Goal: Task Accomplishment & Management: Use online tool/utility

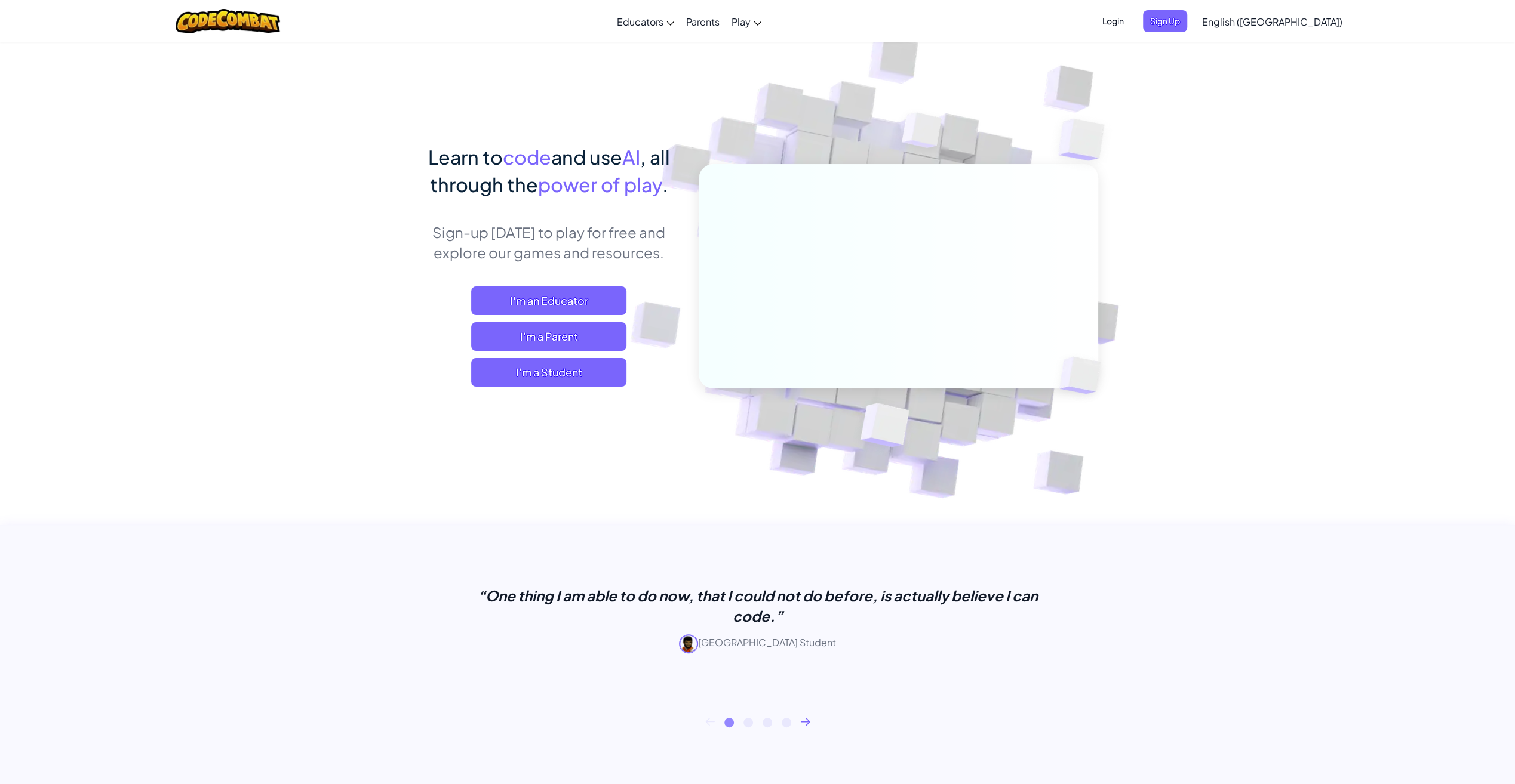
click at [1187, 17] on span "Sign Up" at bounding box center [1164, 21] width 44 height 22
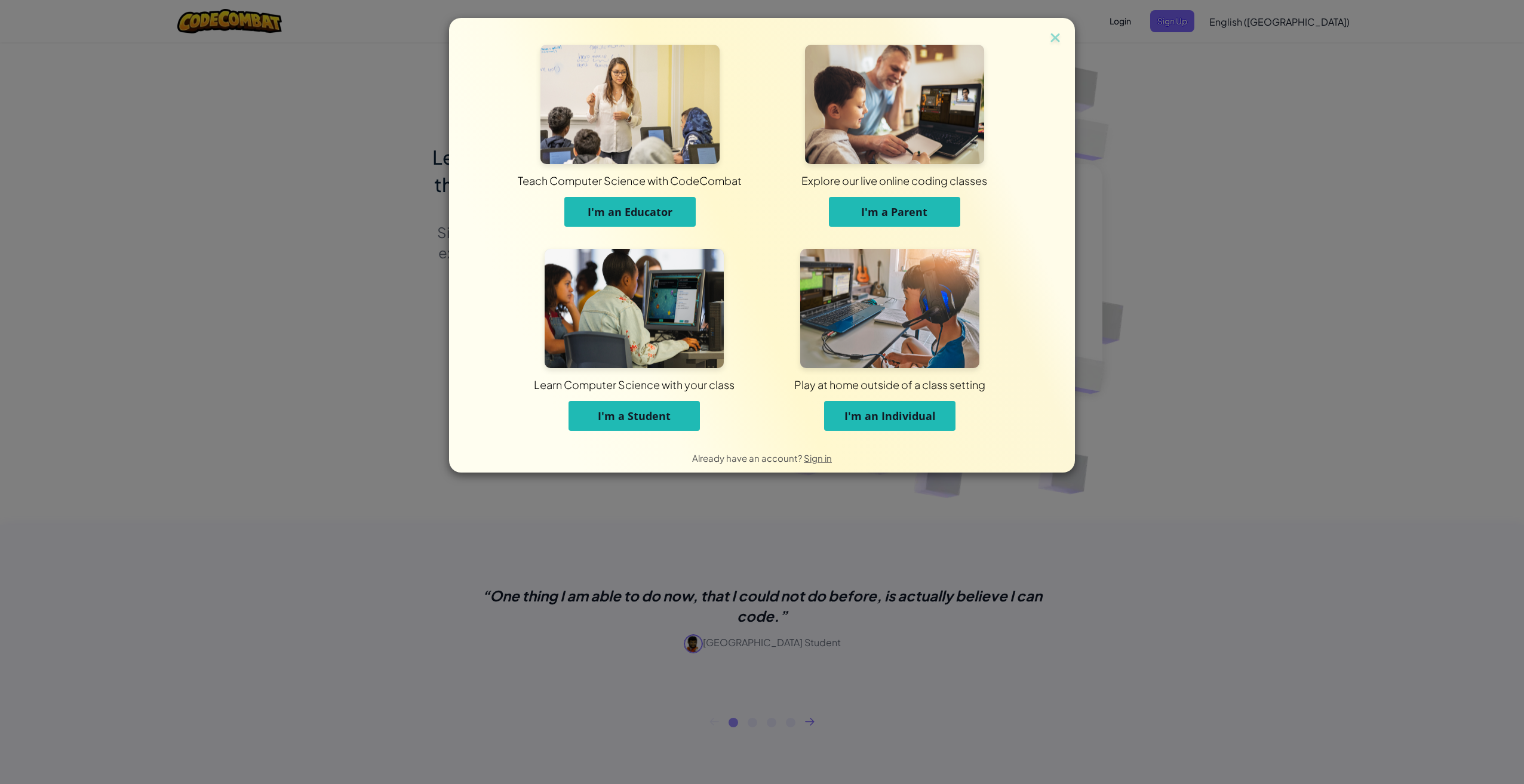
drag, startPoint x: 895, startPoint y: 407, endPoint x: 848, endPoint y: 434, distance: 54.2
click at [895, 406] on button "I'm an Individual" at bounding box center [890, 416] width 131 height 30
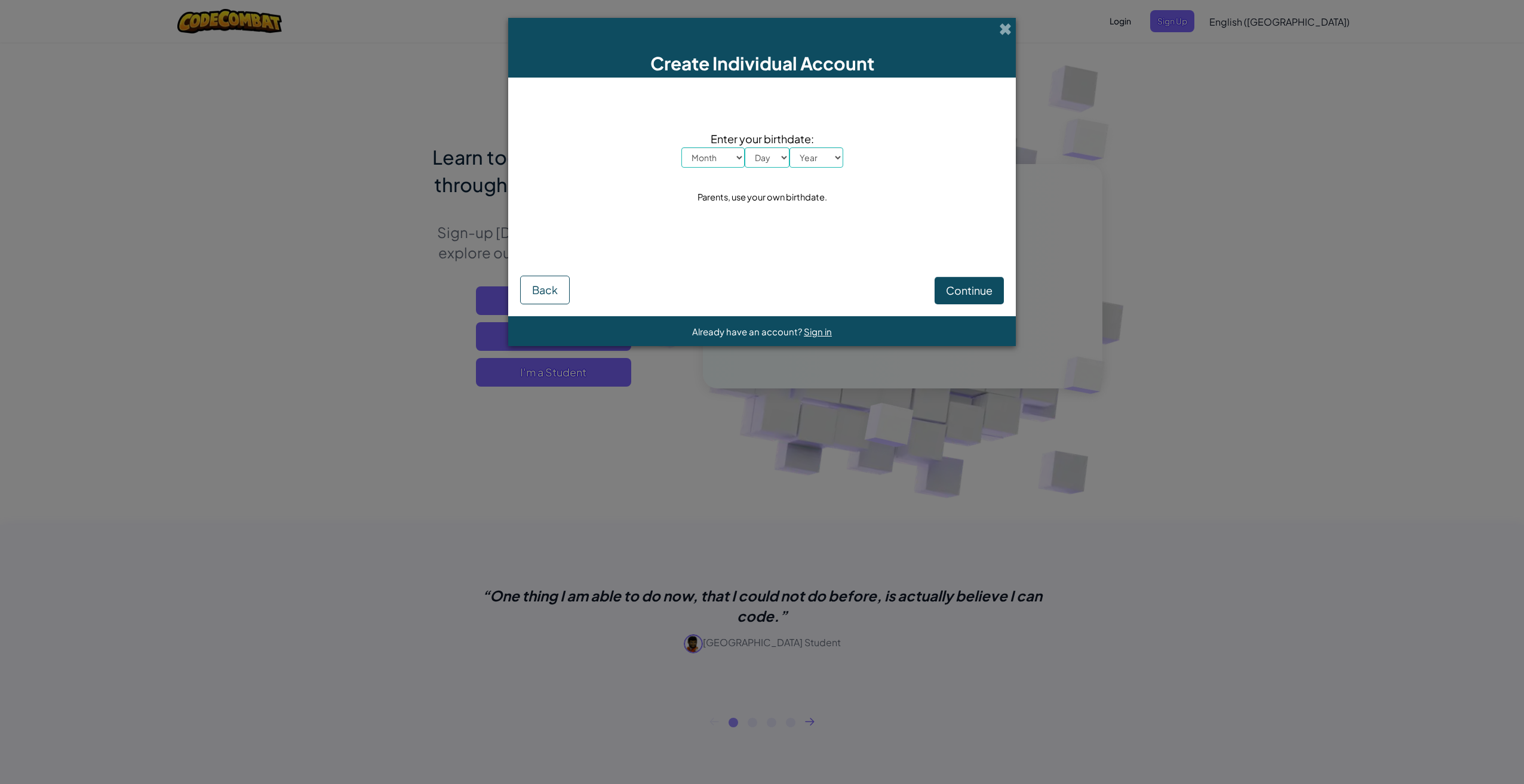
click at [706, 163] on select "Month January February March April May June July August September October Novem…" at bounding box center [713, 158] width 63 height 20
select select "6"
click at [681, 147] on select "Month January February March April May June July August September October Novem…" at bounding box center [713, 158] width 63 height 20
click at [763, 154] on select "Day 1 2 3 4 5 6 7 8 9 10 11 12 13 14 15 16 17 18 19 20 21 22 23 24 25 26 27 28 …" at bounding box center [767, 158] width 45 height 20
select select "16"
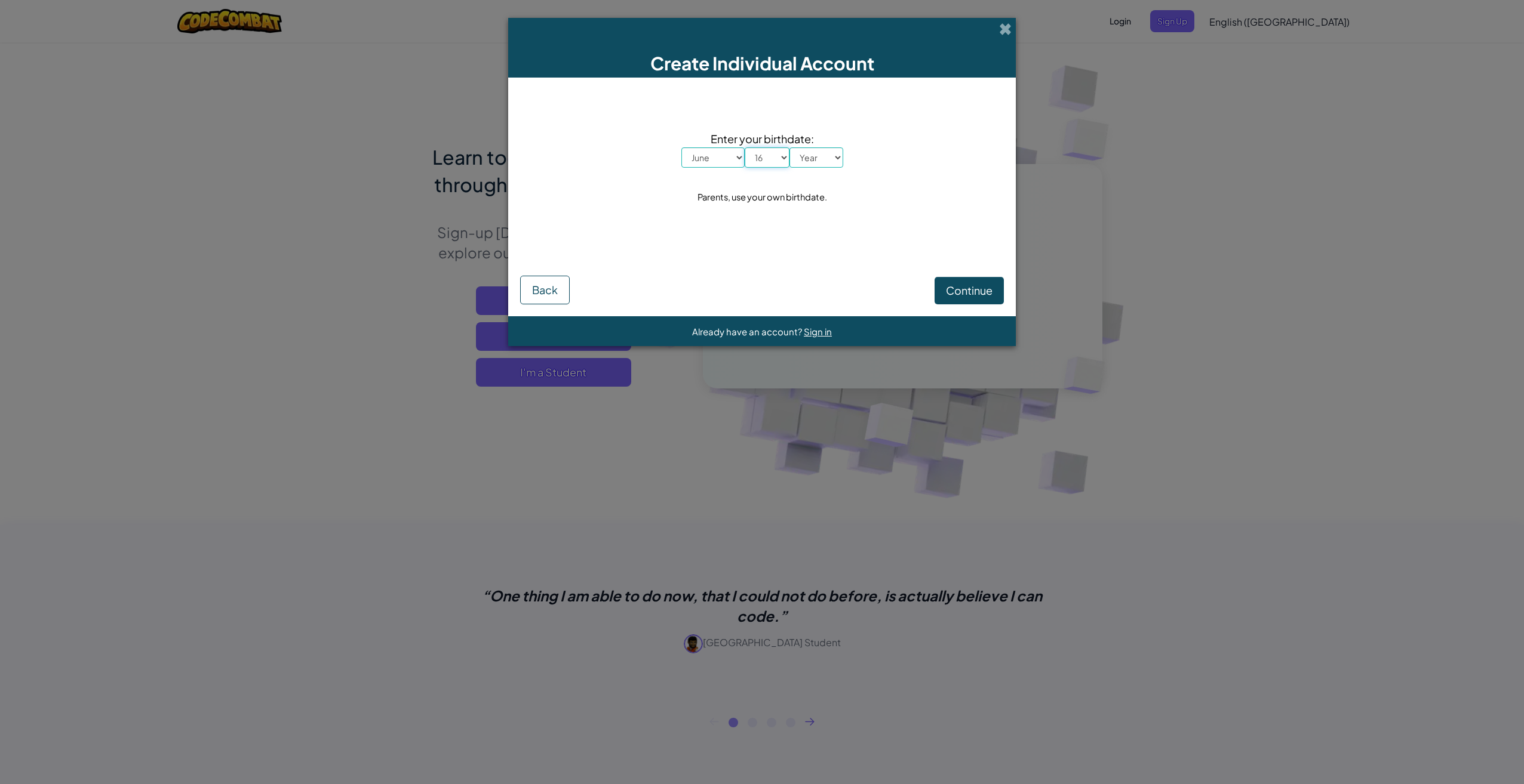
click at [745, 147] on select "Day 1 2 3 4 5 6 7 8 9 10 11 12 13 14 15 16 17 18 19 20 21 22 23 24 25 26 27 28 …" at bounding box center [767, 158] width 45 height 20
click at [815, 159] on select "Year [DATE] 2024 2023 2022 2021 2020 2019 2018 2017 2016 2015 2014 2013 2012 20…" at bounding box center [816, 158] width 54 height 20
select select "2012"
click at [790, 147] on select "Year [DATE] 2024 2023 2022 2021 2020 2019 2018 2017 2016 2015 2014 2013 2012 20…" at bounding box center [816, 158] width 54 height 20
click at [957, 287] on span "Continue" at bounding box center [969, 290] width 47 height 13
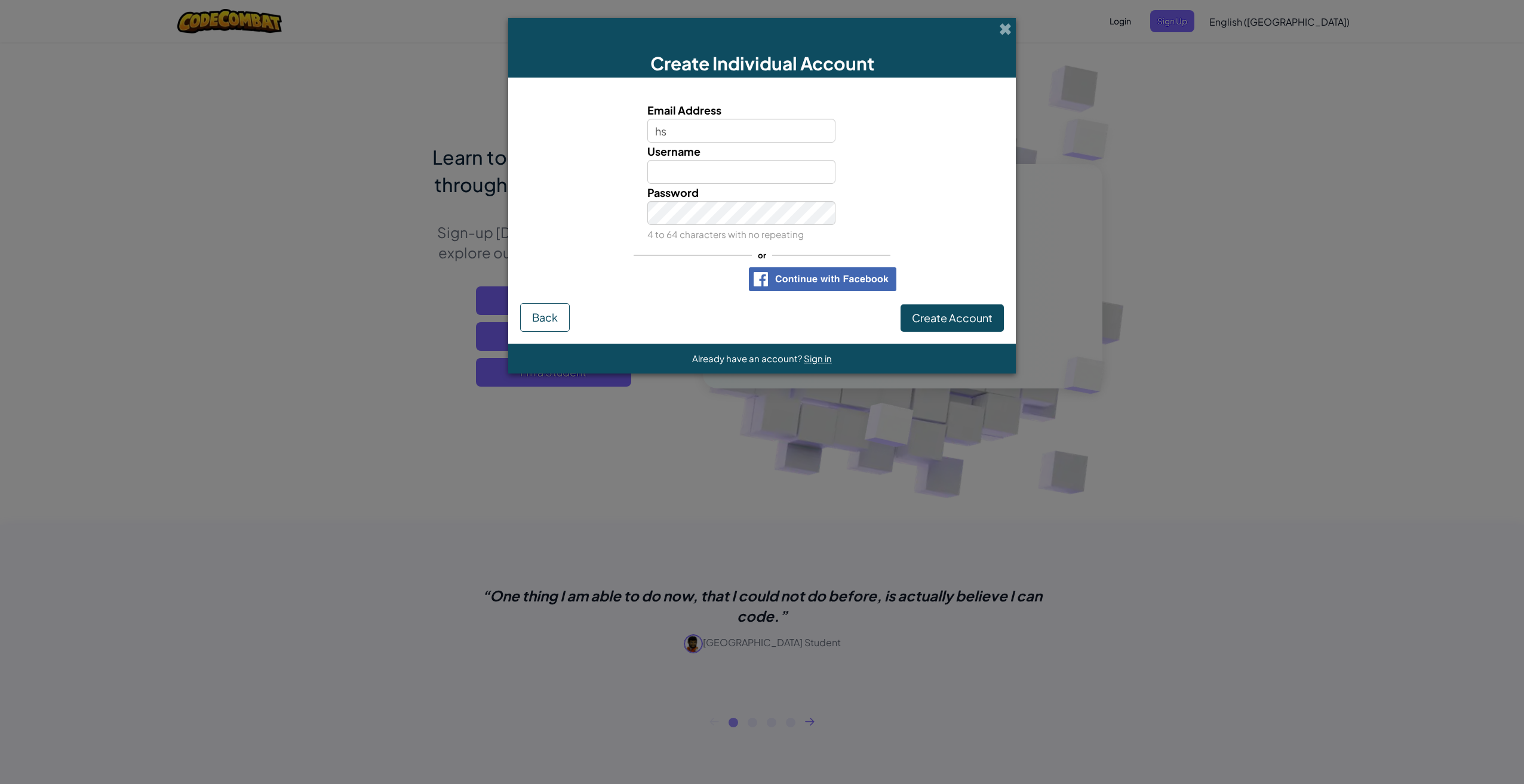
type input "[EMAIL_ADDRESS][DOMAIN_NAME]"
click at [727, 172] on input "Username" at bounding box center [741, 172] width 188 height 24
click at [768, 174] on input "R1FF" at bounding box center [741, 172] width 188 height 24
click at [734, 175] on input "R1FFEDAWAY" at bounding box center [741, 172] width 188 height 24
type input "R1FFED"
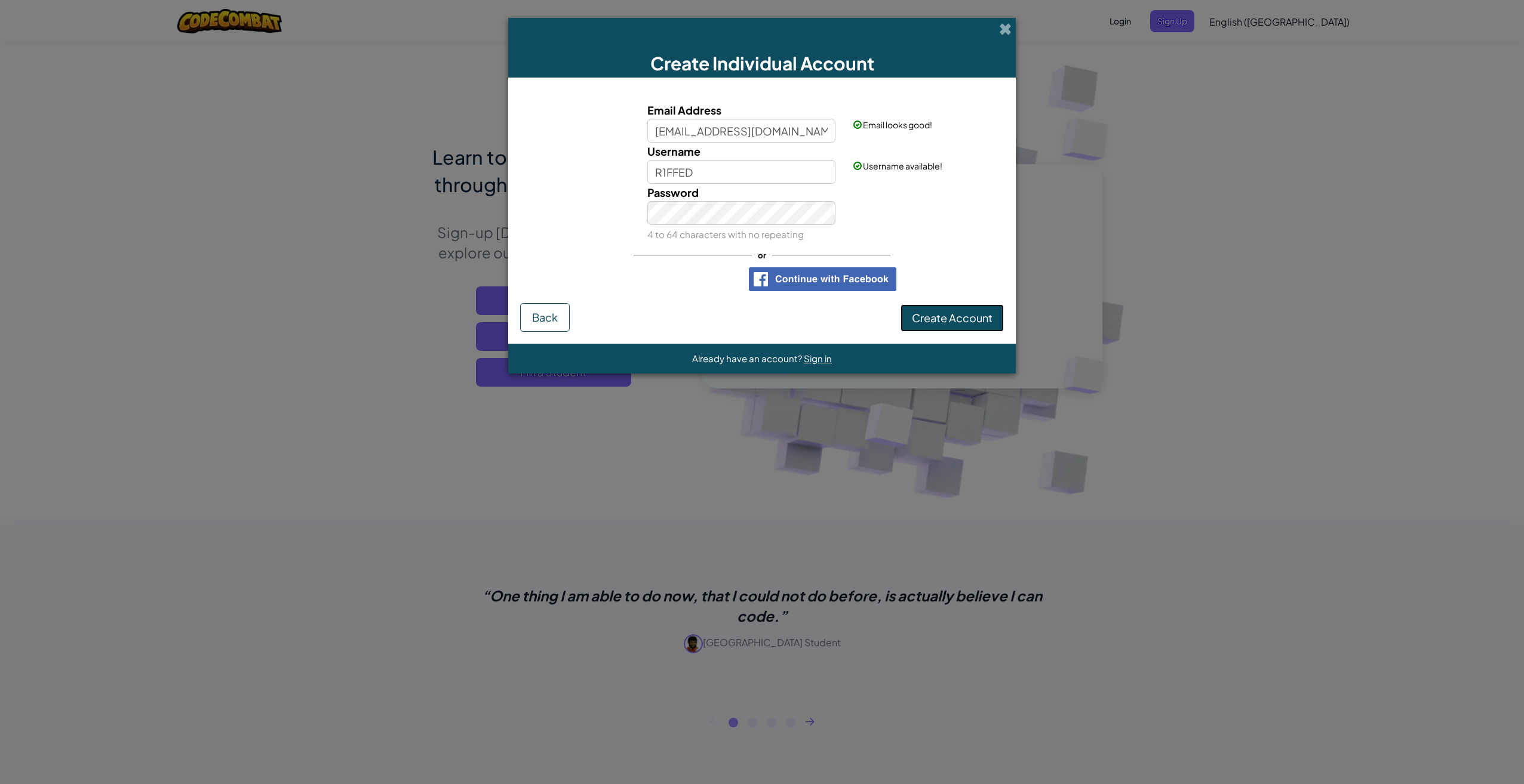
click at [975, 316] on span "Create Account" at bounding box center [952, 317] width 81 height 13
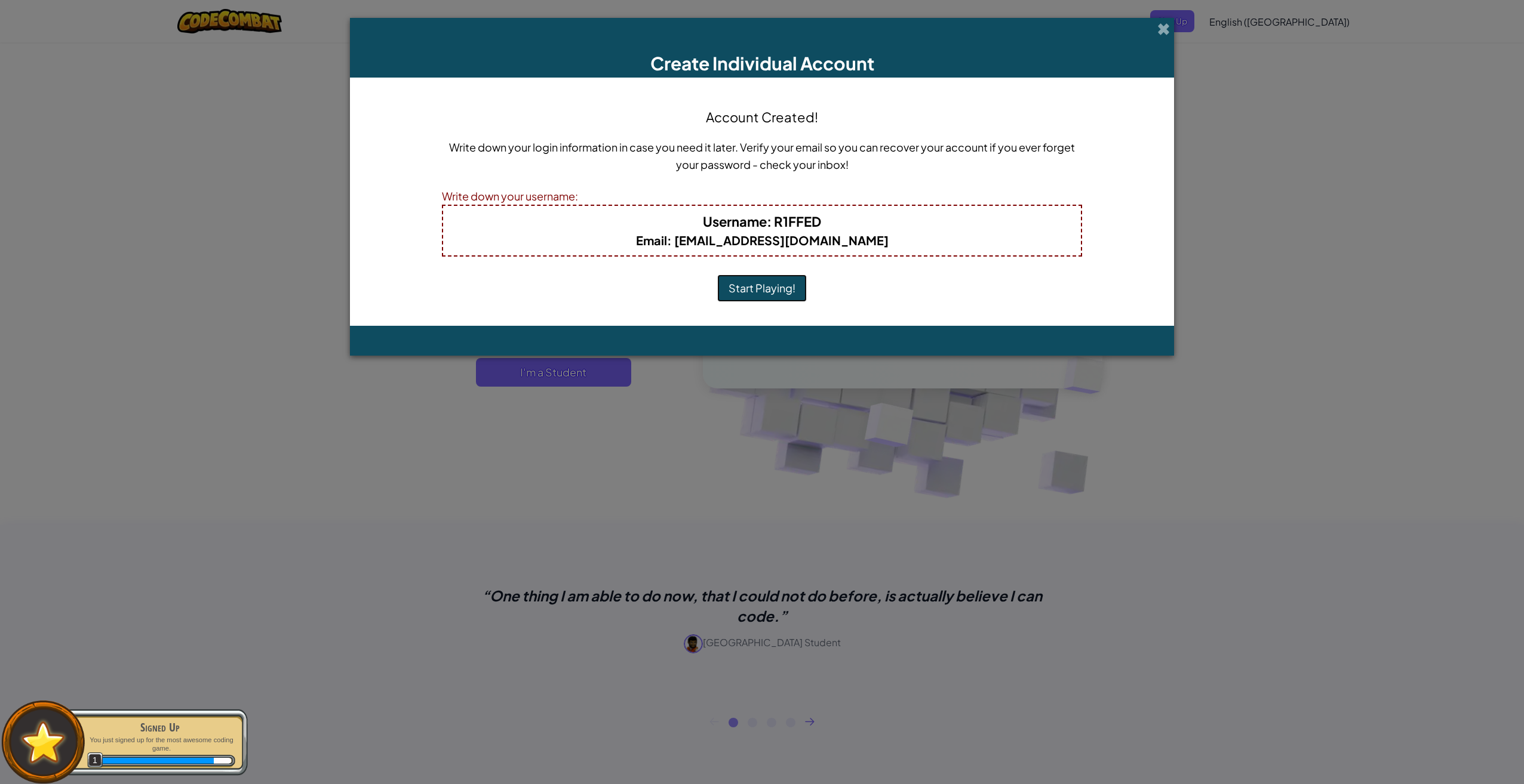
drag, startPoint x: 761, startPoint y: 282, endPoint x: 756, endPoint y: 270, distance: 13.0
click at [761, 280] on button "Start Playing!" at bounding box center [762, 288] width 90 height 28
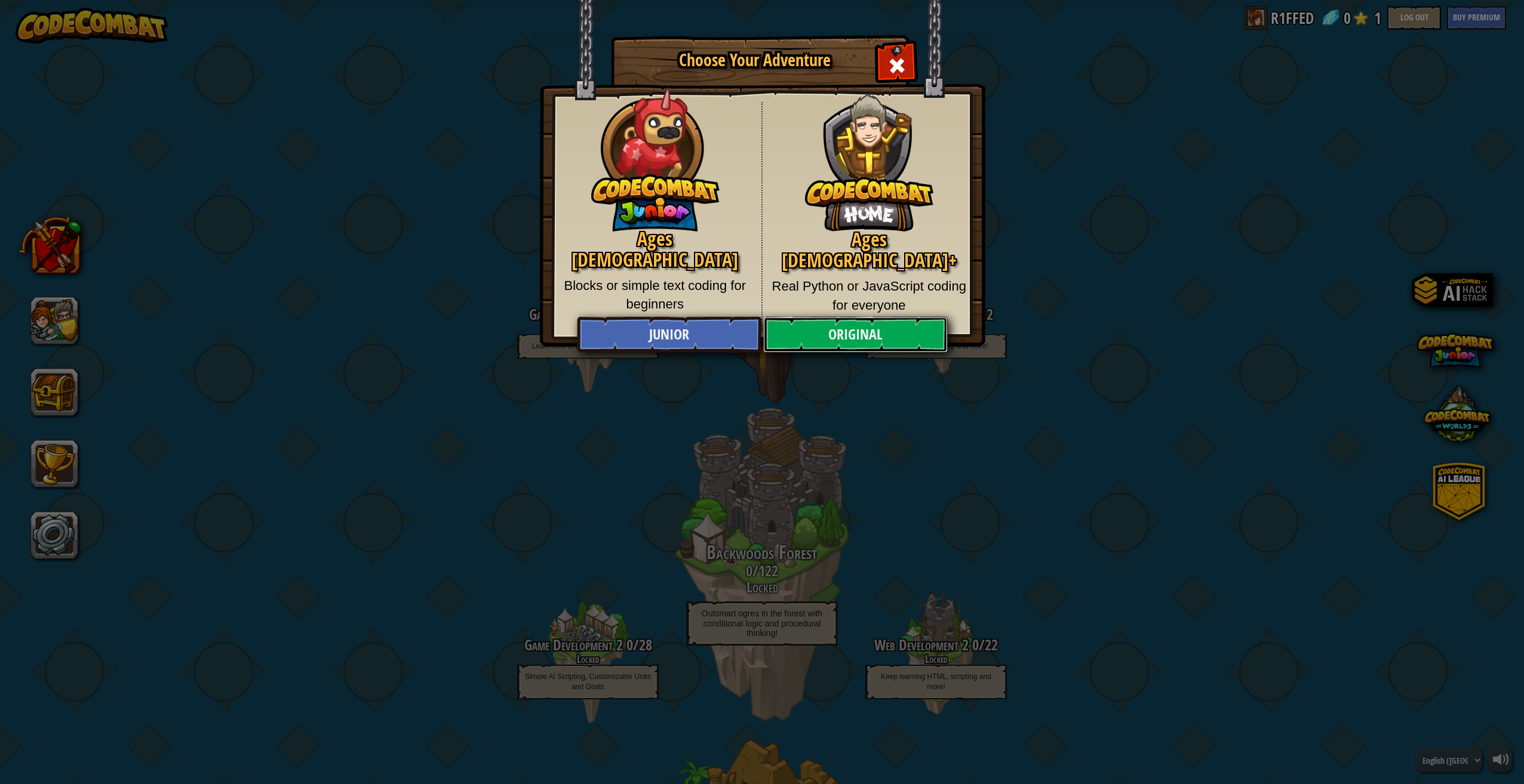
click at [822, 318] on link "Original" at bounding box center [855, 335] width 184 height 36
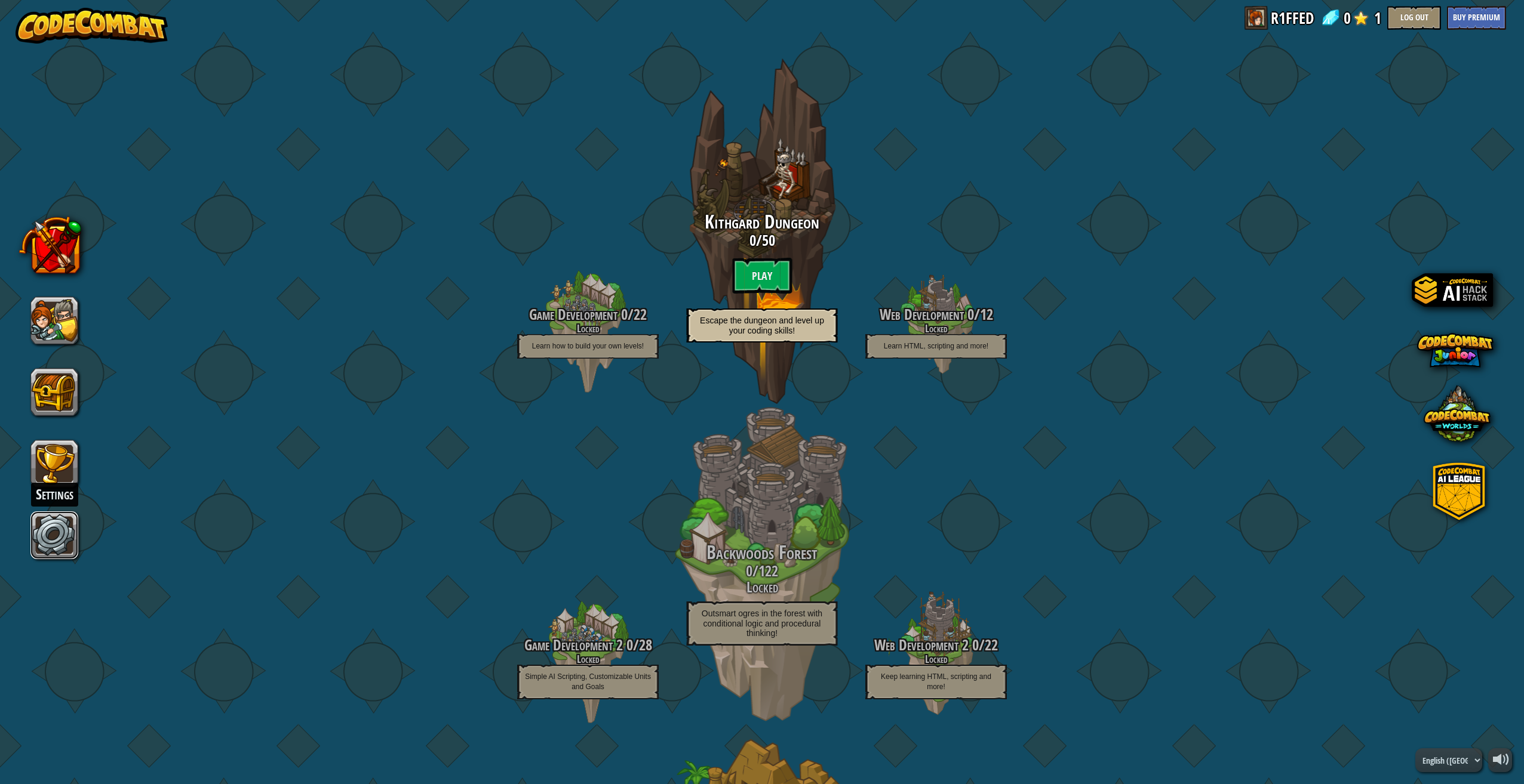
click at [65, 532] on link at bounding box center [54, 535] width 48 height 48
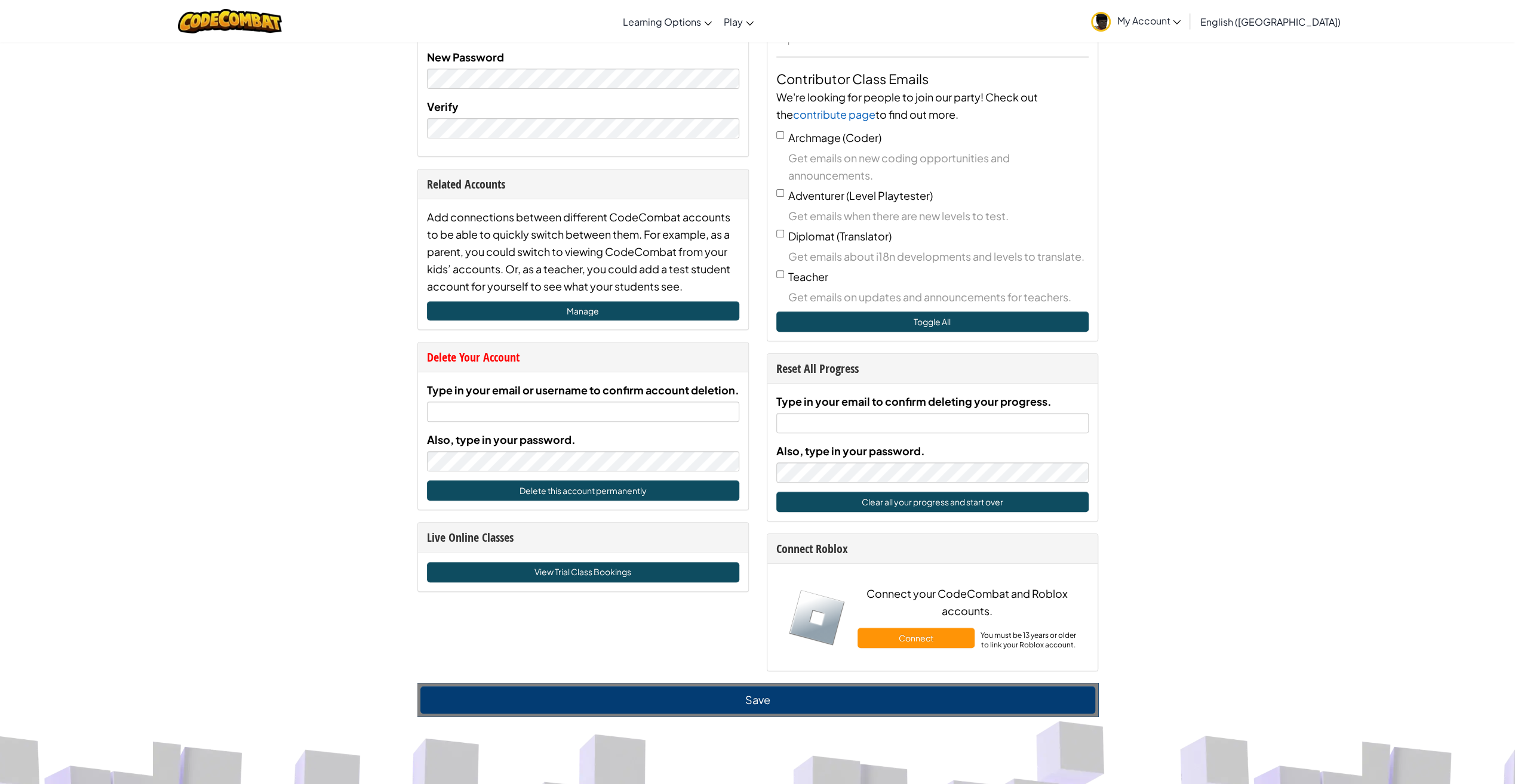
scroll to position [358, 0]
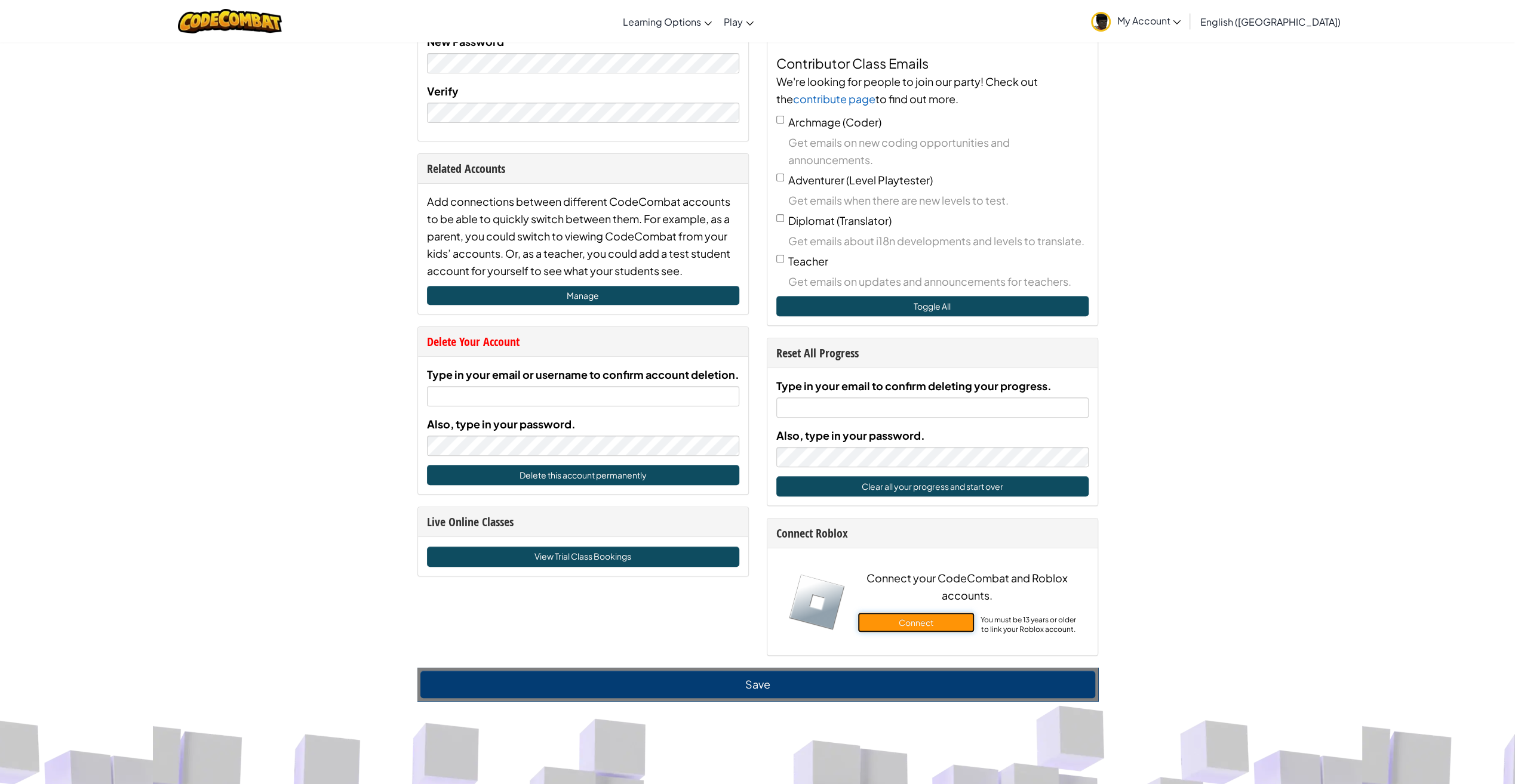
click at [924, 619] on button "Connect" at bounding box center [916, 623] width 117 height 20
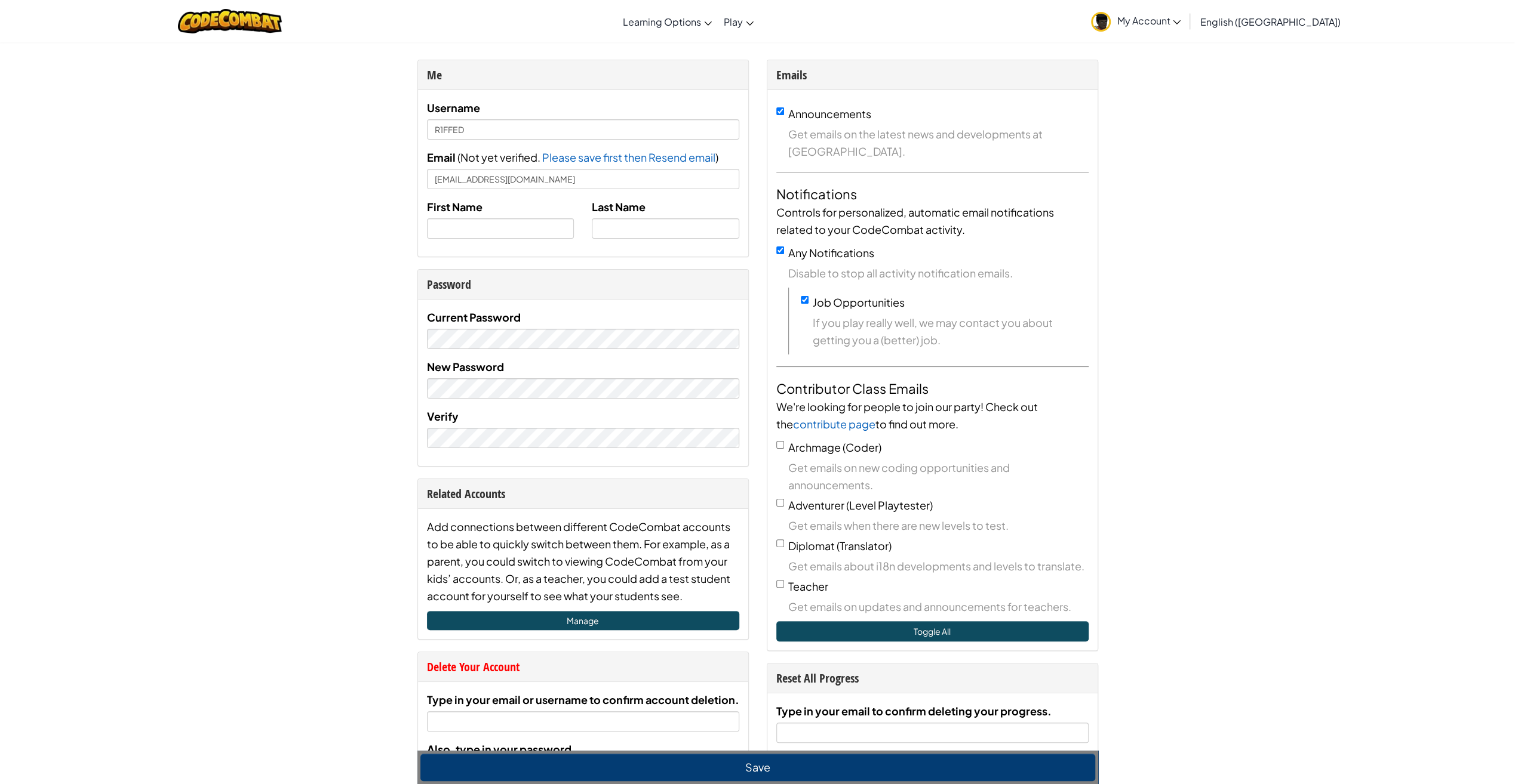
scroll to position [0, 0]
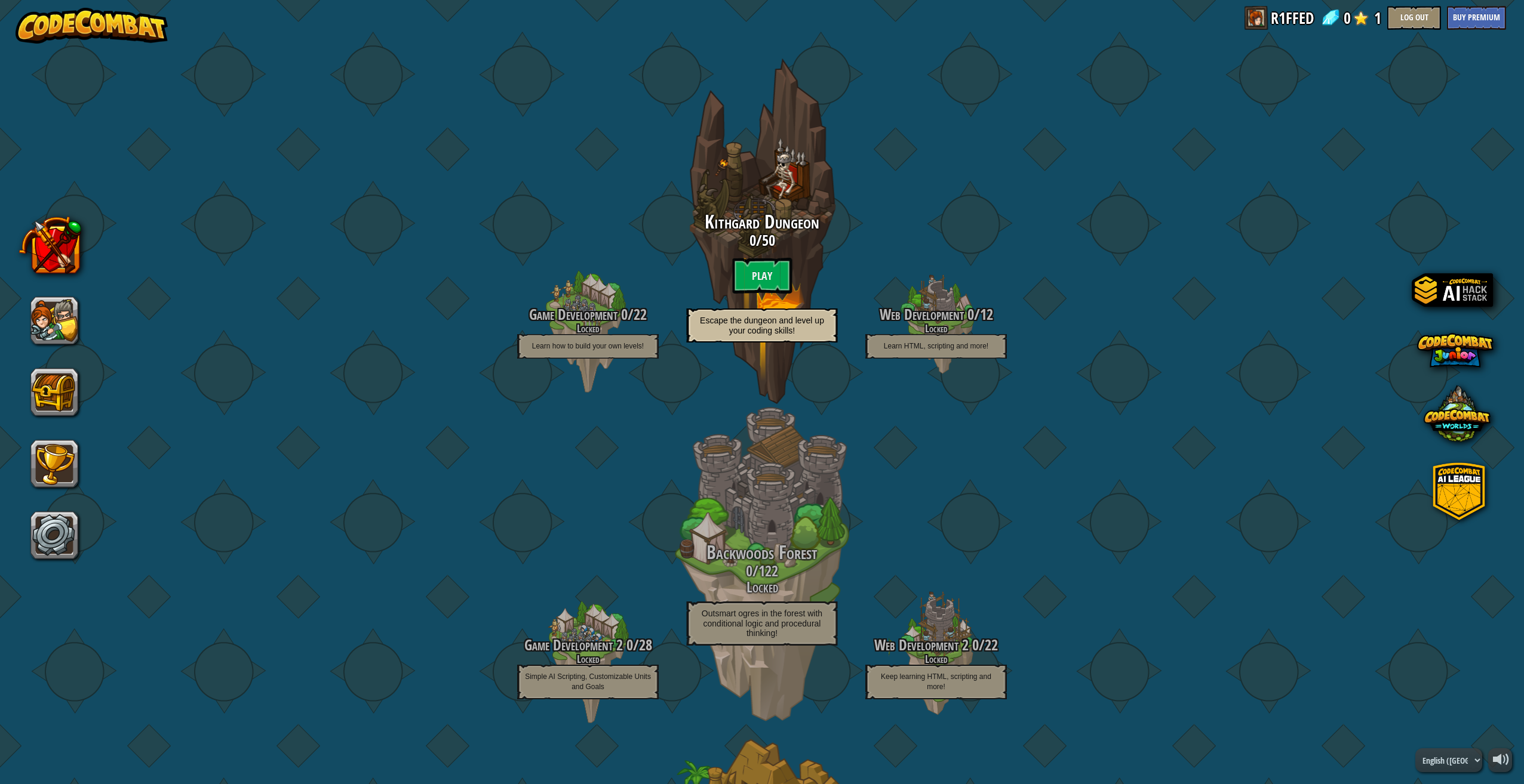
click at [754, 267] on btn "Play" at bounding box center [761, 275] width 60 height 36
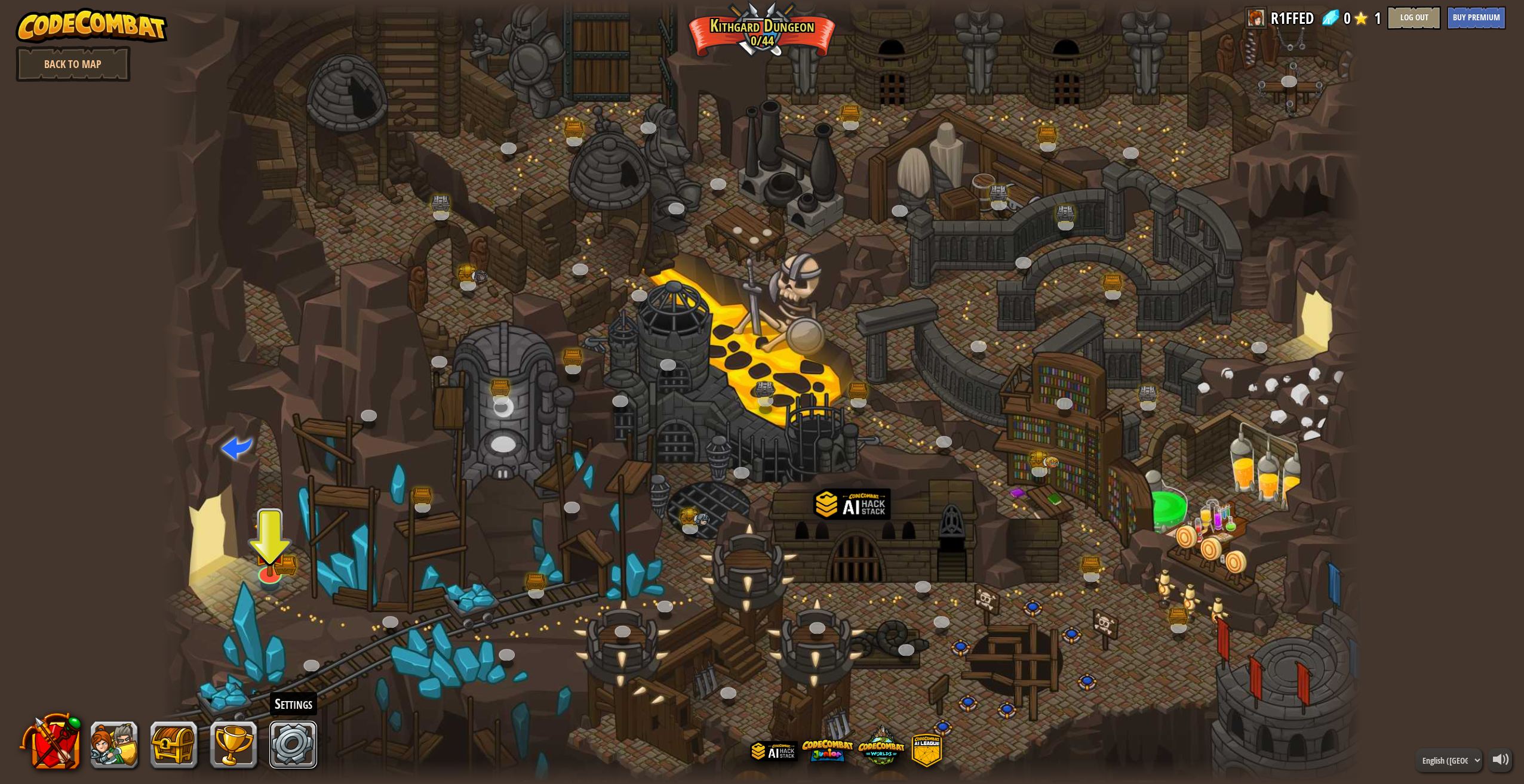
click at [277, 742] on link at bounding box center [293, 744] width 48 height 48
click at [267, 551] on img at bounding box center [270, 550] width 21 height 15
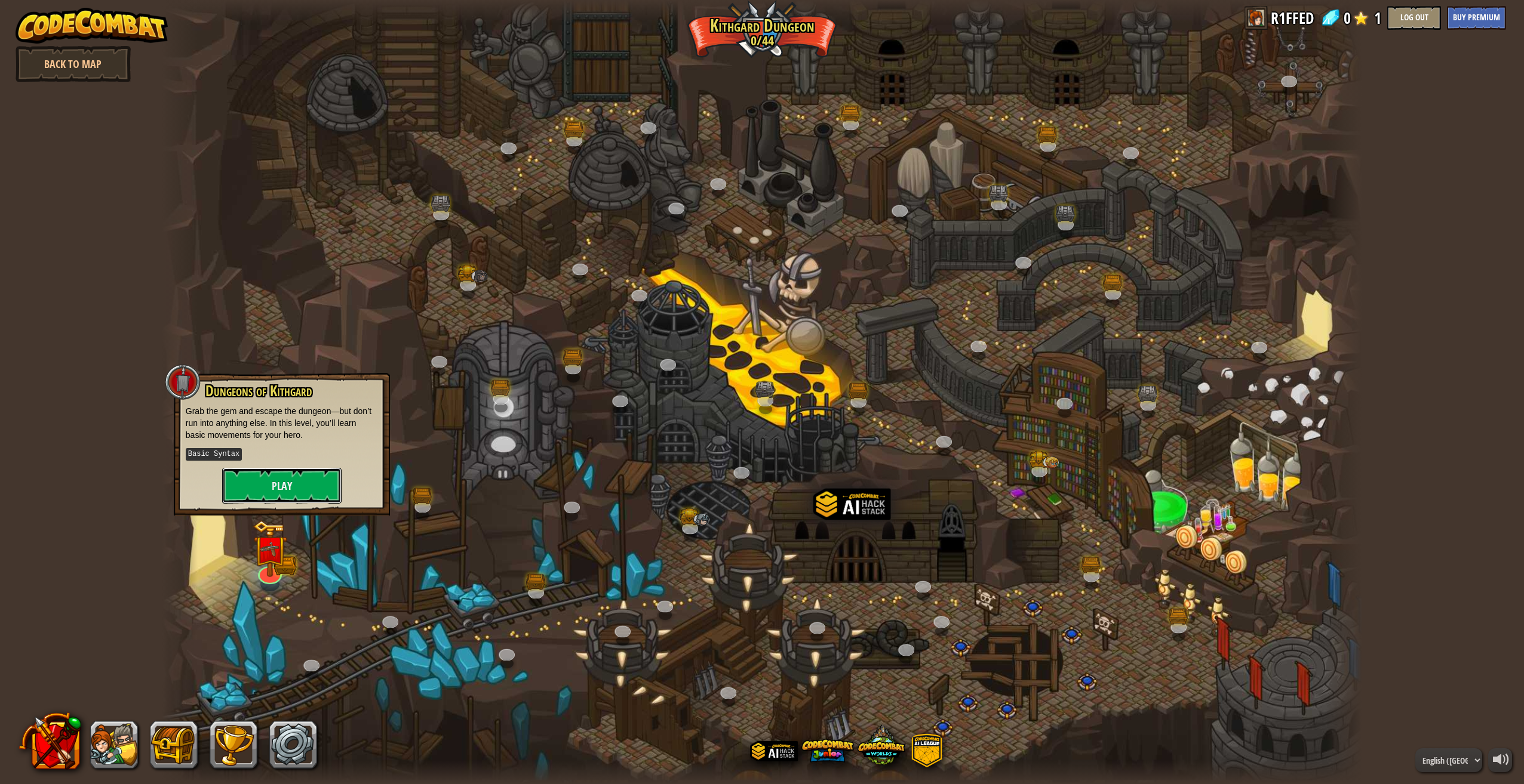
click at [314, 476] on button "Play" at bounding box center [282, 486] width 119 height 36
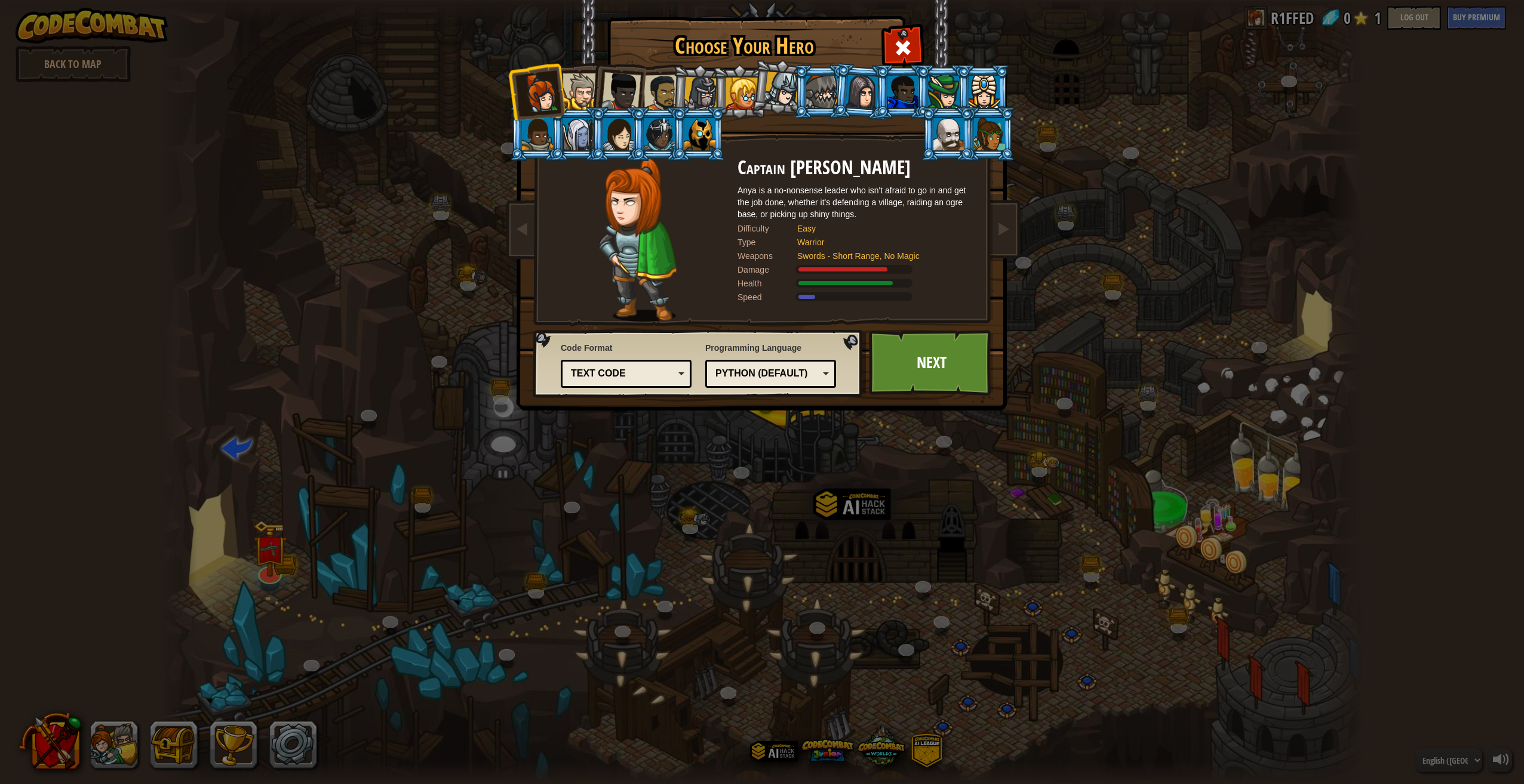
click at [899, 102] on div at bounding box center [902, 92] width 31 height 32
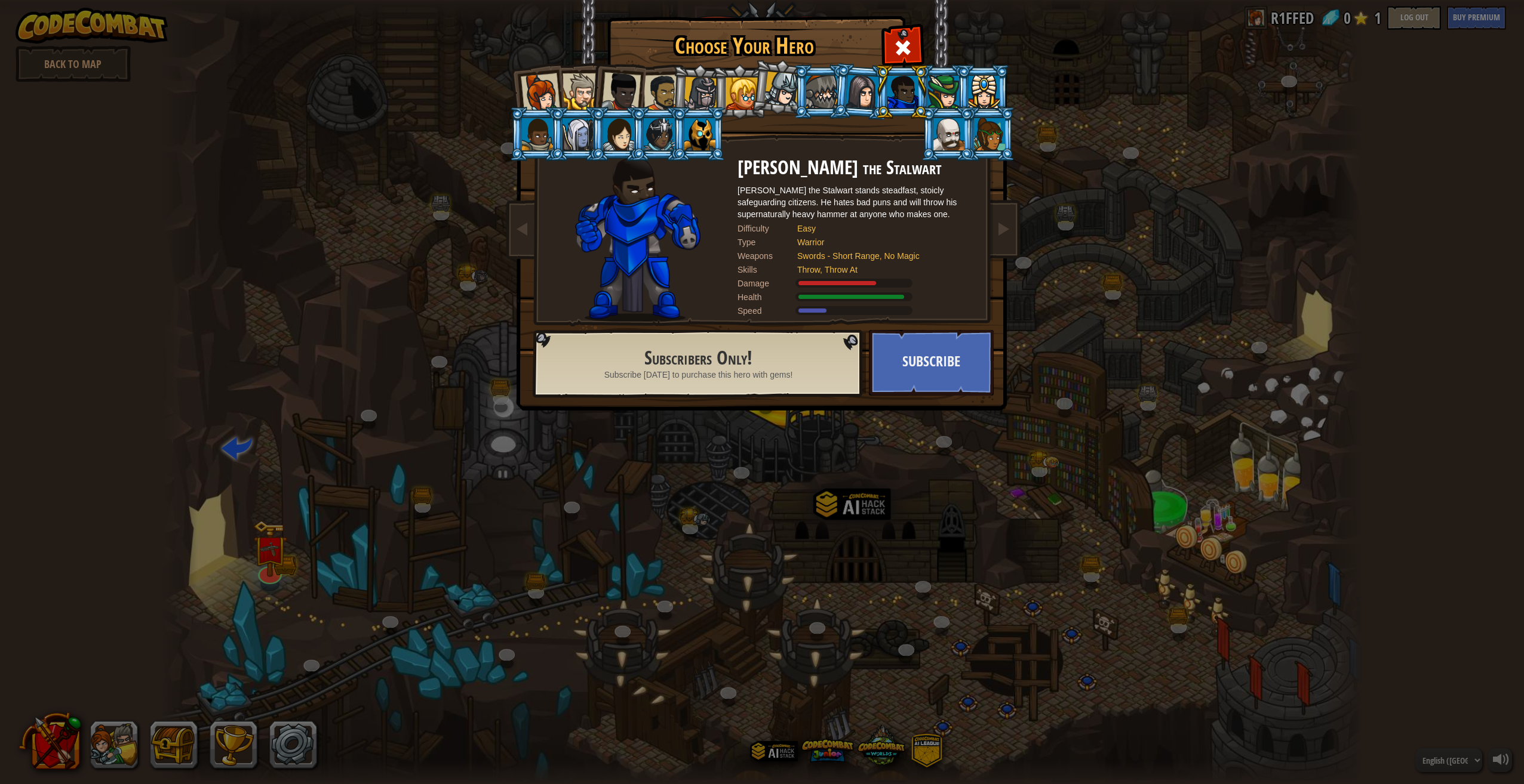
drag, startPoint x: 762, startPoint y: 433, endPoint x: 793, endPoint y: 277, distance: 159.1
click at [792, 281] on div "Damage" at bounding box center [767, 283] width 60 height 12
click at [848, 101] on div at bounding box center [862, 91] width 33 height 34
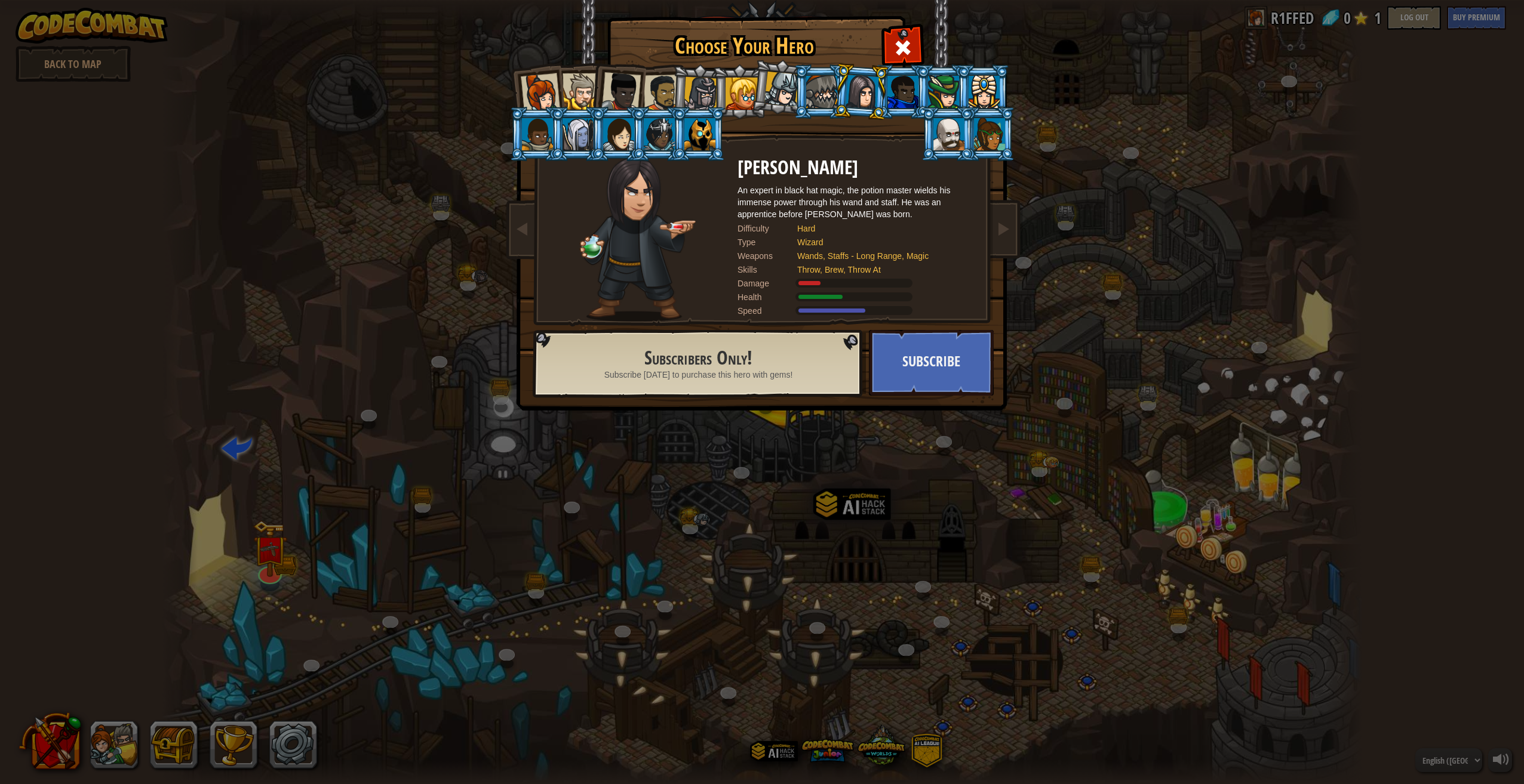
click at [704, 86] on div at bounding box center [700, 94] width 34 height 34
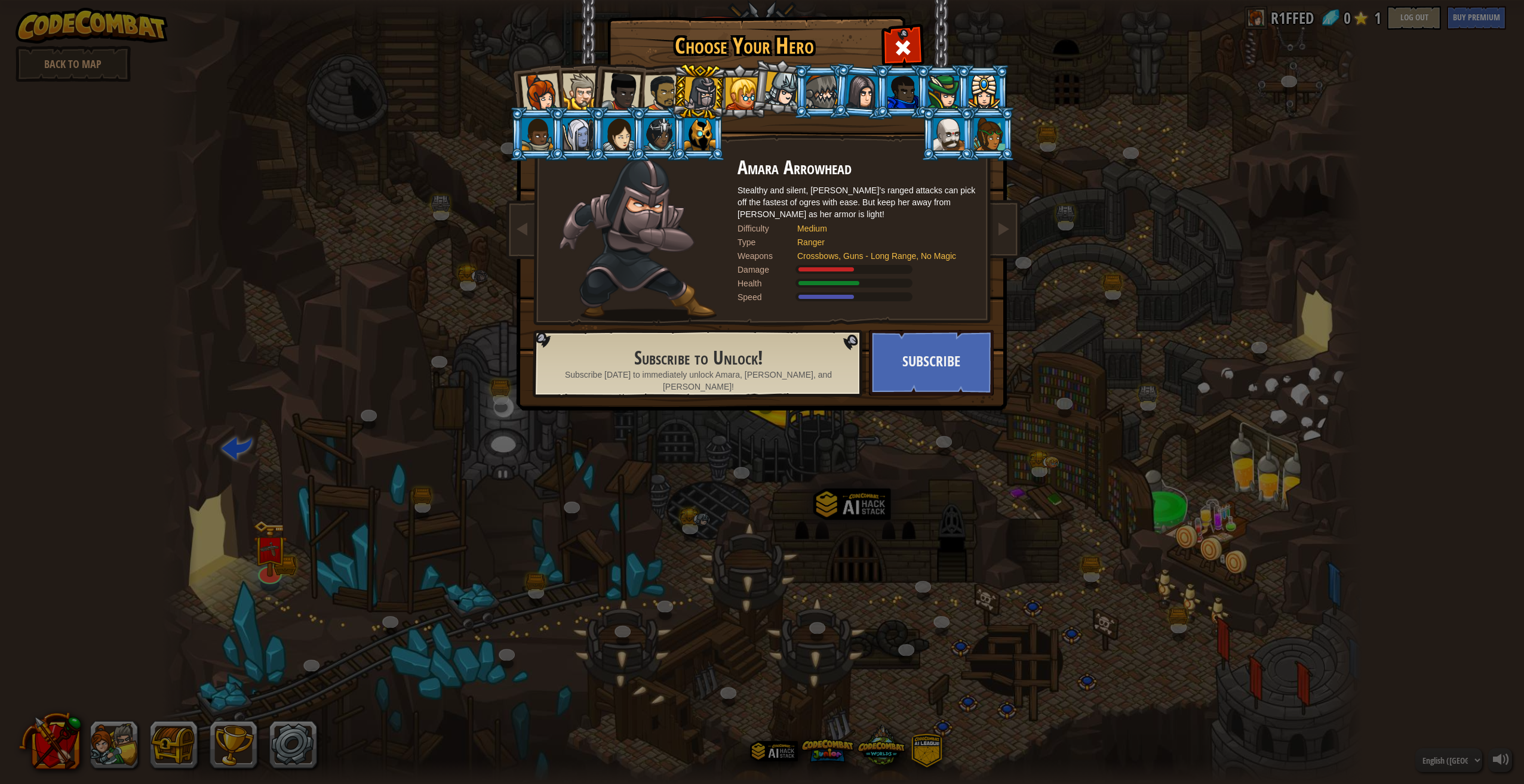
click at [668, 106] on div at bounding box center [662, 93] width 37 height 37
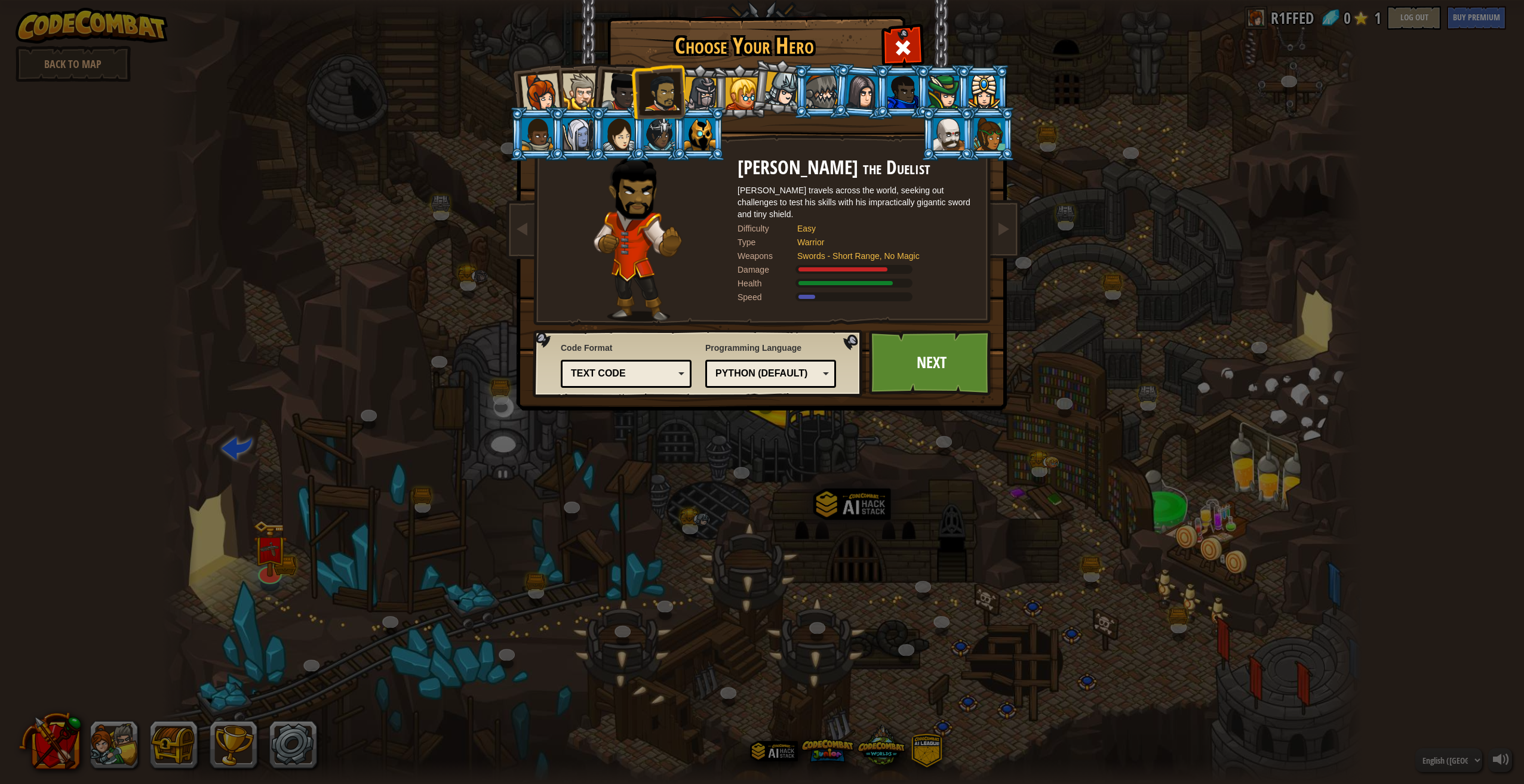
click at [617, 95] on div at bounding box center [620, 92] width 39 height 39
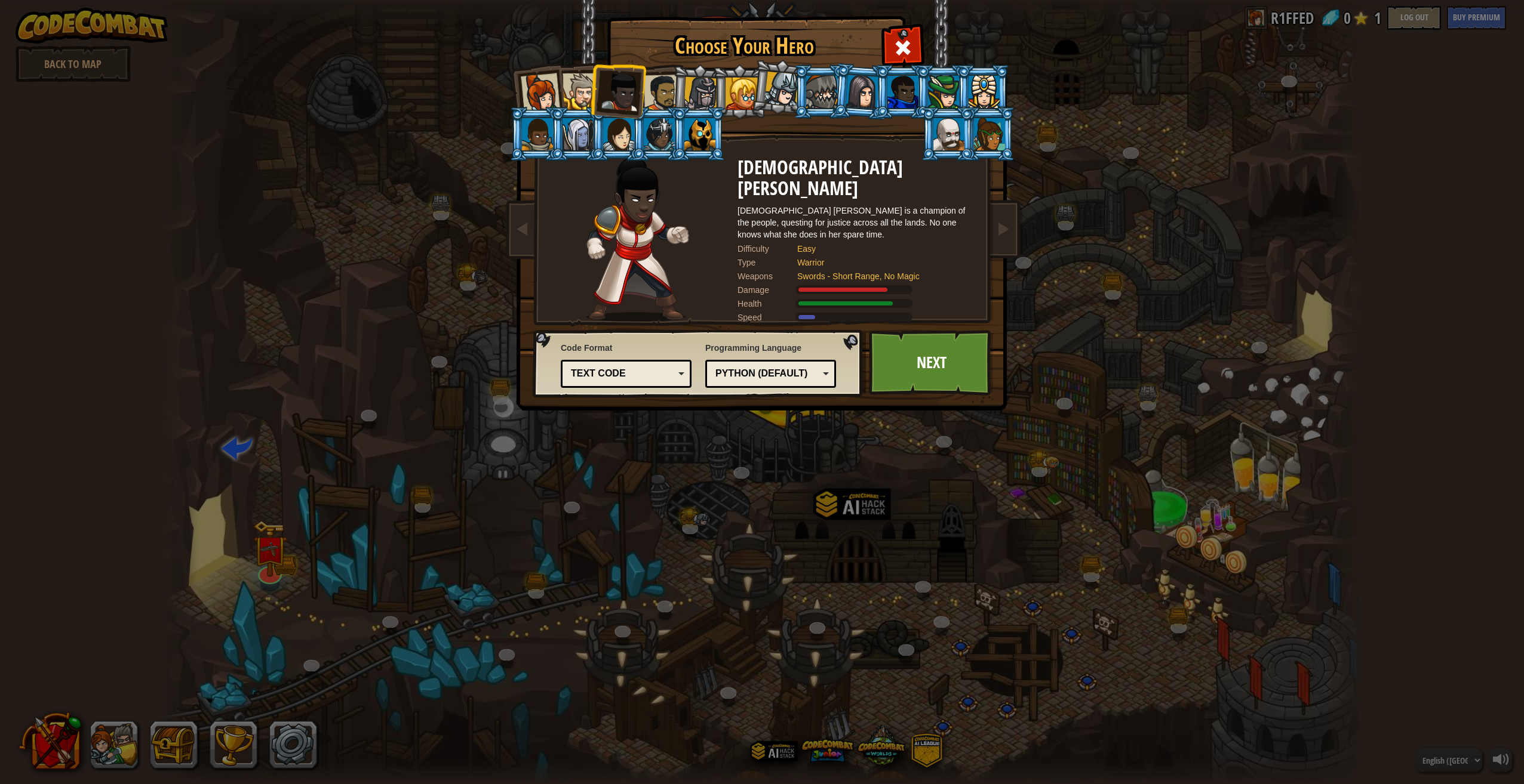
click at [563, 65] on ol at bounding box center [762, 65] width 493 height 0
click at [570, 90] on div at bounding box center [581, 92] width 37 height 37
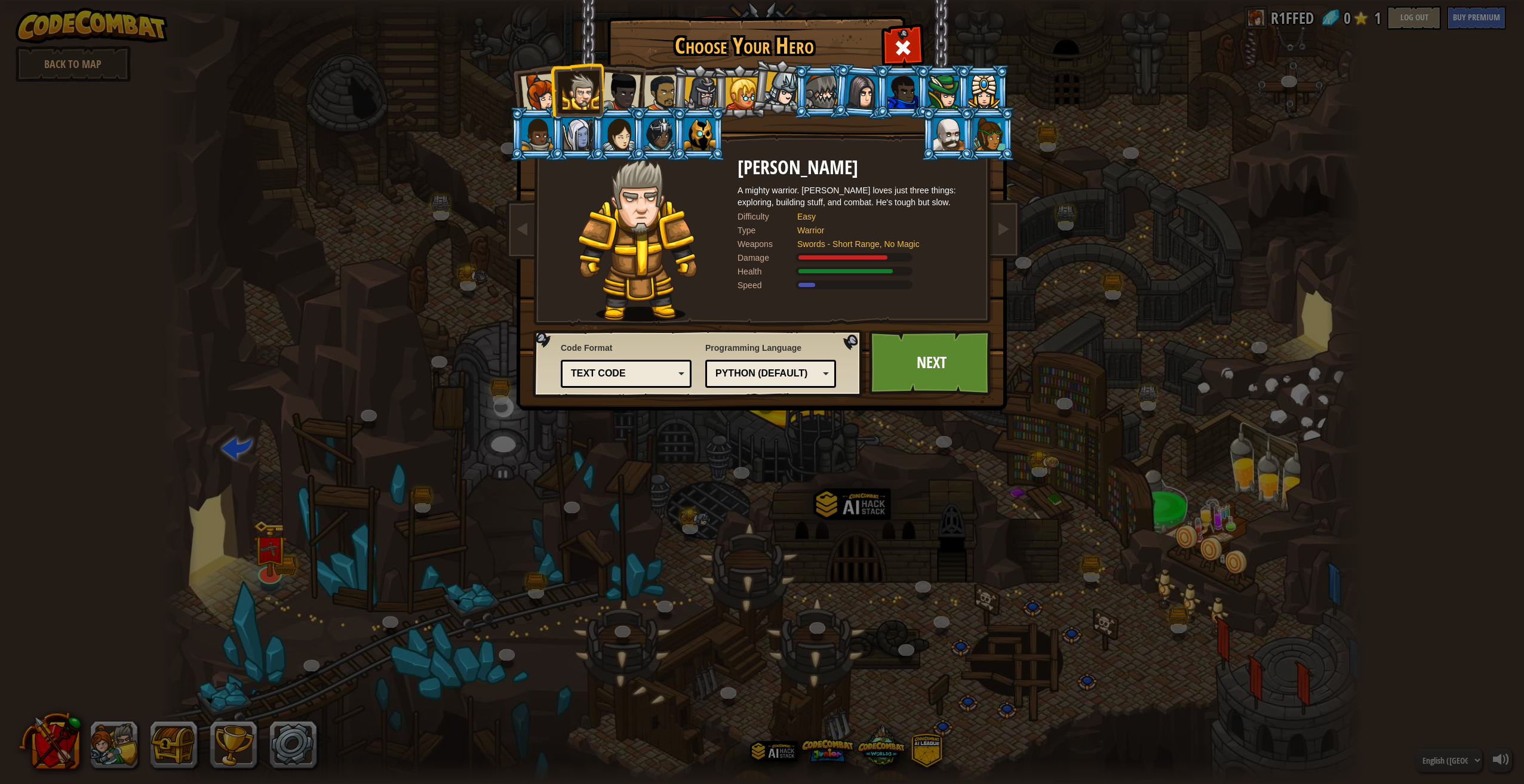
click at [536, 97] on div at bounding box center [540, 93] width 39 height 39
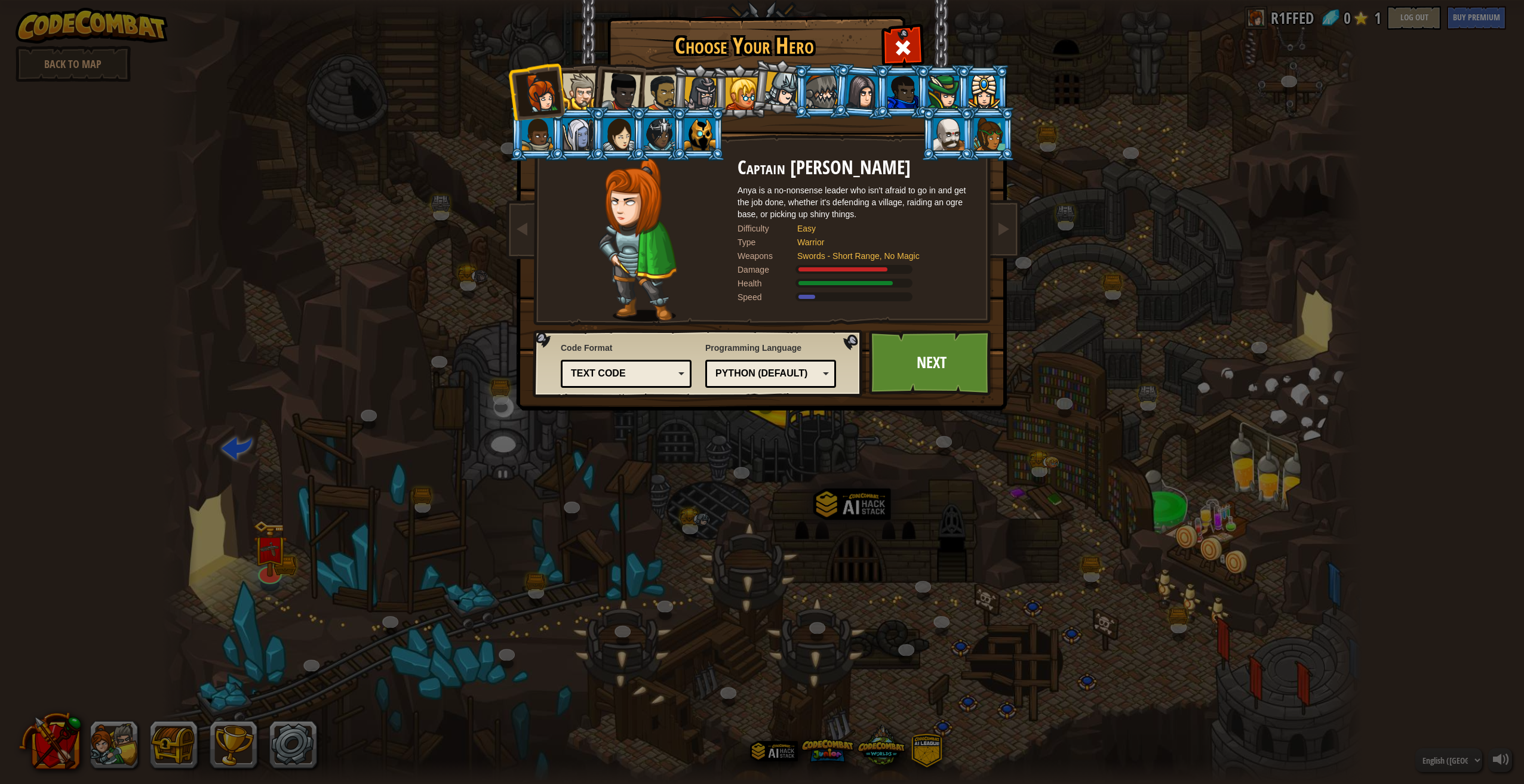
click at [540, 142] on div at bounding box center [537, 134] width 31 height 32
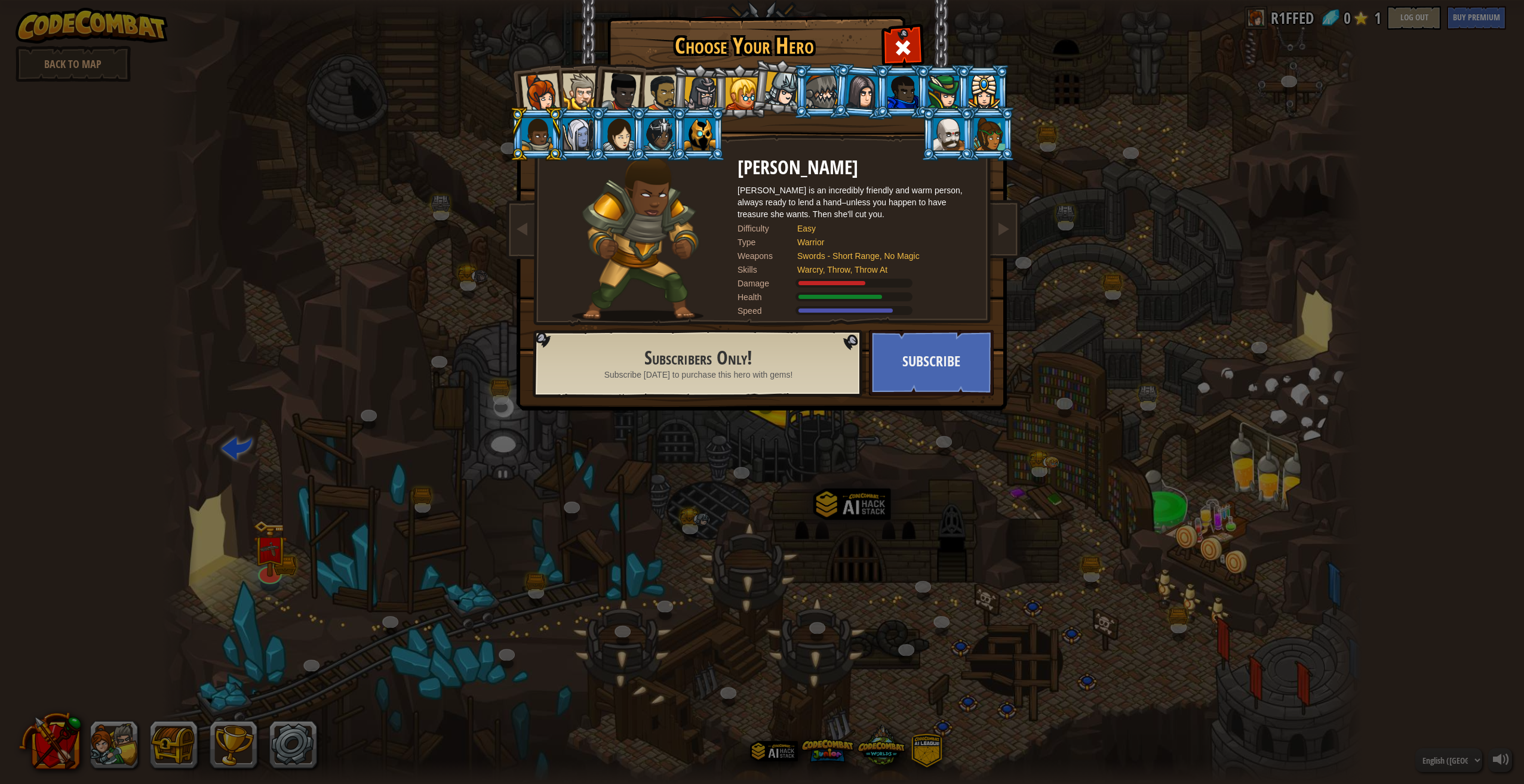
click at [781, 84] on div at bounding box center [781, 89] width 35 height 35
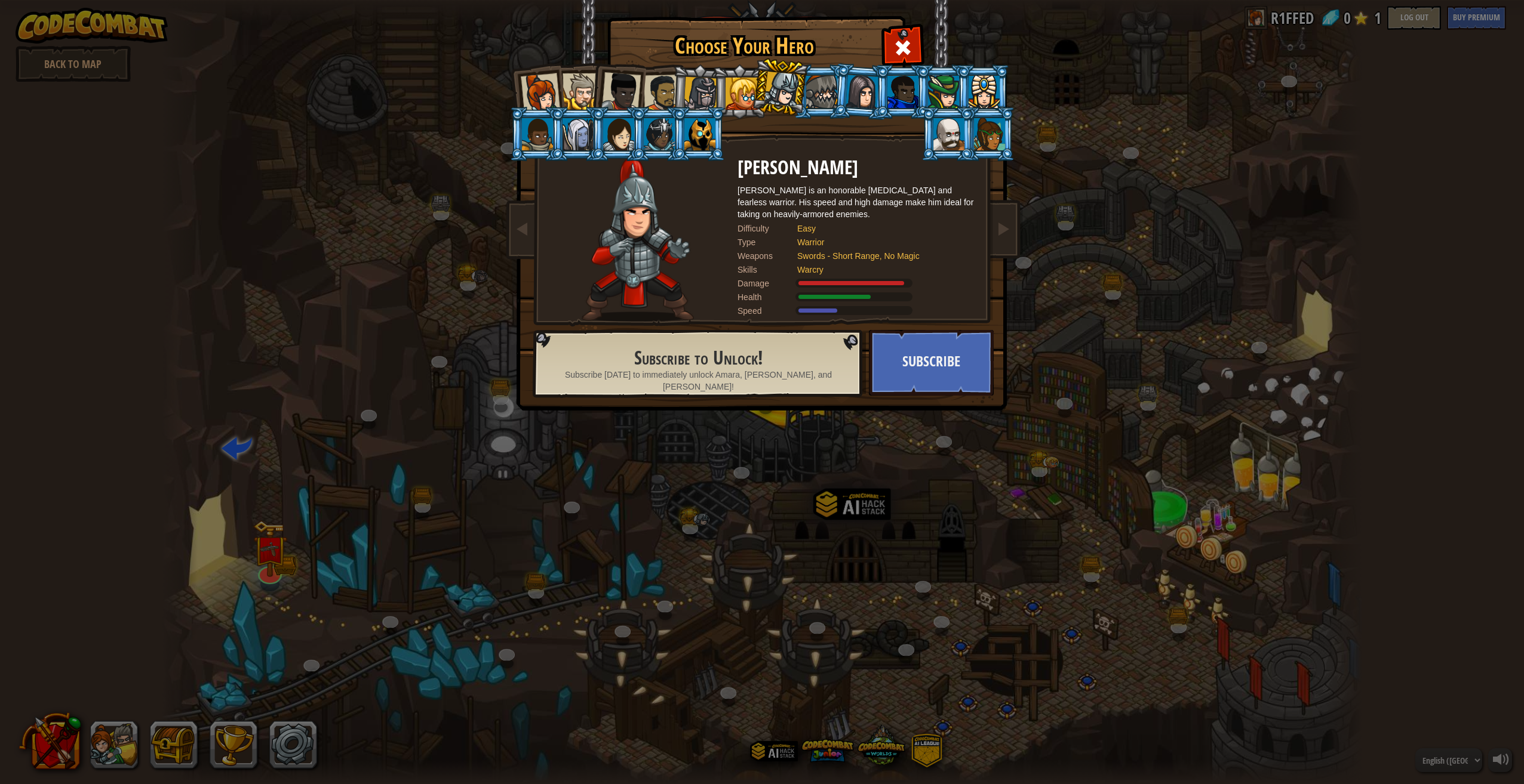
click at [740, 101] on div at bounding box center [741, 94] width 32 height 32
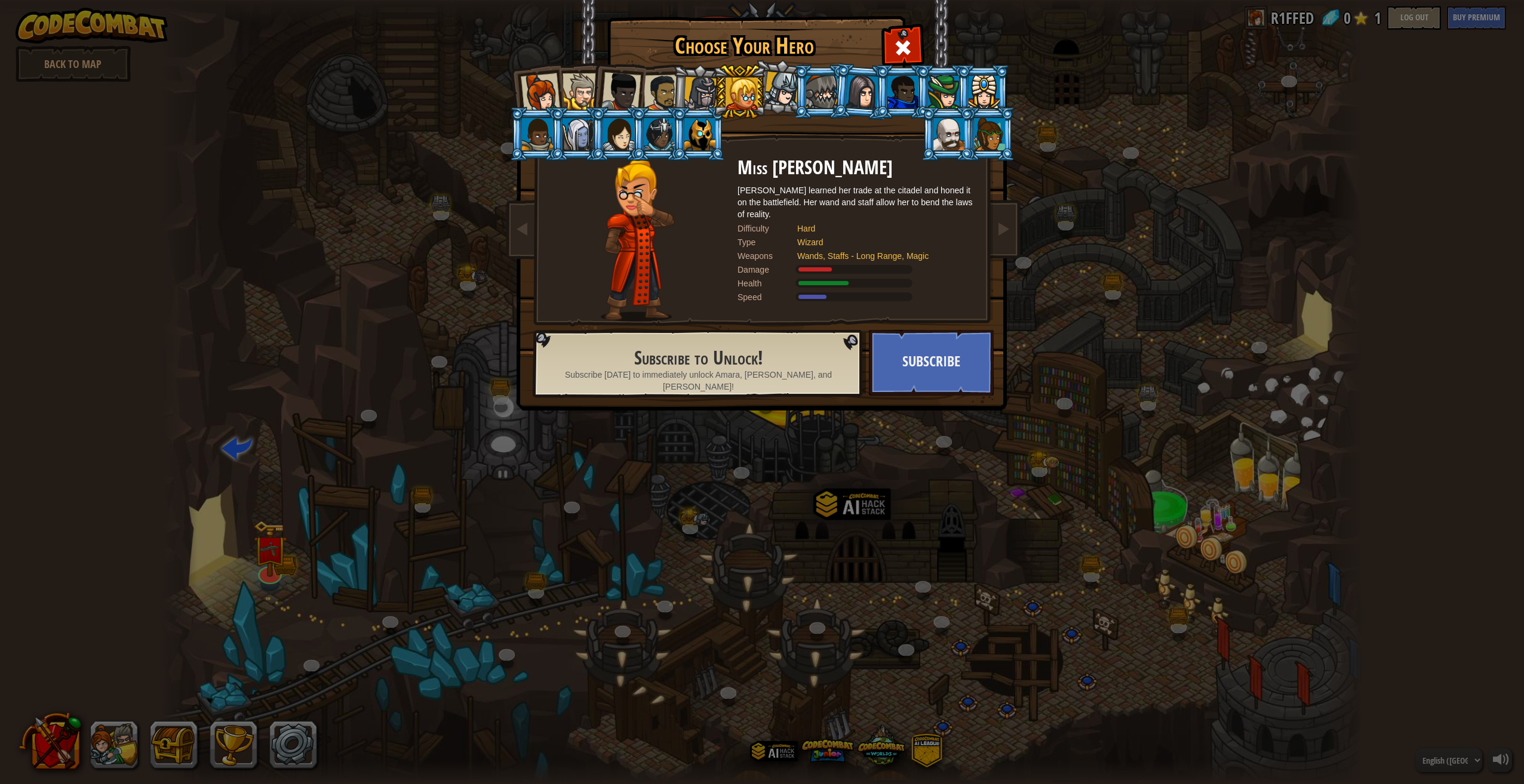
click at [694, 93] on div at bounding box center [700, 94] width 34 height 34
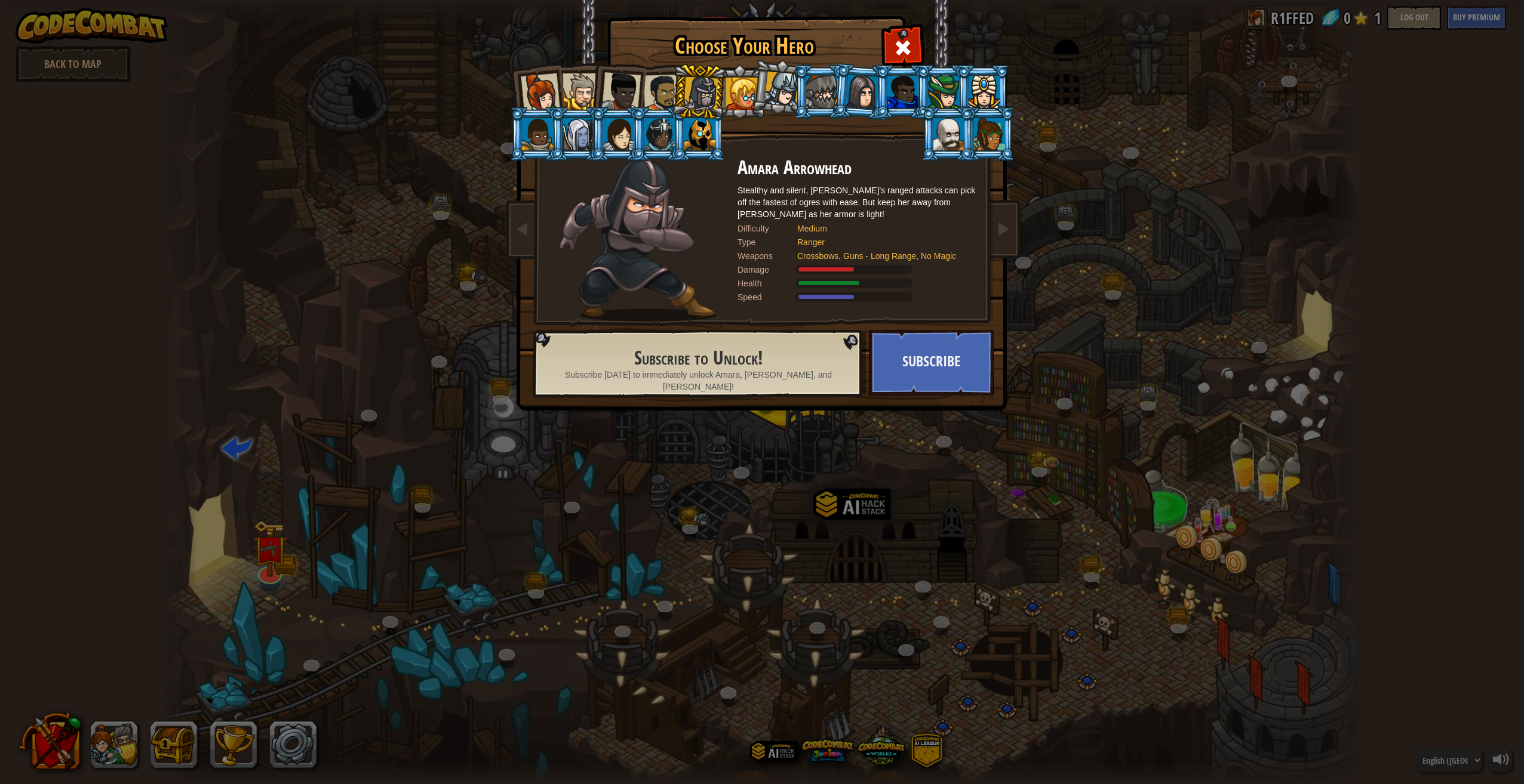
click at [652, 95] on div at bounding box center [662, 93] width 37 height 37
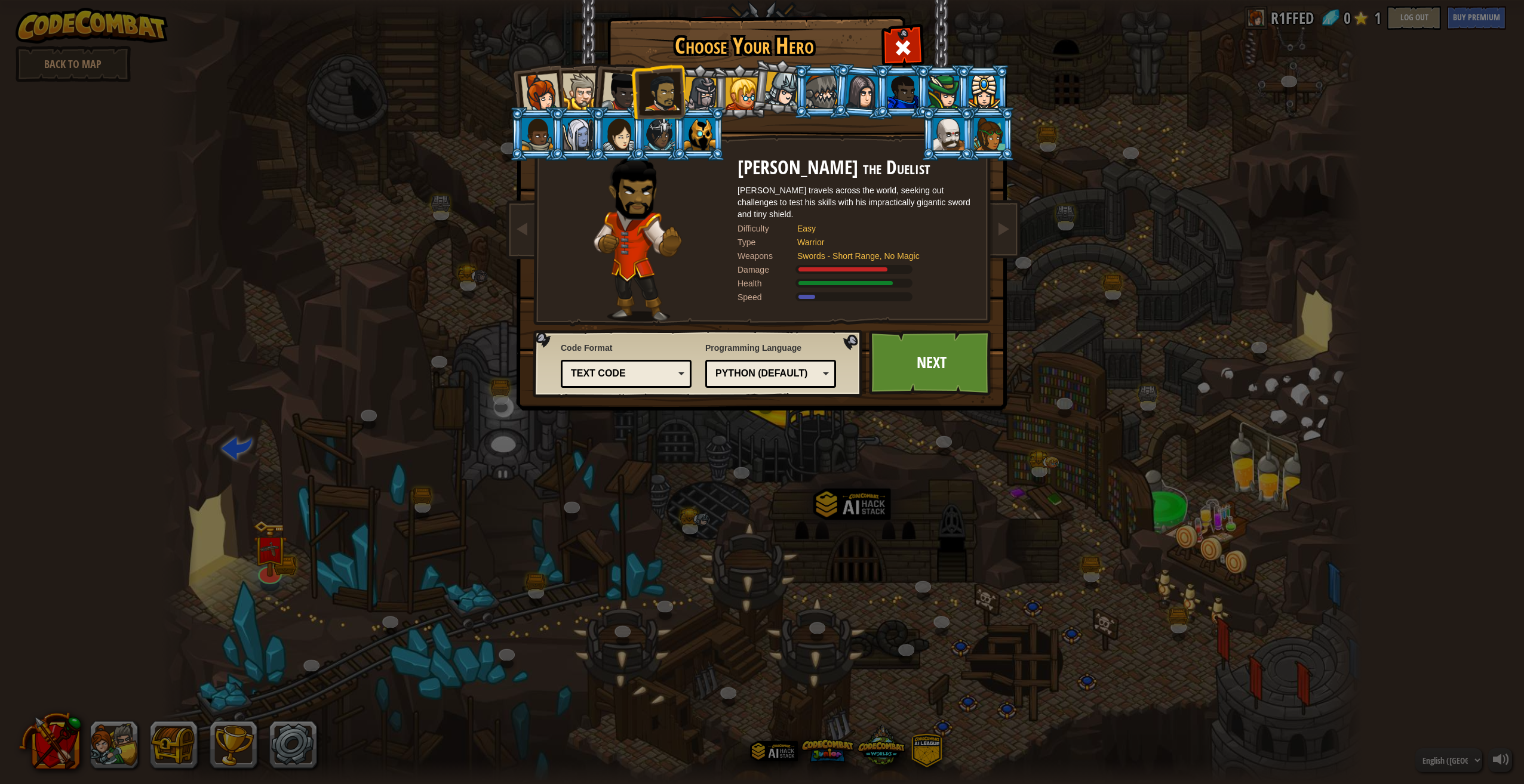
click at [620, 101] on div at bounding box center [620, 92] width 39 height 39
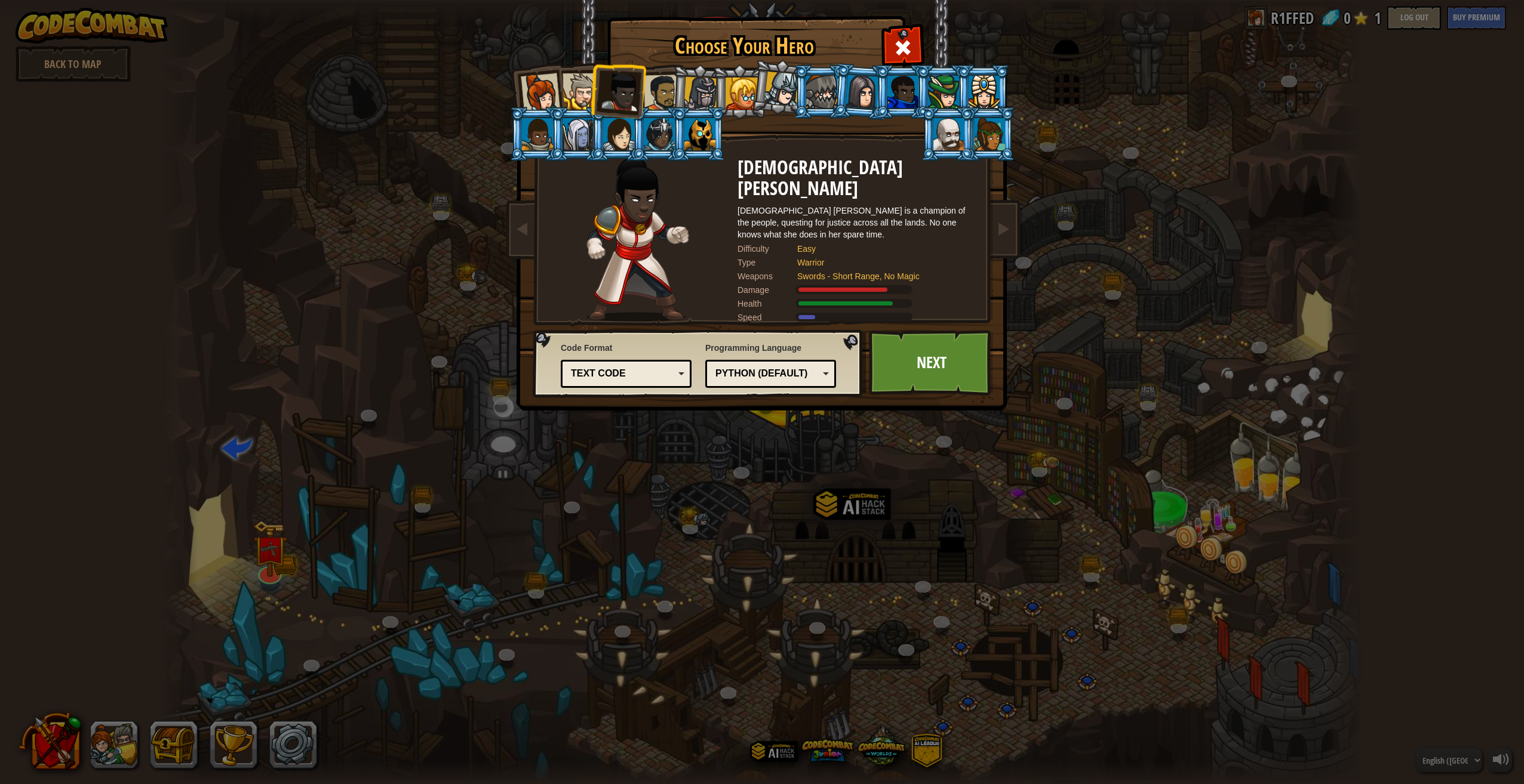
drag, startPoint x: 554, startPoint y: 76, endPoint x: 565, endPoint y: 93, distance: 20.2
click at [554, 81] on div at bounding box center [540, 93] width 39 height 39
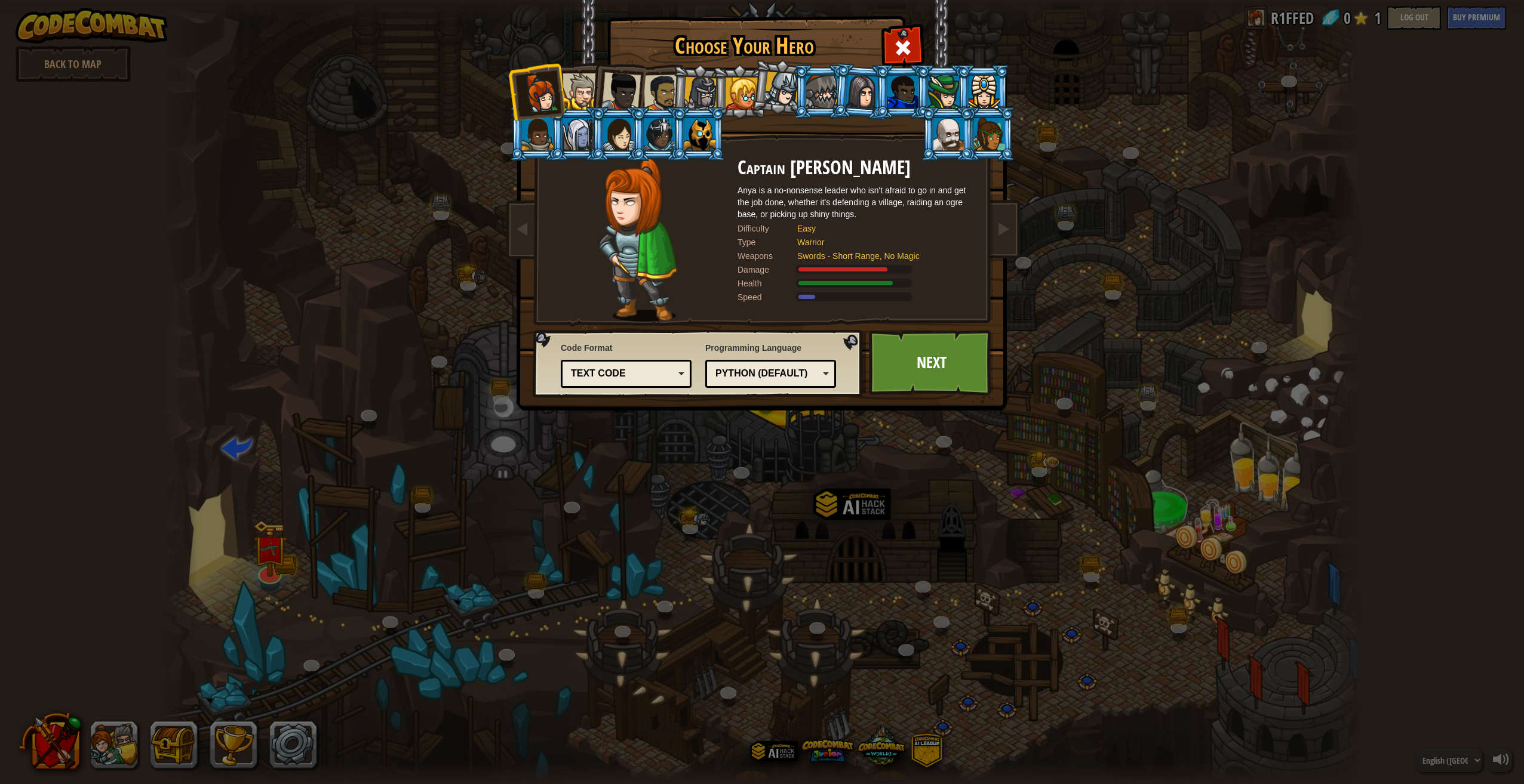
click at [565, 93] on div at bounding box center [581, 92] width 37 height 37
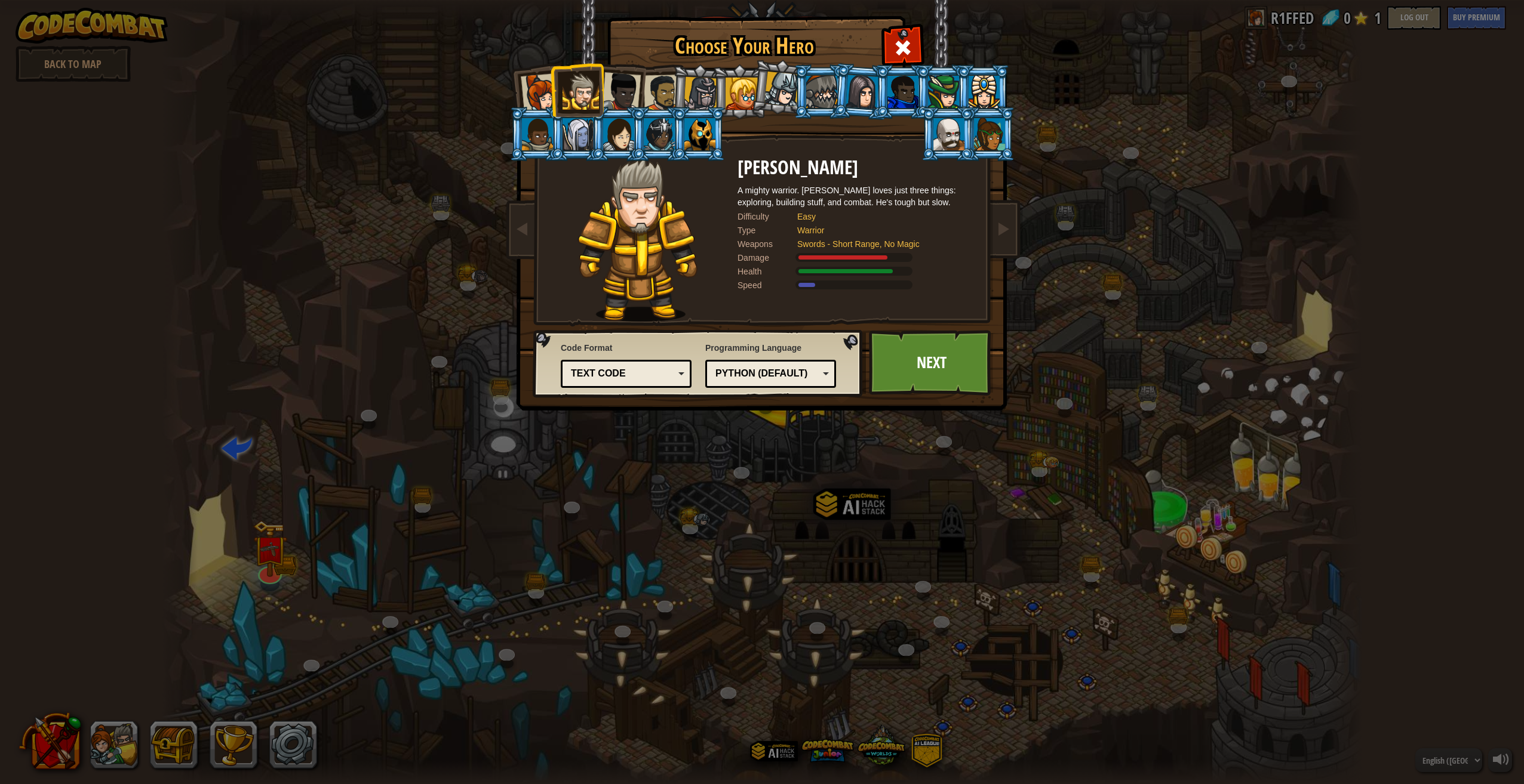
click at [763, 89] on li at bounding box center [779, 86] width 59 height 60
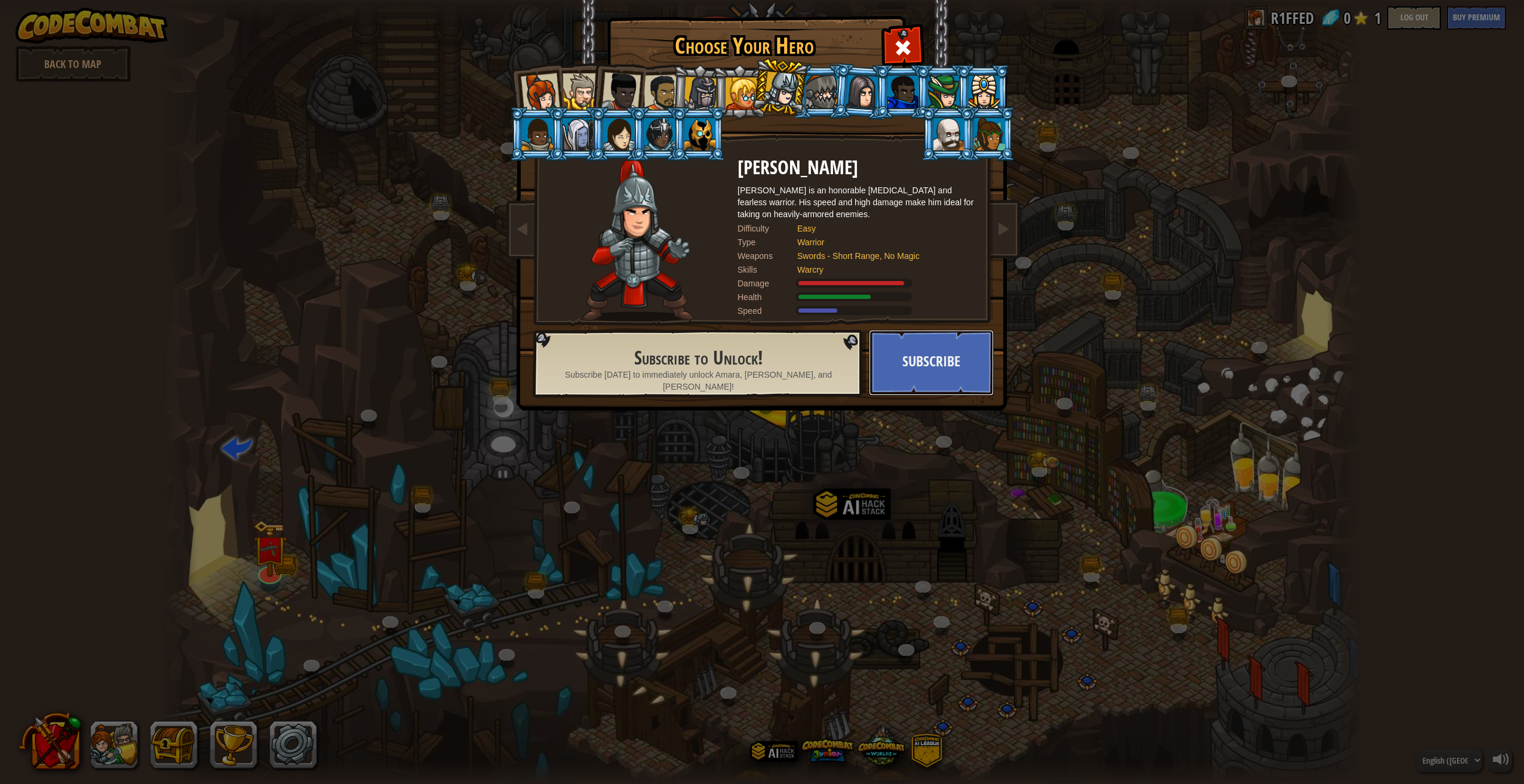
click at [922, 371] on button "Subscribe" at bounding box center [931, 363] width 125 height 65
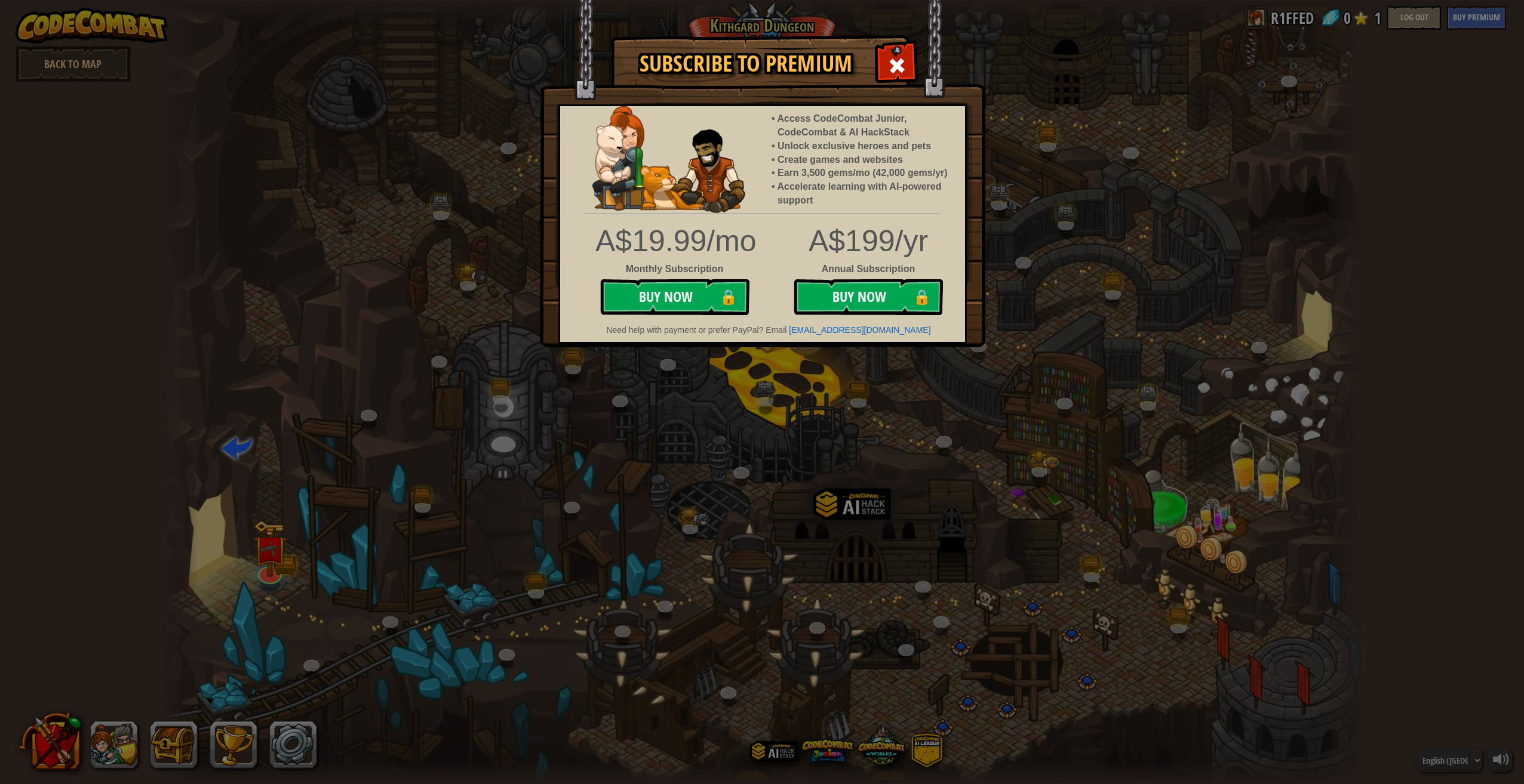
click at [905, 65] on div at bounding box center [896, 64] width 38 height 38
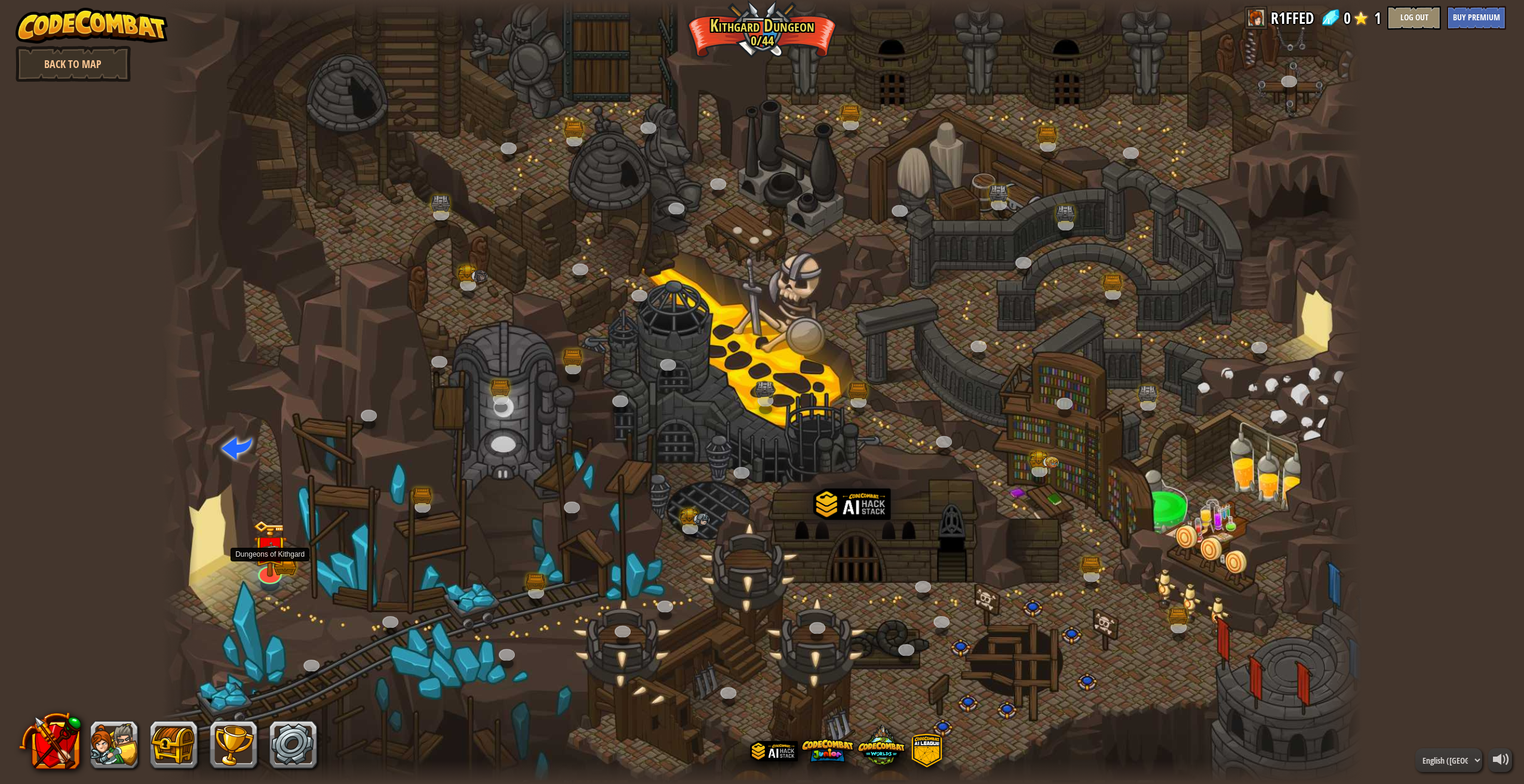
click at [268, 561] on img at bounding box center [270, 548] width 35 height 57
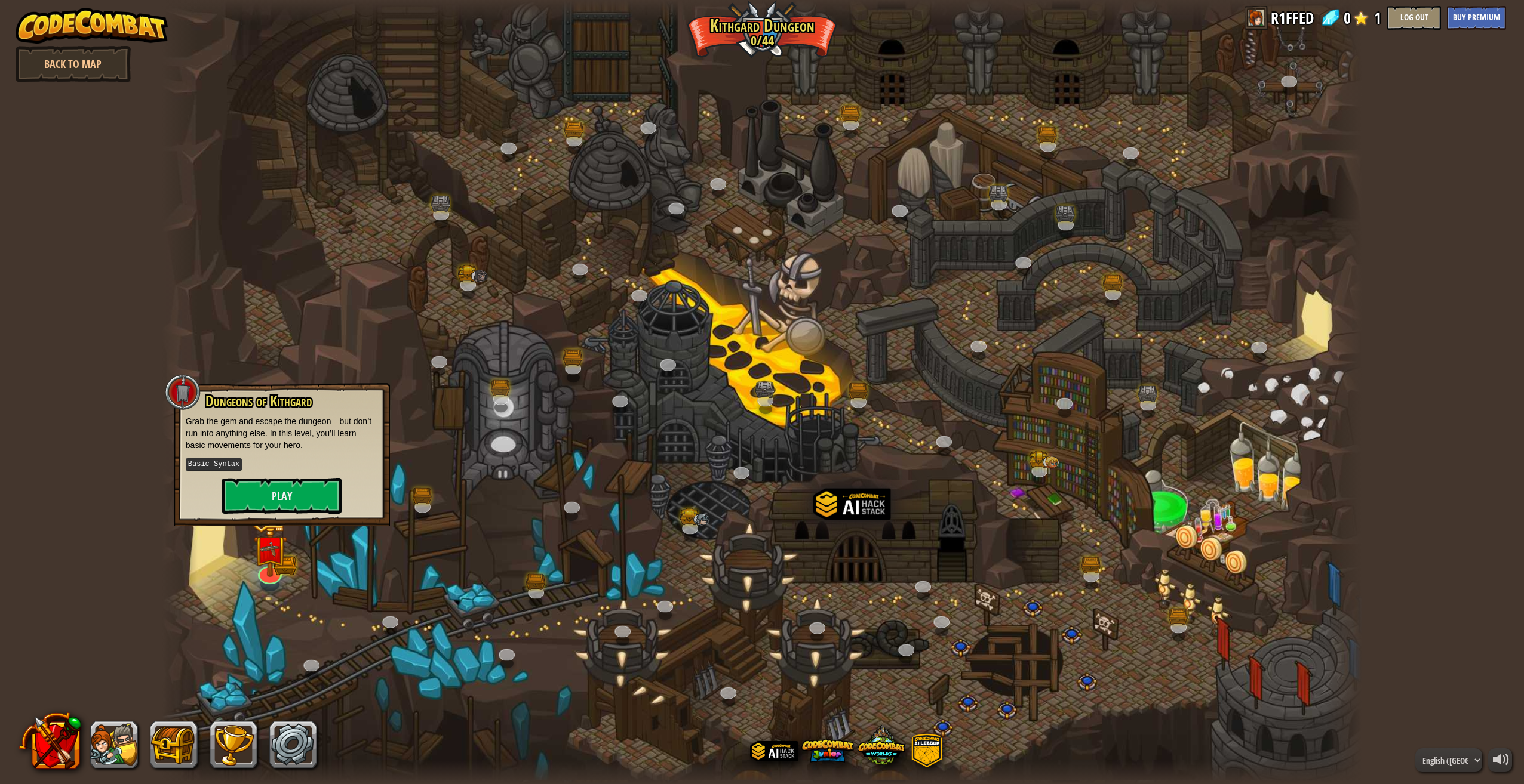
click at [285, 471] on div "Dungeons of Kithgard Grab the gem and escape the dungeon—but don’t run into any…" at bounding box center [282, 453] width 192 height 120
click at [280, 493] on button "Play" at bounding box center [282, 496] width 119 height 36
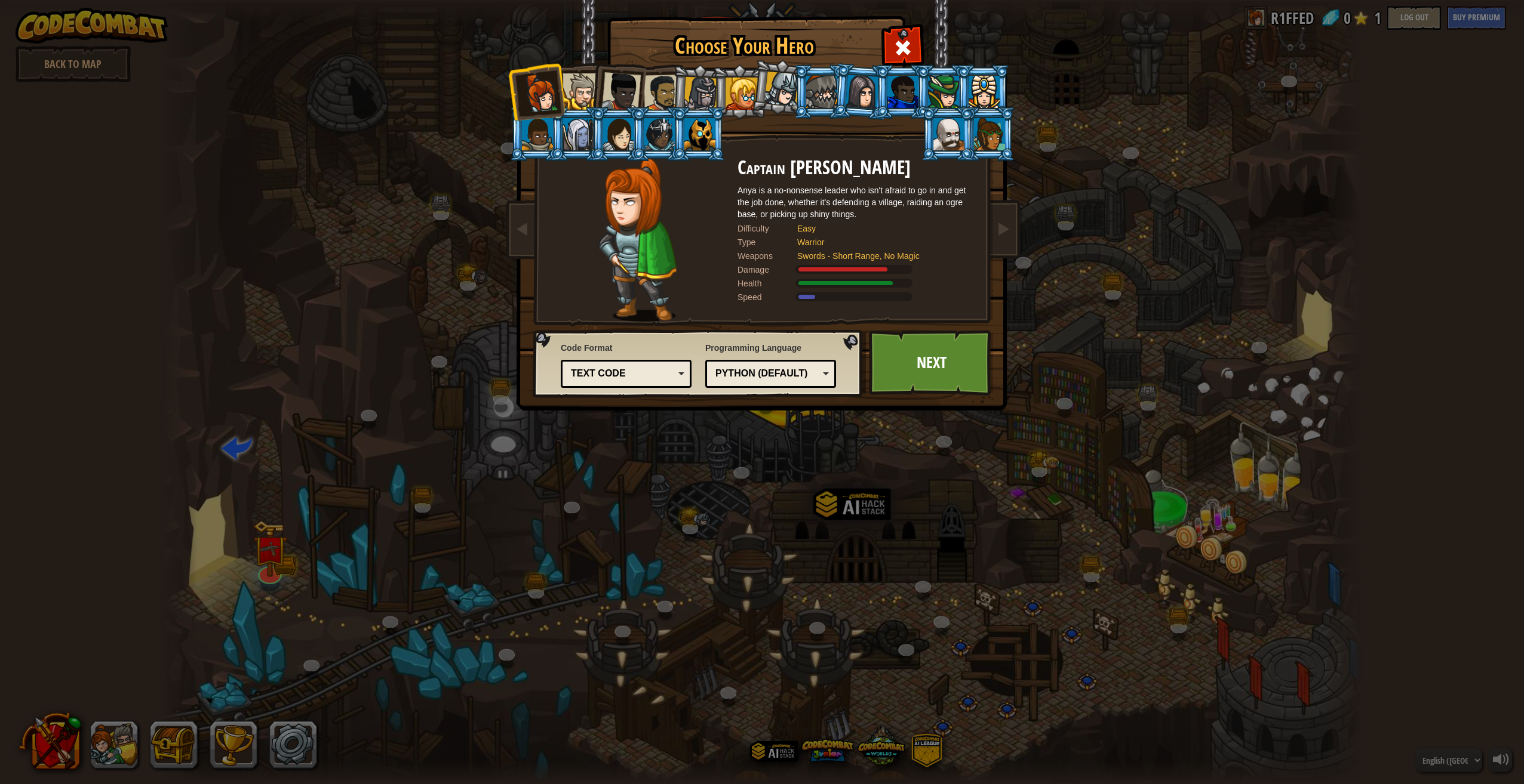
click at [656, 106] on div at bounding box center [662, 93] width 37 height 37
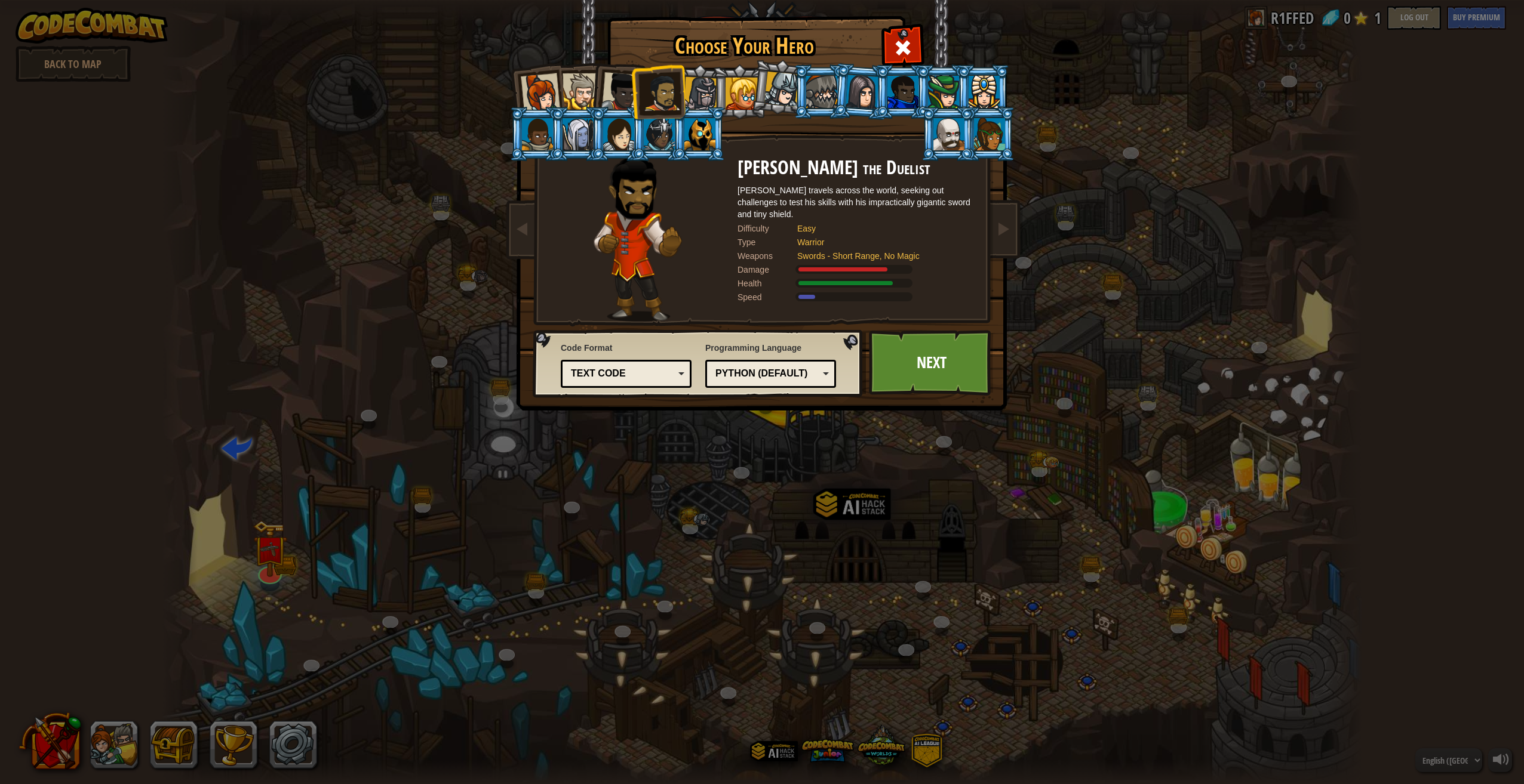
click at [622, 106] on div at bounding box center [620, 92] width 39 height 39
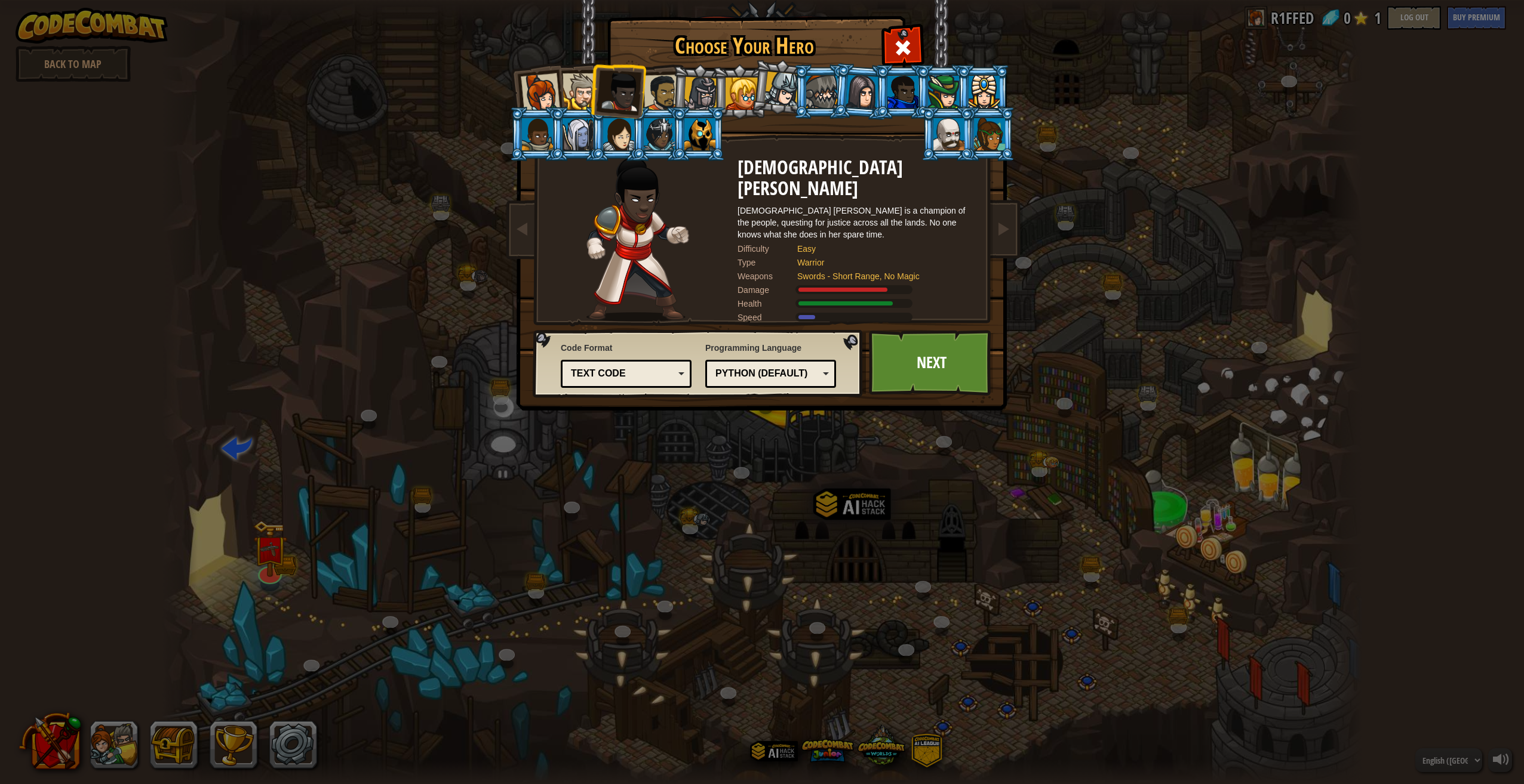
click at [878, 348] on link "Next" at bounding box center [931, 363] width 125 height 65
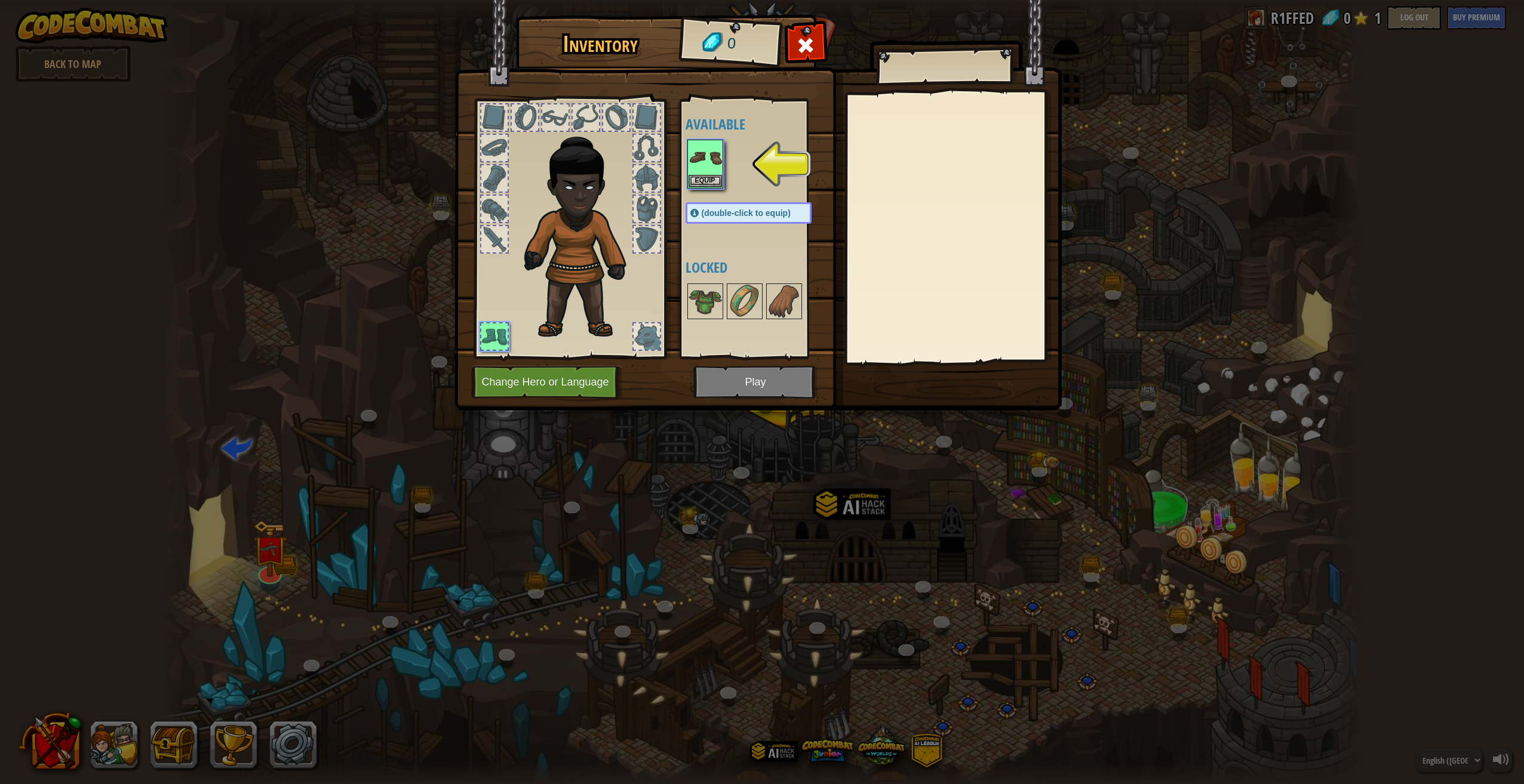
click at [811, 48] on span at bounding box center [806, 45] width 19 height 19
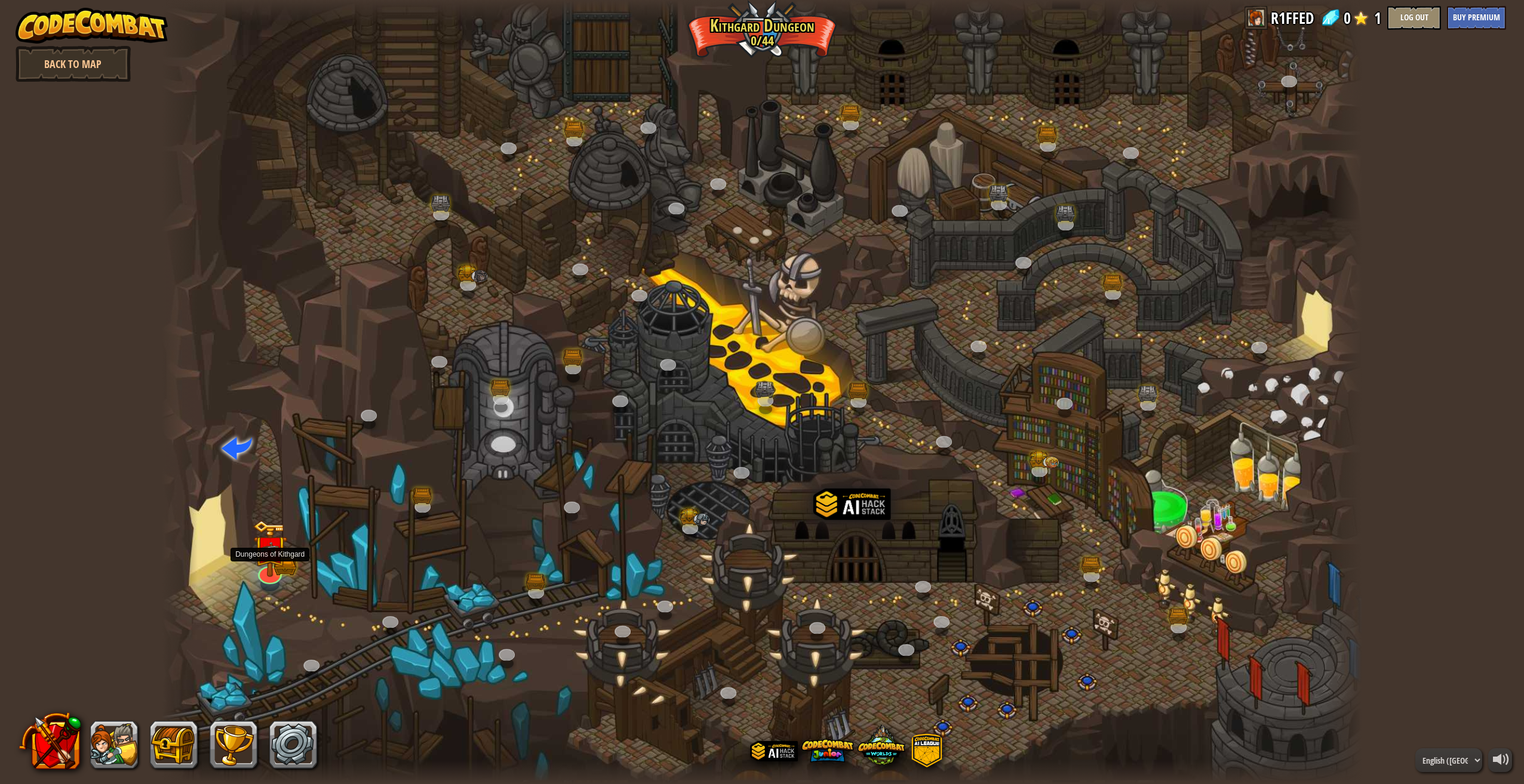
click at [266, 546] on img at bounding box center [270, 550] width 21 height 15
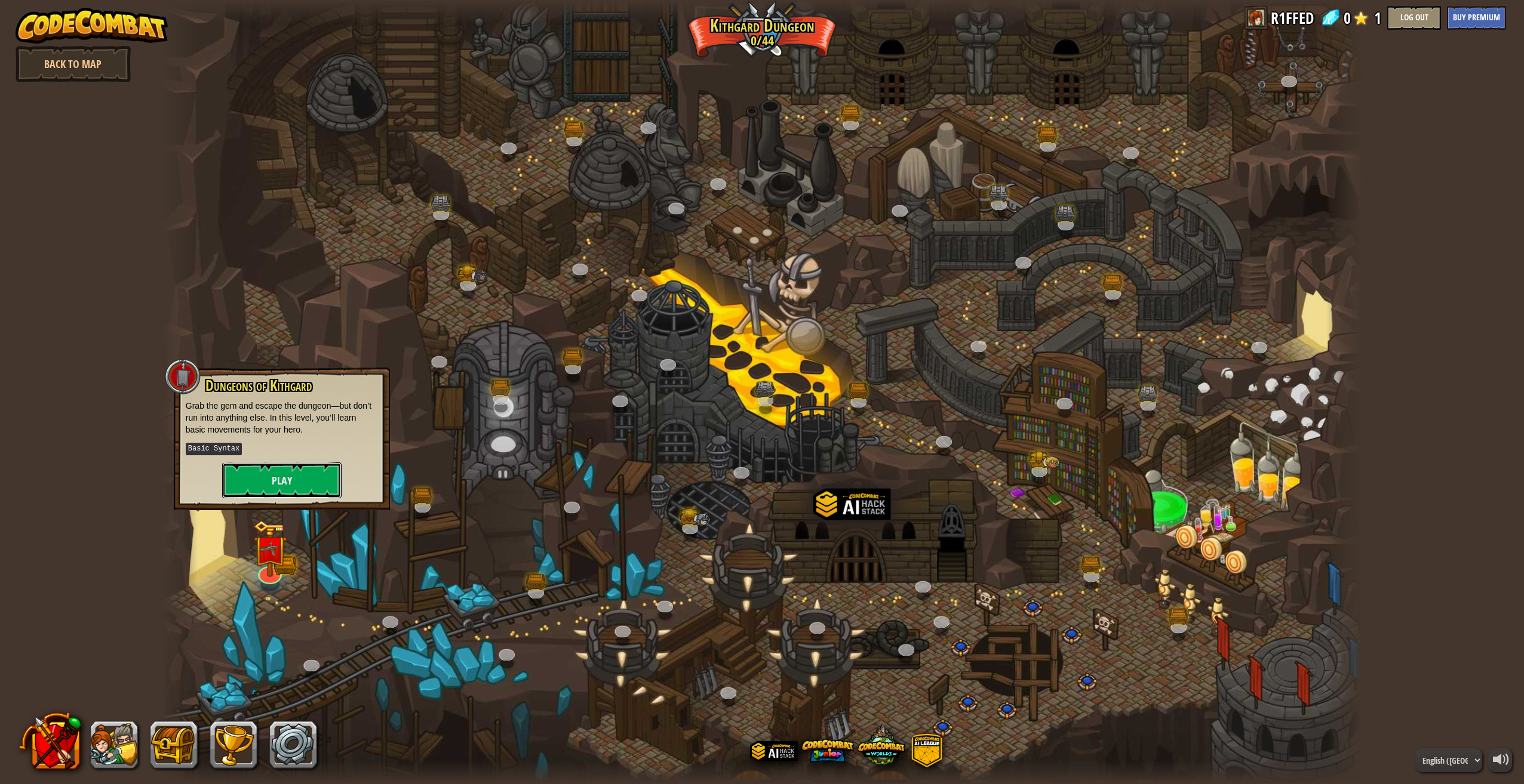
click at [306, 476] on button "Play" at bounding box center [282, 480] width 119 height 36
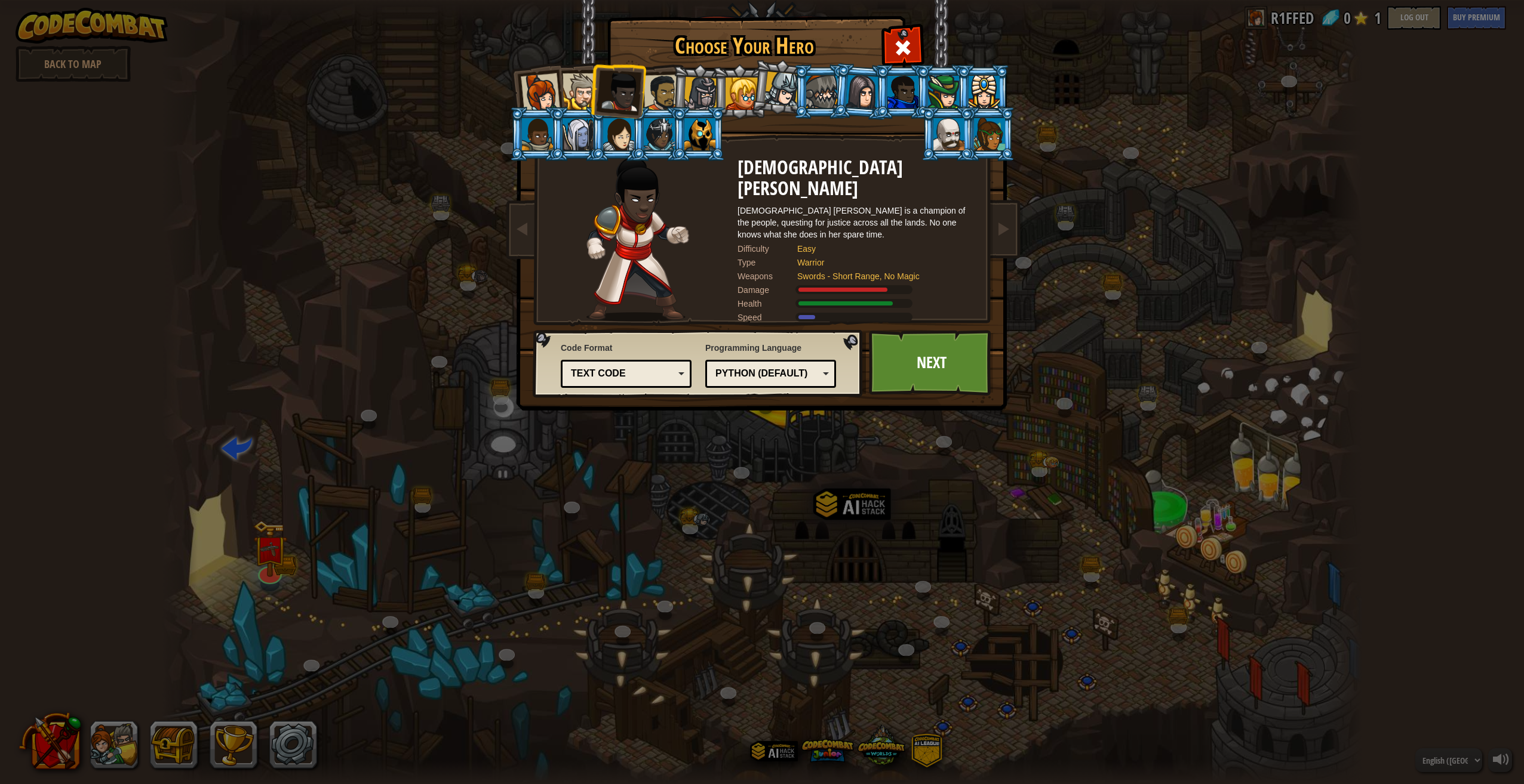
click at [731, 379] on div "Python (Default)" at bounding box center [766, 373] width 103 height 13
click at [916, 368] on link "Next" at bounding box center [931, 363] width 125 height 65
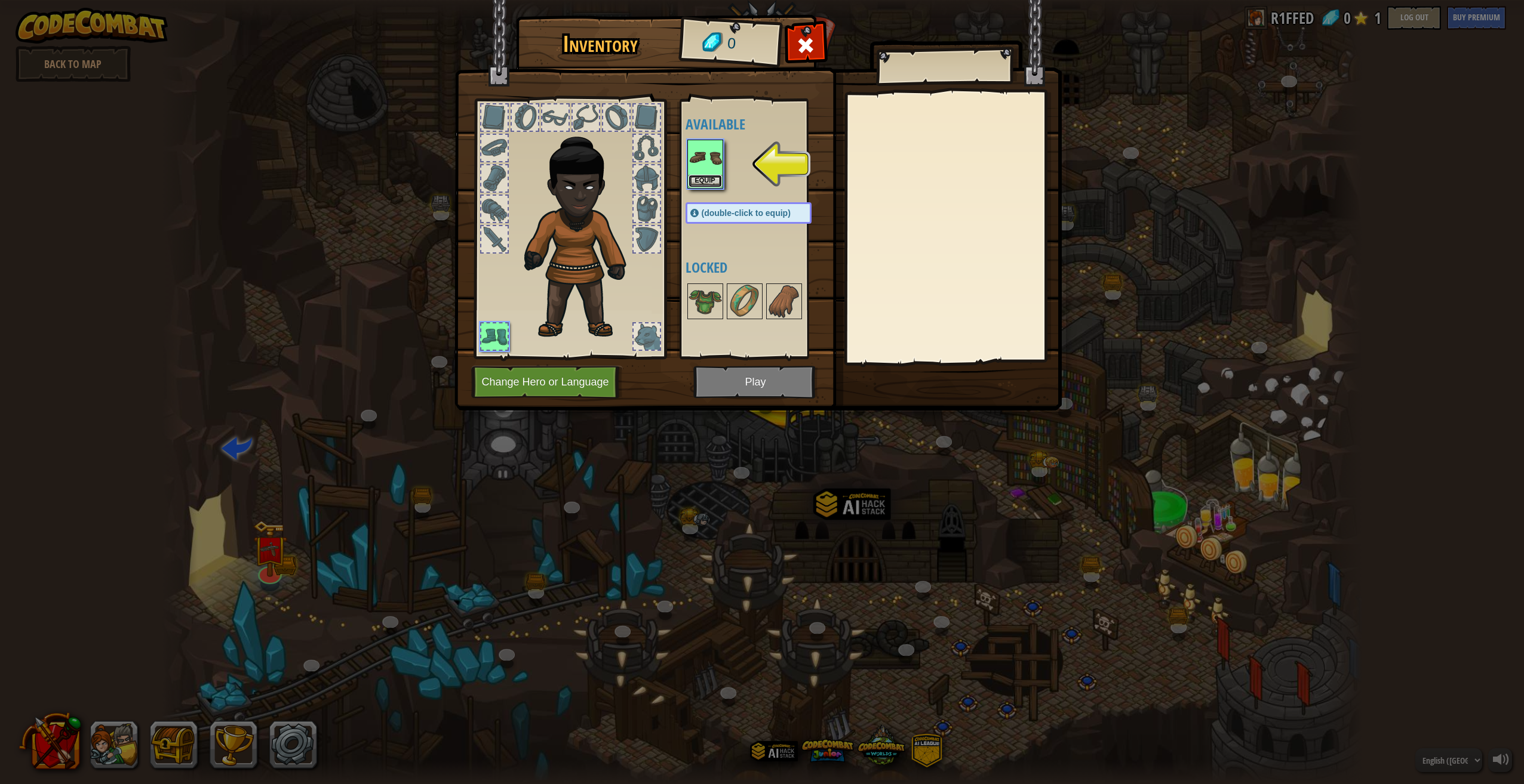
click at [696, 180] on button "Equip" at bounding box center [705, 181] width 33 height 13
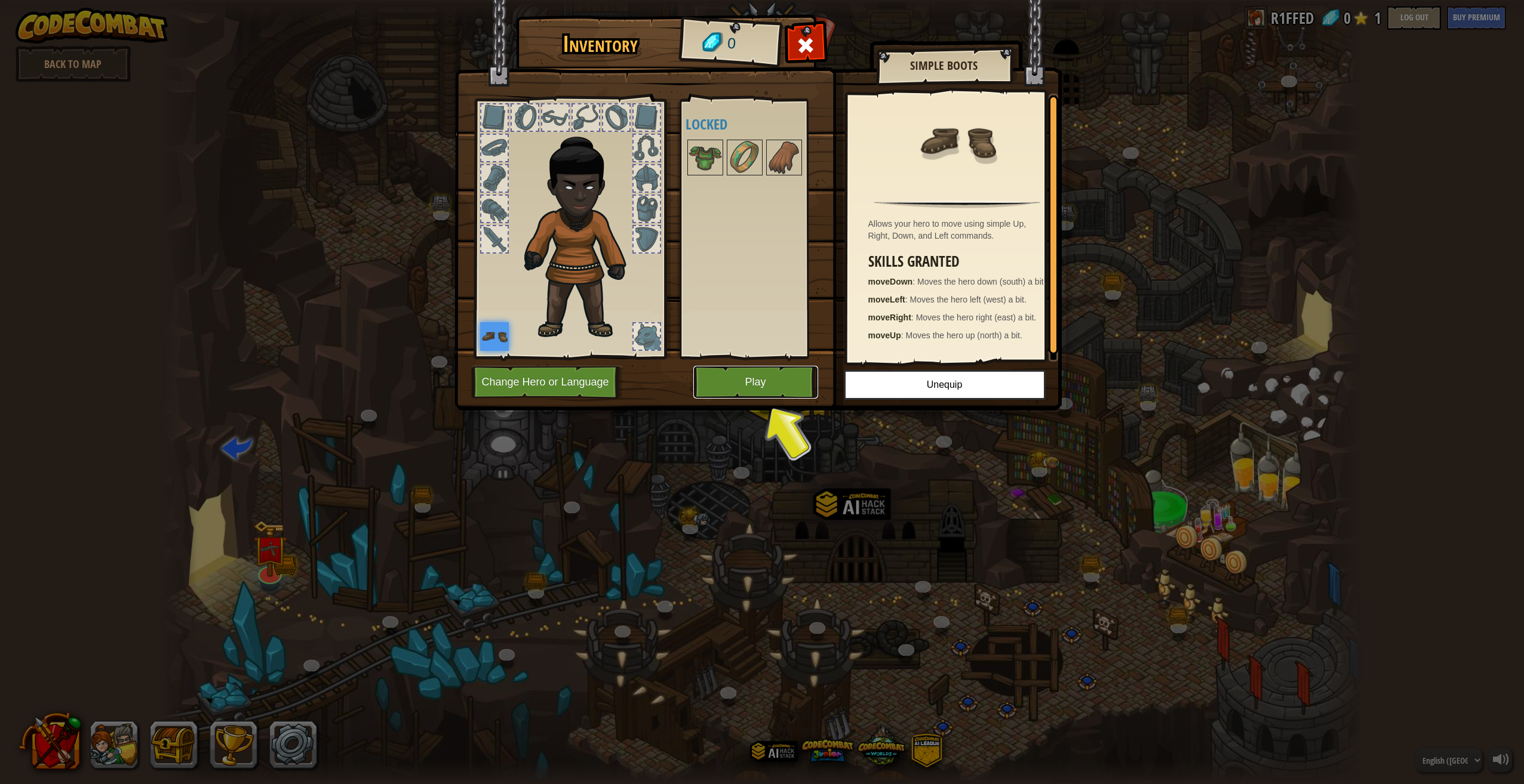
click at [718, 376] on button "Play" at bounding box center [756, 382] width 125 height 33
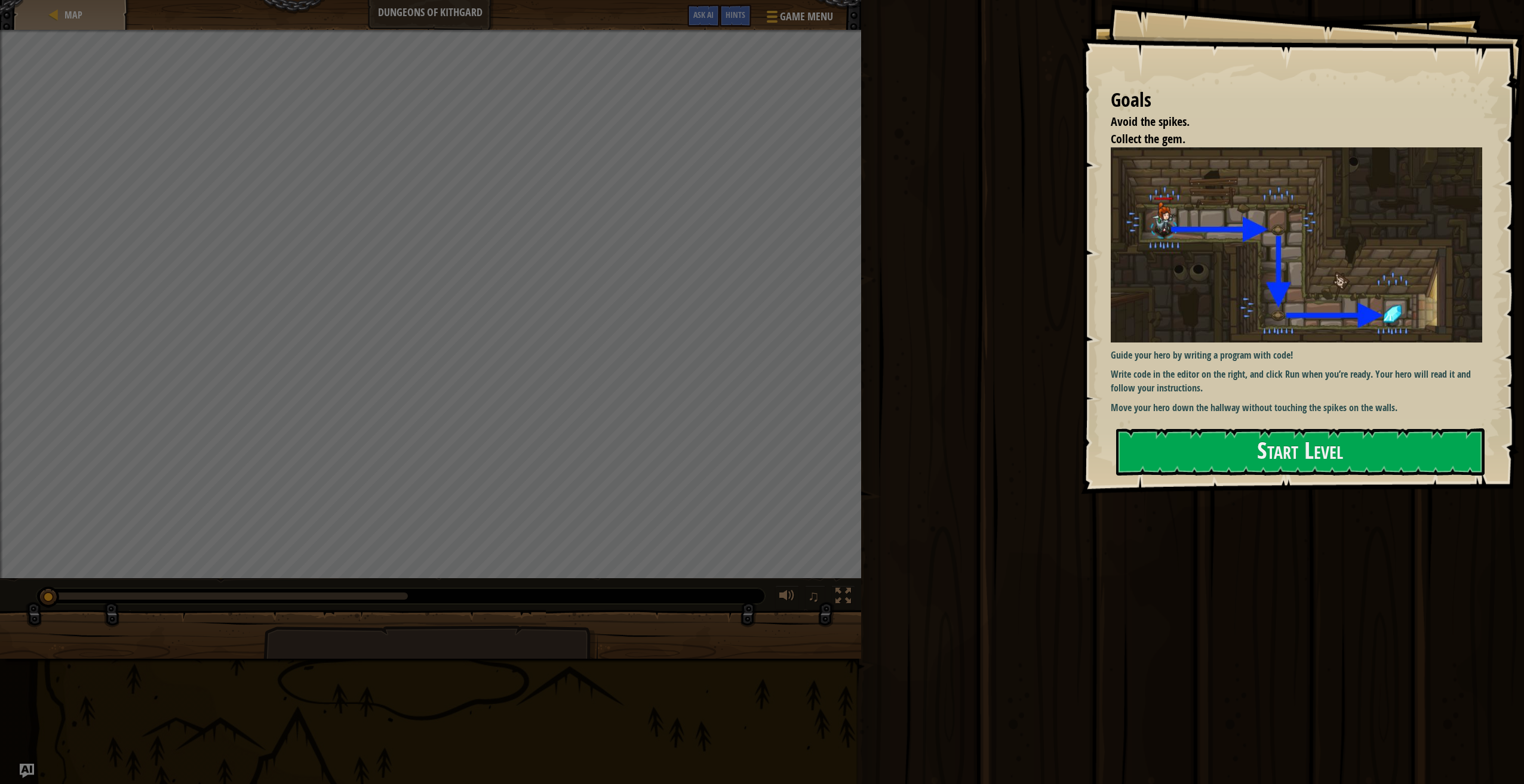
click at [1202, 458] on button "Start Level" at bounding box center [1300, 452] width 369 height 47
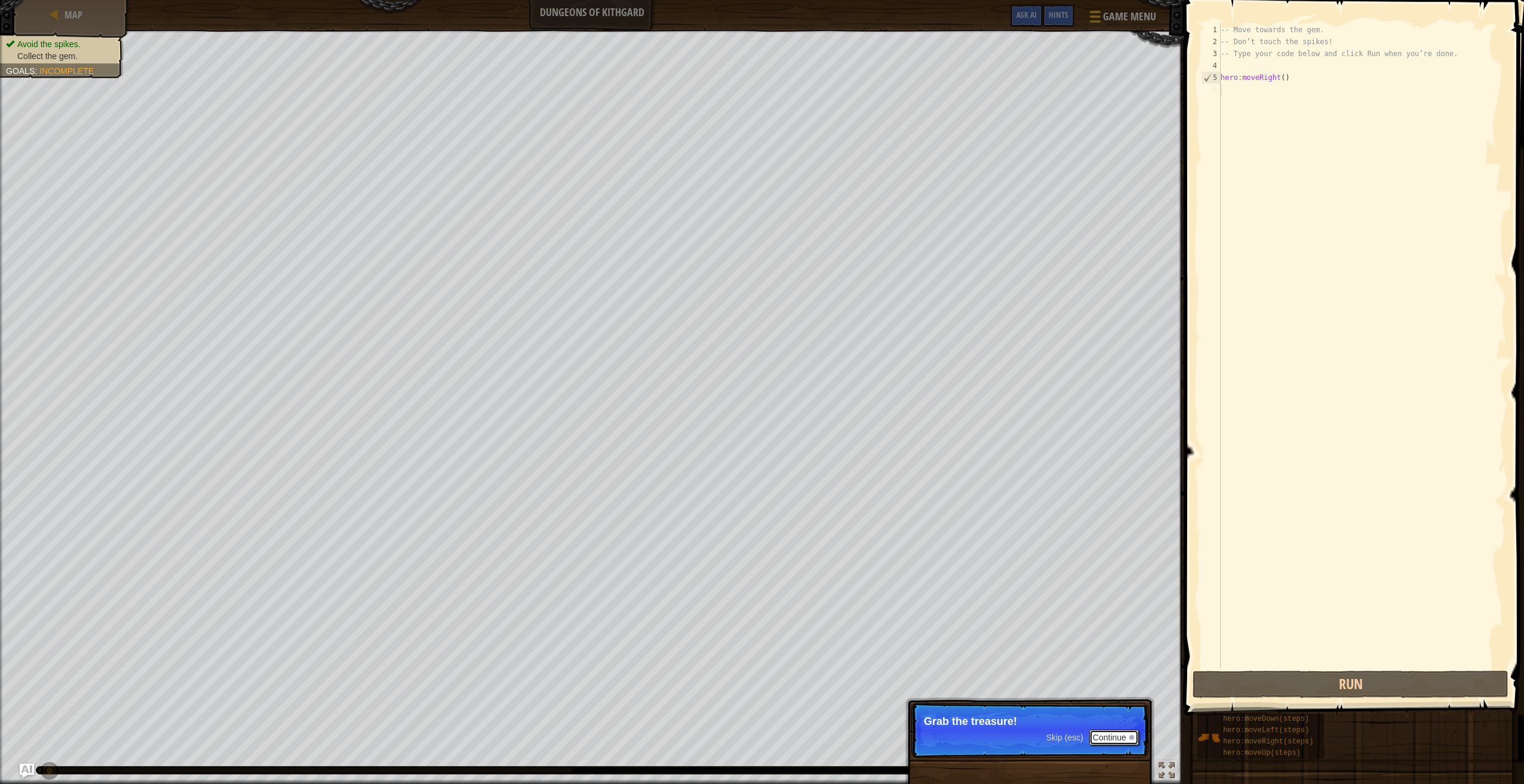
click at [1129, 737] on div at bounding box center [1131, 737] width 4 height 4
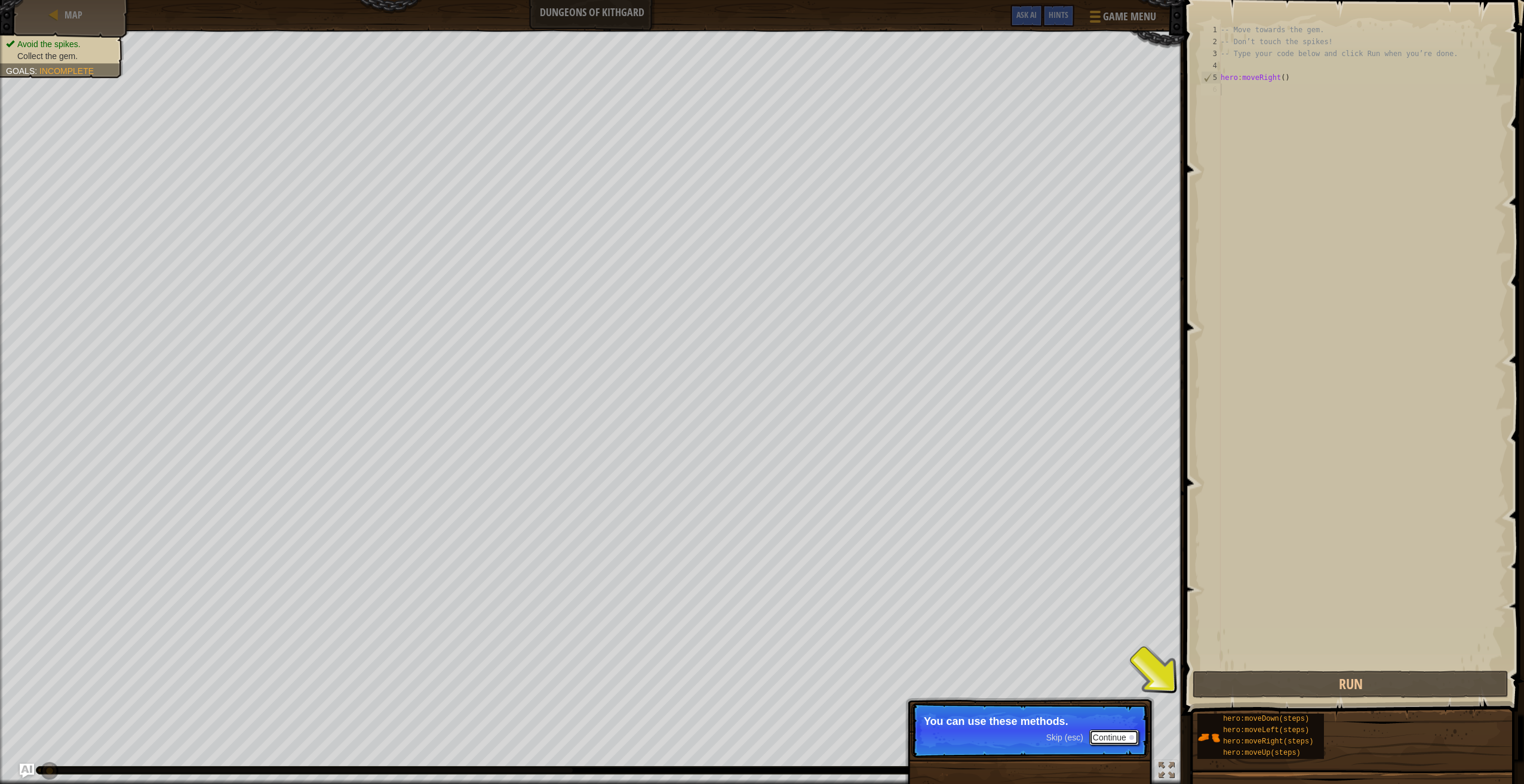
click at [1106, 734] on button "Continue" at bounding box center [1113, 737] width 49 height 15
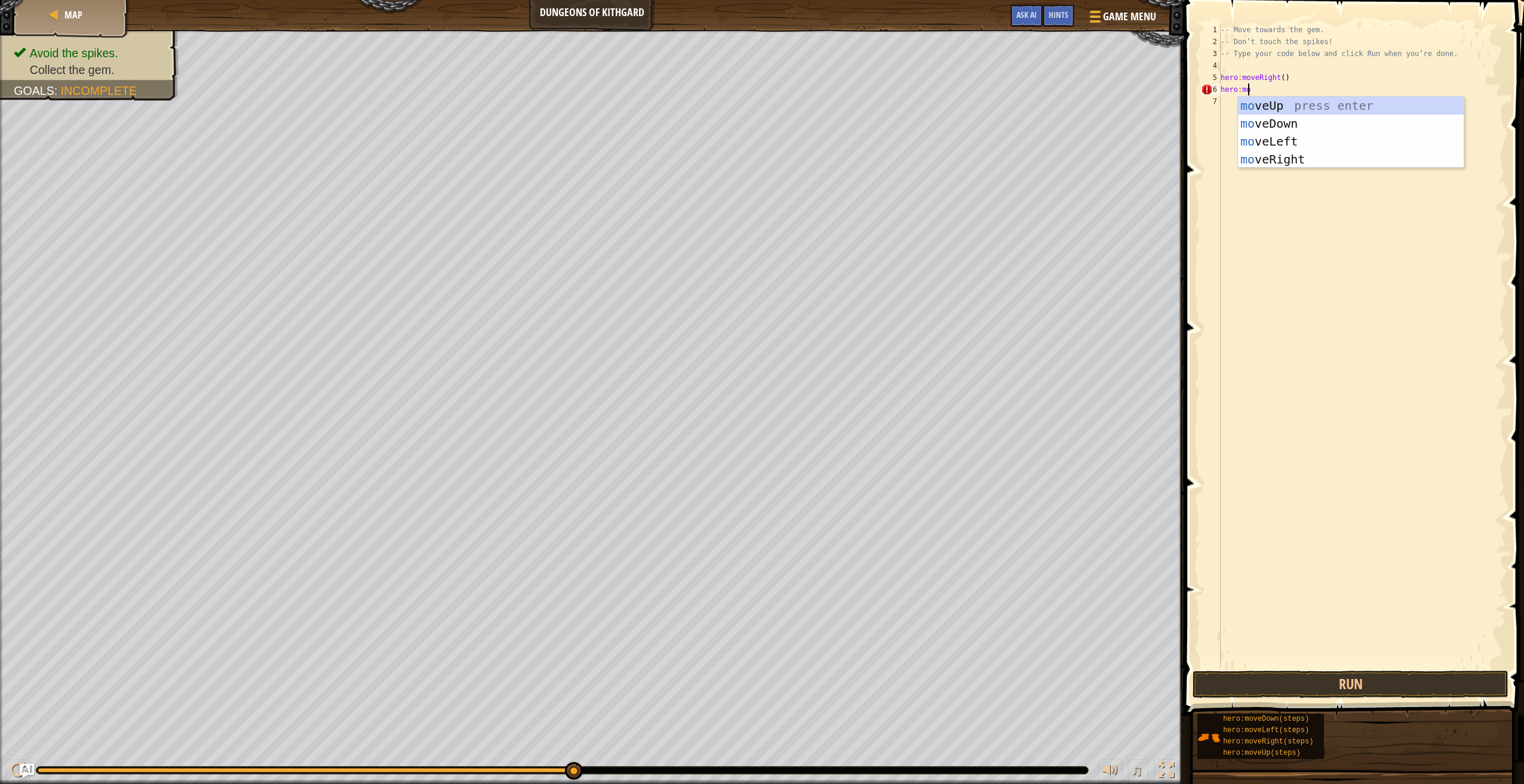
scroll to position [5, 2]
type textarea "hero:move"
click at [1292, 123] on div "move Up press enter move Down press enter move Left press enter move Right pres…" at bounding box center [1350, 151] width 226 height 108
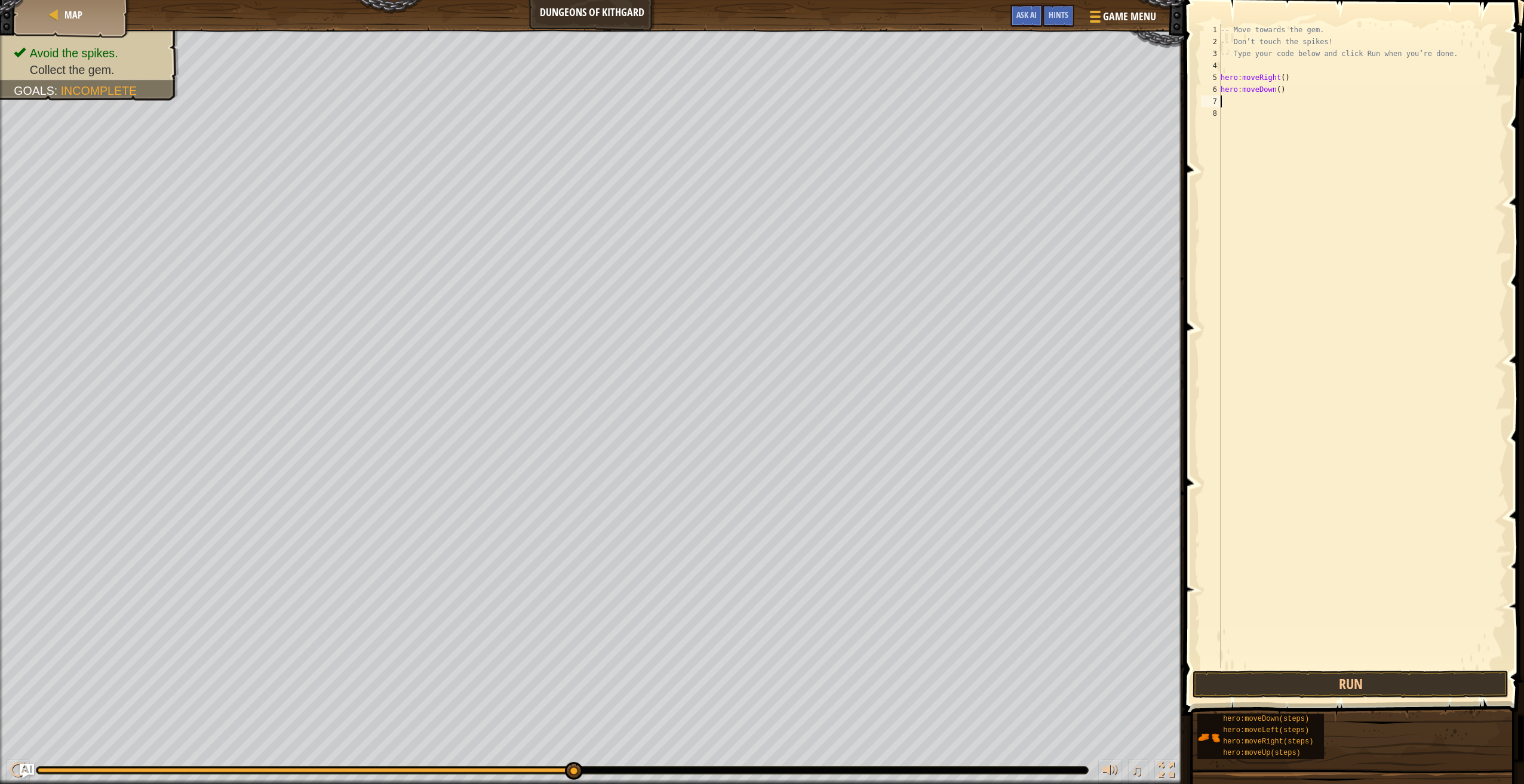
scroll to position [5, 0]
type textarea "h"
click at [1275, 126] on div "moveRig h t press enter" at bounding box center [1331, 136] width 226 height 54
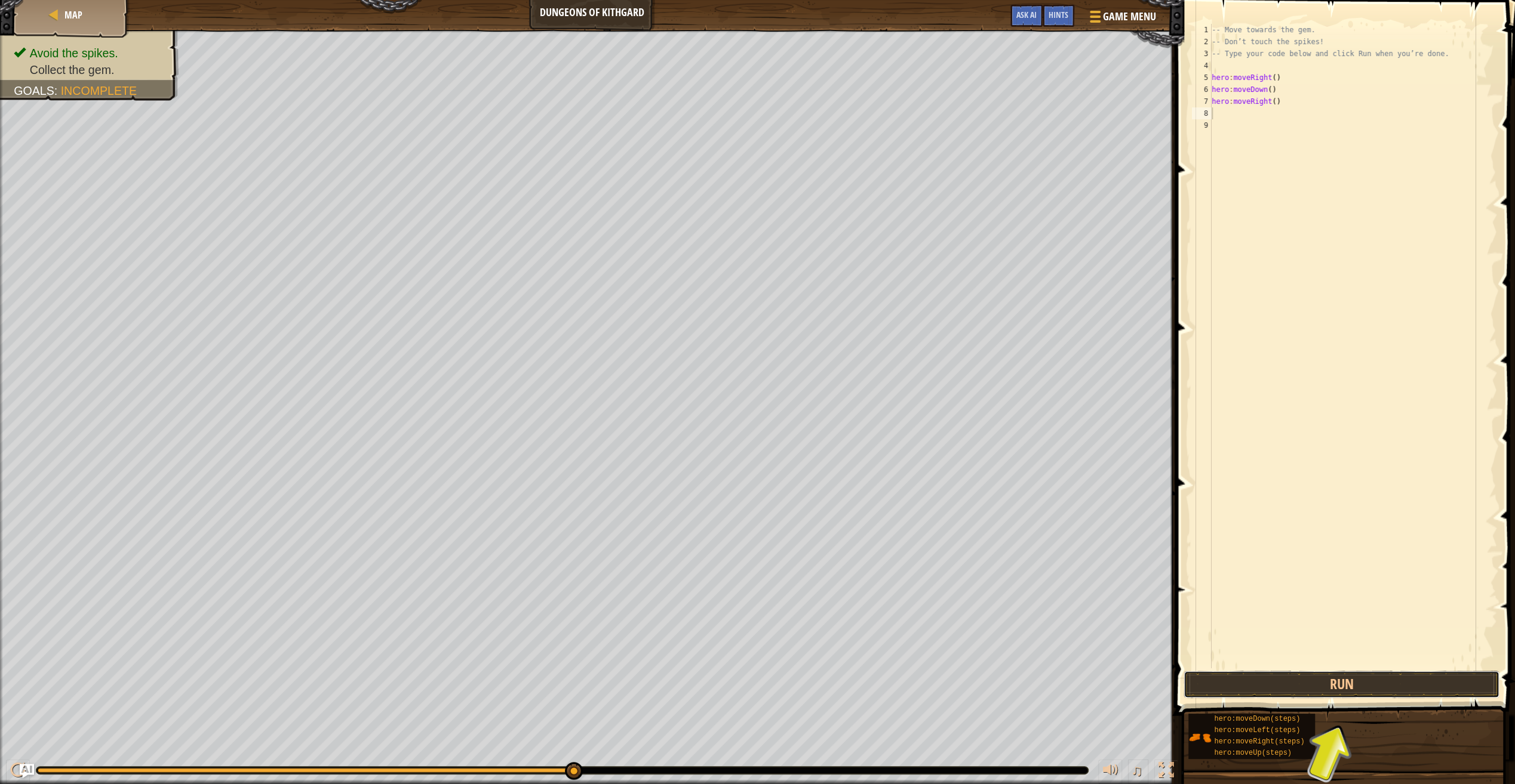
click at [1295, 689] on button "Run" at bounding box center [1341, 684] width 316 height 28
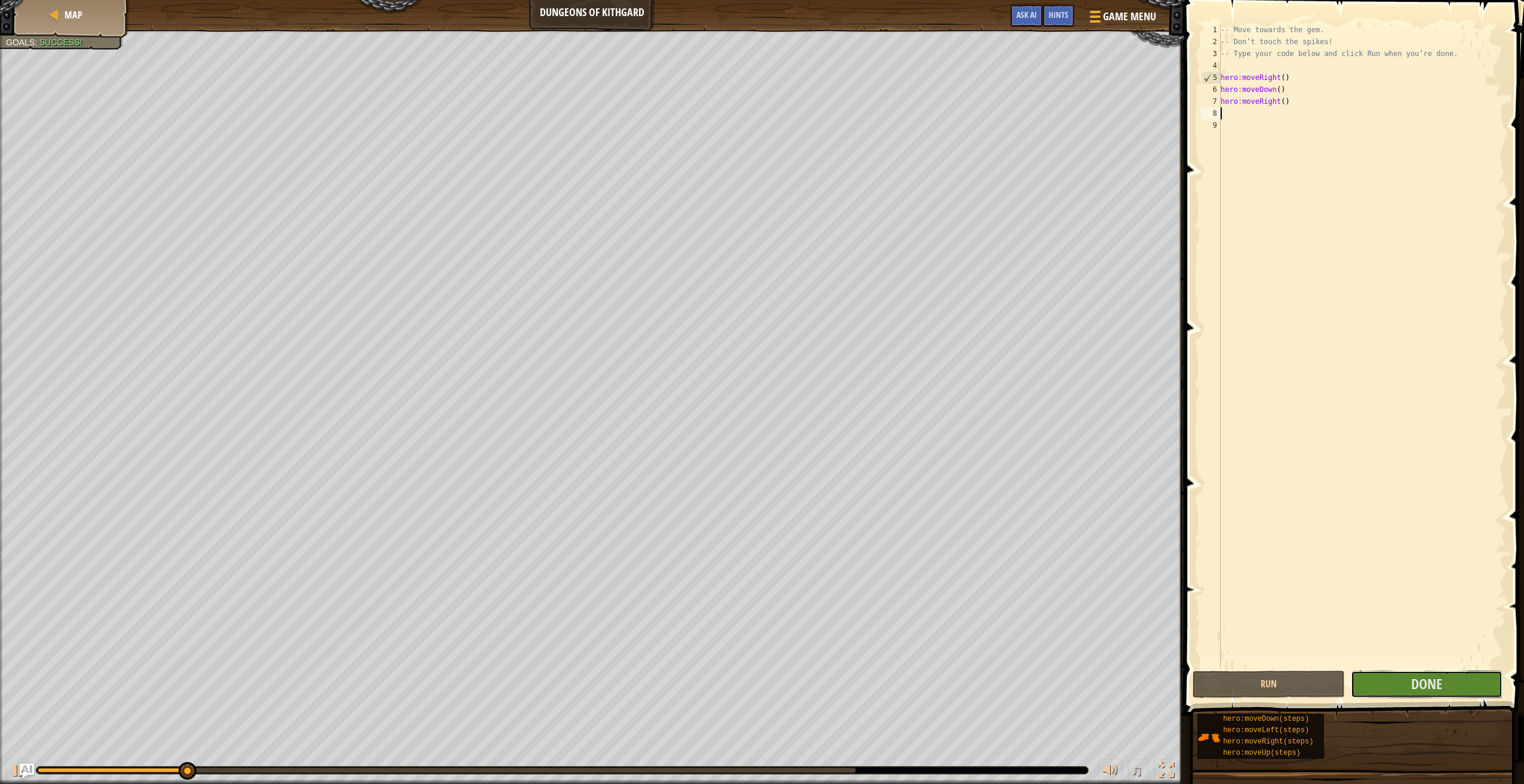
click at [1384, 685] on button "Done" at bounding box center [1426, 684] width 152 height 28
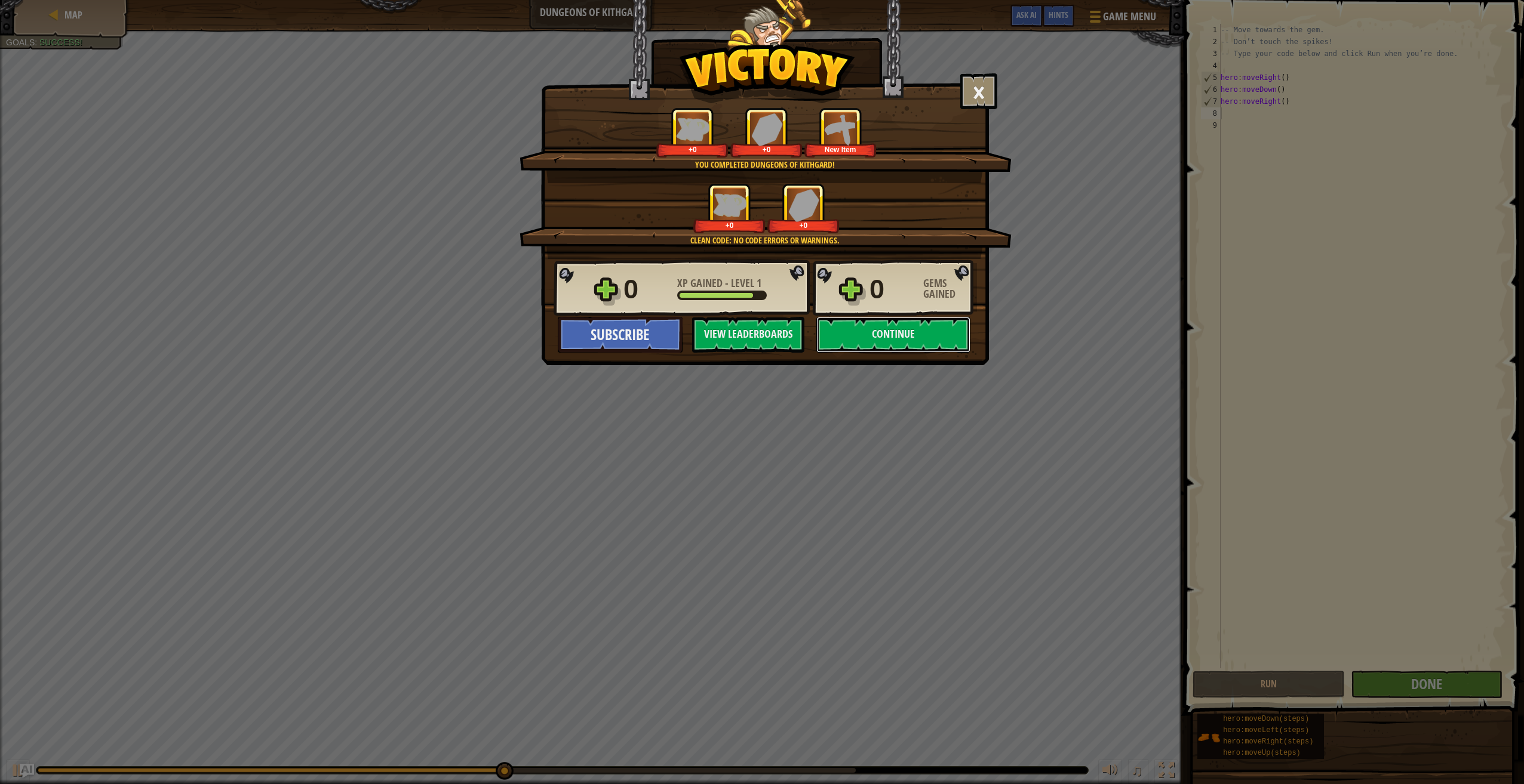
drag, startPoint x: 902, startPoint y: 332, endPoint x: 887, endPoint y: 340, distance: 17.0
click at [887, 340] on button "Continue" at bounding box center [893, 335] width 154 height 36
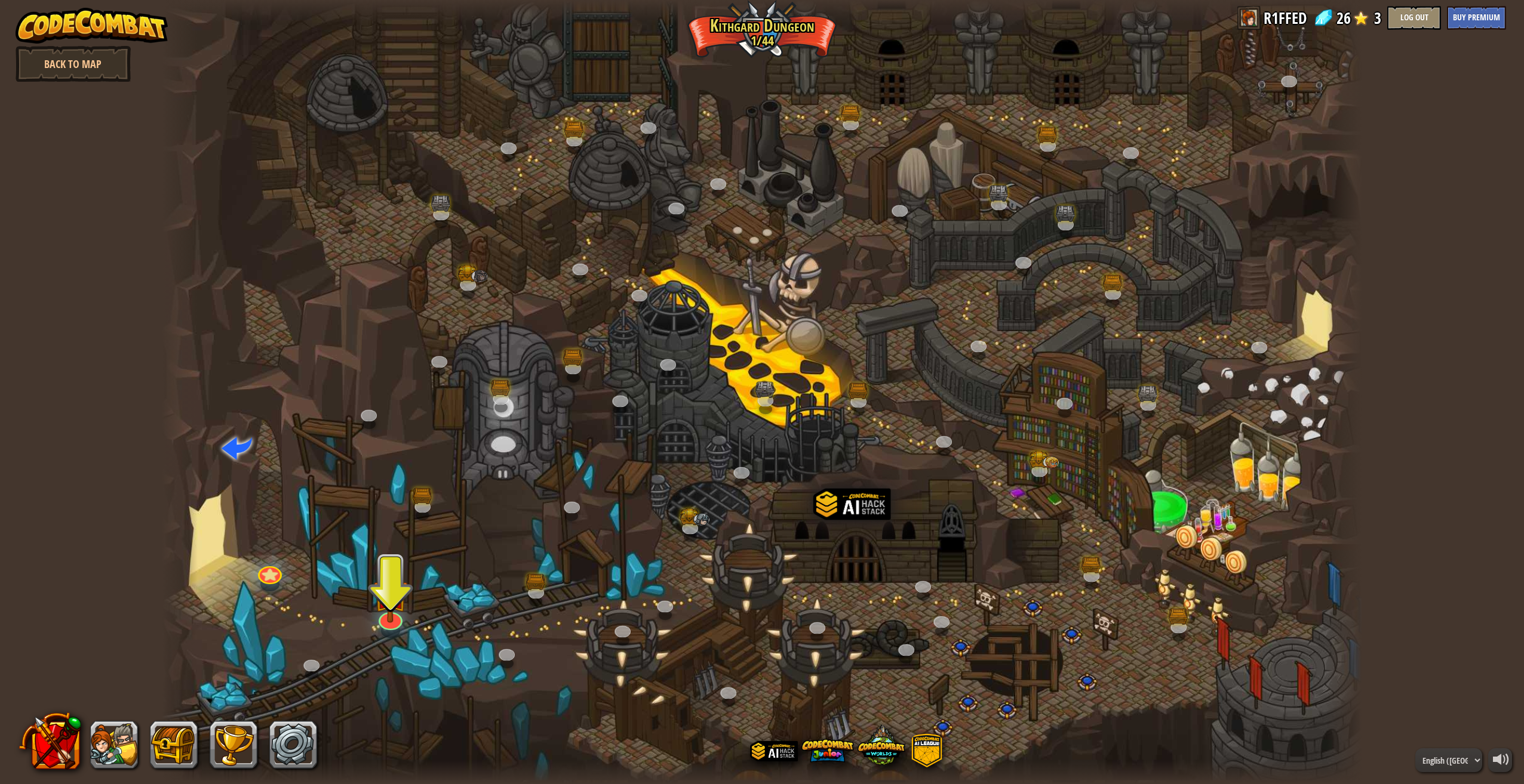
click at [371, 581] on div at bounding box center [761, 392] width 1200 height 784
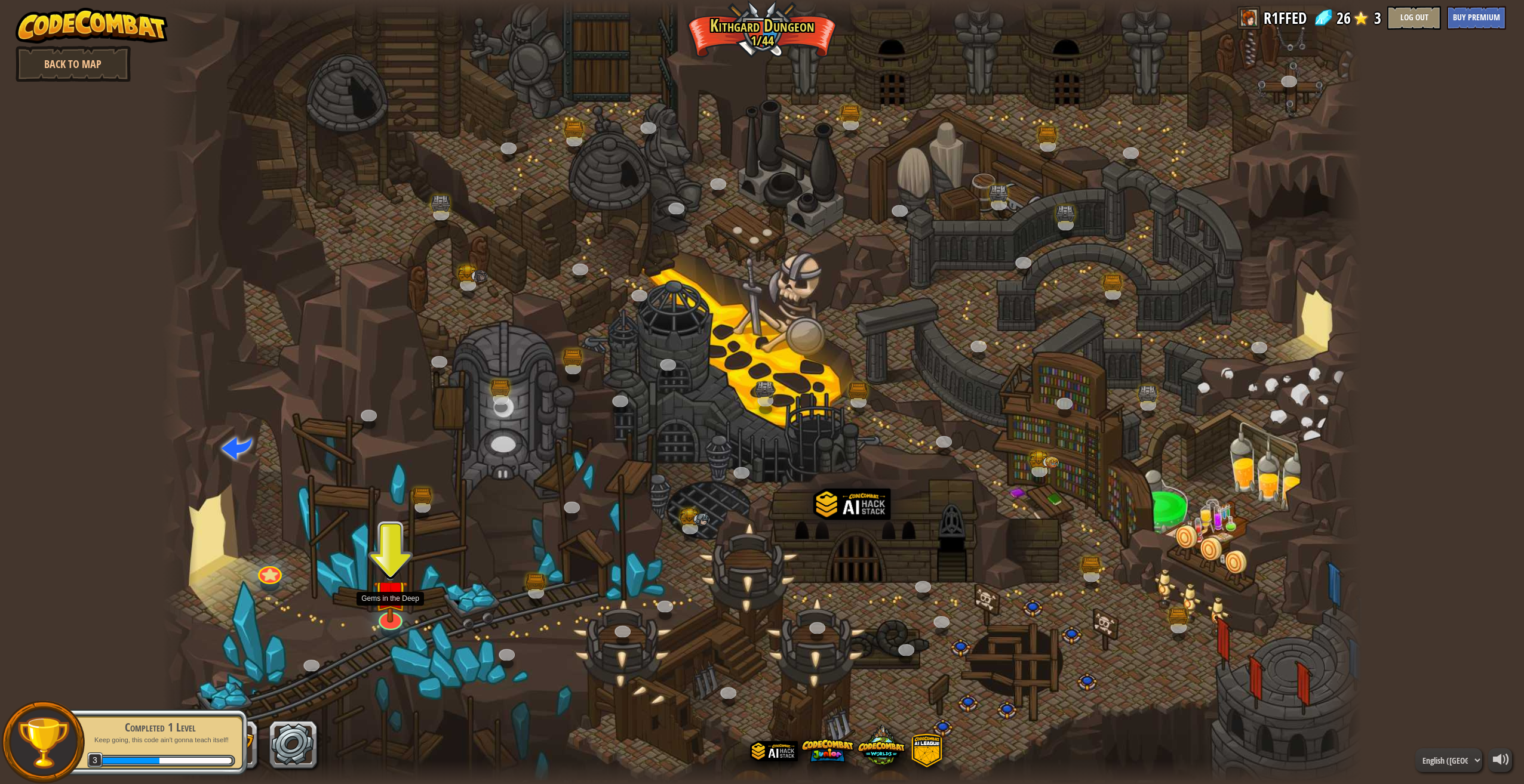
click at [400, 615] on img at bounding box center [390, 593] width 35 height 60
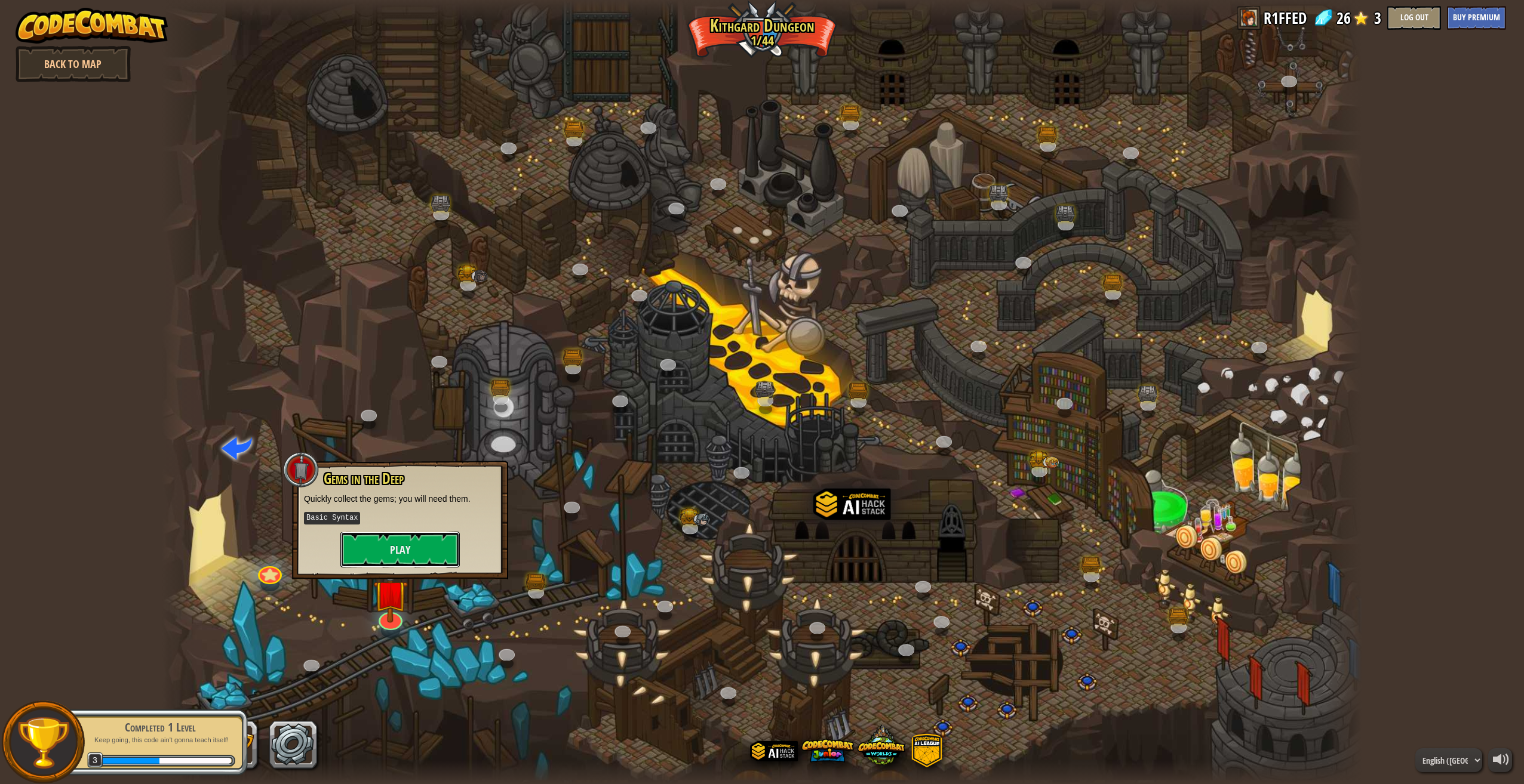
click at [418, 534] on button "Play" at bounding box center [400, 550] width 119 height 36
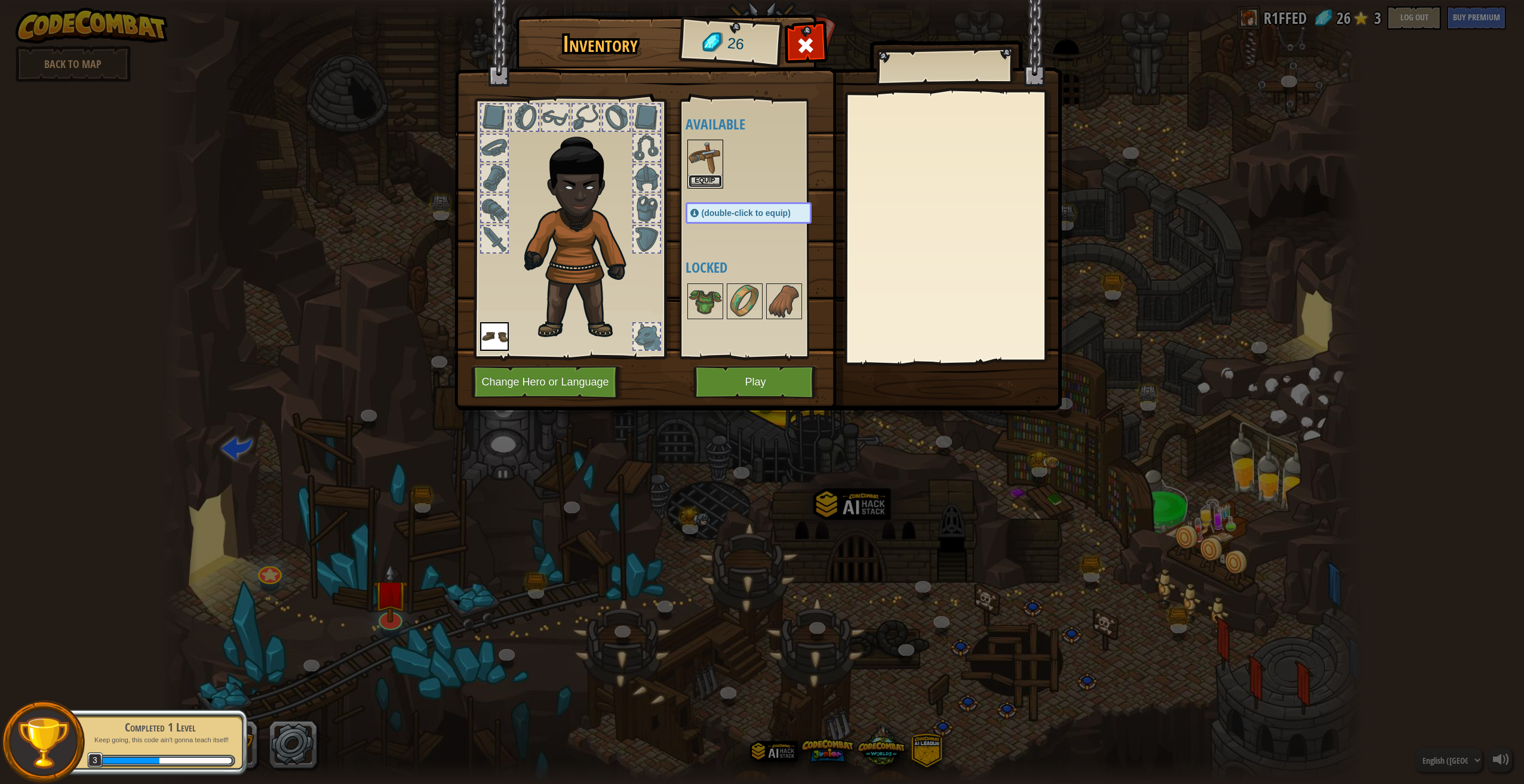
click at [705, 183] on button "Equip" at bounding box center [705, 181] width 33 height 13
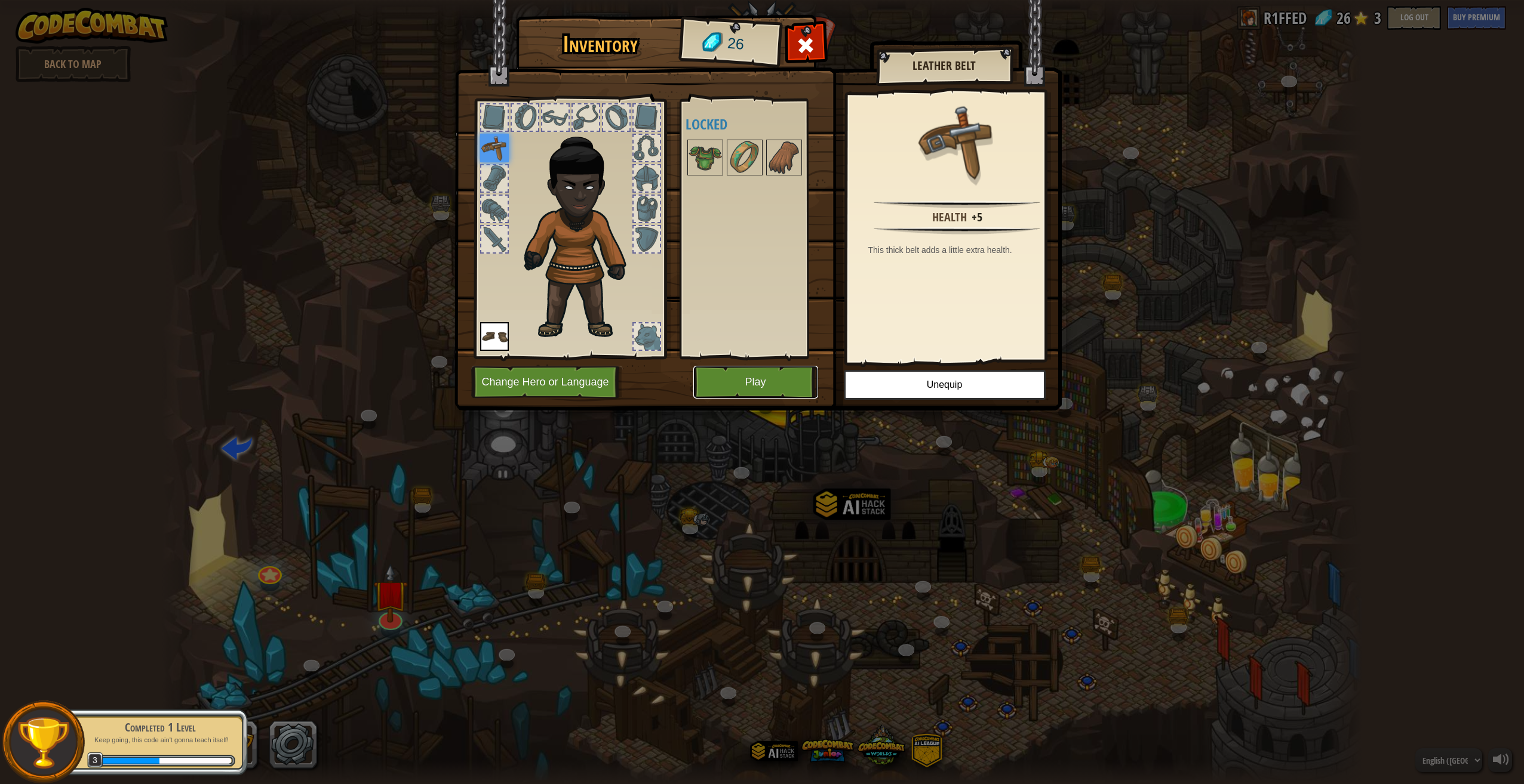
click at [787, 370] on button "Play" at bounding box center [756, 382] width 125 height 33
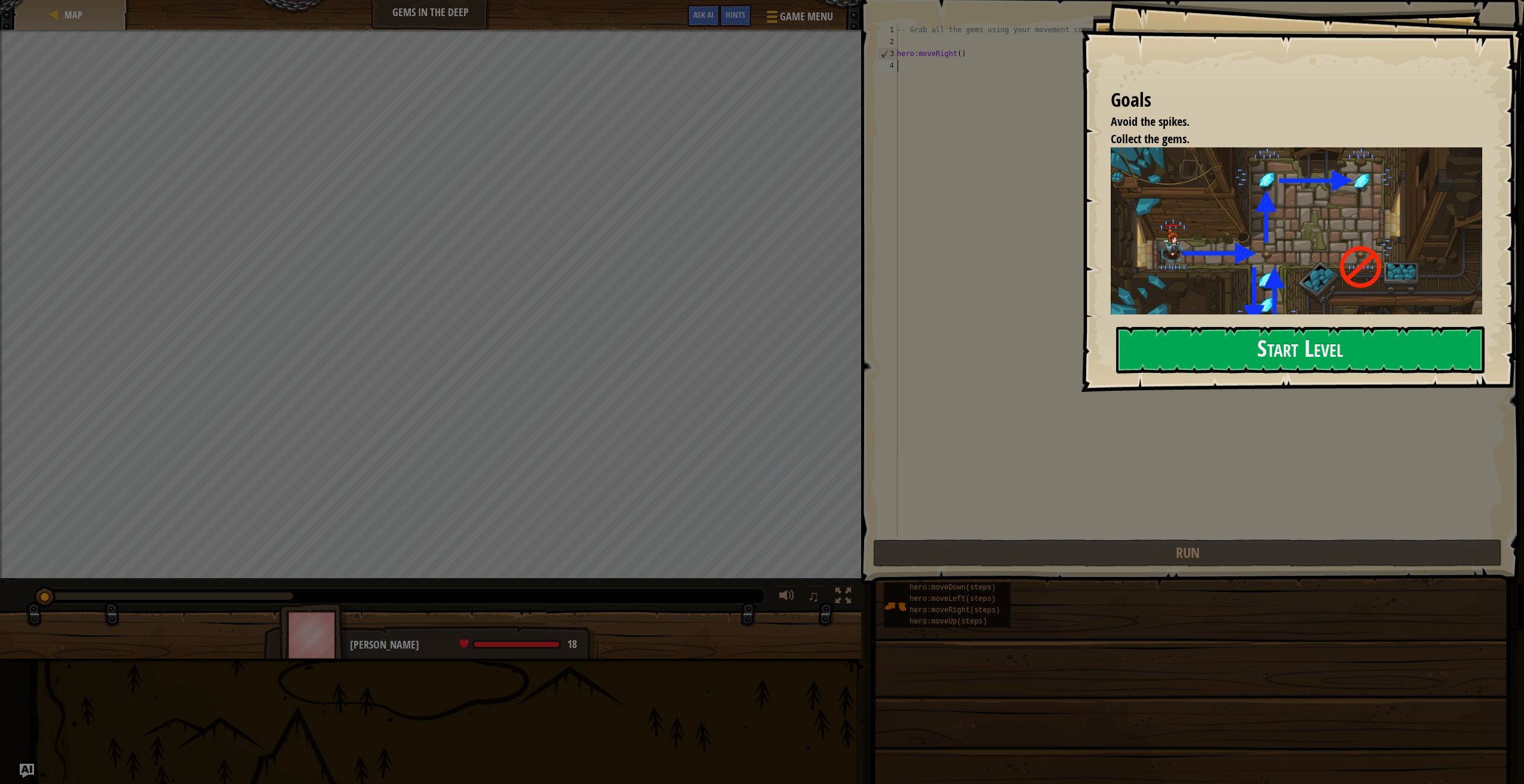
click at [1236, 346] on button "Start Level" at bounding box center [1300, 350] width 369 height 47
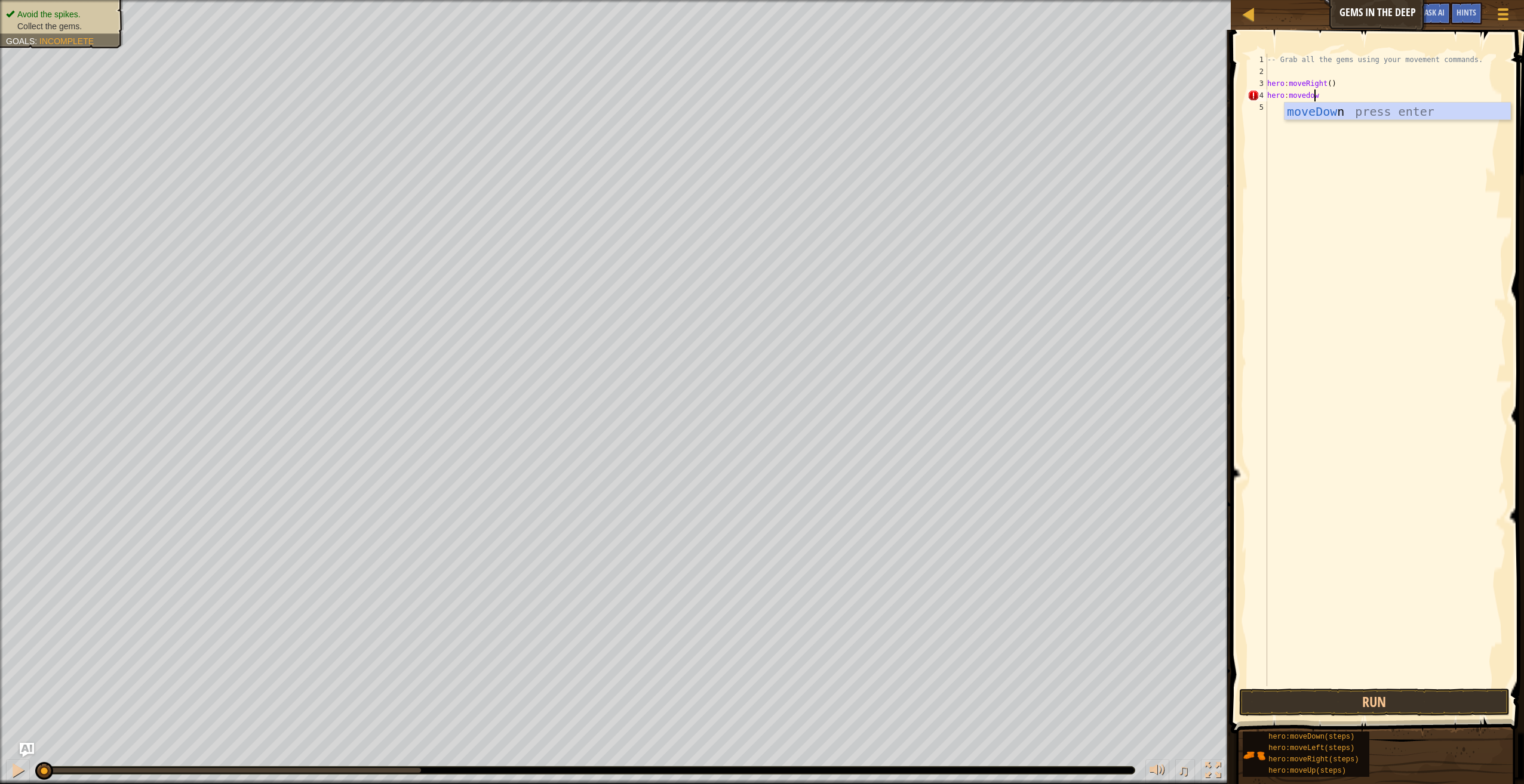
scroll to position [5, 4]
type textarea "hero:movedown()"
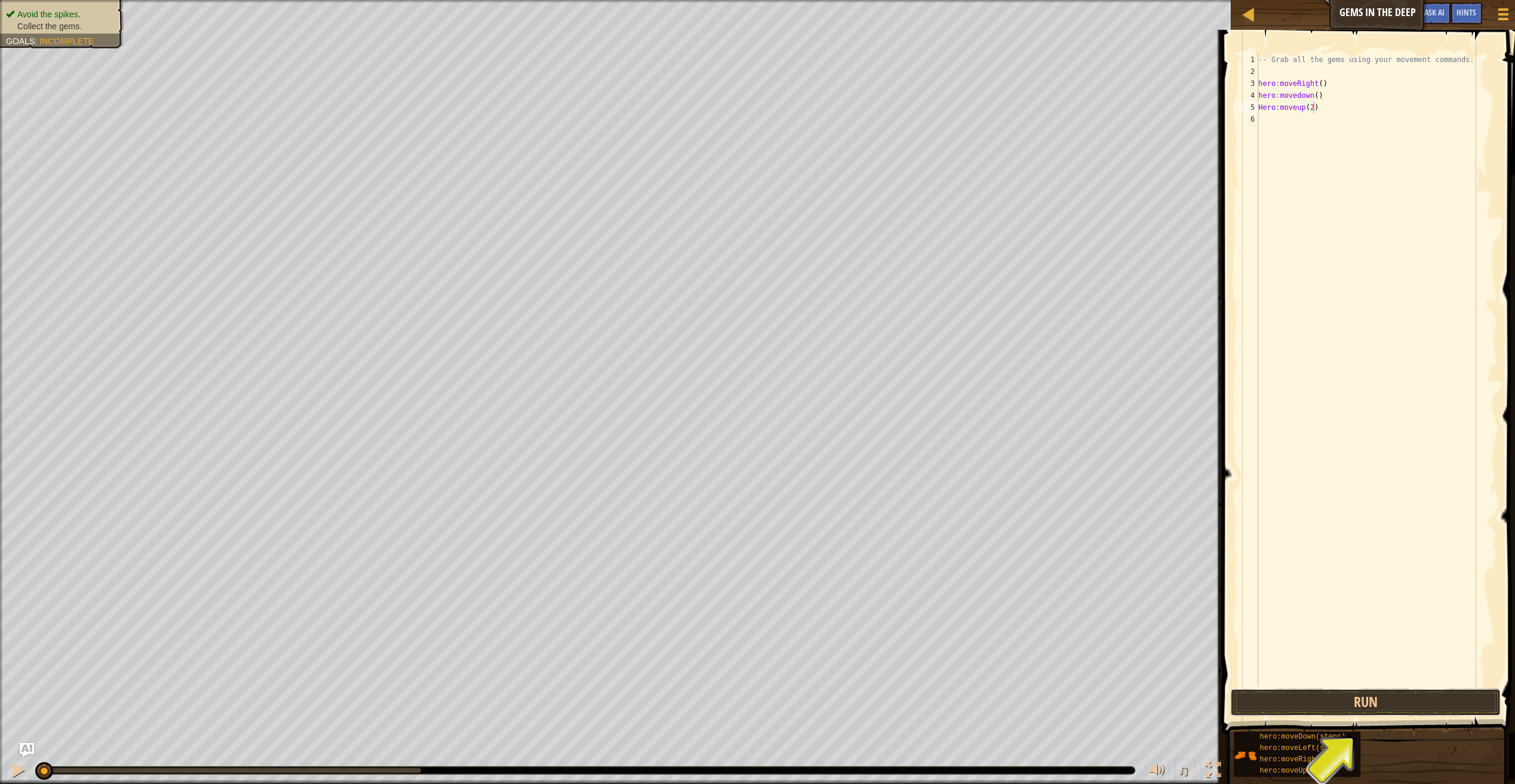
click at [1363, 703] on button "Run" at bounding box center [1365, 702] width 270 height 28
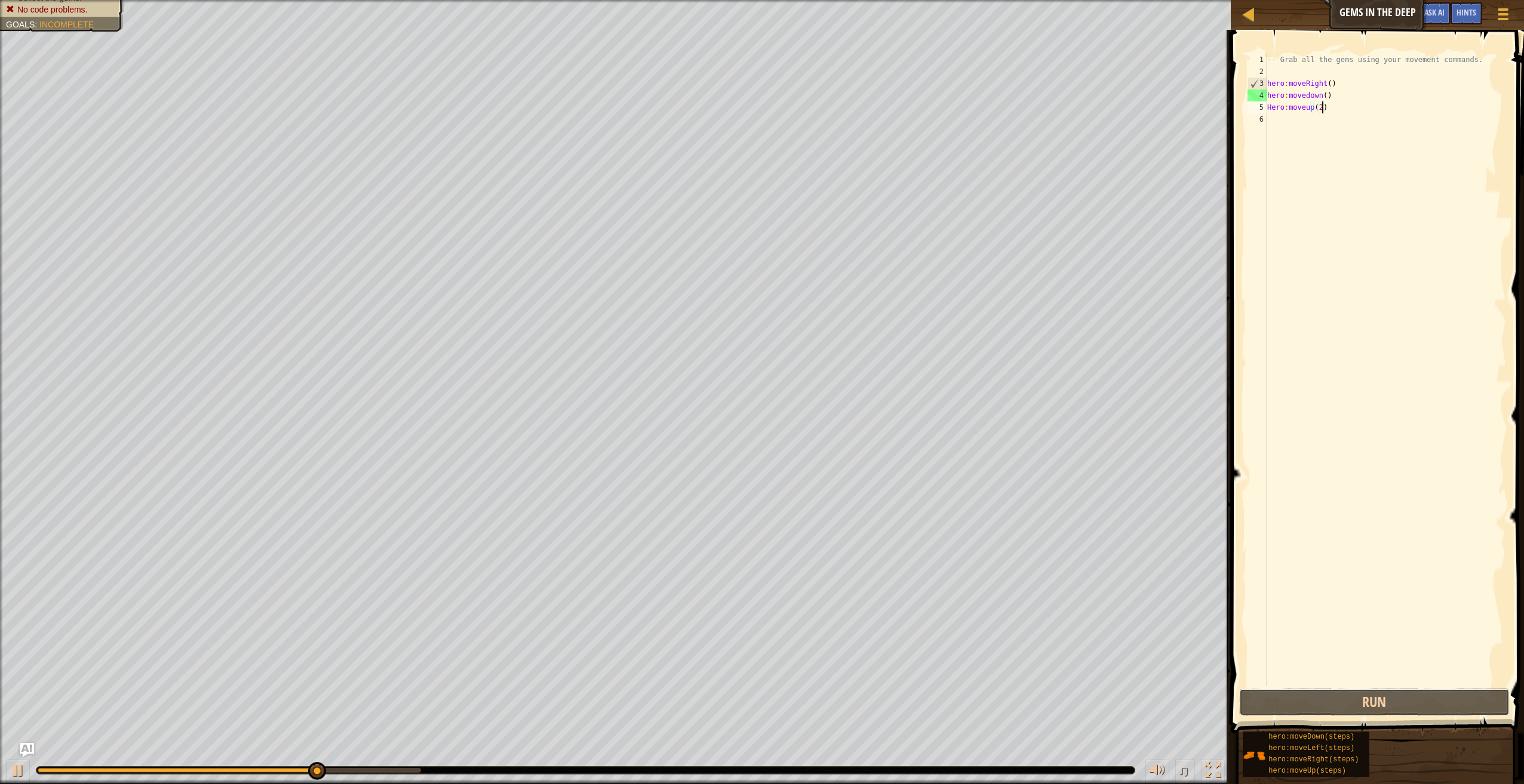
click at [1352, 706] on button "Run" at bounding box center [1374, 702] width 270 height 28
click at [1307, 95] on div "-- Grab all the gems using your movement commands. hero : moveRight ( ) hero : …" at bounding box center [1385, 382] width 241 height 657
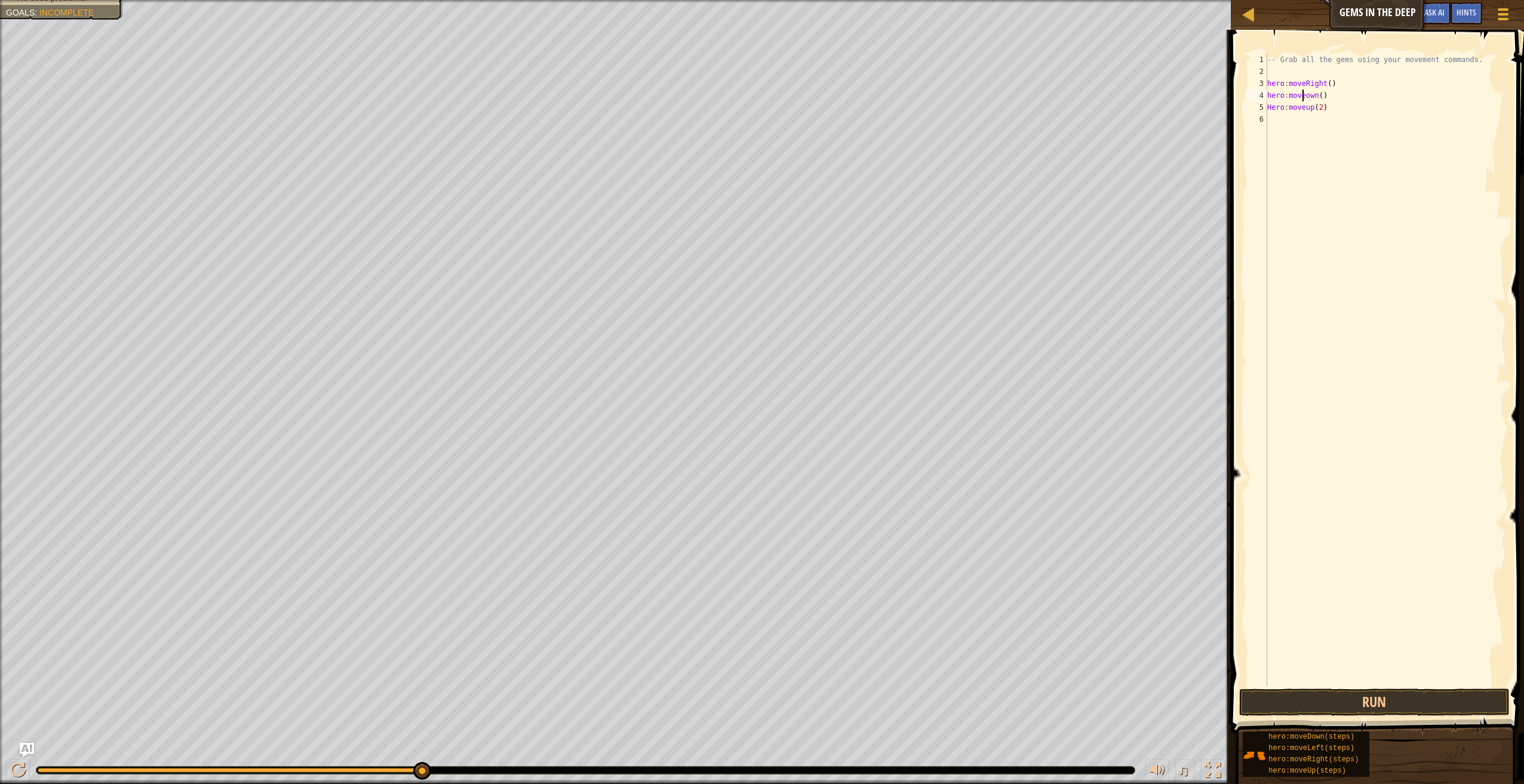
type textarea "hero:moveDown()"
click at [1389, 156] on div "-- Grab all the gems using your movement commands. hero : moveRight ( ) hero : …" at bounding box center [1385, 382] width 241 height 657
click at [1320, 708] on button "Run" at bounding box center [1374, 702] width 270 height 28
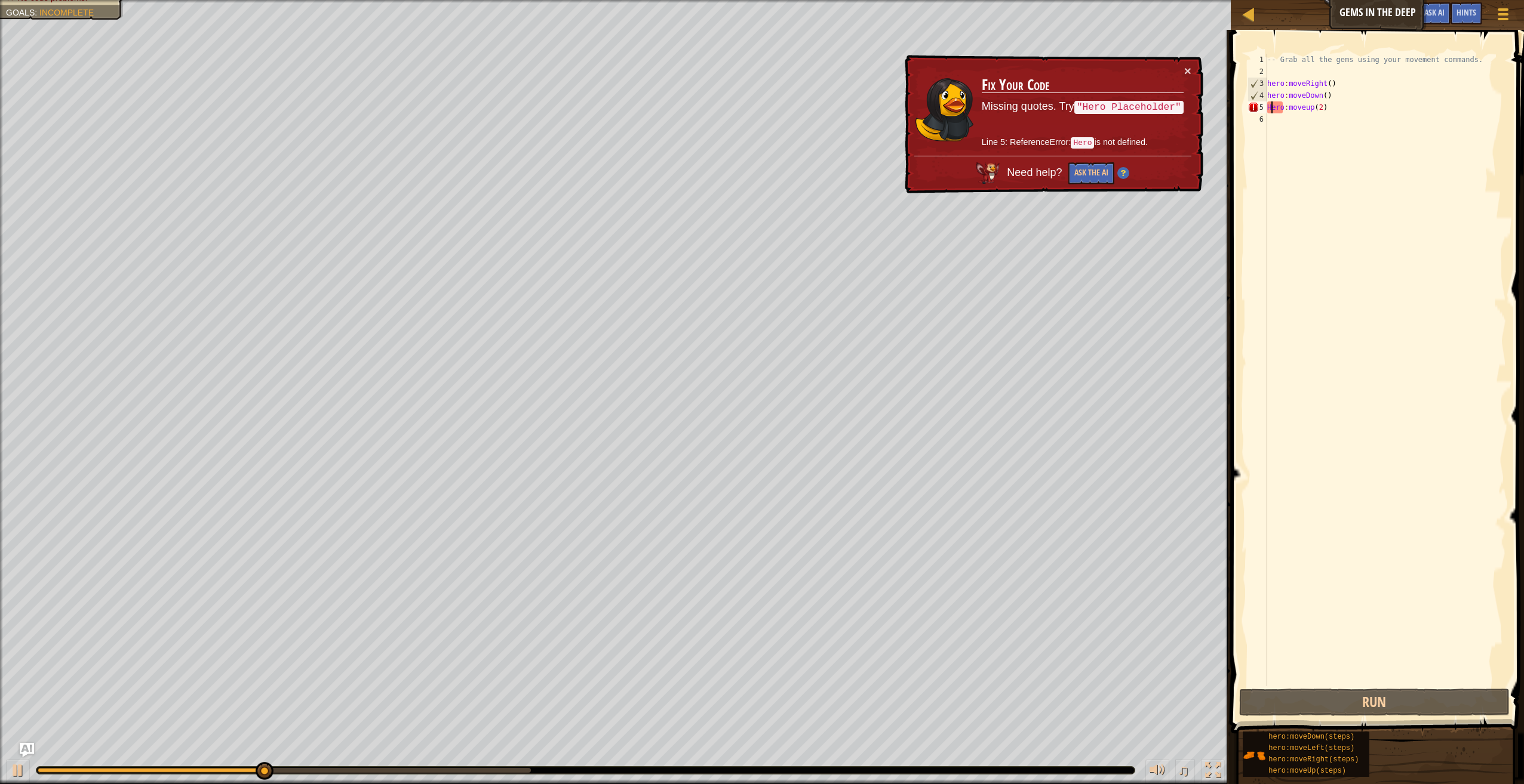
click at [1270, 108] on div "-- Grab all the gems using your movement commands. hero : moveRight ( ) hero : …" at bounding box center [1385, 382] width 241 height 657
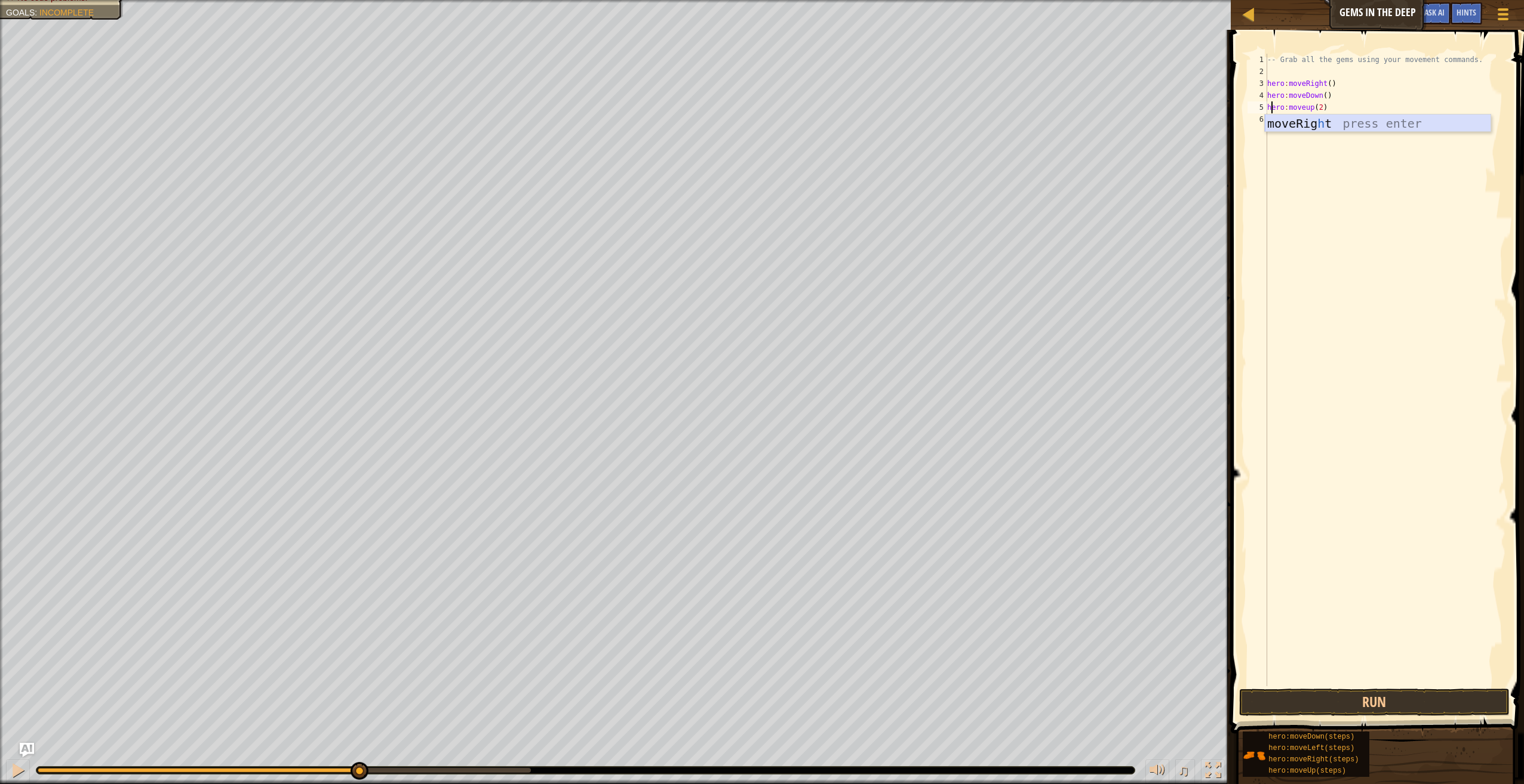
click at [1342, 129] on div "moveRig h t press enter" at bounding box center [1377, 142] width 226 height 54
drag, startPoint x: 1334, startPoint y: 109, endPoint x: 1288, endPoint y: 104, distance: 46.3
click at [1288, 104] on div "-- Grab all the gems using your movement commands. hero : moveRight ( ) hero : …" at bounding box center [1385, 382] width 241 height 657
click at [1304, 107] on div "-- Grab all the gems using your movement commands. hero : moveRight ( ) hero : …" at bounding box center [1385, 382] width 241 height 657
type textarea "hero:moveUp(2)"
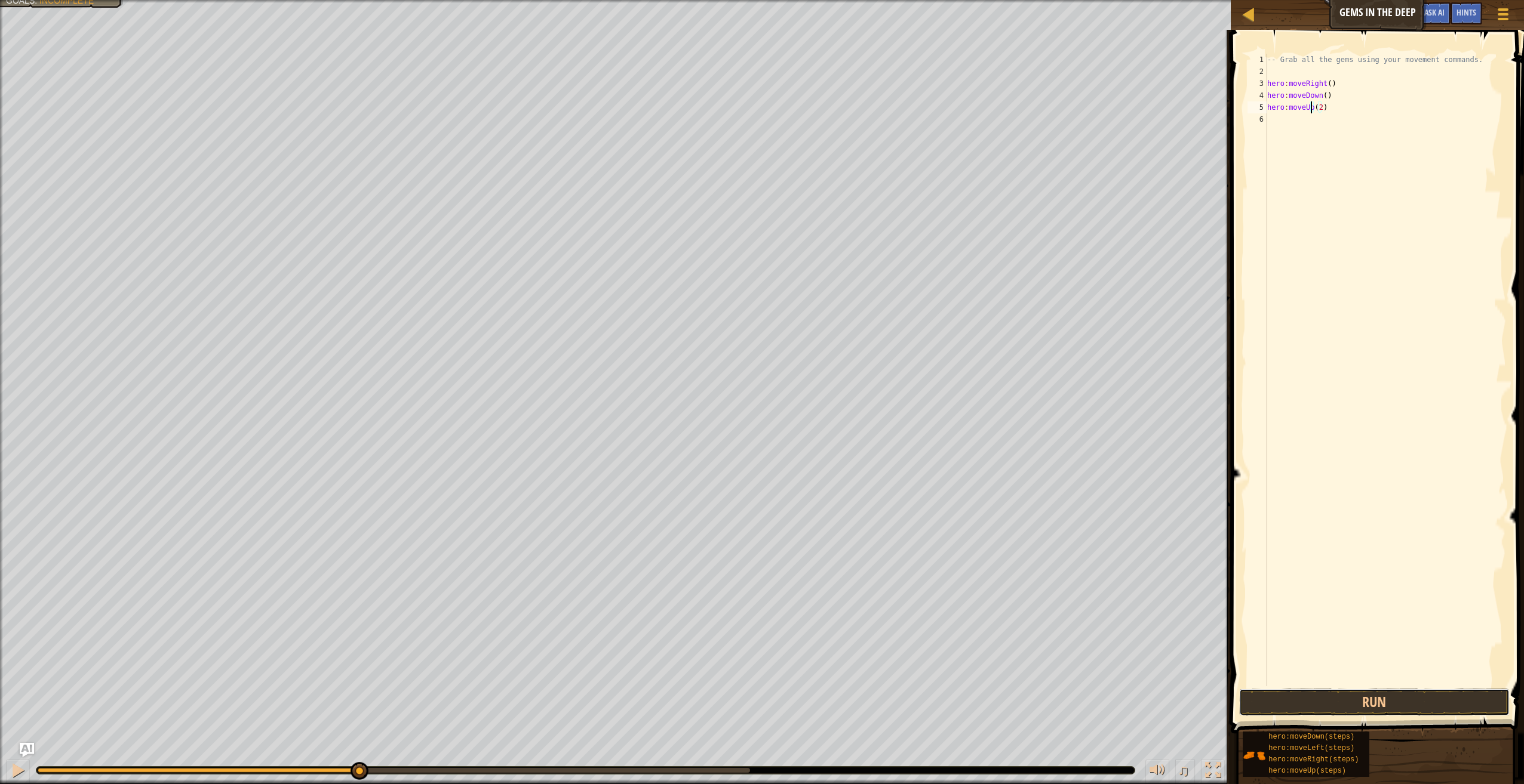
click at [1352, 703] on button "Run" at bounding box center [1374, 702] width 270 height 28
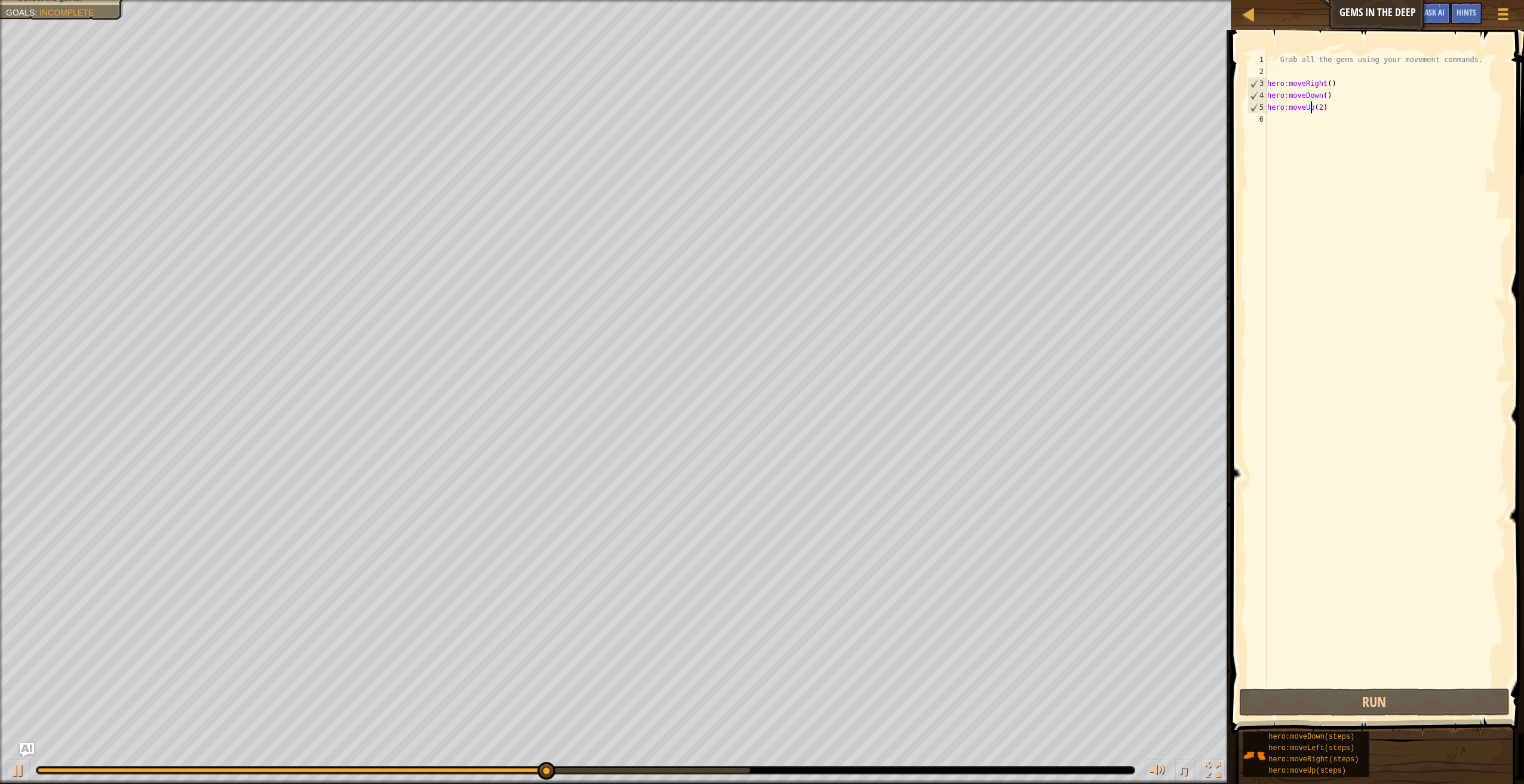
click at [1303, 118] on div "-- Grab all the gems using your movement commands. hero : moveRight ( ) hero : …" at bounding box center [1385, 382] width 241 height 657
type textarea "h"
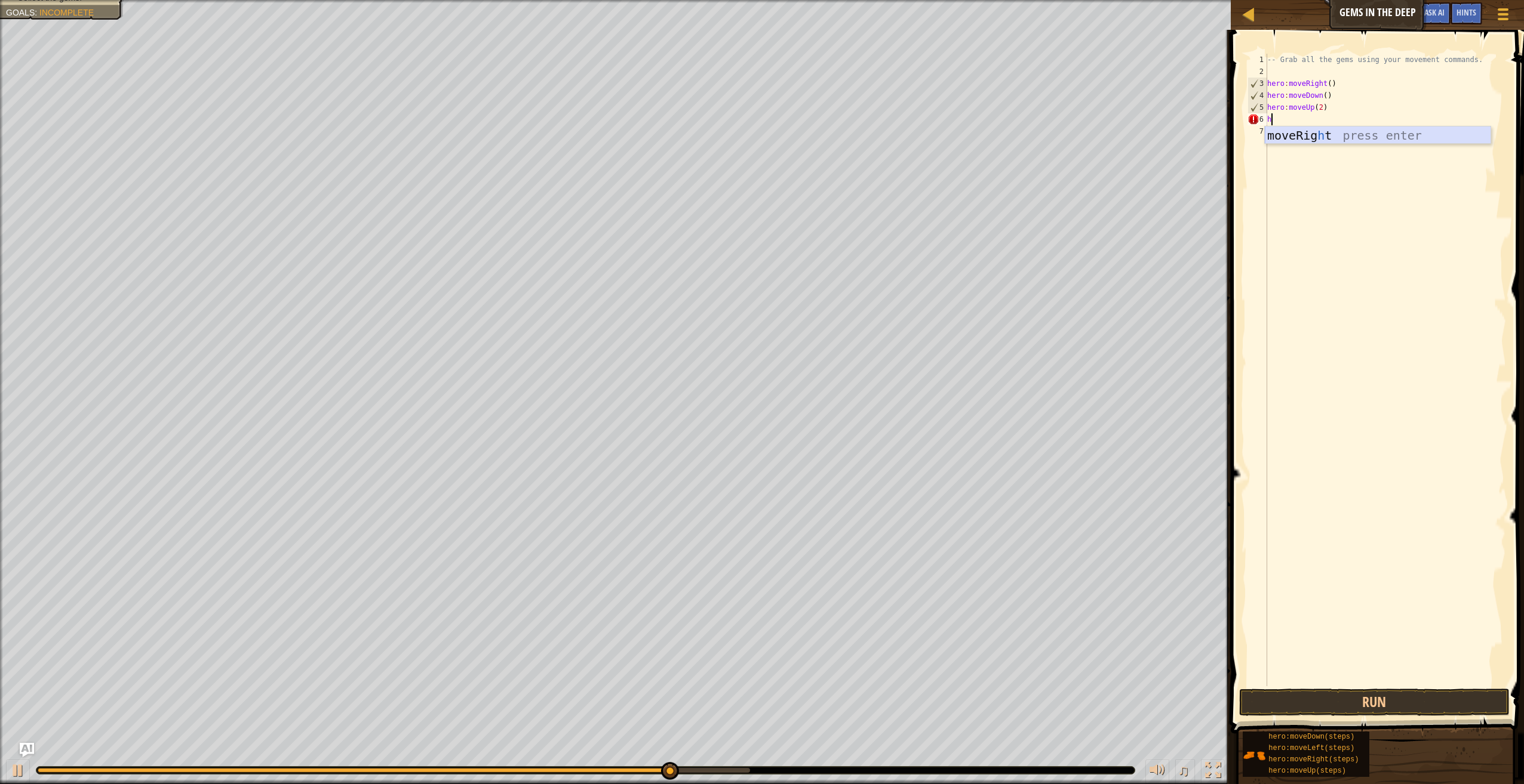
click at [1311, 138] on div "moveRig h t press enter" at bounding box center [1377, 154] width 226 height 54
click at [1325, 122] on div "-- Grab all the gems using your movement commands. hero : moveRight ( ) hero : …" at bounding box center [1385, 382] width 241 height 657
type textarea "hero:moveRight(2)"
click at [1293, 697] on button "Run" at bounding box center [1374, 702] width 270 height 28
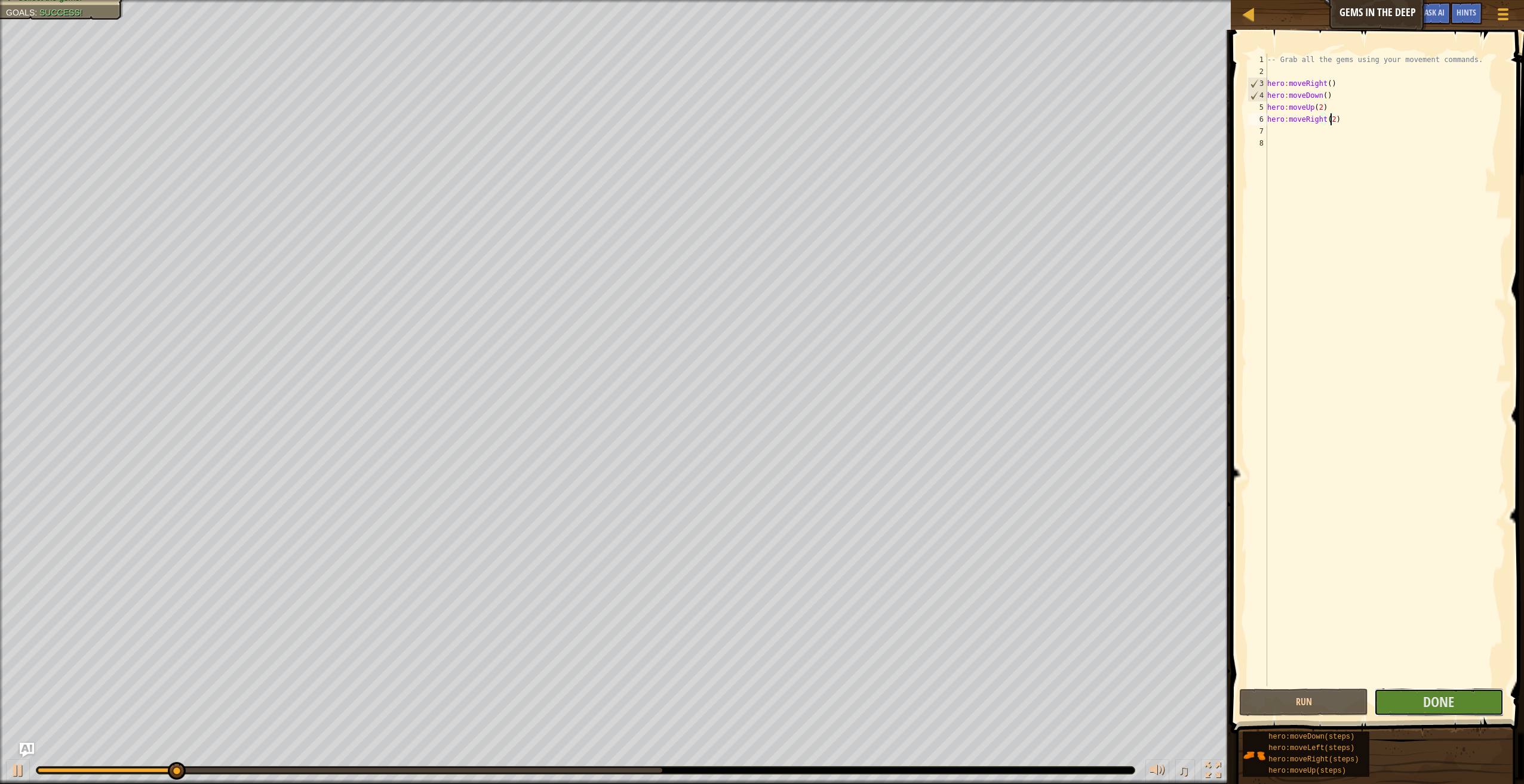
click at [1411, 691] on button "Done" at bounding box center [1438, 702] width 129 height 28
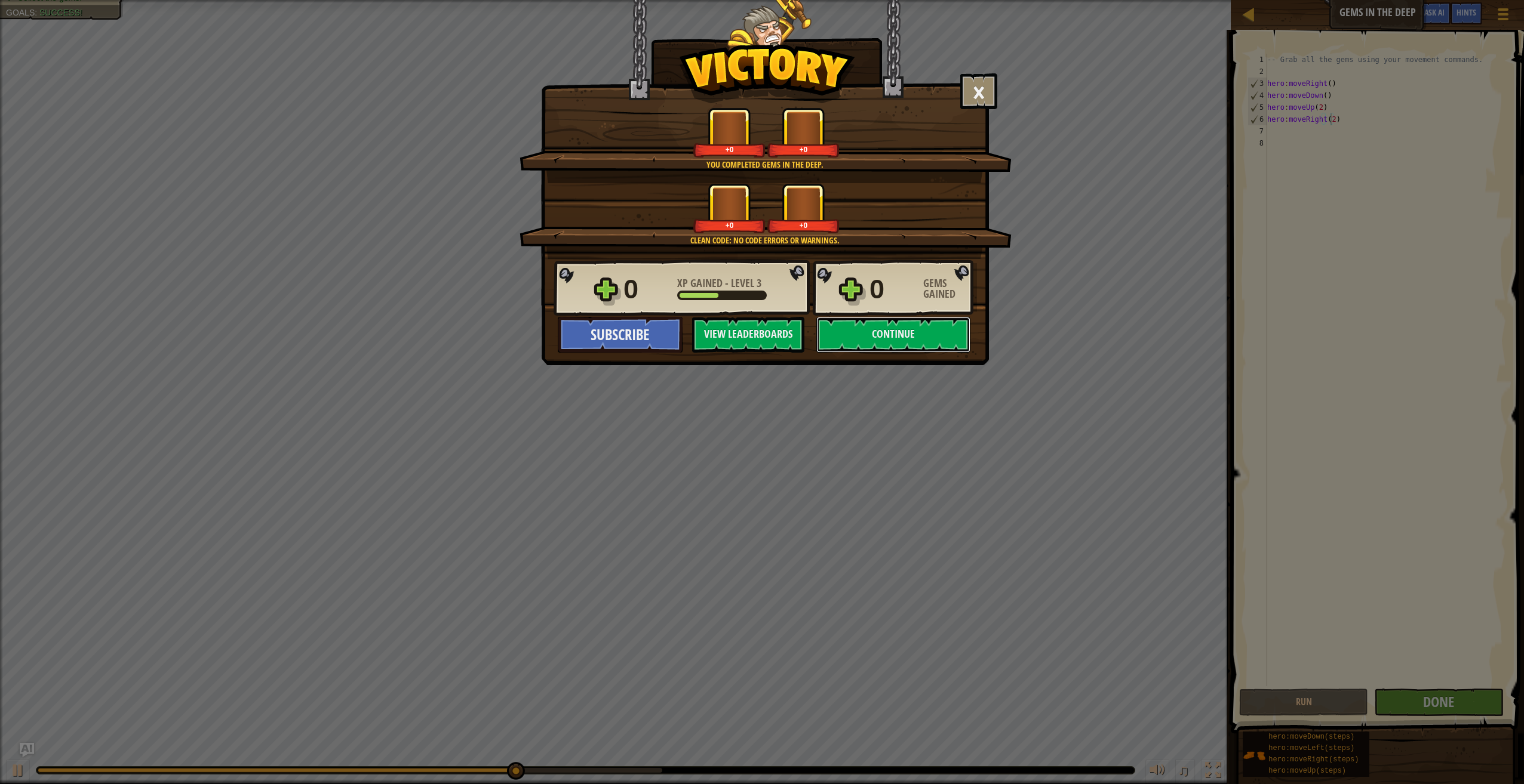
click at [915, 341] on button "Continue" at bounding box center [893, 335] width 154 height 36
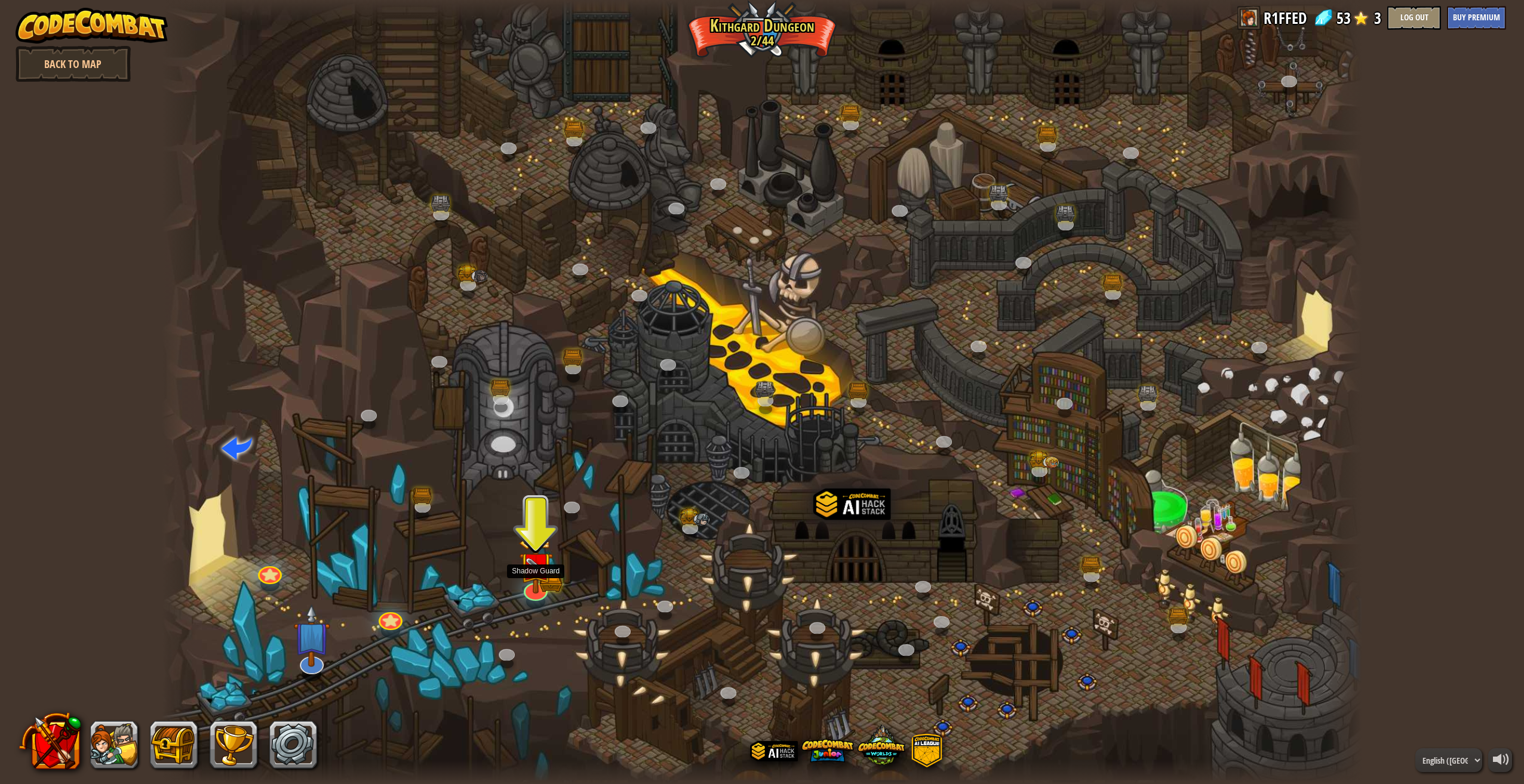
click at [534, 580] on img at bounding box center [536, 565] width 35 height 57
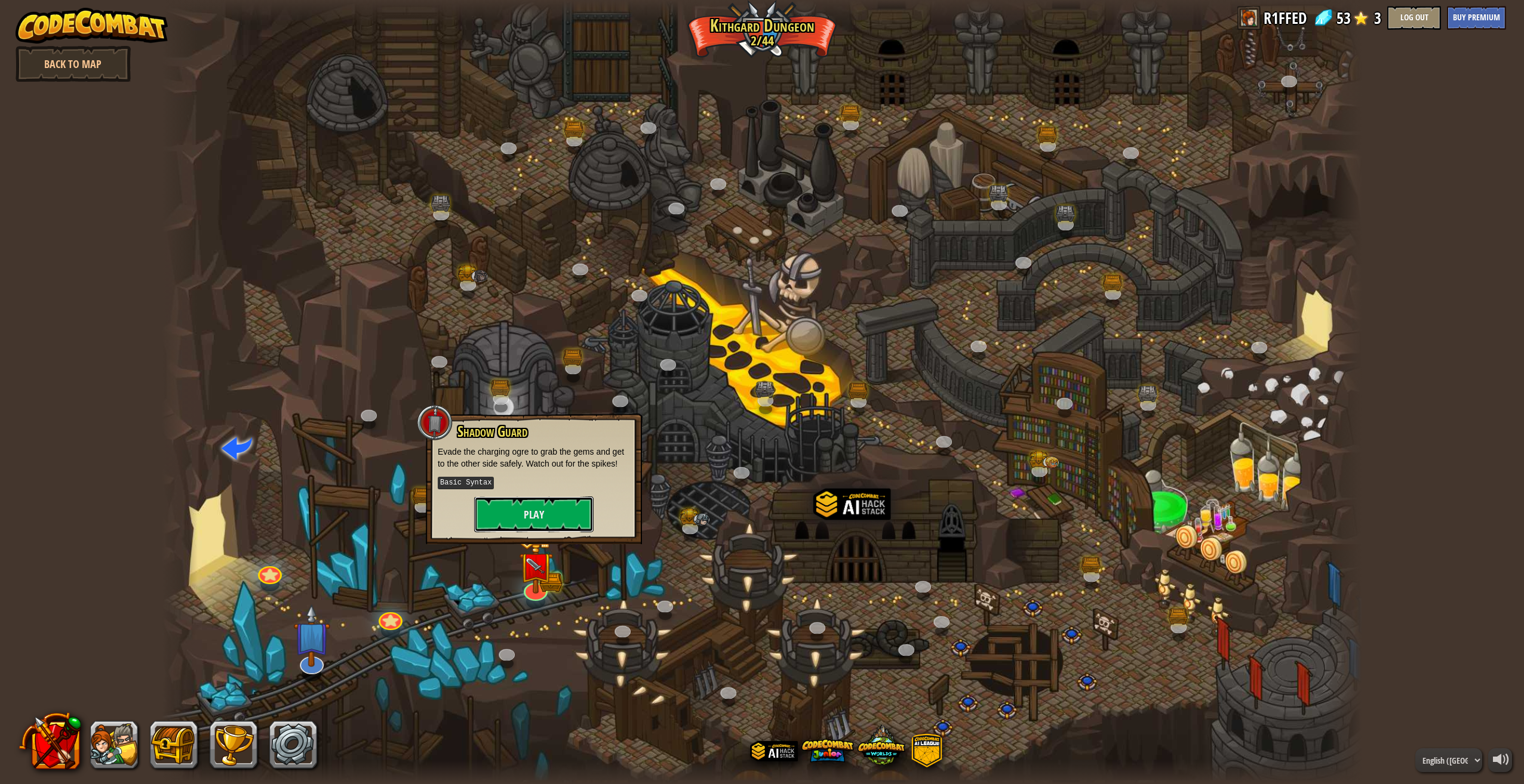
click at [545, 510] on button "Play" at bounding box center [534, 514] width 119 height 36
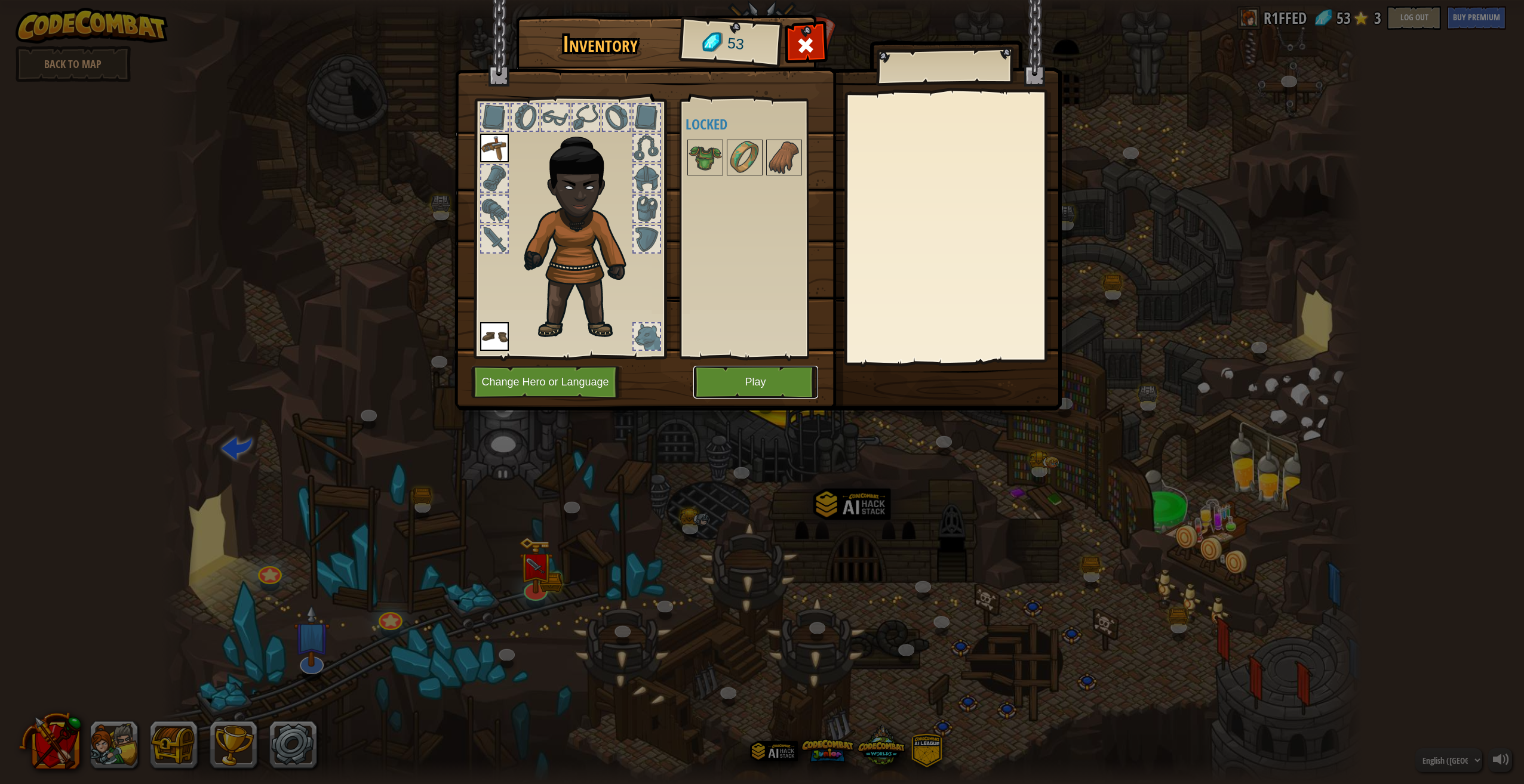
click at [768, 373] on button "Play" at bounding box center [756, 382] width 125 height 33
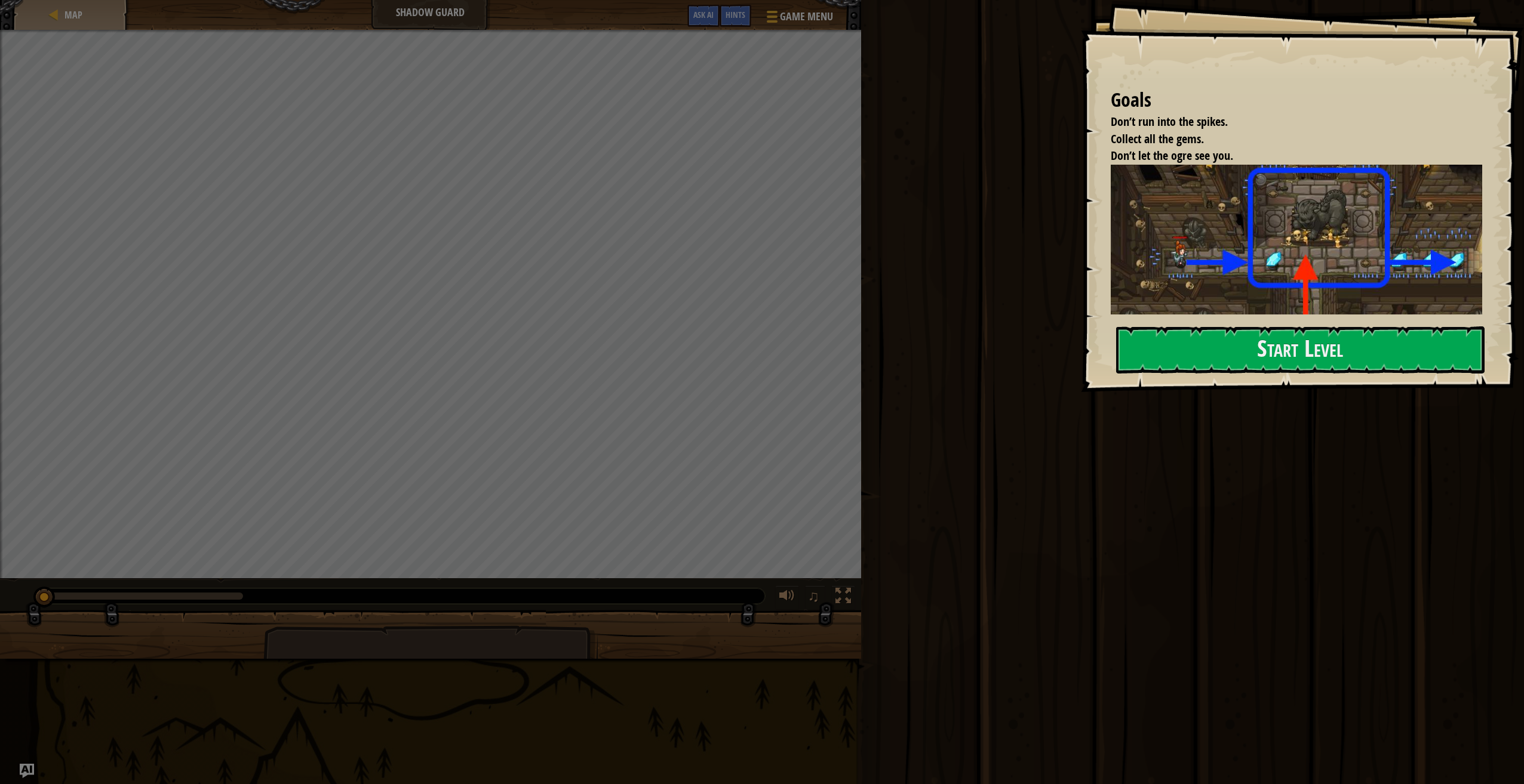
click at [1216, 343] on button "Start Level" at bounding box center [1300, 350] width 369 height 47
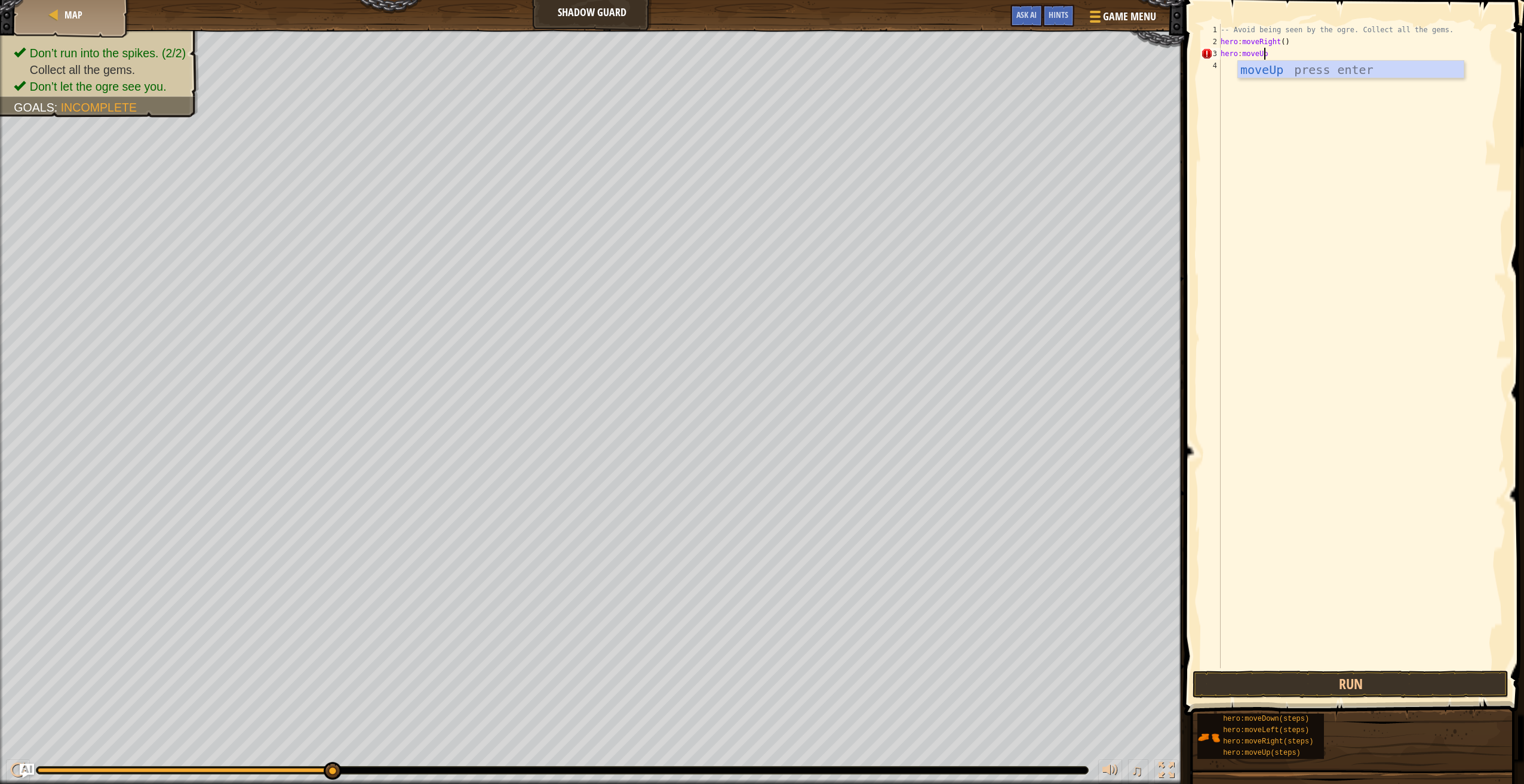
scroll to position [5, 3]
type textarea "hero:moveUp()"
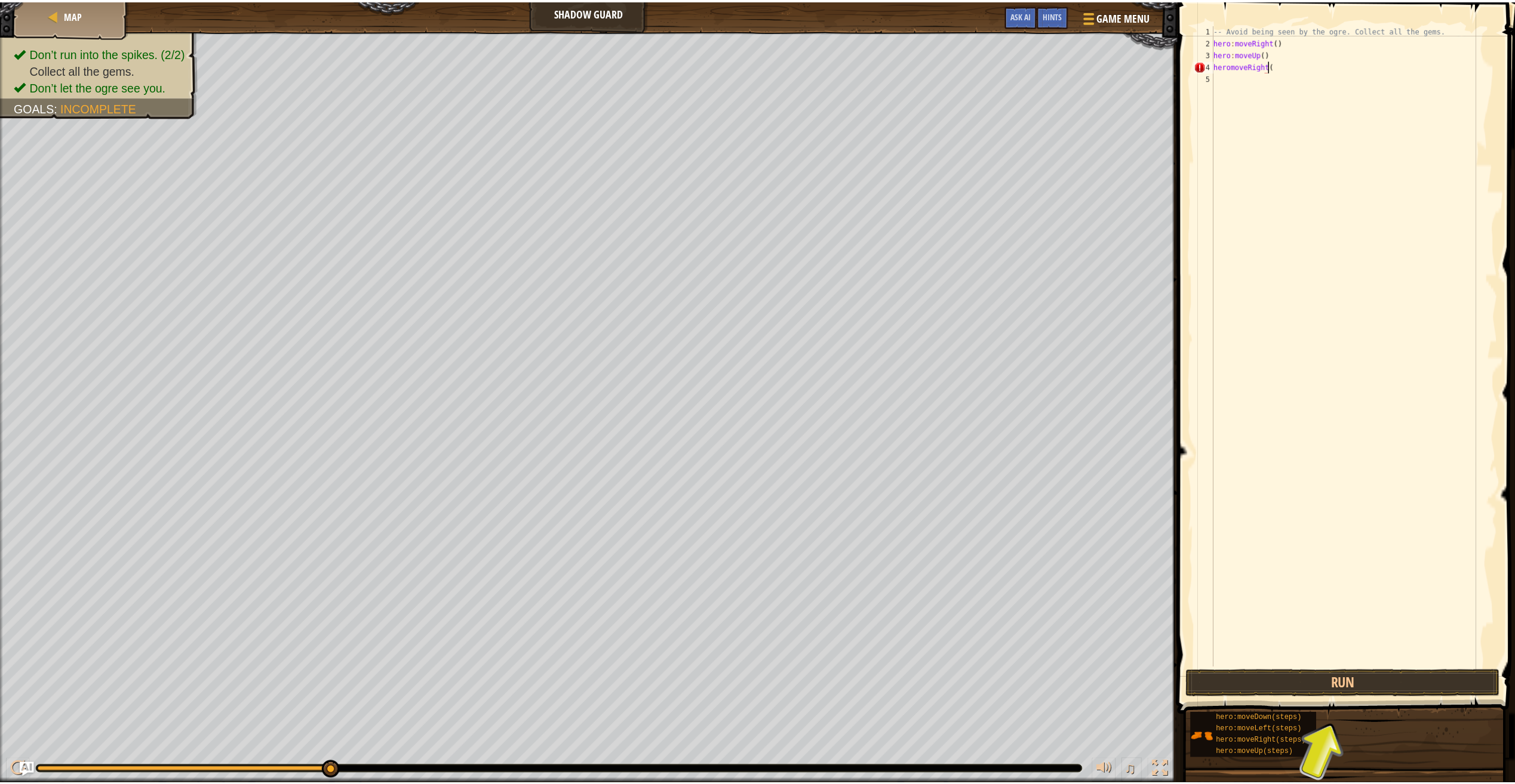
scroll to position [5, 4]
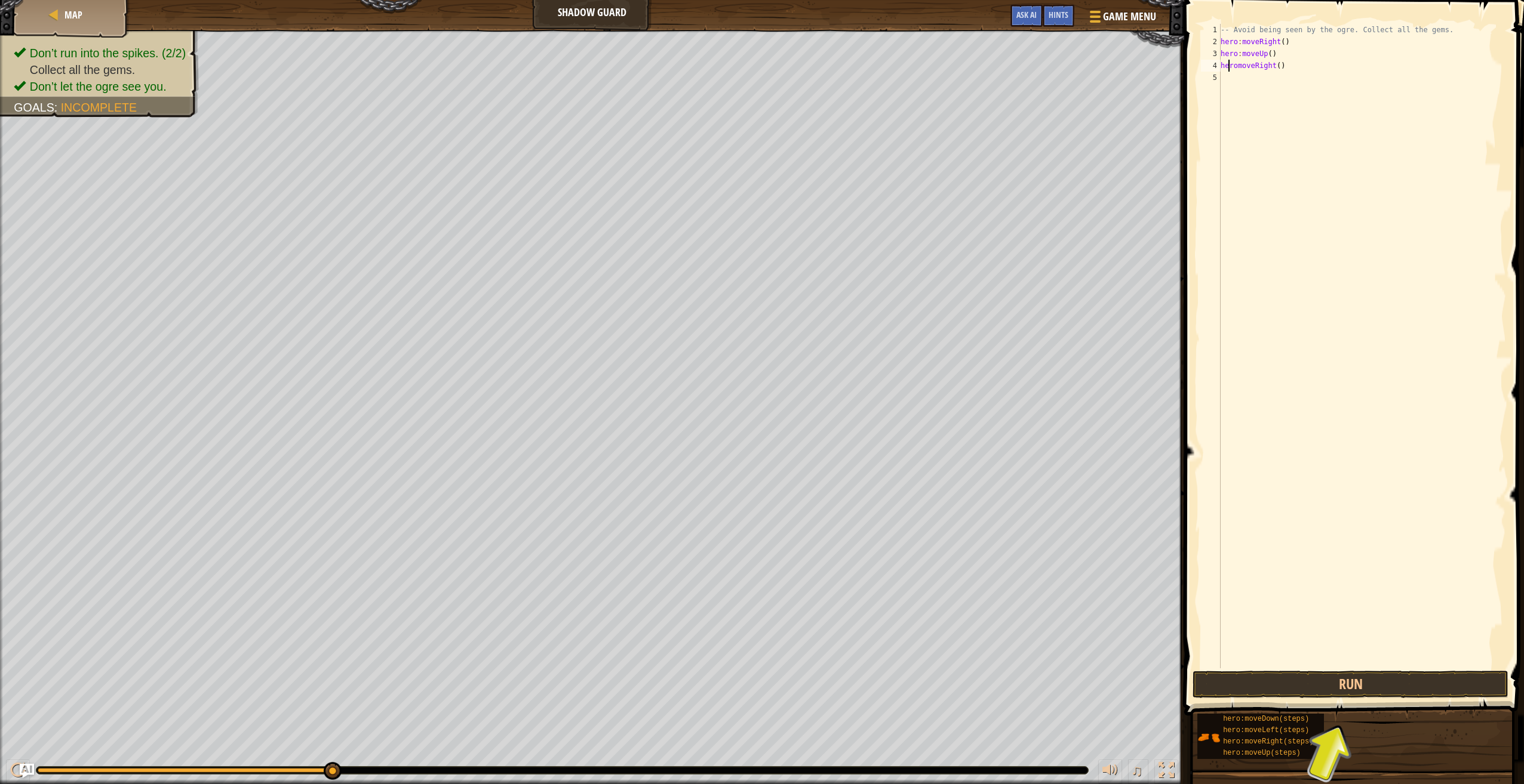
click at [1229, 62] on div "-- Avoid being seen by the ogre. Collect all the gems. hero : moveRight ( ) her…" at bounding box center [1362, 357] width 288 height 668
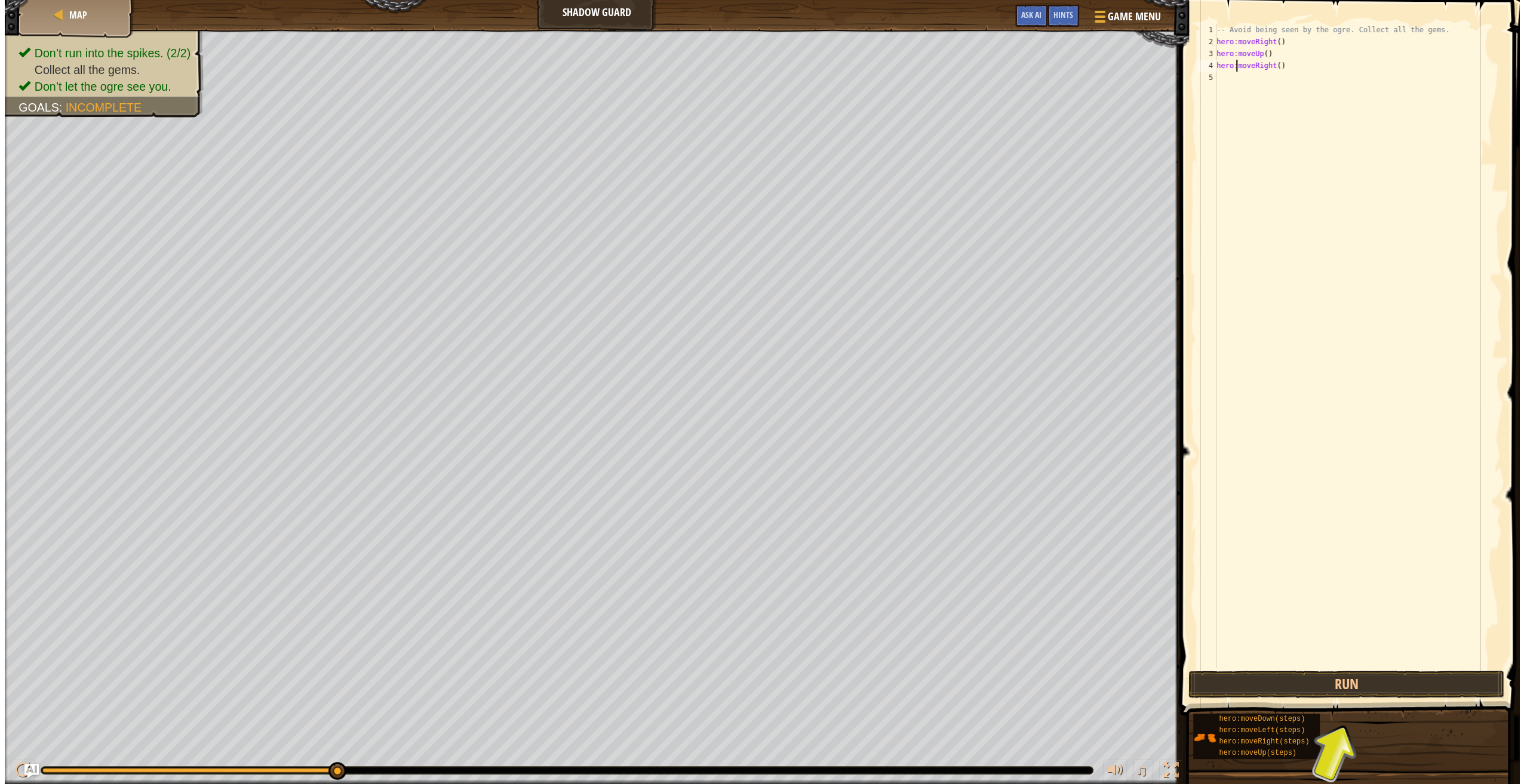
scroll to position [5, 1]
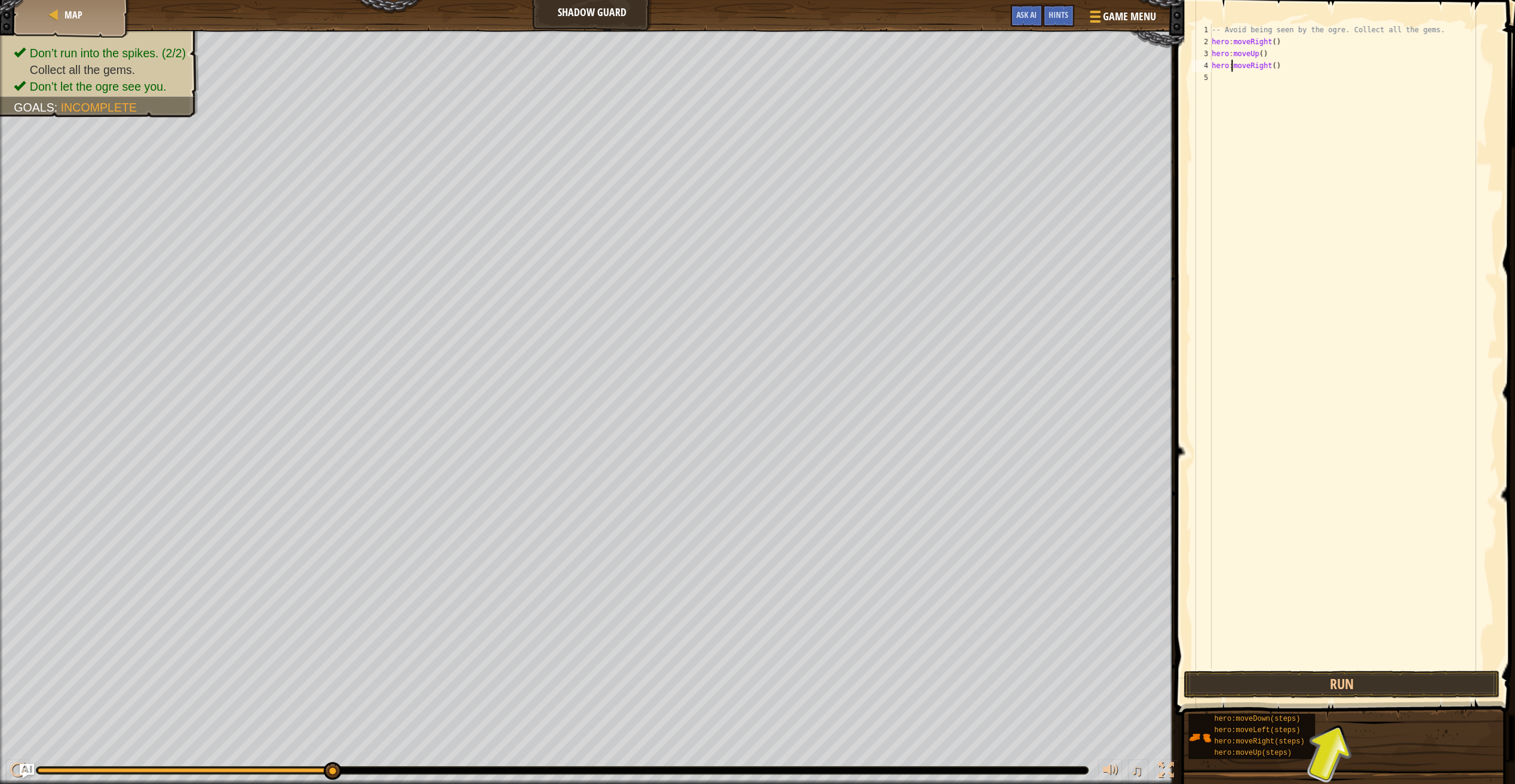
type textarea "hero:moveRight()"
click at [1346, 691] on button "Run" at bounding box center [1341, 684] width 316 height 28
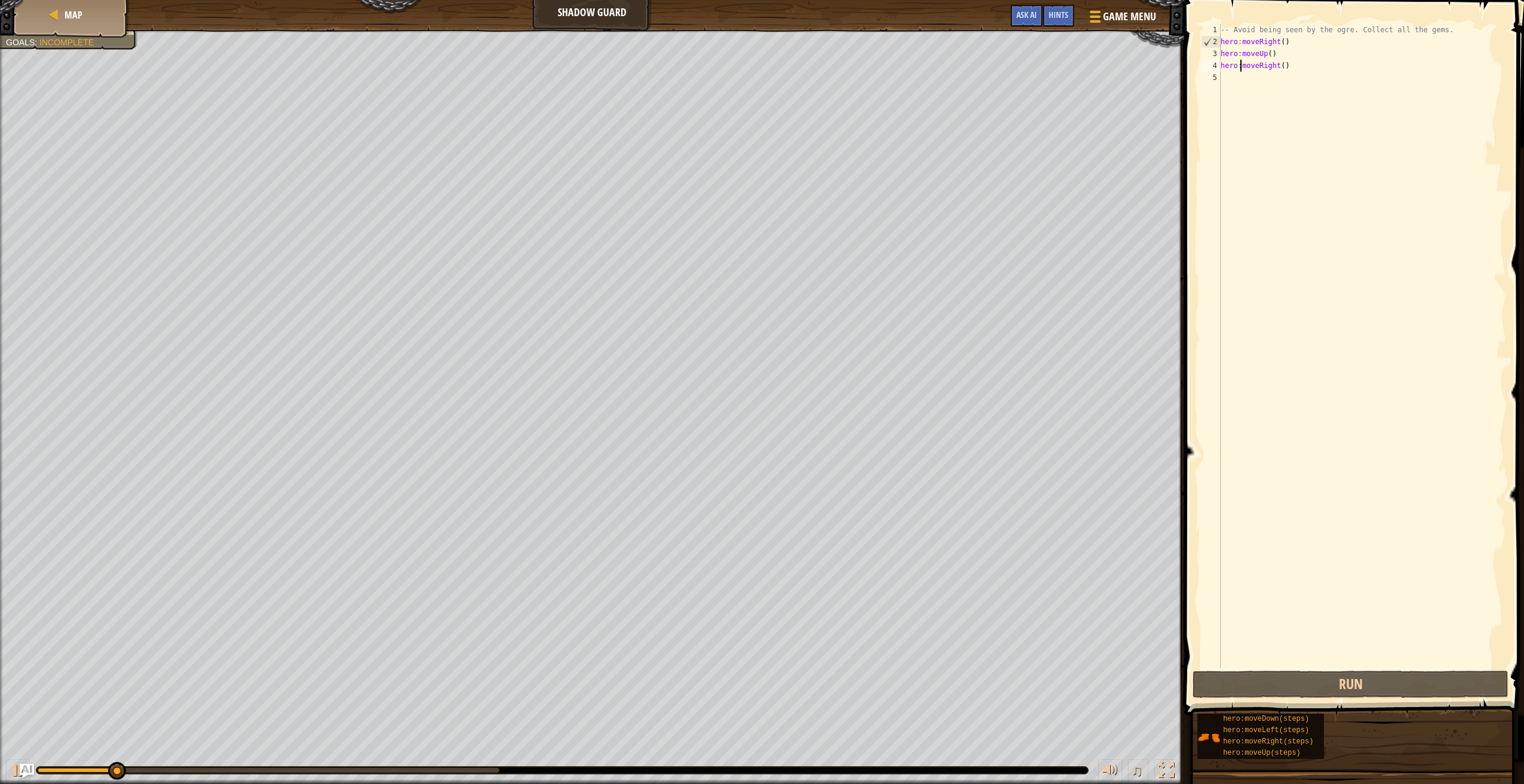
click at [1232, 79] on div "-- Avoid being seen by the ogre. Collect all the gems. hero : moveRight ( ) her…" at bounding box center [1362, 357] width 288 height 668
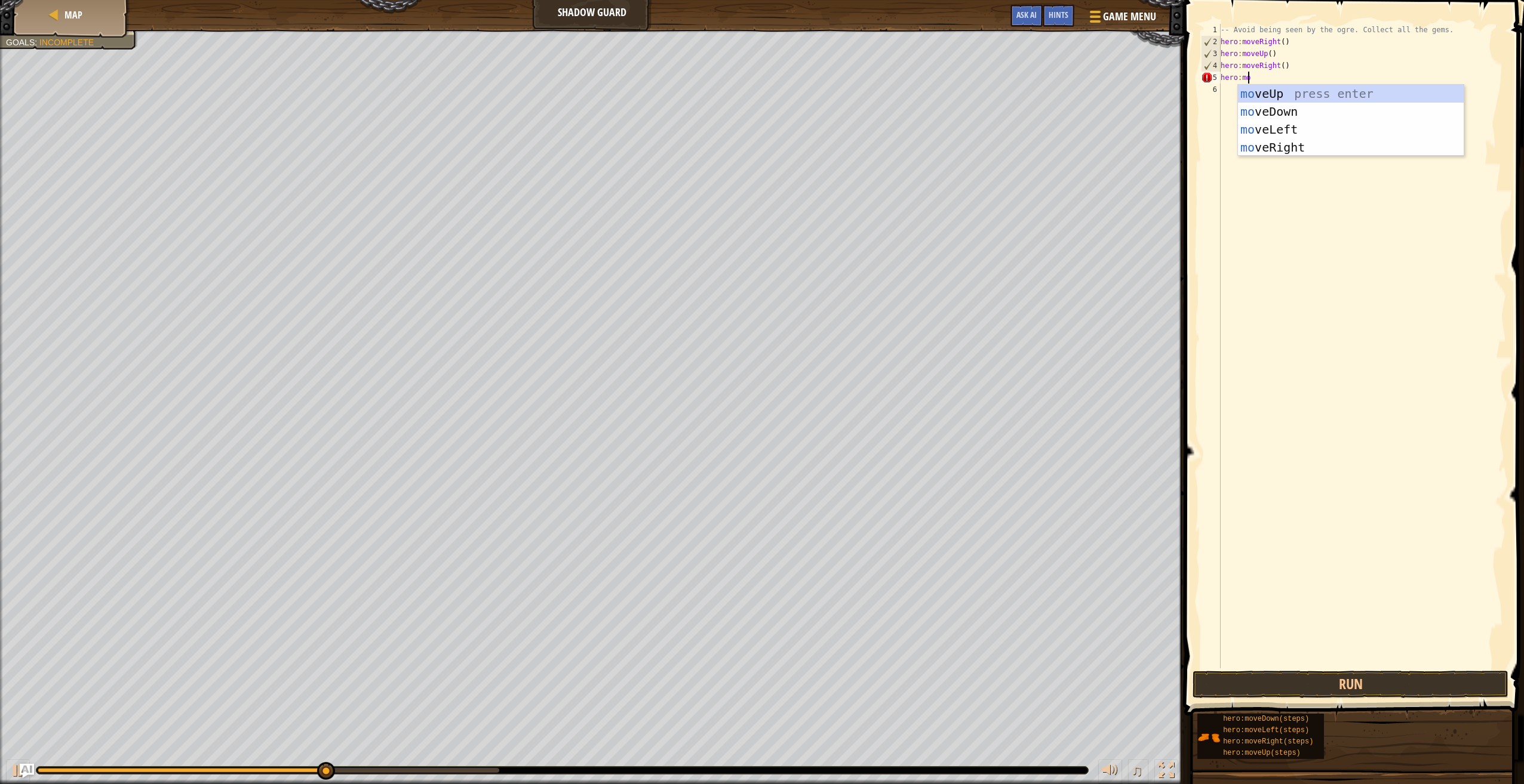
scroll to position [5, 2]
type textarea "hero:move"
click at [1327, 107] on div "move Up press enter move Down press enter move Left press enter move Right pres…" at bounding box center [1350, 138] width 226 height 108
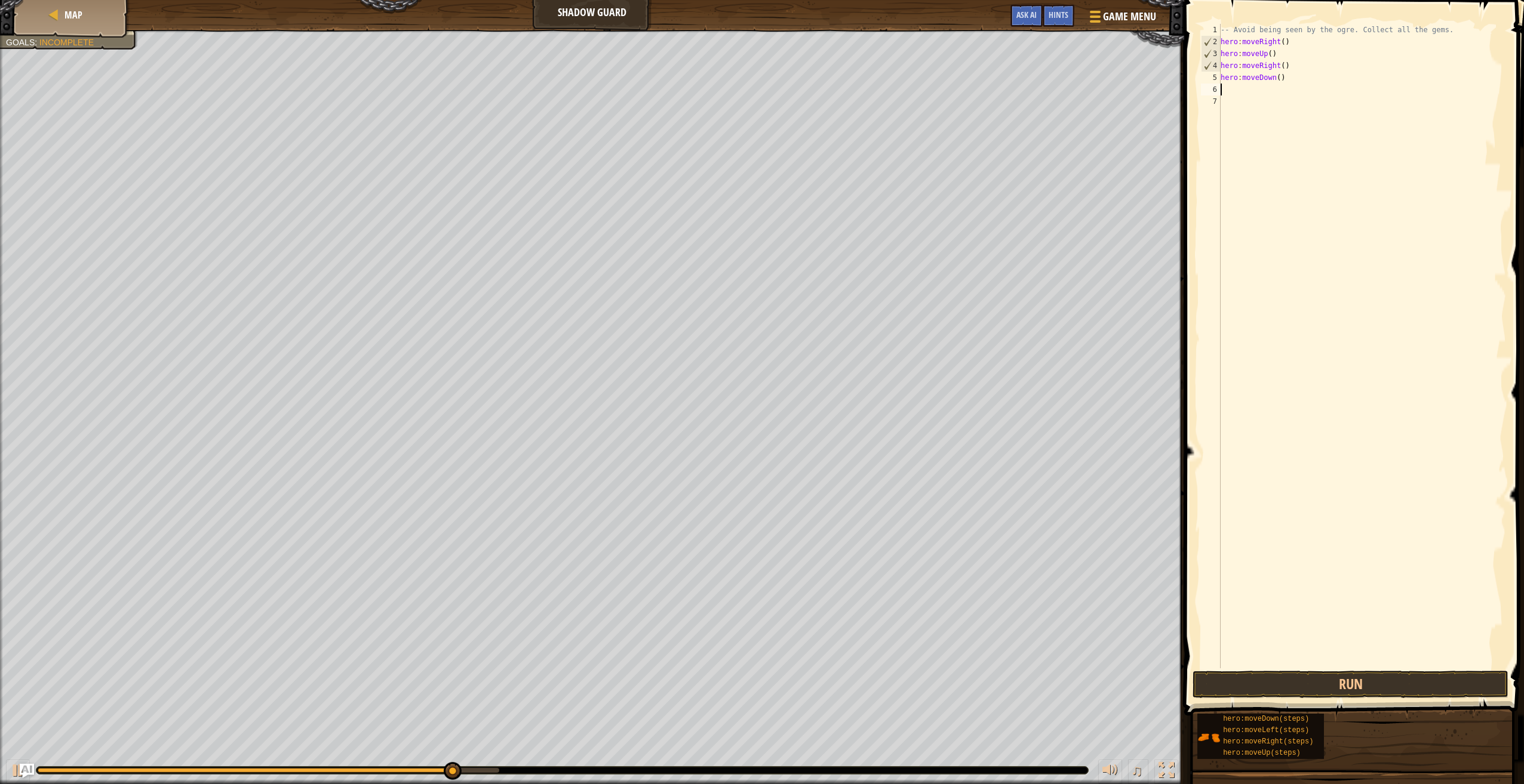
scroll to position [5, 0]
type textarea "h"
click at [1304, 108] on div "moveRig h t press enter" at bounding box center [1331, 124] width 226 height 54
click at [1391, 687] on button "Run" at bounding box center [1350, 684] width 316 height 28
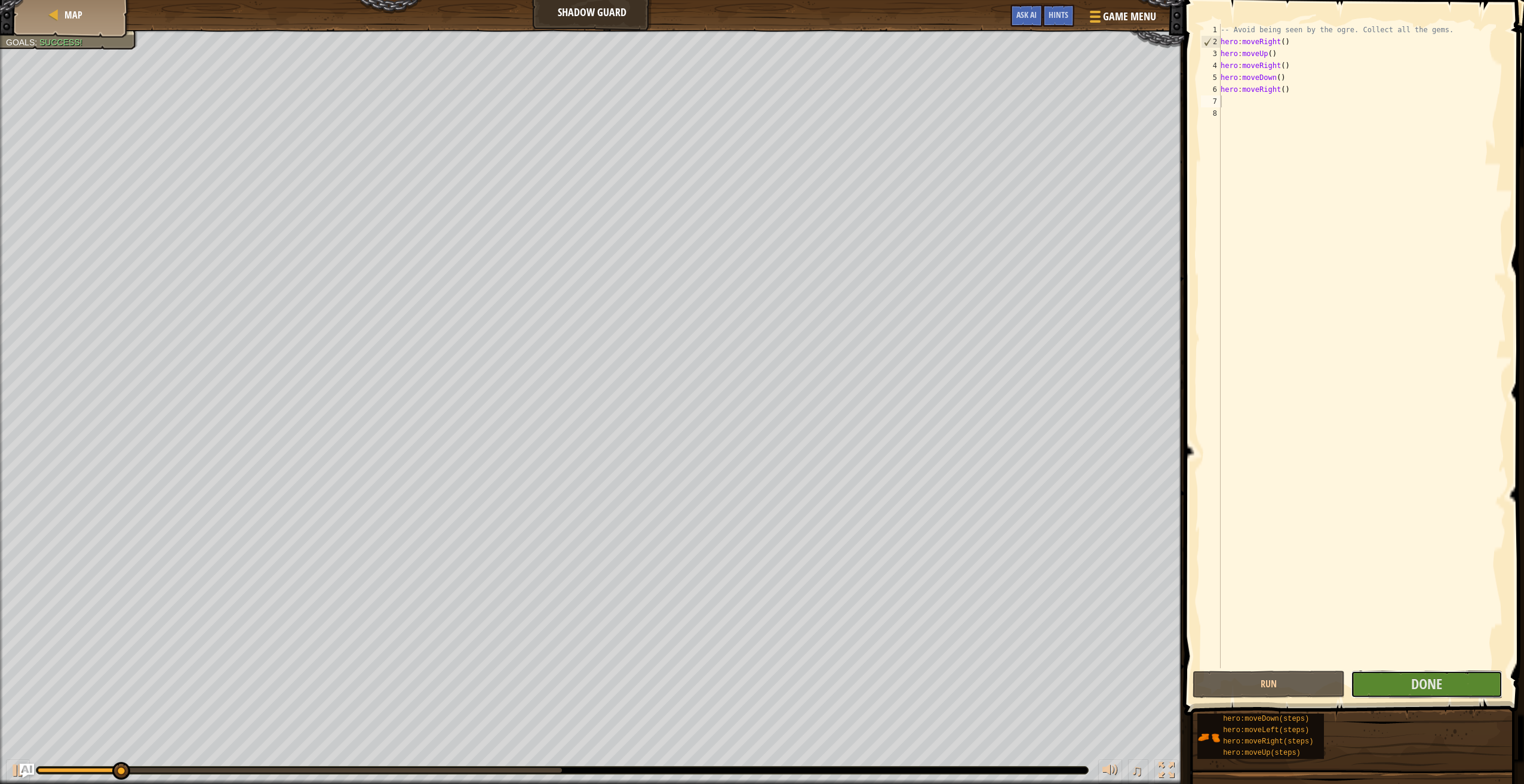
click at [1394, 681] on button "Done" at bounding box center [1426, 684] width 152 height 28
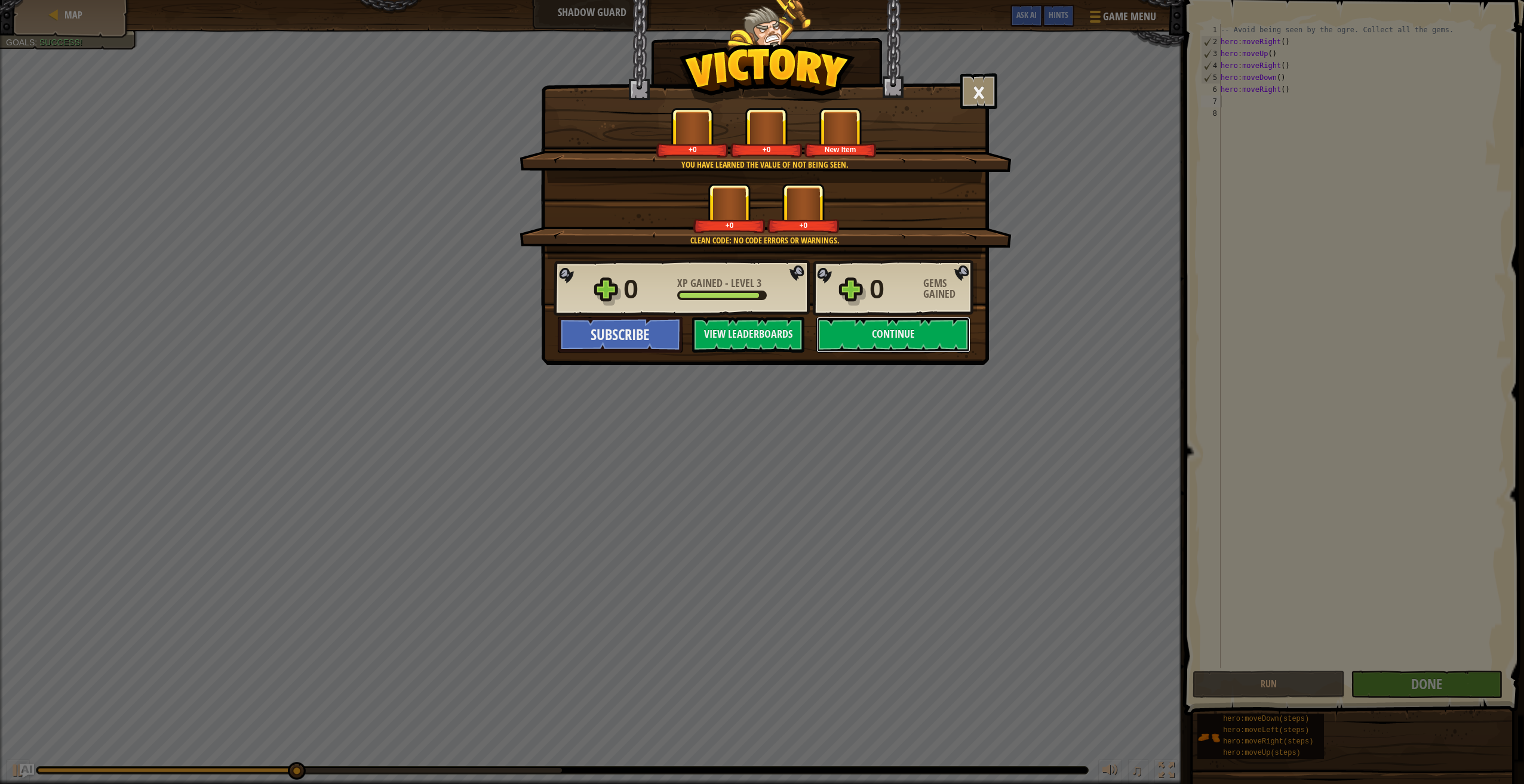
click at [932, 340] on button "Continue" at bounding box center [893, 335] width 154 height 36
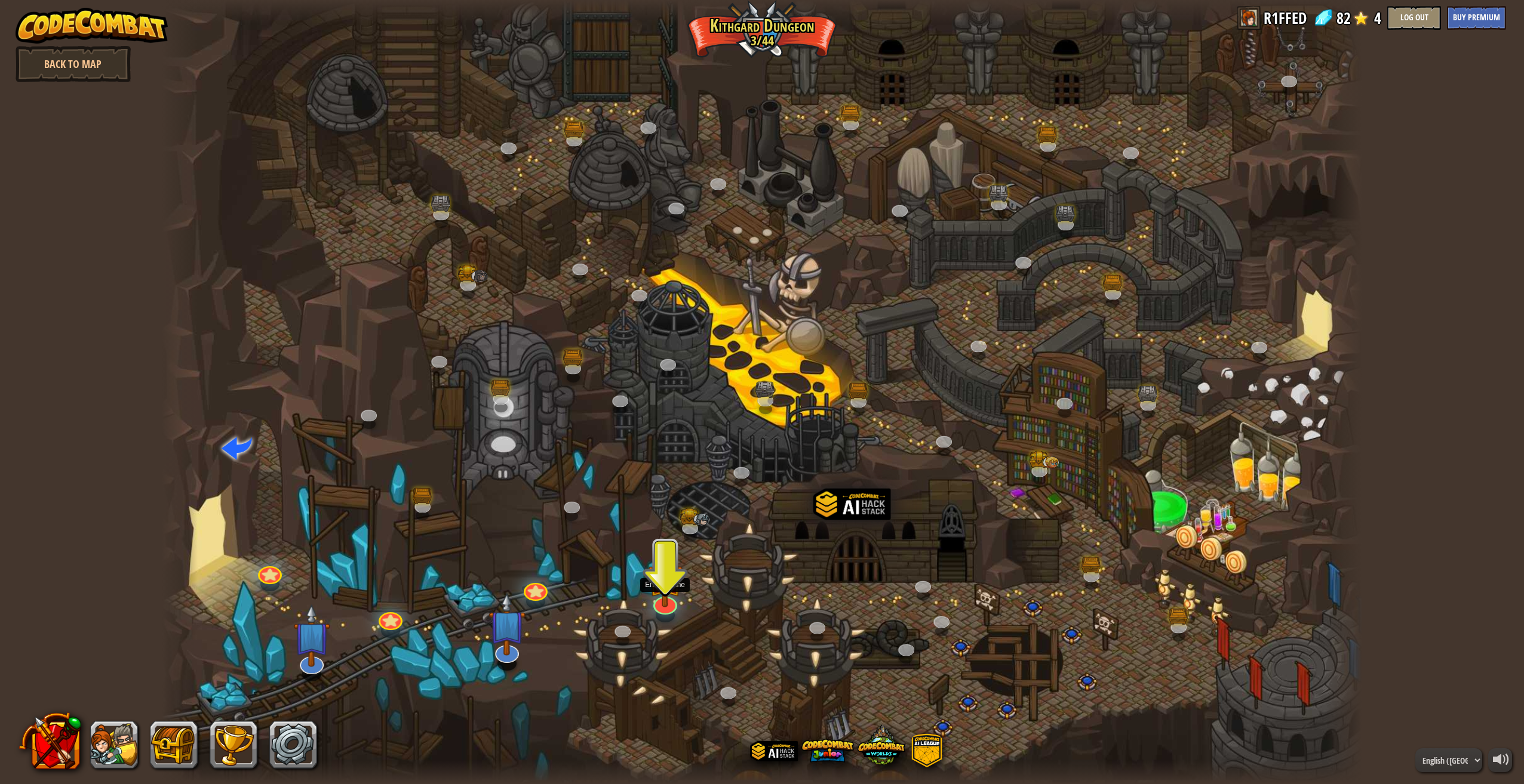
click at [668, 584] on img at bounding box center [665, 577] width 35 height 60
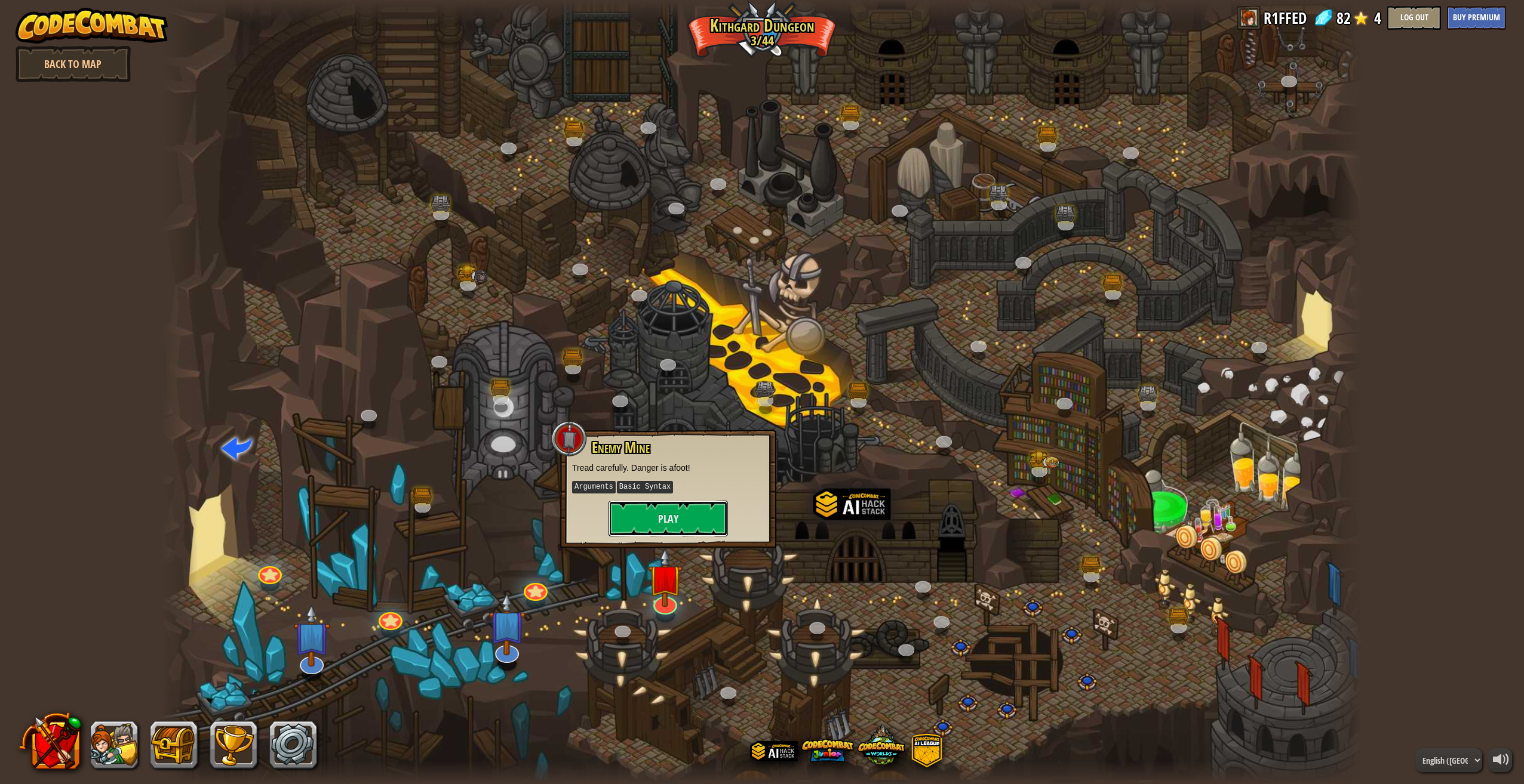
click at [669, 516] on button "Play" at bounding box center [668, 519] width 119 height 36
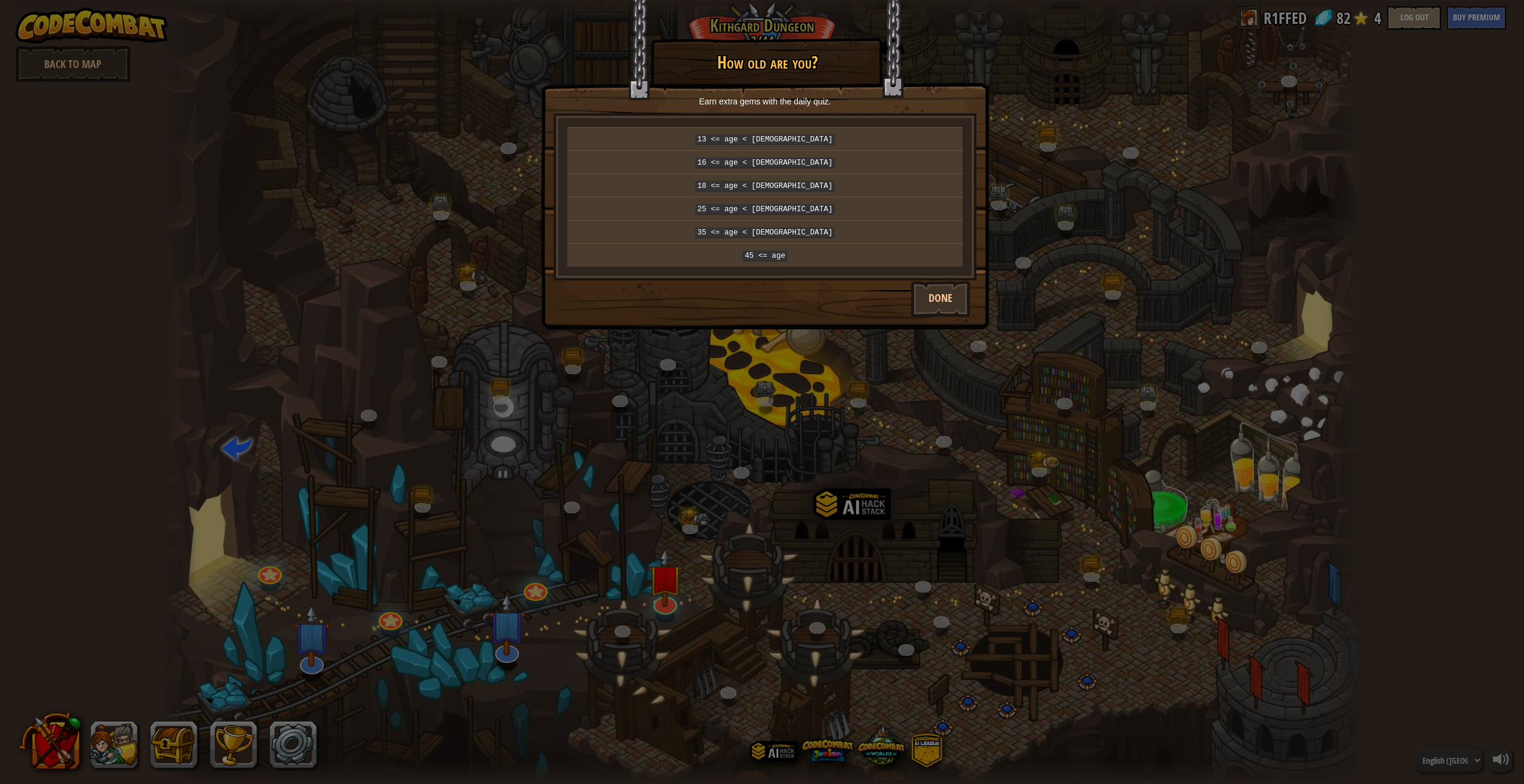
click at [752, 138] on code "13 <= age < 16" at bounding box center [765, 140] width 140 height 11
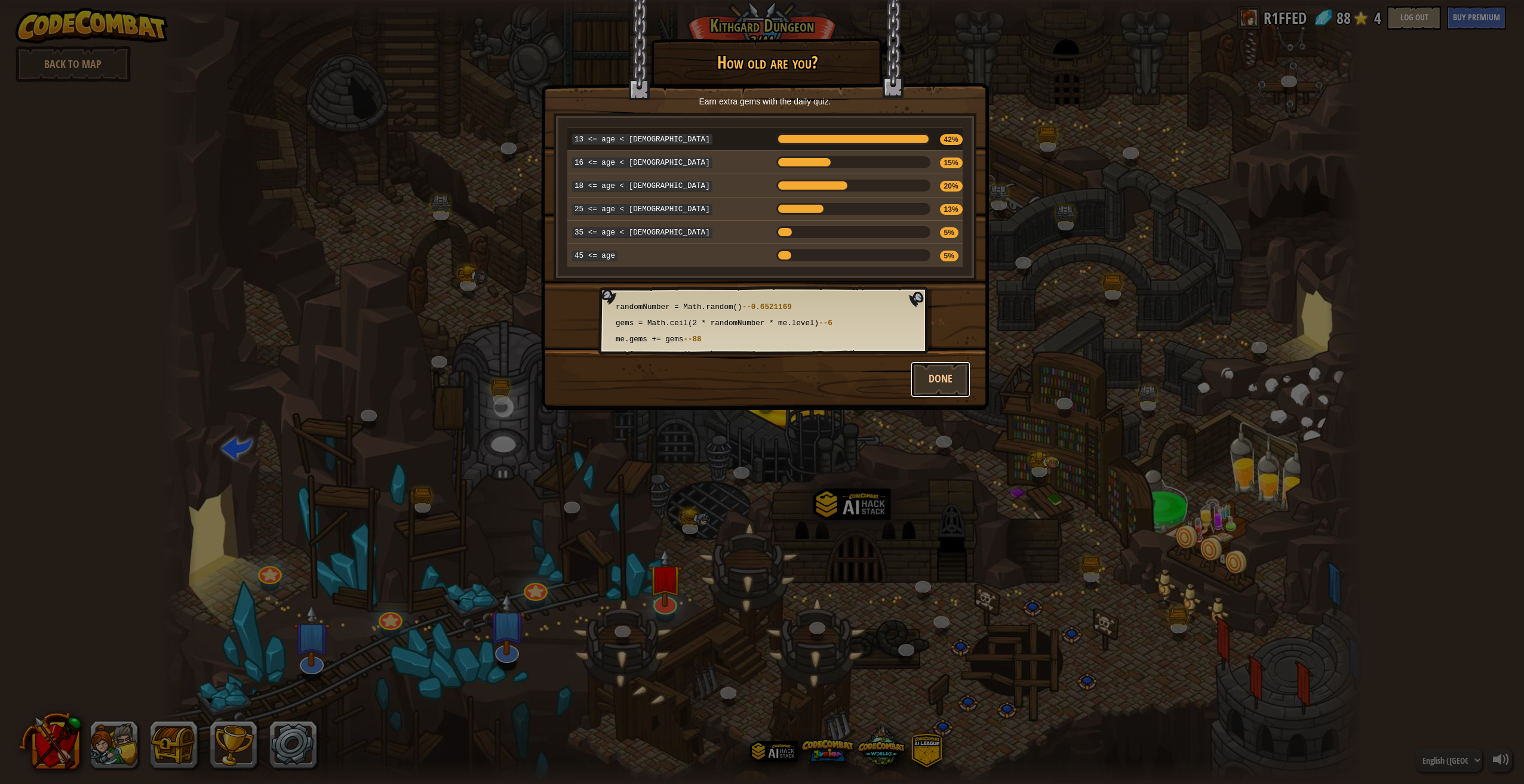
click at [945, 375] on button "Done" at bounding box center [940, 380] width 60 height 36
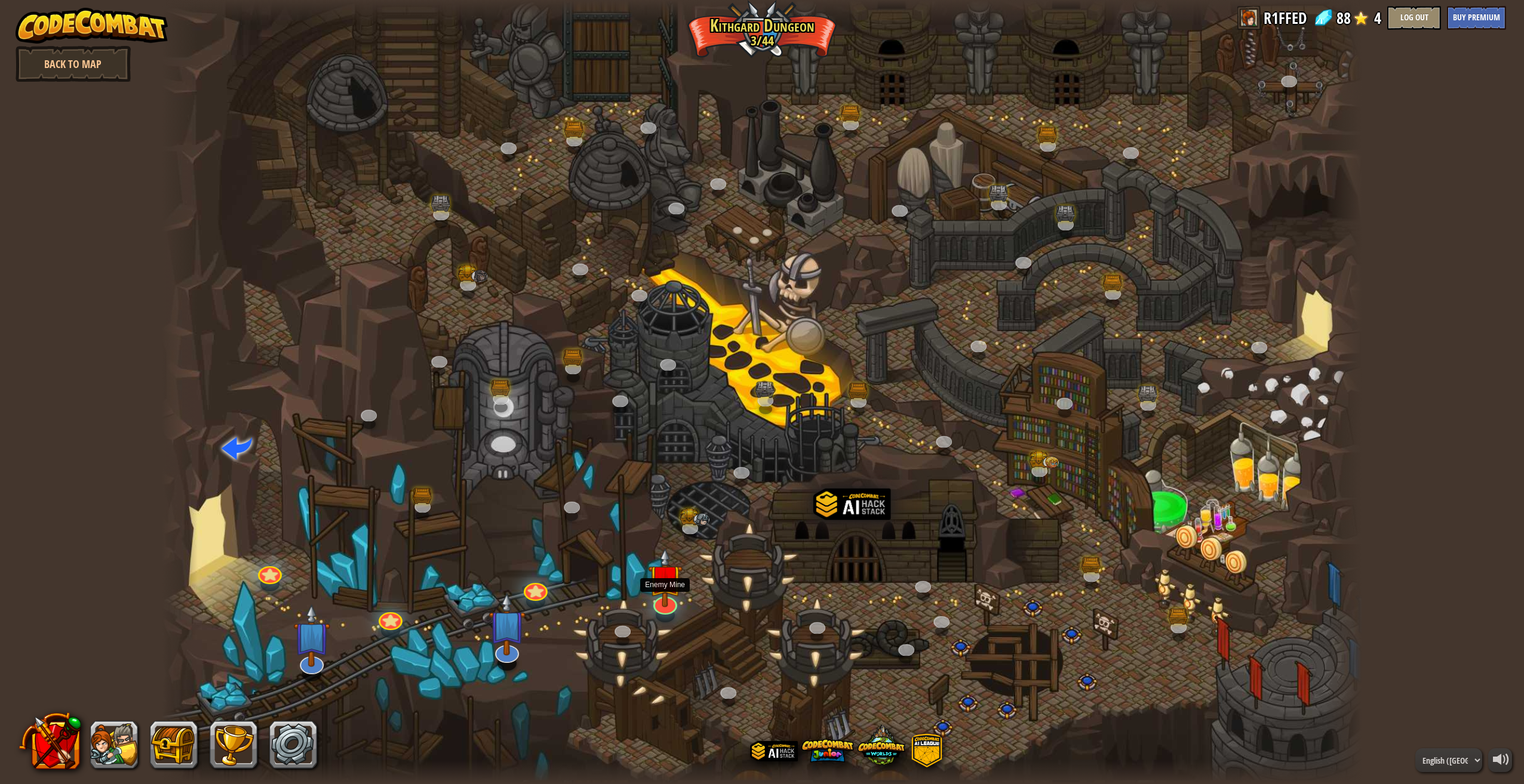
click at [661, 593] on img at bounding box center [665, 577] width 35 height 60
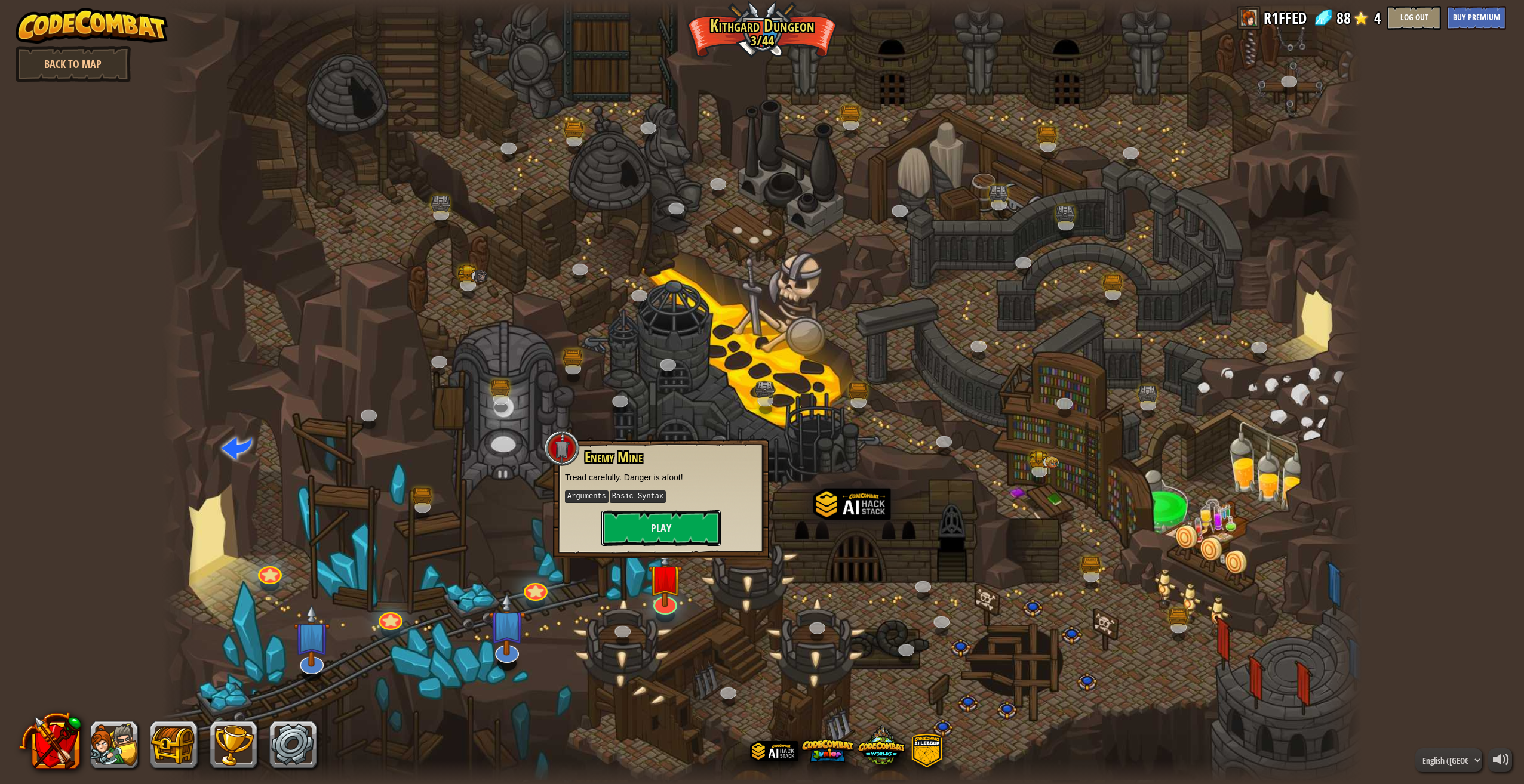
drag, startPoint x: 676, startPoint y: 534, endPoint x: 683, endPoint y: 523, distance: 13.0
click at [683, 523] on button "Play" at bounding box center [661, 528] width 119 height 36
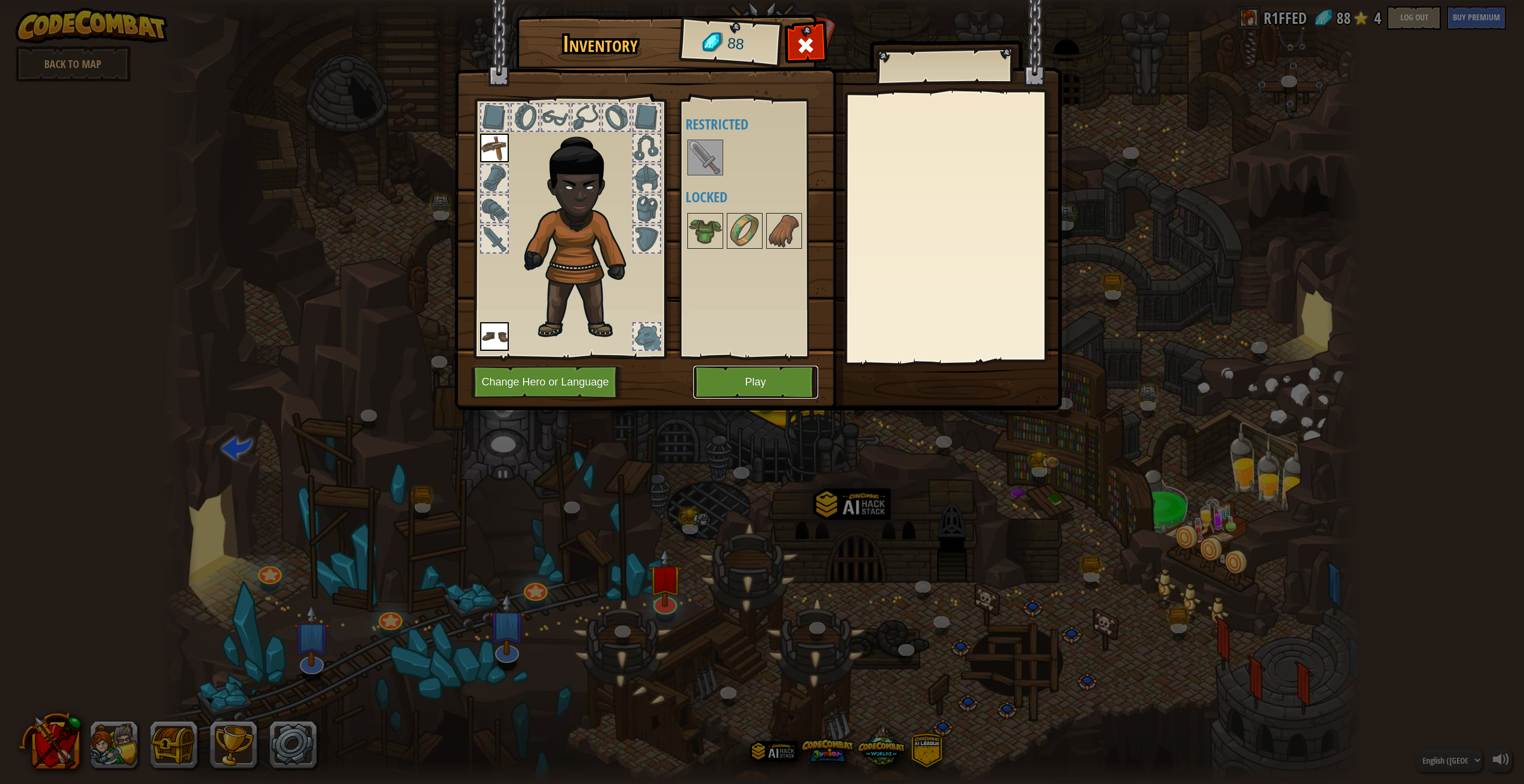
click at [756, 376] on button "Play" at bounding box center [756, 382] width 125 height 33
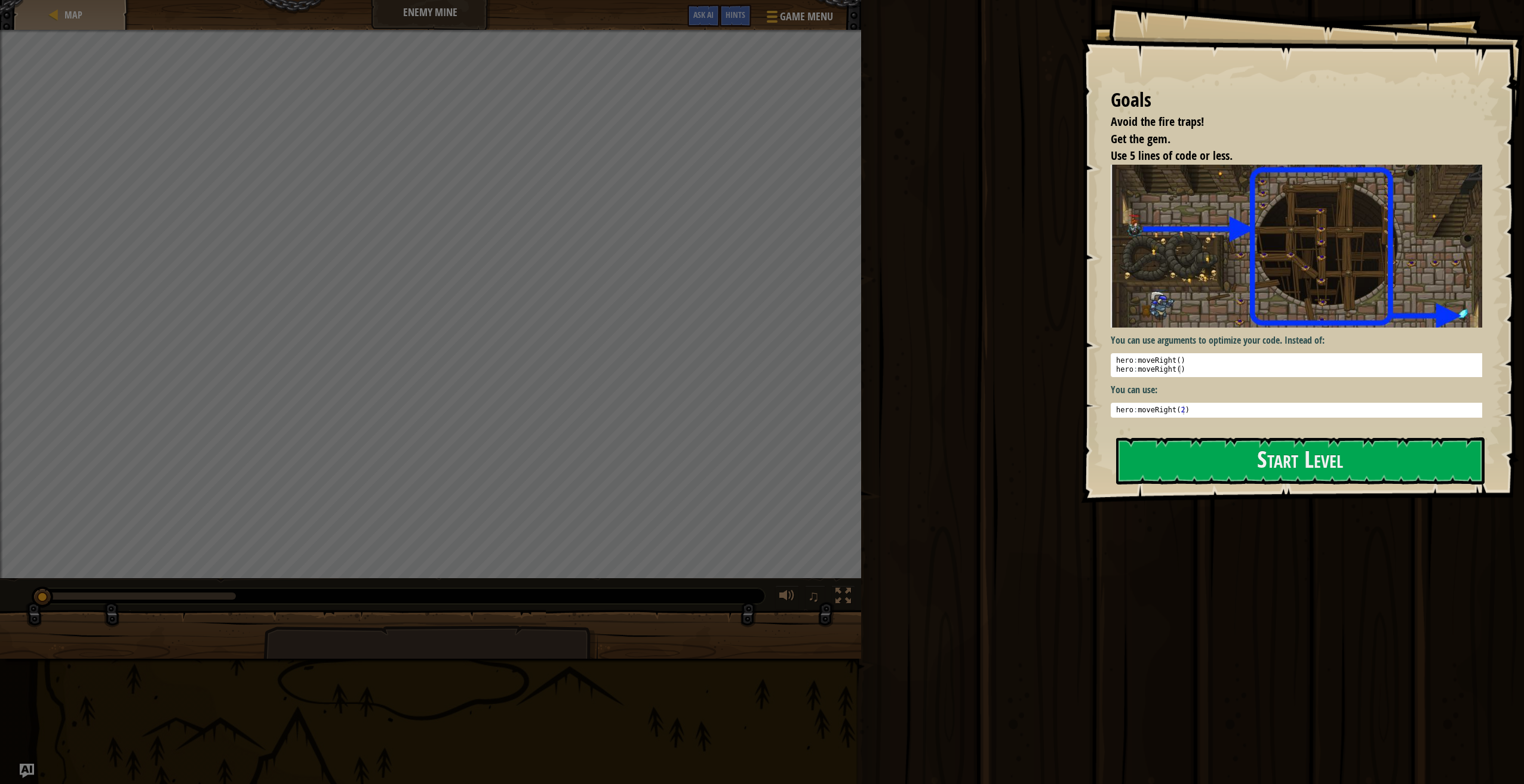
type textarea "hero:moveRight()"
click at [1232, 356] on div "hero : moveRight ( ) hero : moveRight ( )" at bounding box center [1300, 374] width 374 height 36
click at [1259, 468] on button "Start Level" at bounding box center [1300, 461] width 369 height 47
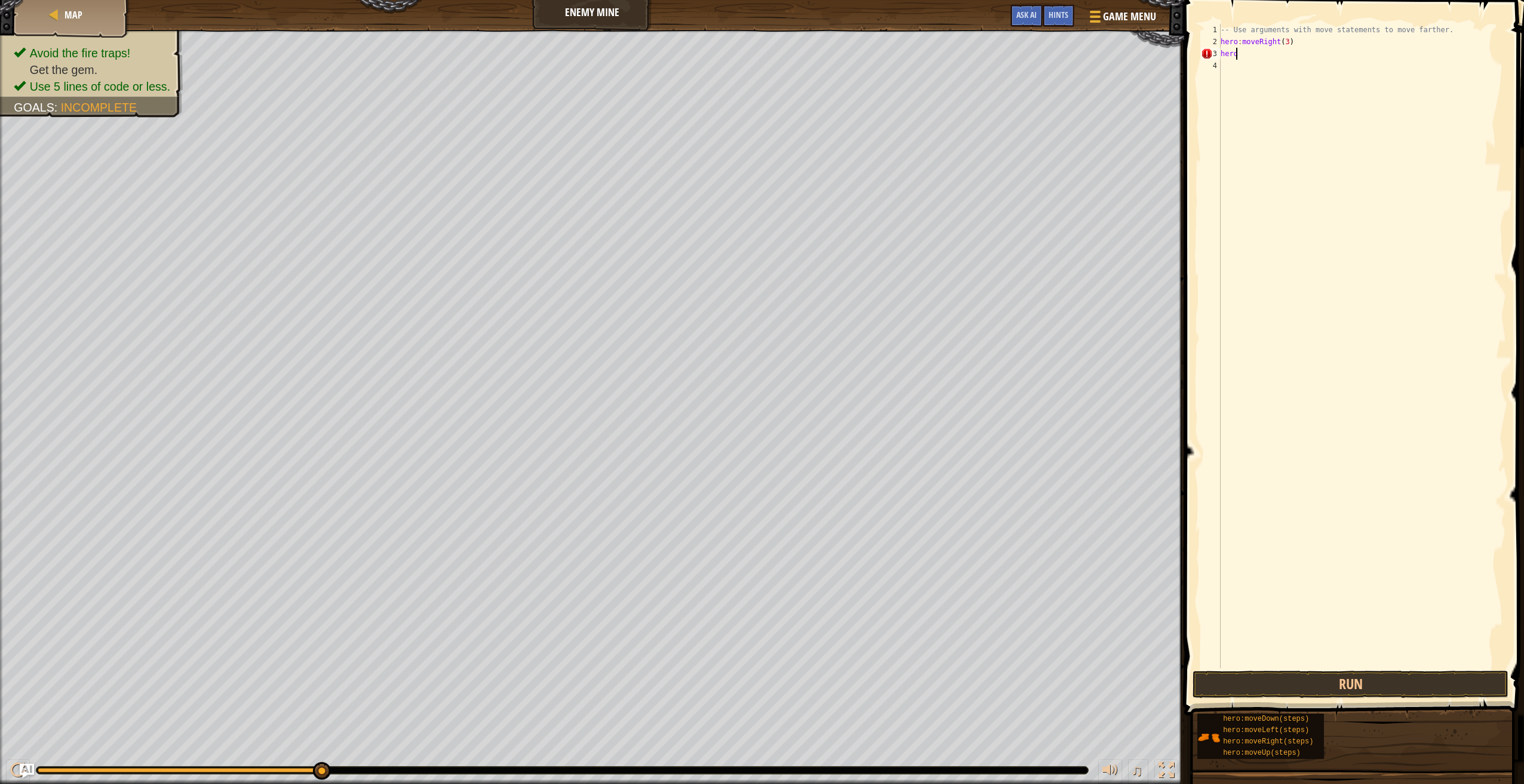
scroll to position [5, 1]
type textarea "hero:m"
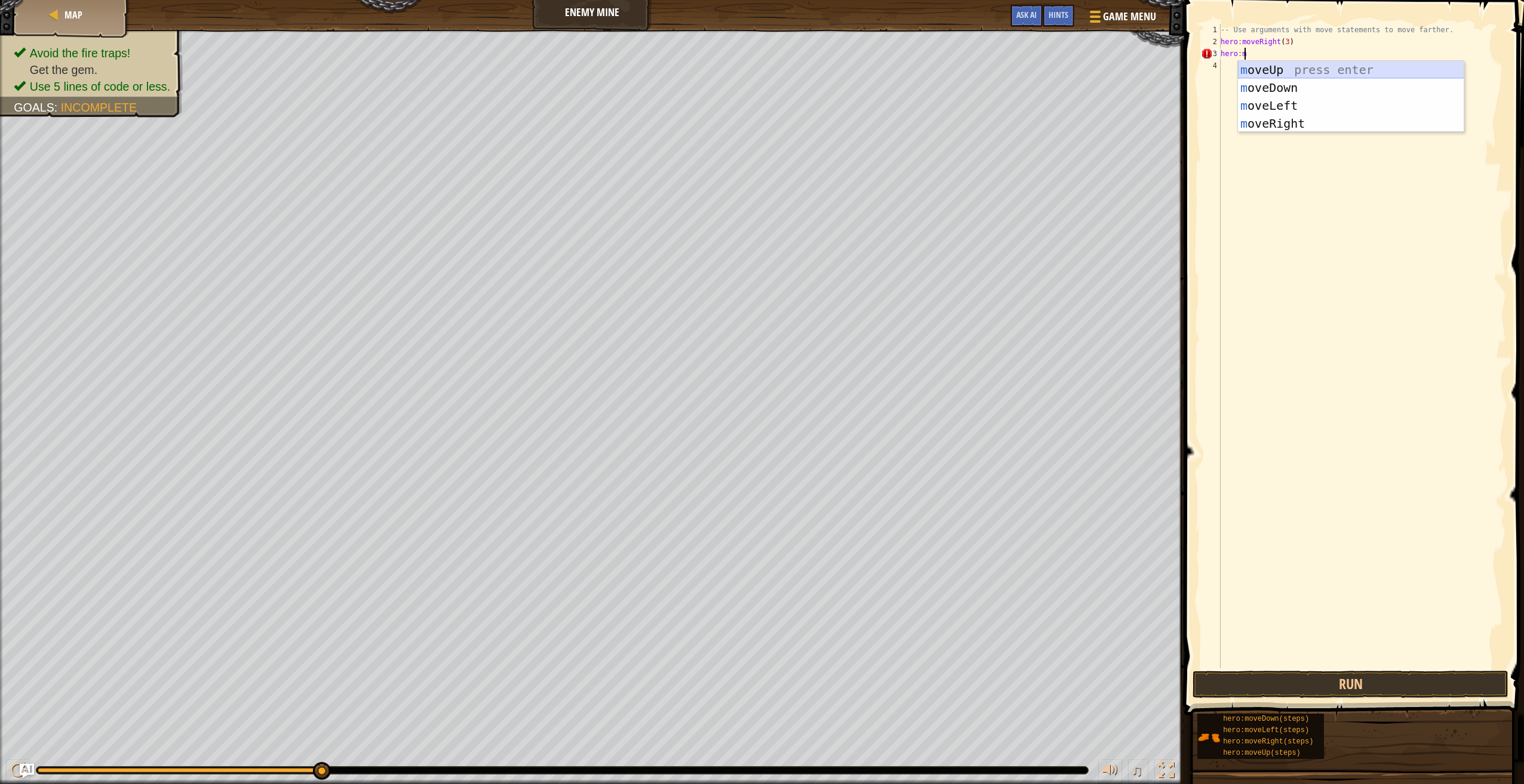
click at [1271, 73] on div "m oveUp press enter m oveDown press enter m oveLeft press enter m oveRight pres…" at bounding box center [1350, 115] width 226 height 108
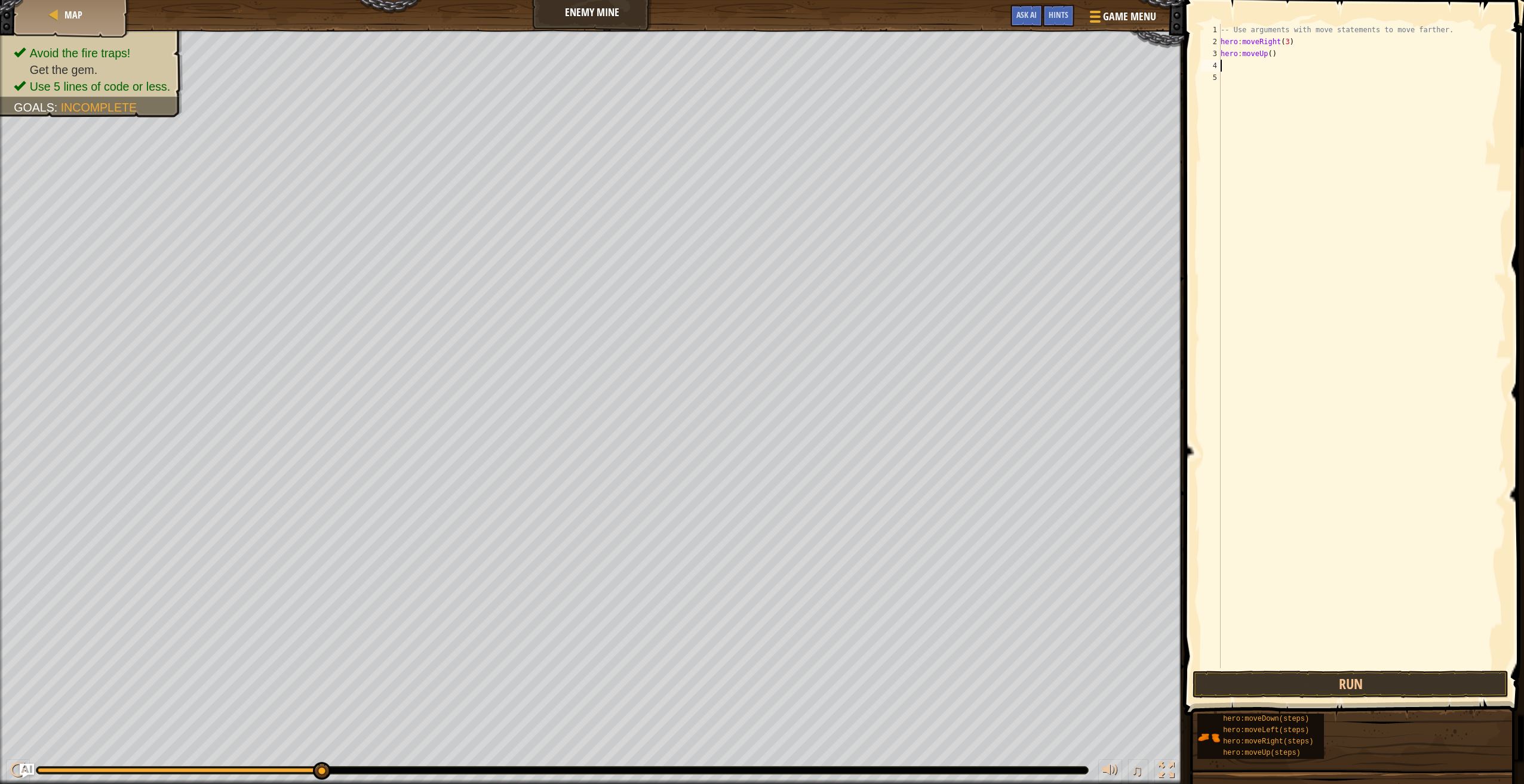
scroll to position [5, 0]
type textarea "h"
click at [1273, 81] on div "moveRig h t press enter" at bounding box center [1331, 100] width 226 height 54
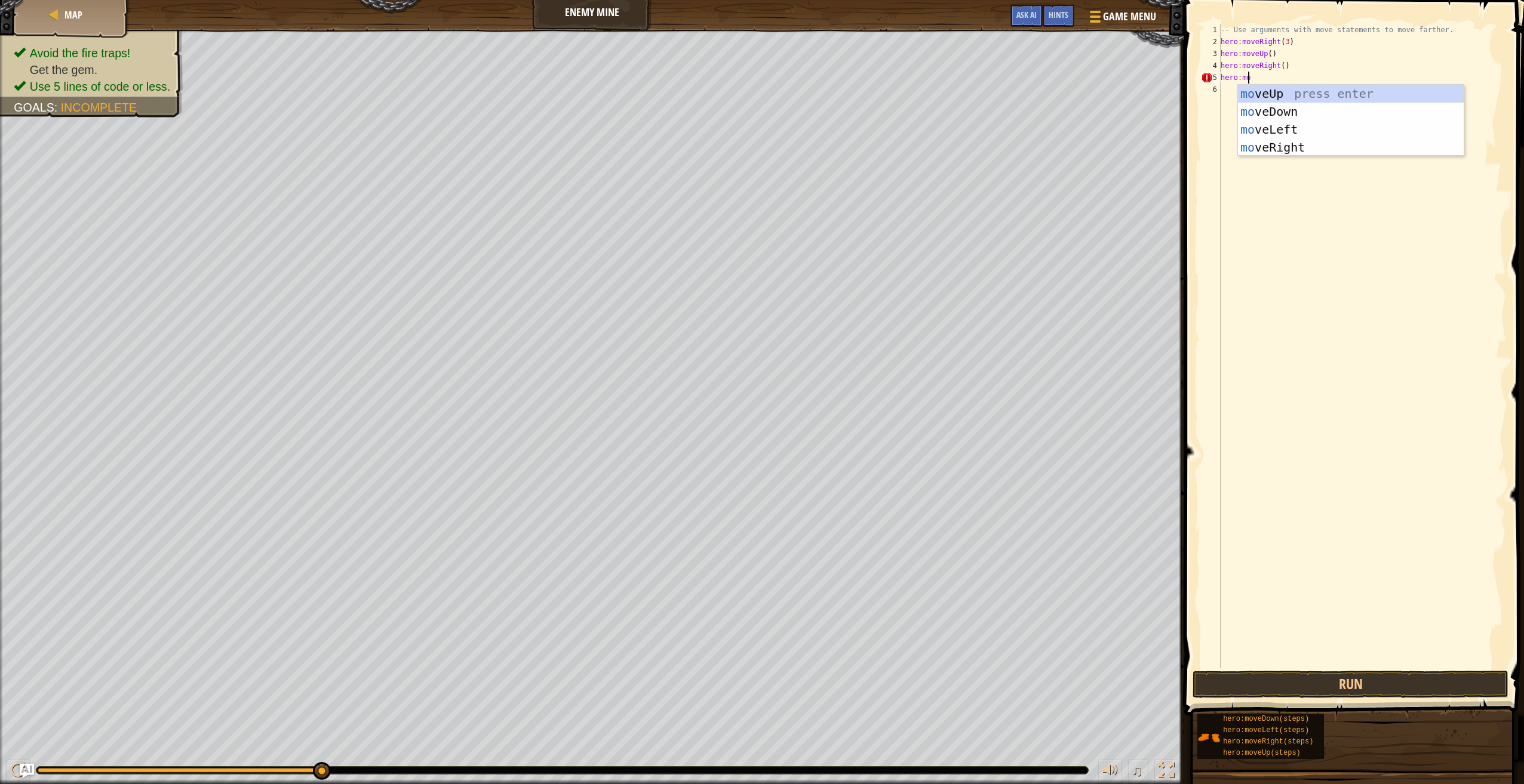
scroll to position [5, 2]
type textarea "hero:move"
click at [1268, 108] on div "move Up press enter move Down press enter move Left press enter move Right pres…" at bounding box center [1350, 138] width 226 height 108
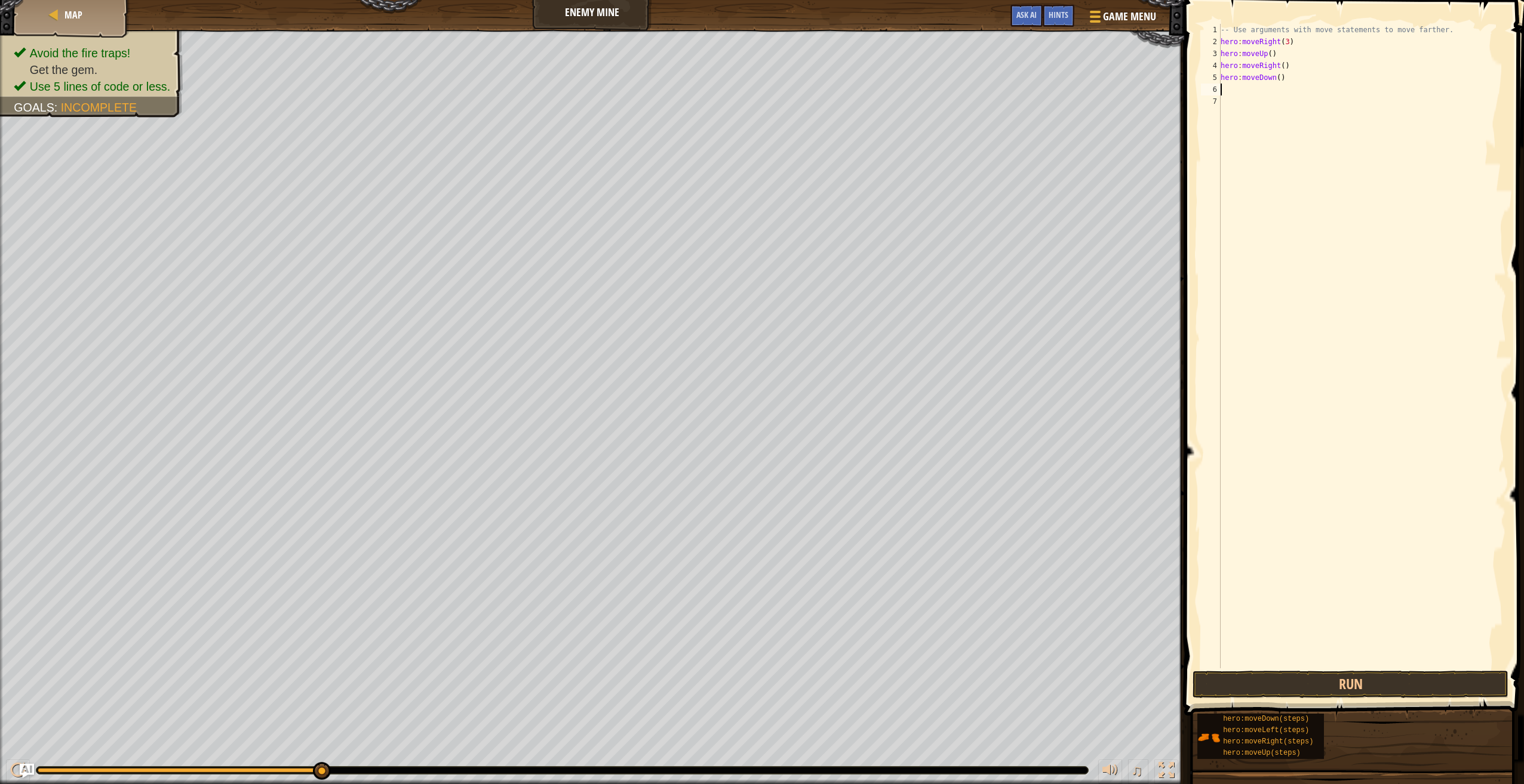
scroll to position [5, 0]
click at [1275, 79] on div "-- Use arguments with move statements to move farther. hero : moveRight ( 3 ) h…" at bounding box center [1362, 357] width 288 height 668
type textarea "hero:moveDown(3)"
click at [1234, 94] on div "-- Use arguments with move statements to move farther. hero : moveRight ( 3 ) h…" at bounding box center [1362, 357] width 288 height 668
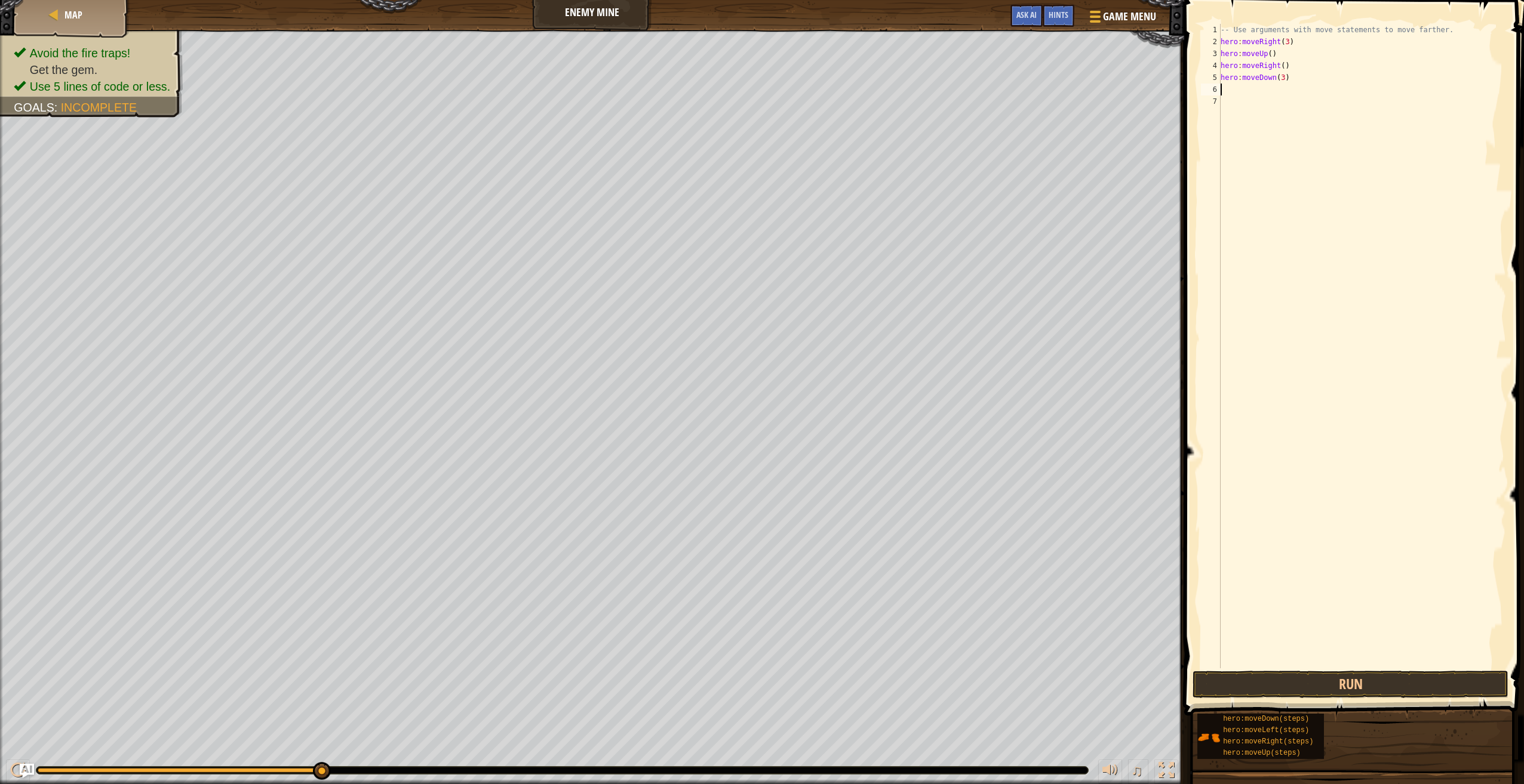
scroll to position [5, 0]
type textarea "h"
click at [1271, 102] on div "moveRig h t press enter" at bounding box center [1331, 124] width 226 height 54
click at [1279, 92] on div "-- Use arguments with move statements to move farther. hero : moveRight ( 3 ) h…" at bounding box center [1362, 357] width 288 height 668
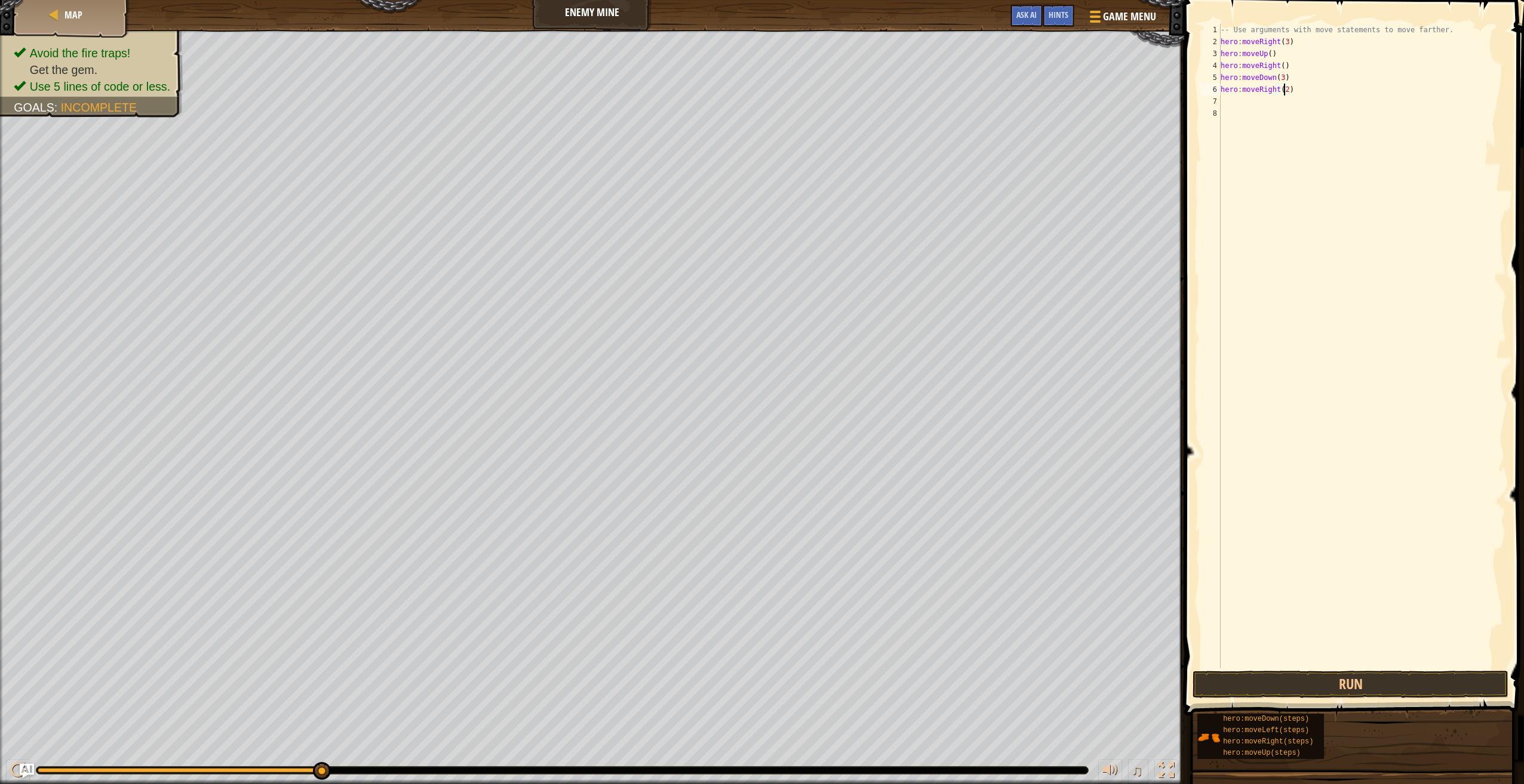
type textarea "hero:moveRight(2)"
click at [1270, 683] on button "Run" at bounding box center [1350, 684] width 316 height 28
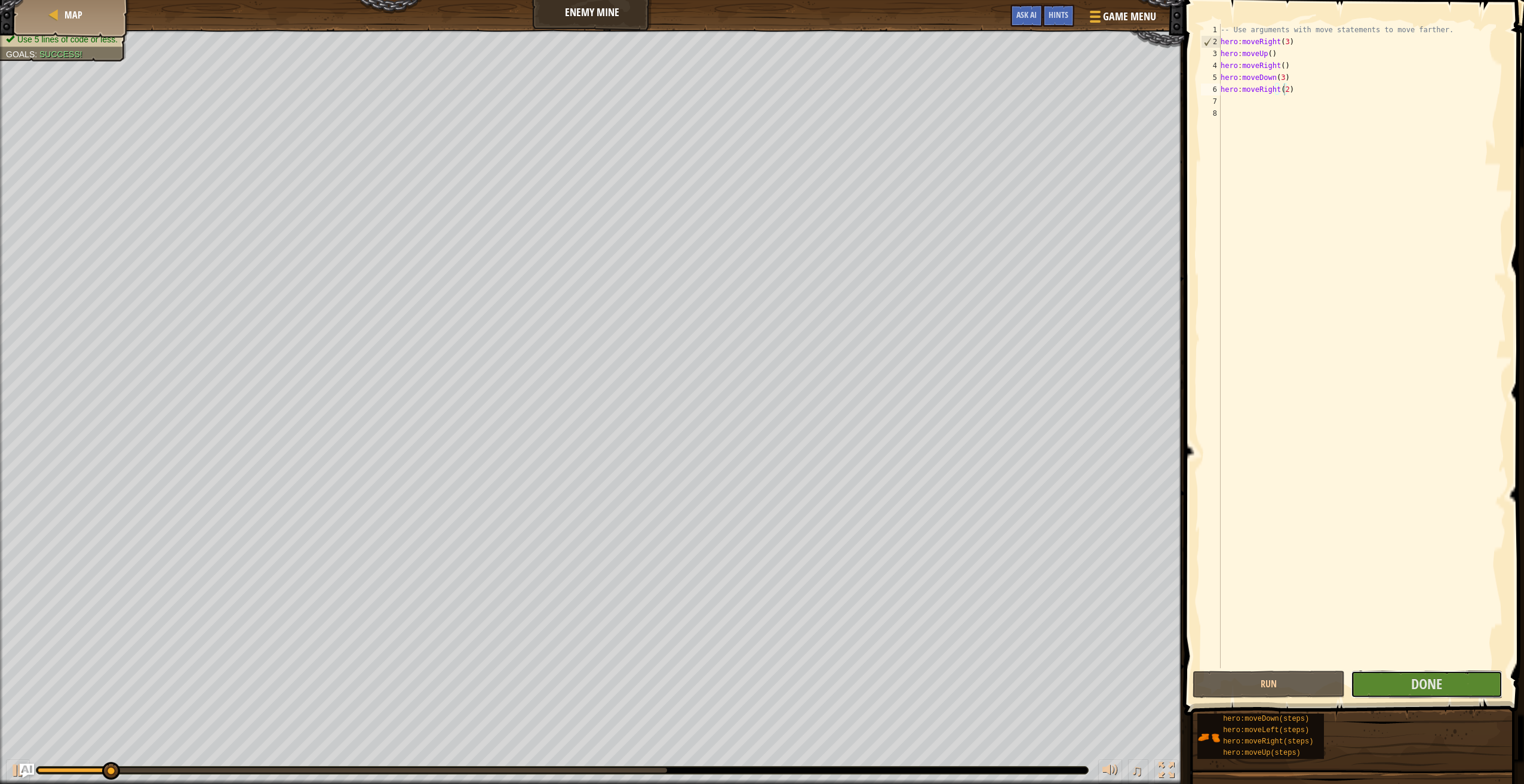
click at [1400, 682] on button "Done" at bounding box center [1426, 684] width 152 height 28
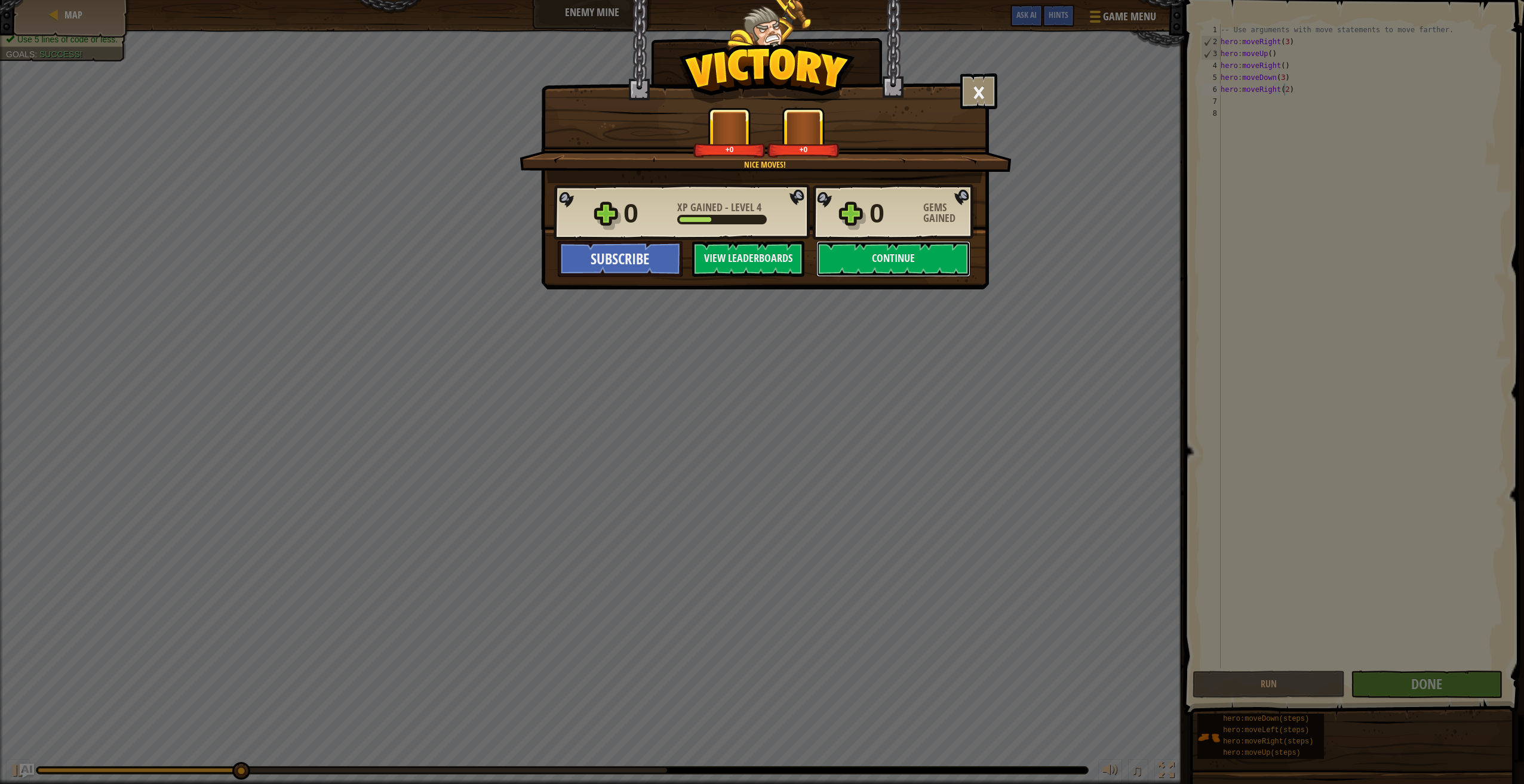
click at [910, 263] on button "Continue" at bounding box center [893, 259] width 154 height 36
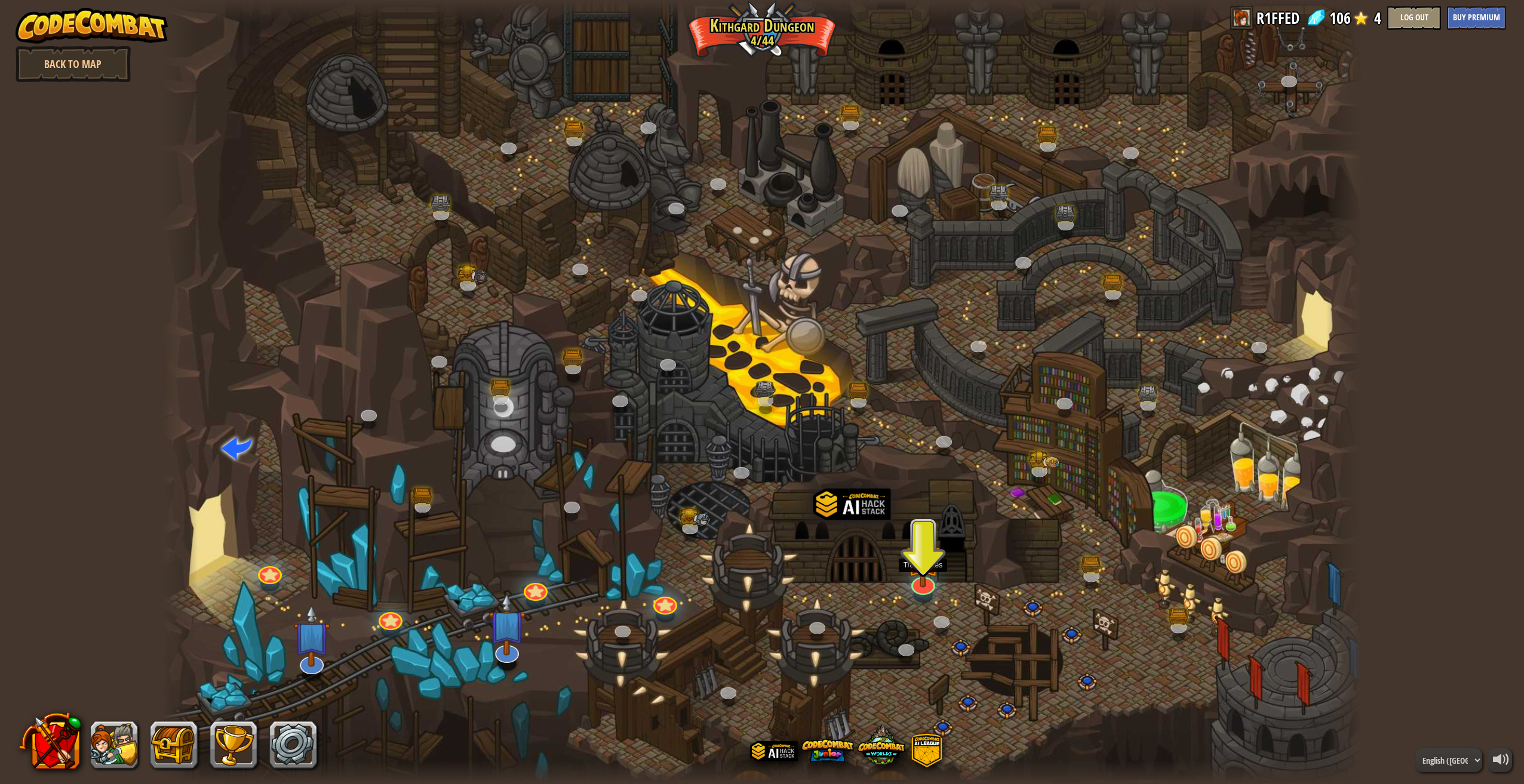
click at [926, 573] on img at bounding box center [923, 557] width 35 height 60
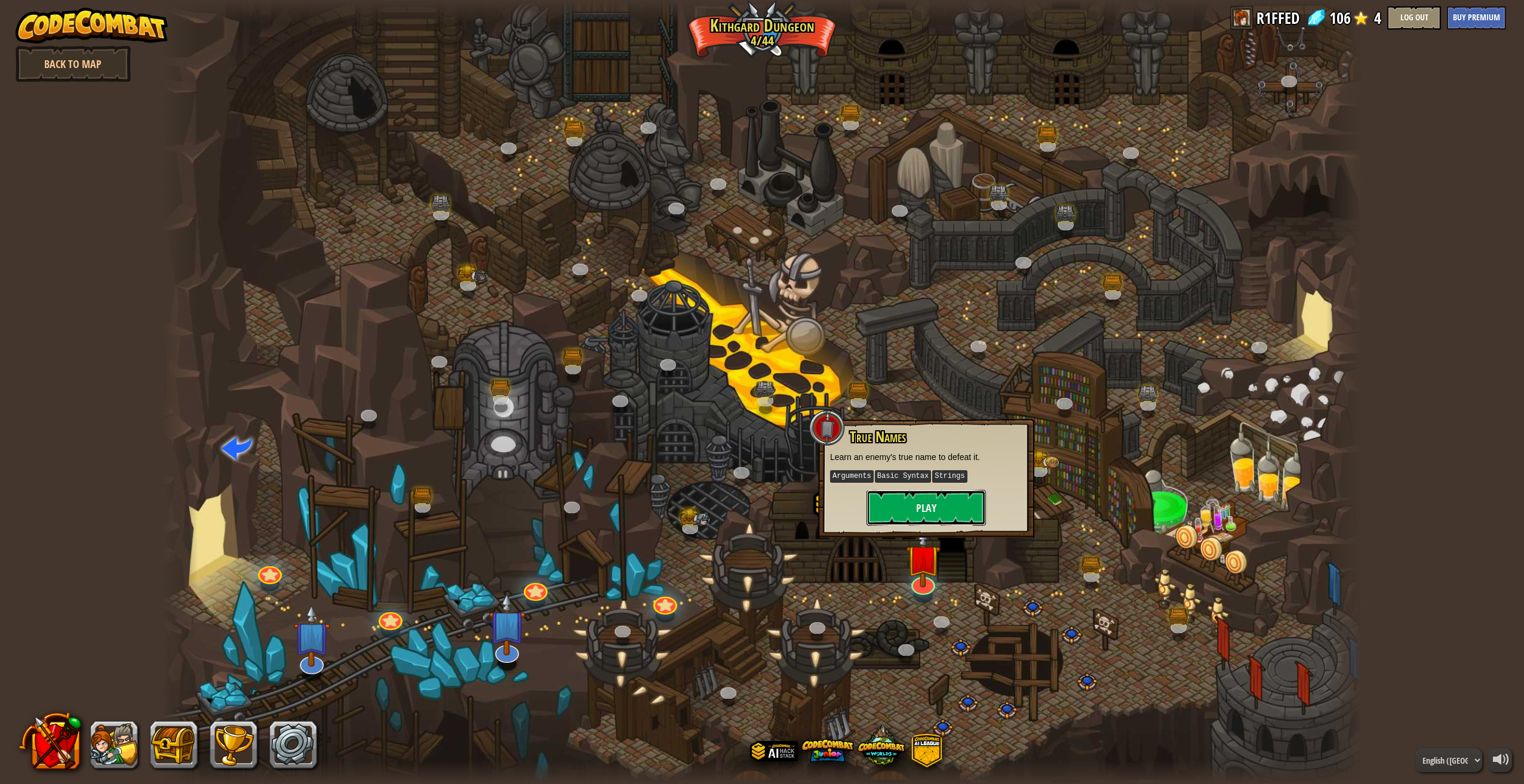
click at [921, 499] on button "Play" at bounding box center [926, 508] width 119 height 36
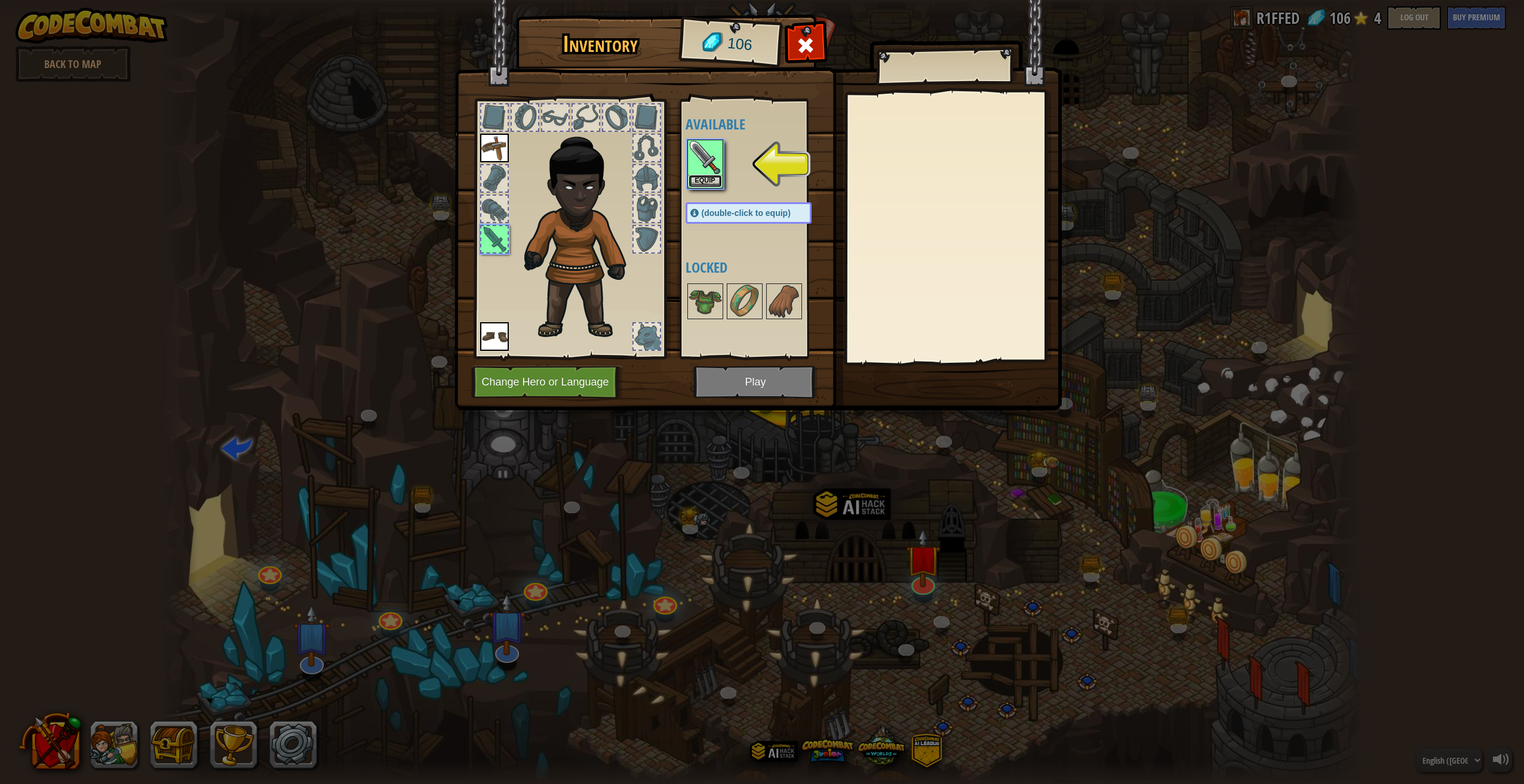
click at [706, 180] on button "Equip" at bounding box center [705, 181] width 33 height 13
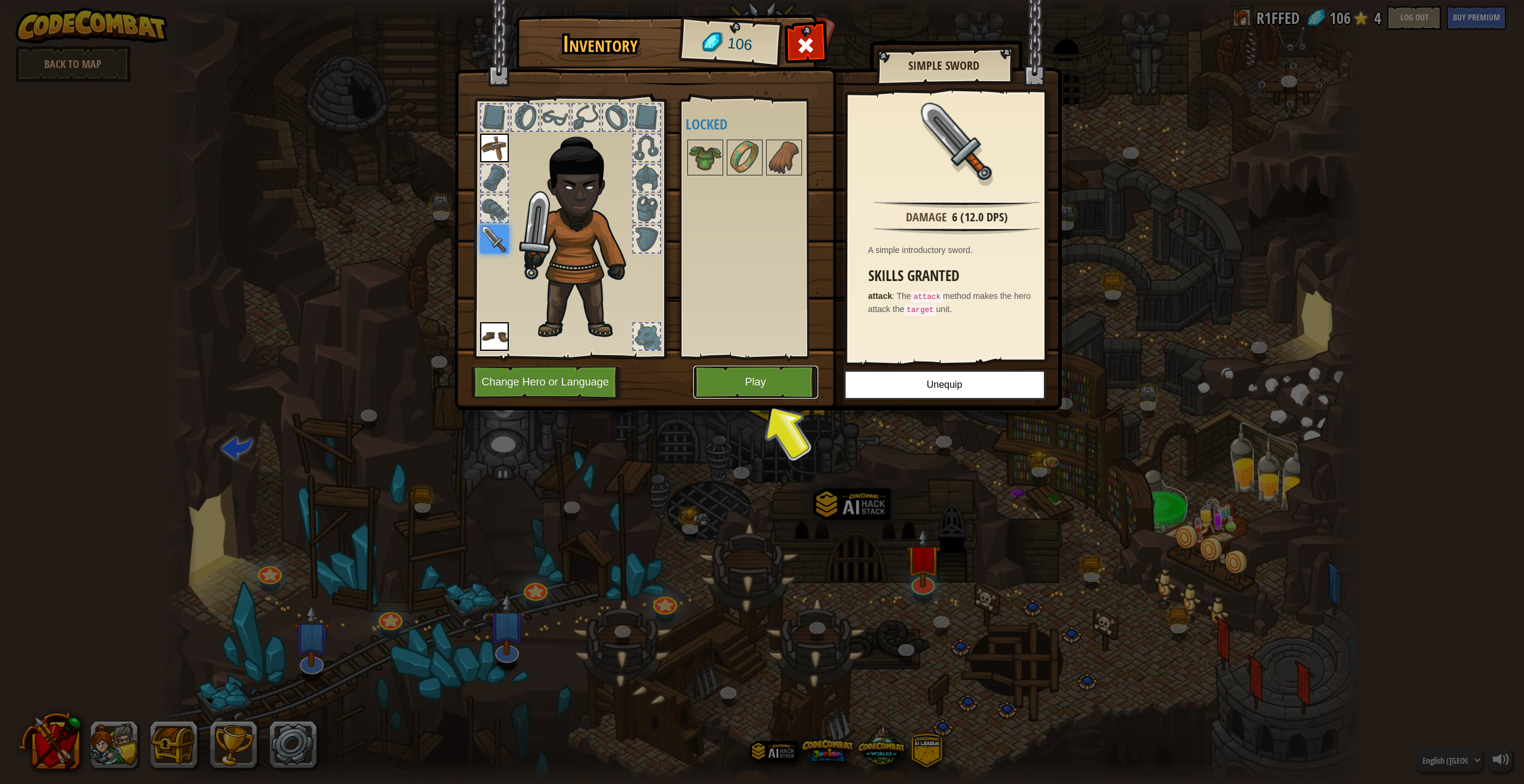
click at [757, 376] on button "Play" at bounding box center [756, 382] width 125 height 33
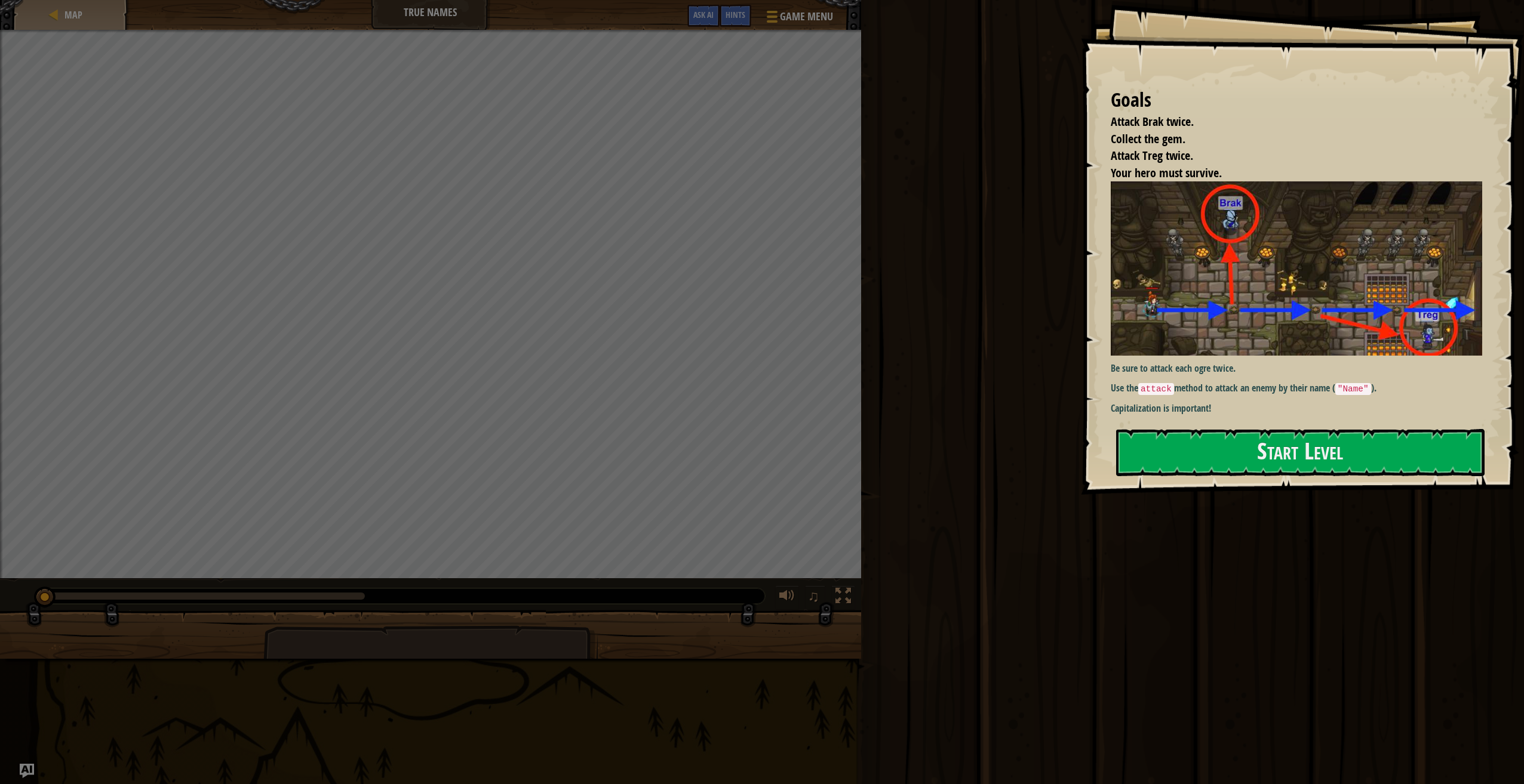
click at [1159, 452] on button "Start Level" at bounding box center [1300, 453] width 369 height 47
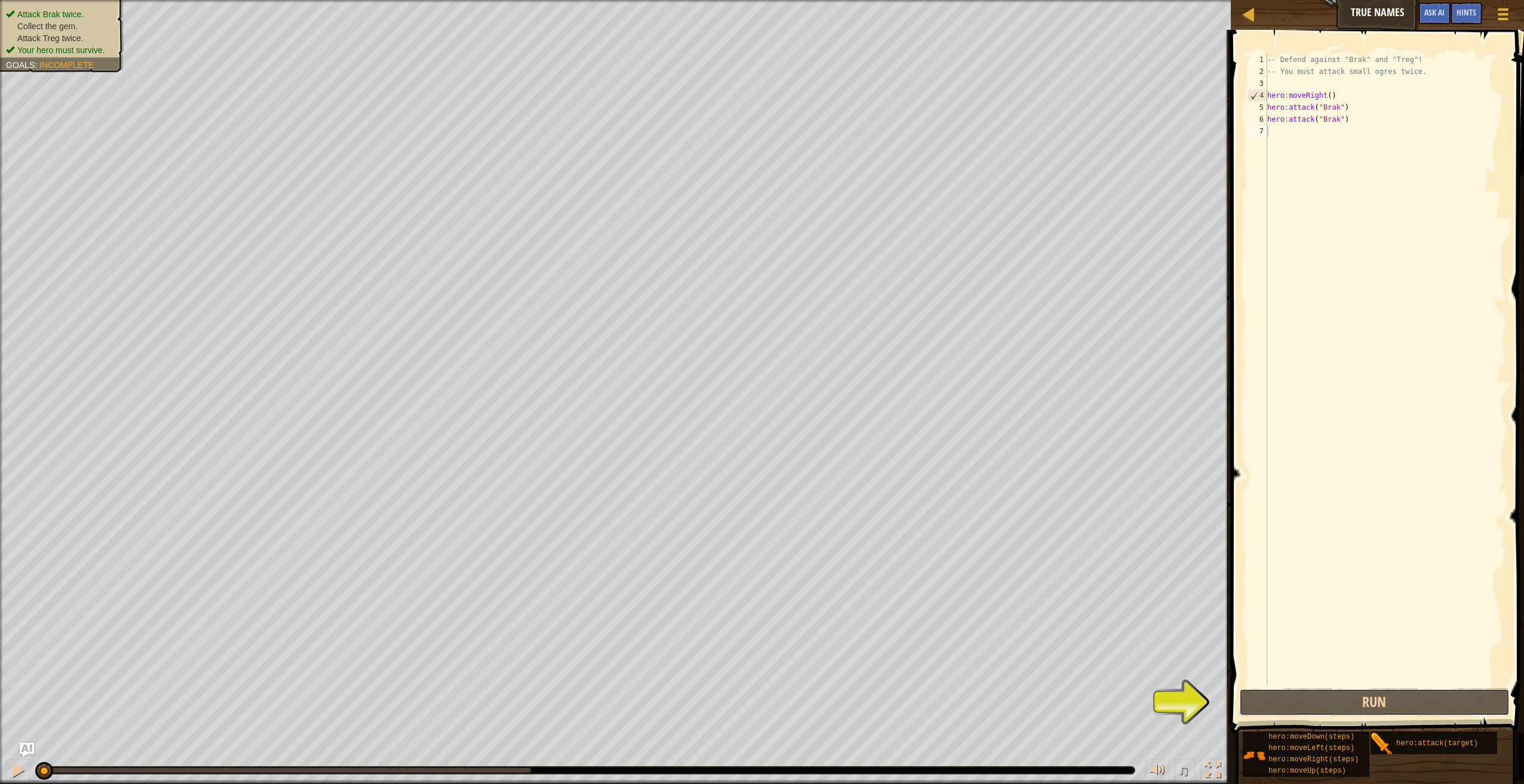
click at [1330, 703] on button "Run" at bounding box center [1374, 702] width 270 height 28
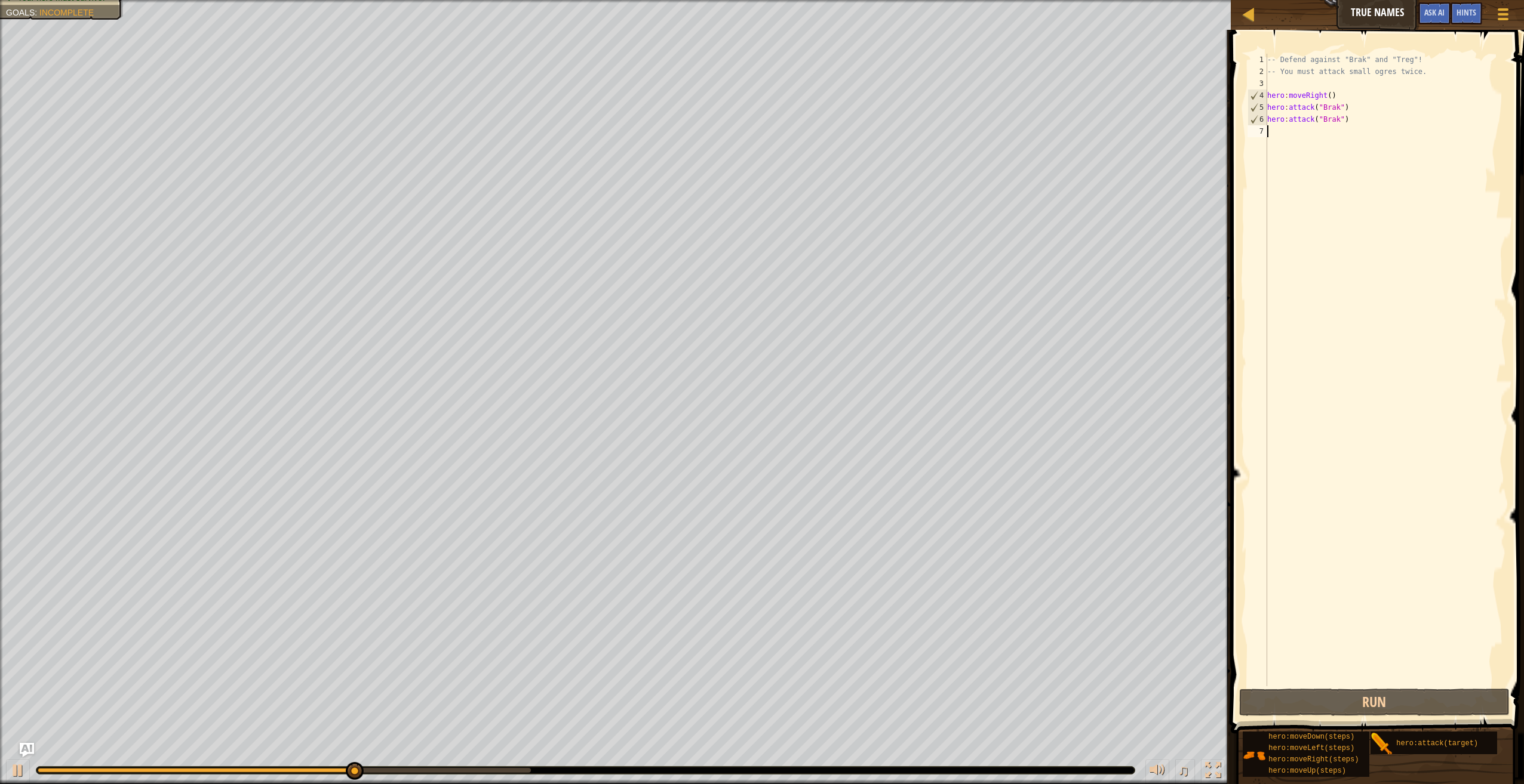
type textarea "h"
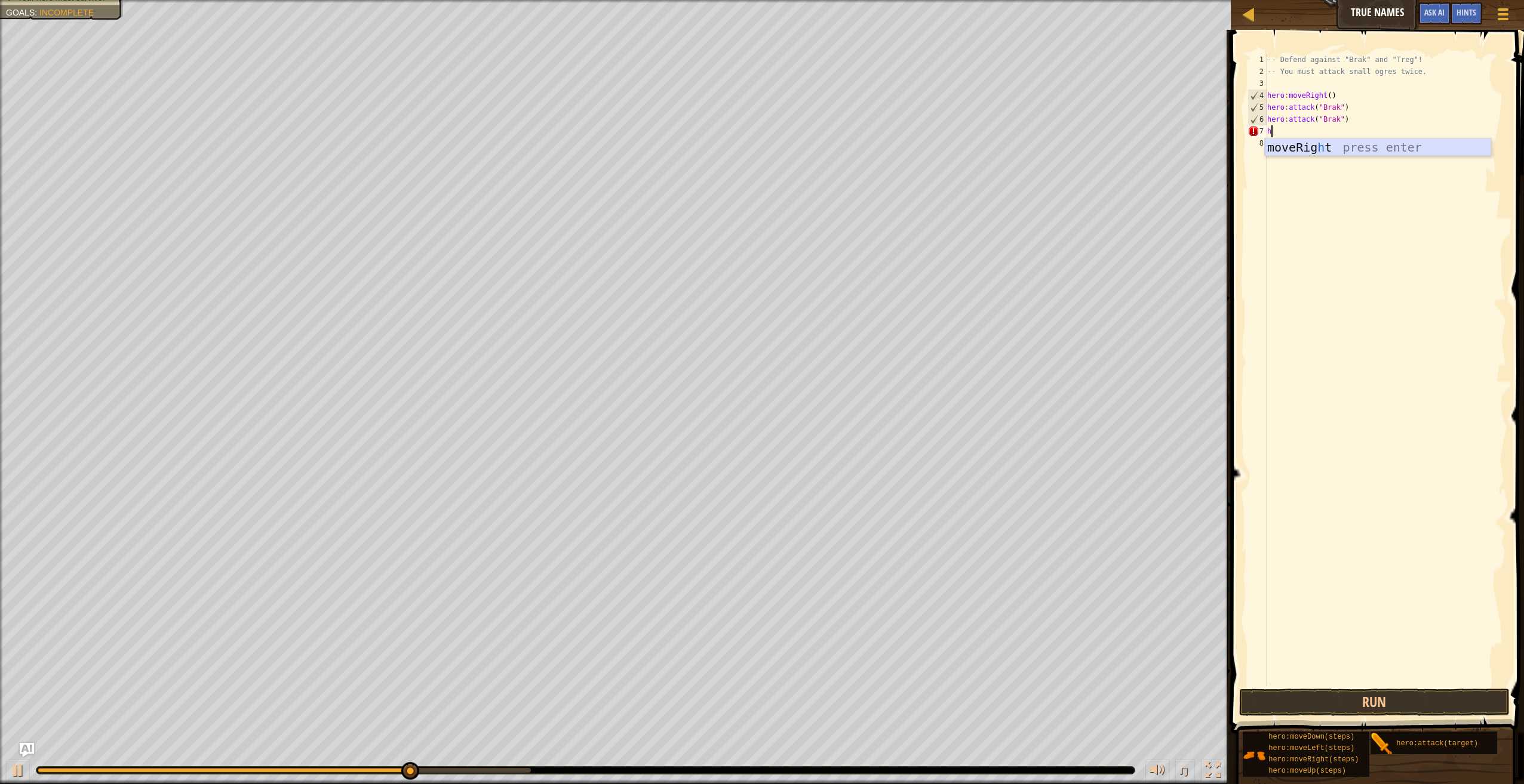
click at [1325, 141] on div "moveRig h t press enter" at bounding box center [1377, 165] width 226 height 54
type textarea "hero:attack("Treg")"
click at [1373, 697] on button "Run" at bounding box center [1374, 702] width 270 height 28
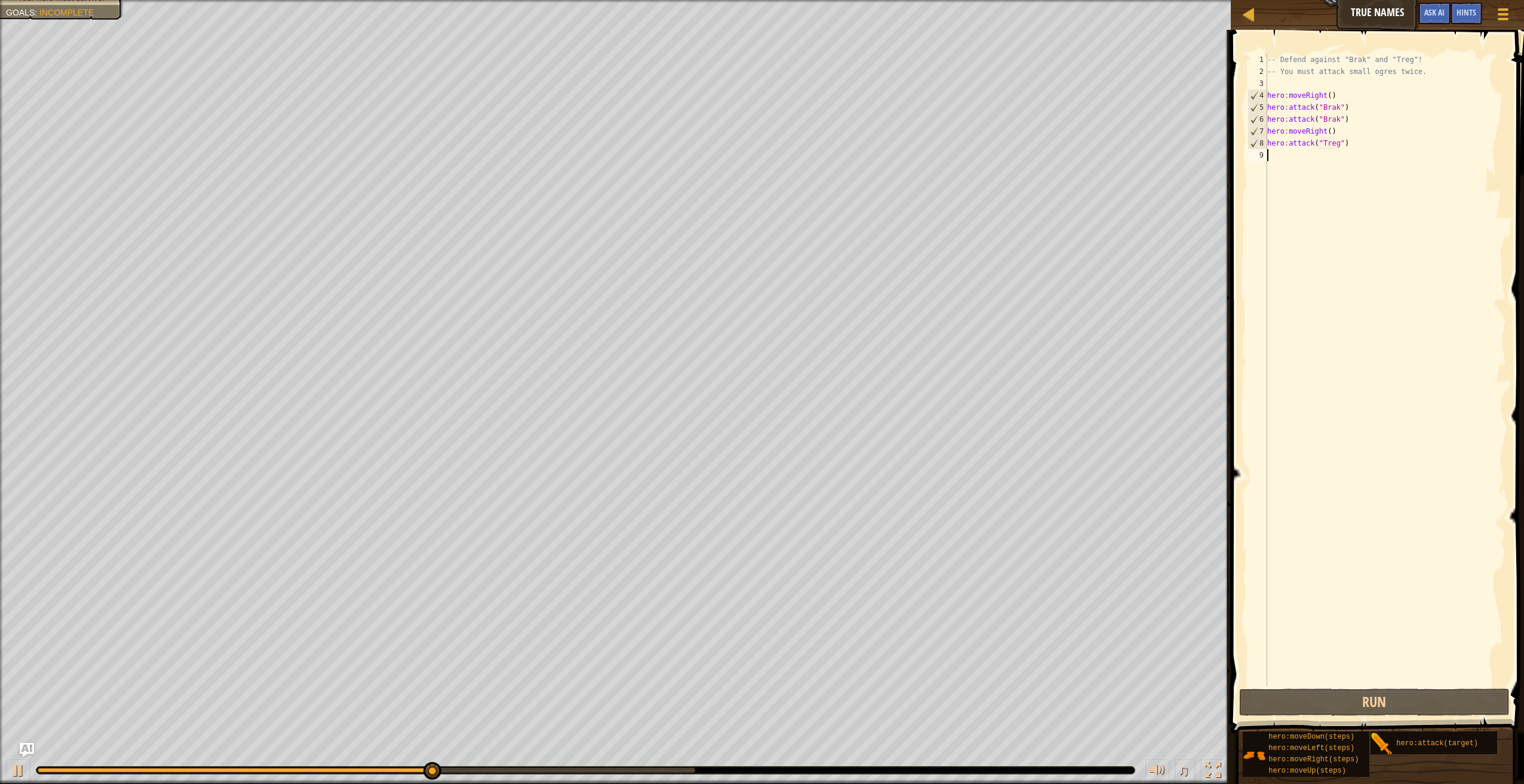
click at [1286, 155] on div "-- Defend against "Brak" and "Treg"! -- You must attack small ogres twice. hero…" at bounding box center [1385, 382] width 241 height 657
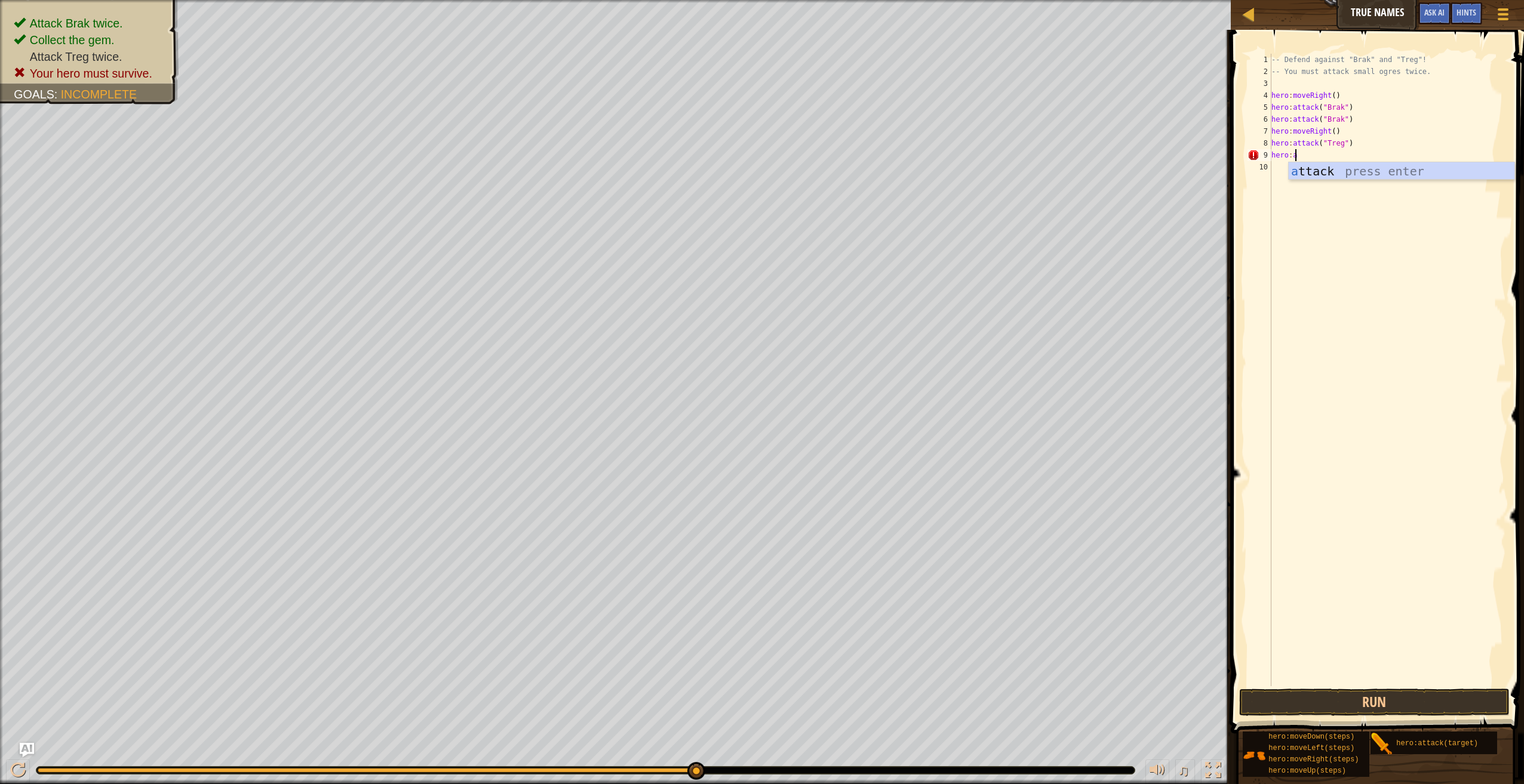
scroll to position [5, 1]
type textarea "hero:attack("Treg")"
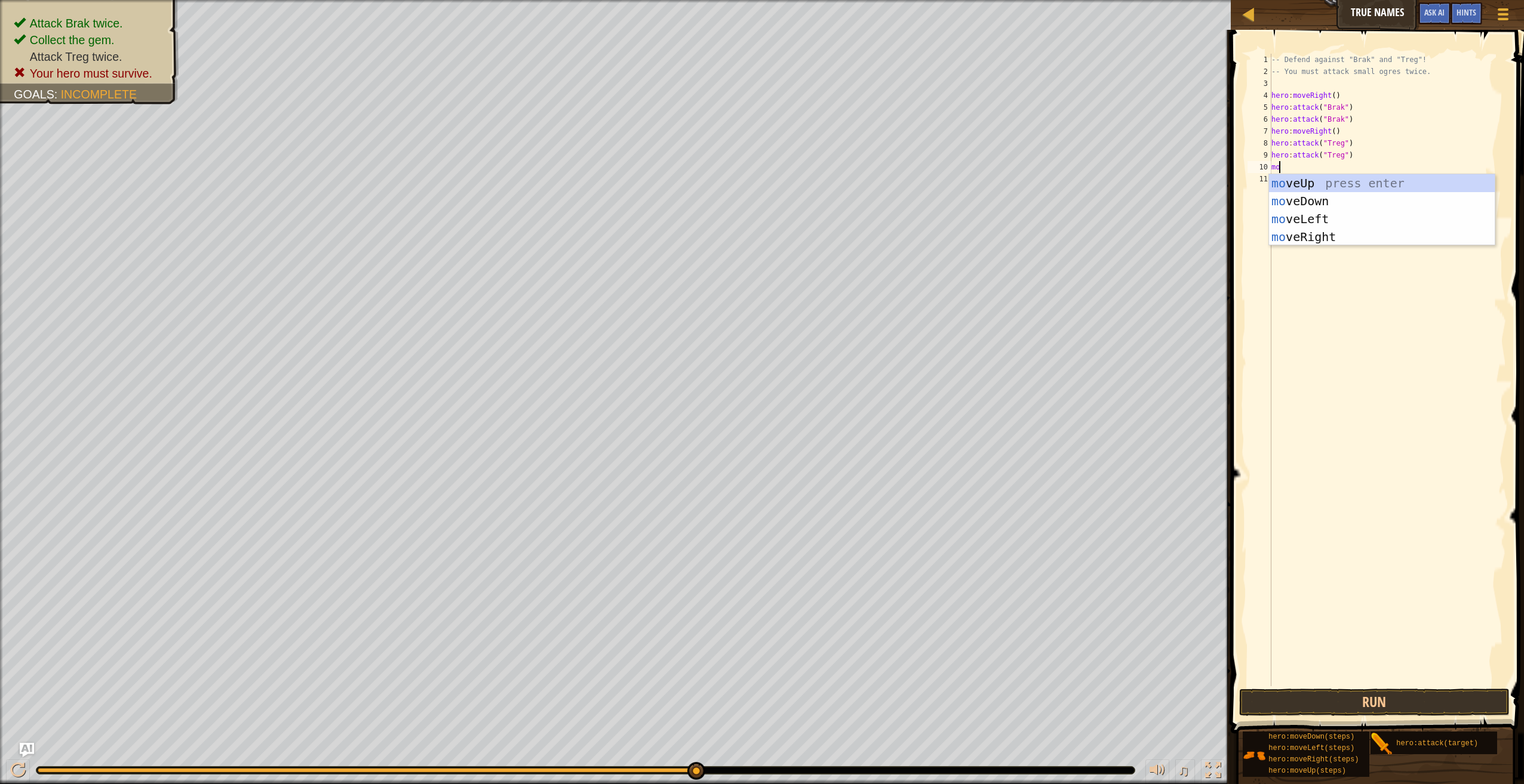
type textarea "move"
drag, startPoint x: 1335, startPoint y: 240, endPoint x: 1339, endPoint y: 299, distance: 59.1
click at [1335, 240] on div "move Up press enter move Down press enter move Left press enter move Right pres…" at bounding box center [1382, 228] width 226 height 108
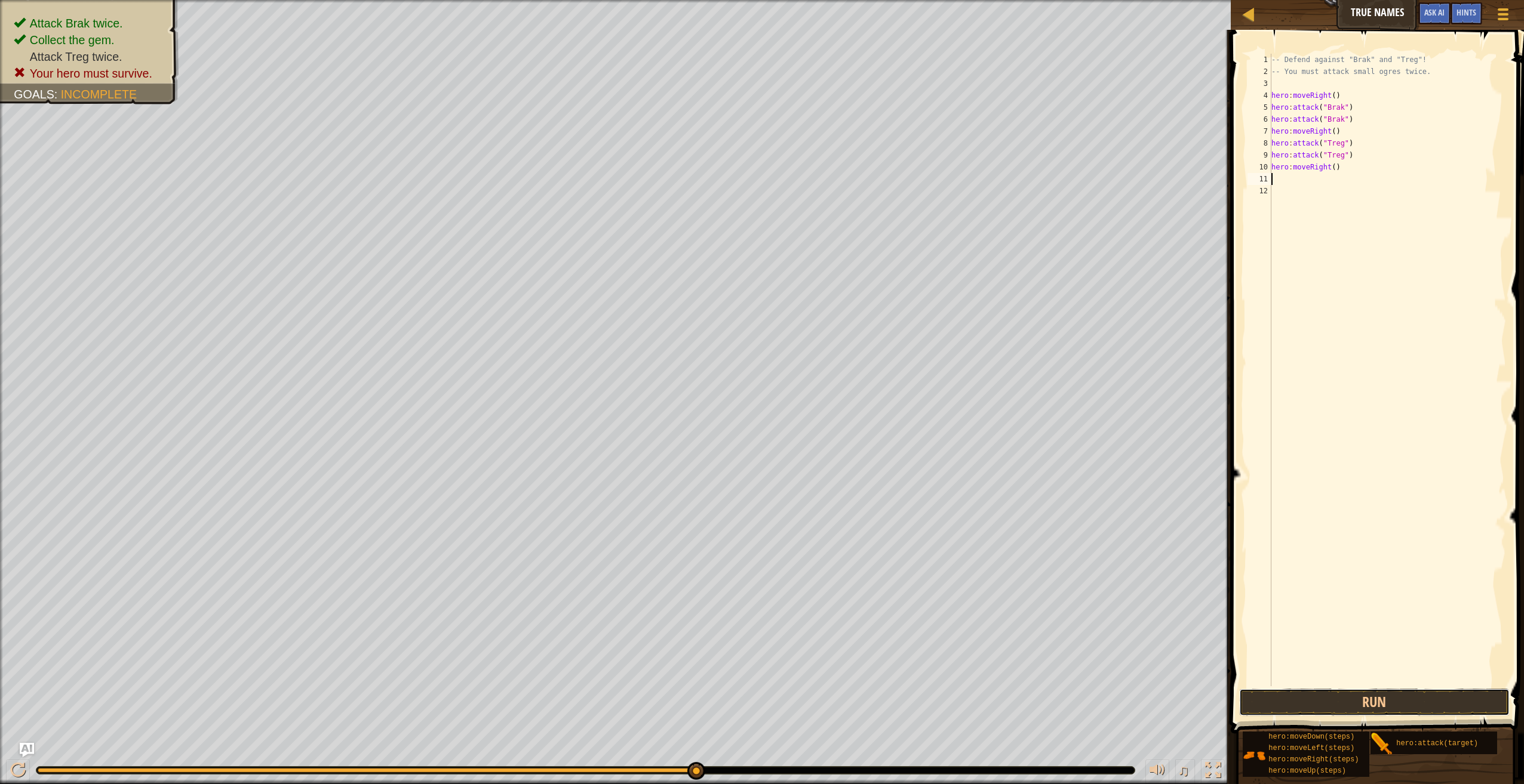
click at [1443, 712] on button "Run" at bounding box center [1374, 702] width 270 height 28
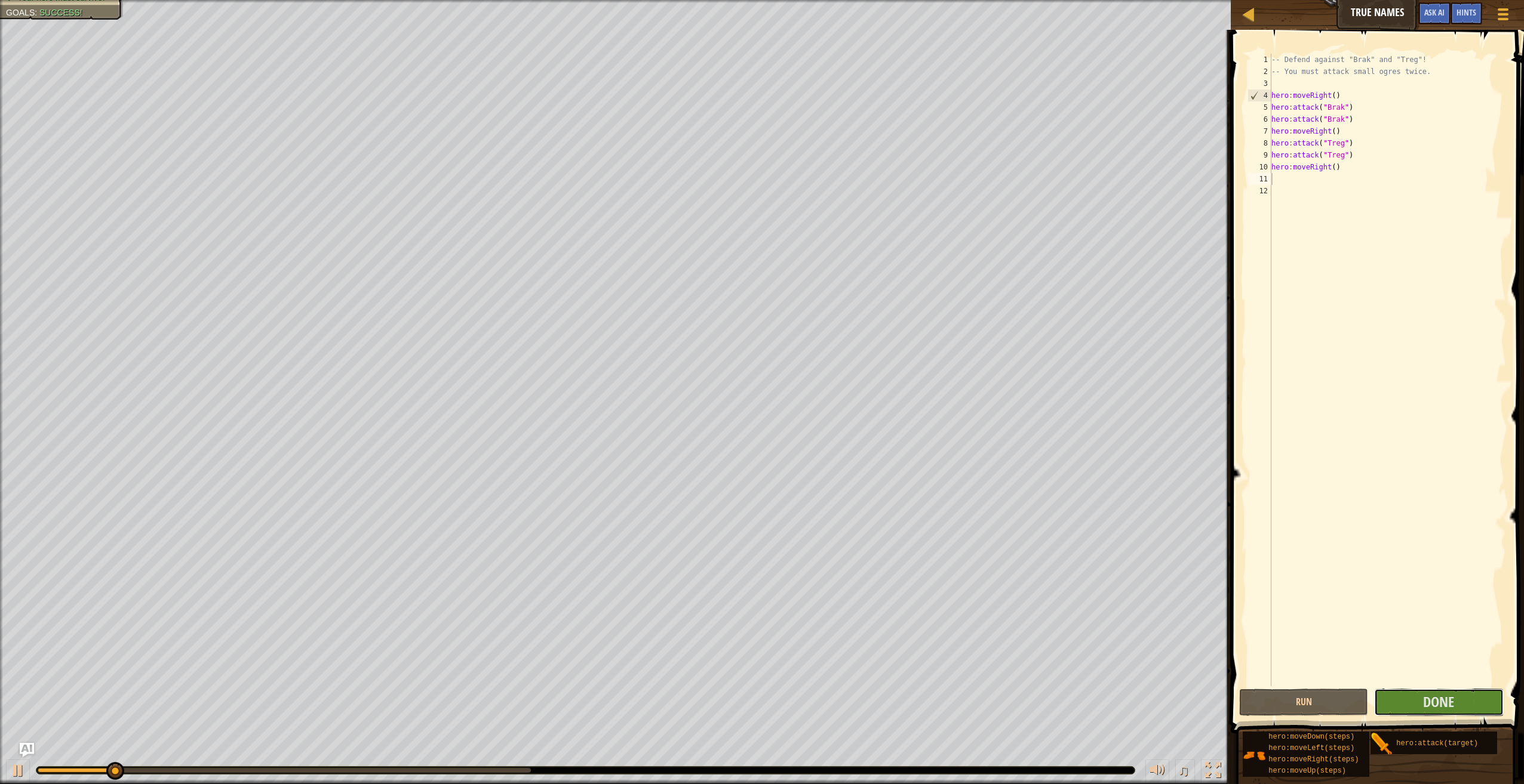
click at [1443, 712] on button "Done" at bounding box center [1438, 702] width 129 height 28
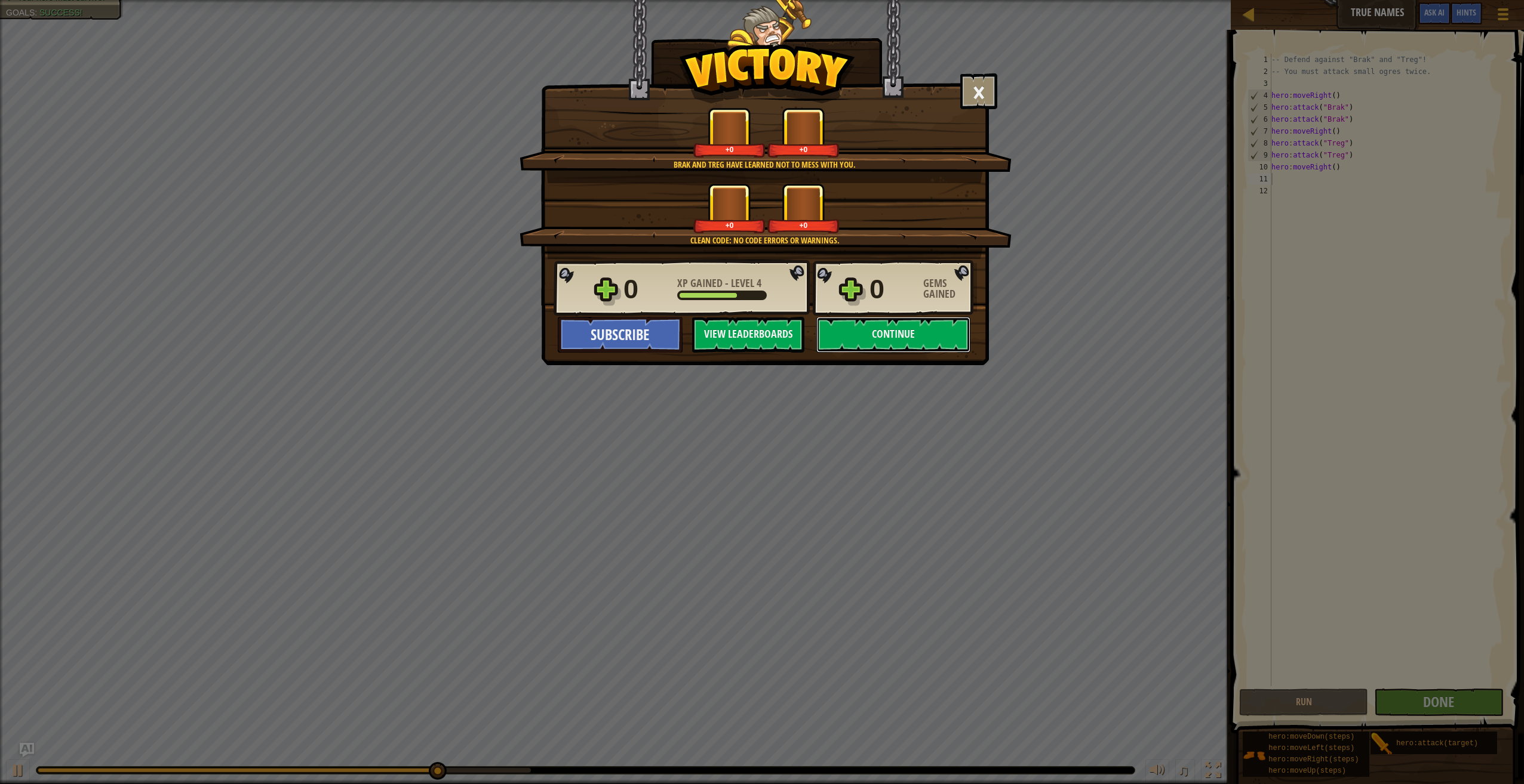
click at [927, 341] on button "Continue" at bounding box center [893, 335] width 154 height 36
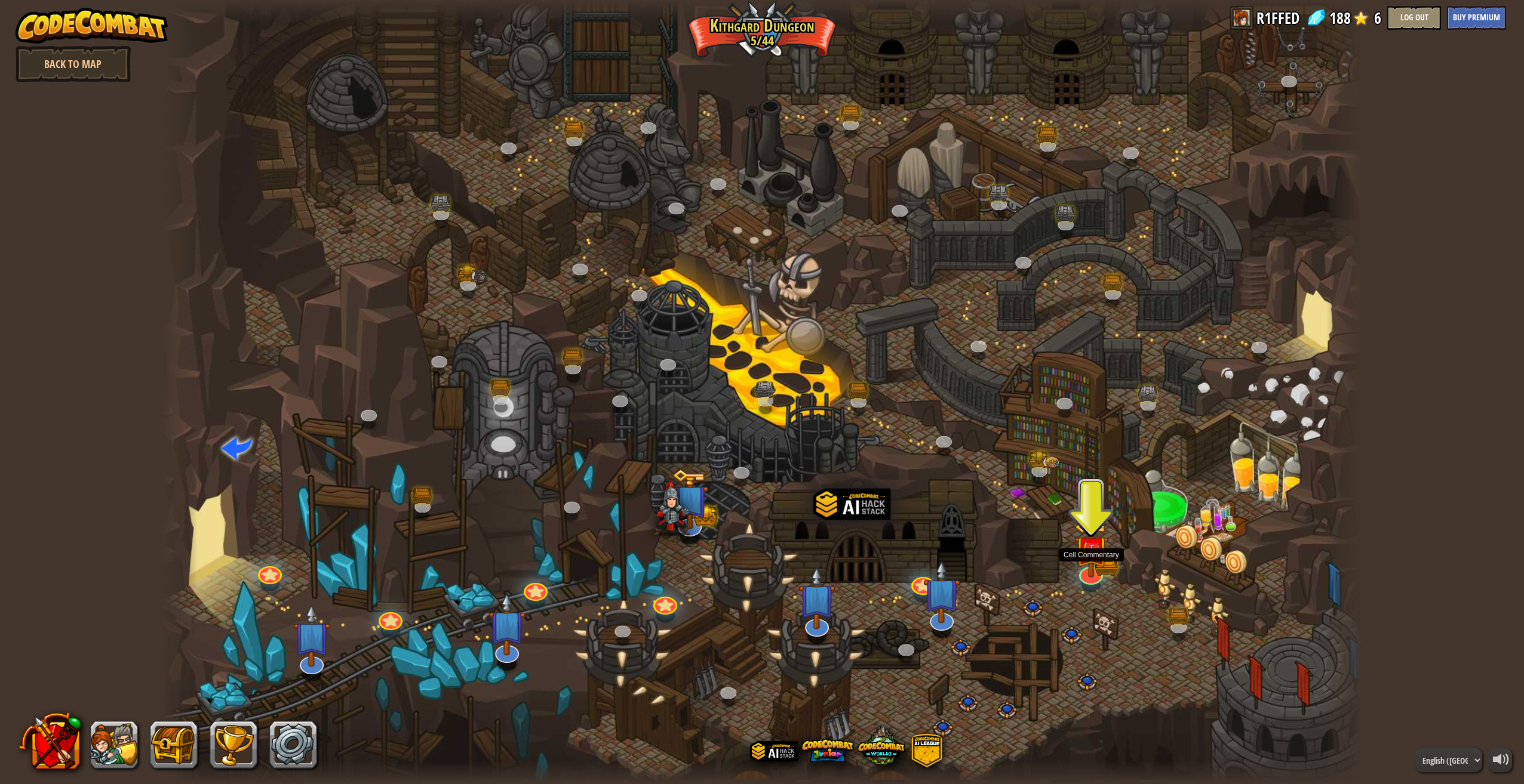
click at [1084, 551] on img at bounding box center [1091, 550] width 21 height 15
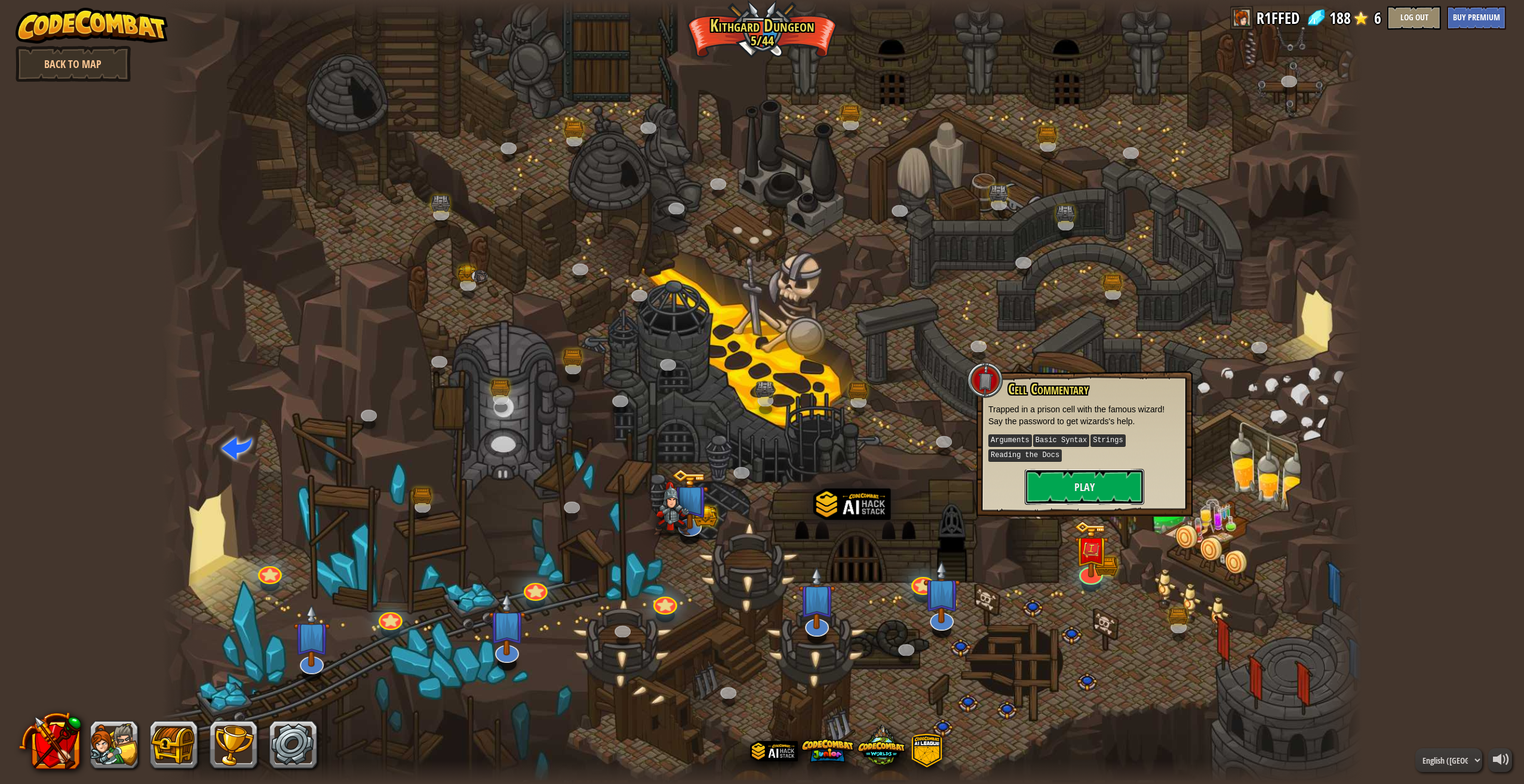
click at [1084, 476] on button "Play" at bounding box center [1084, 487] width 119 height 36
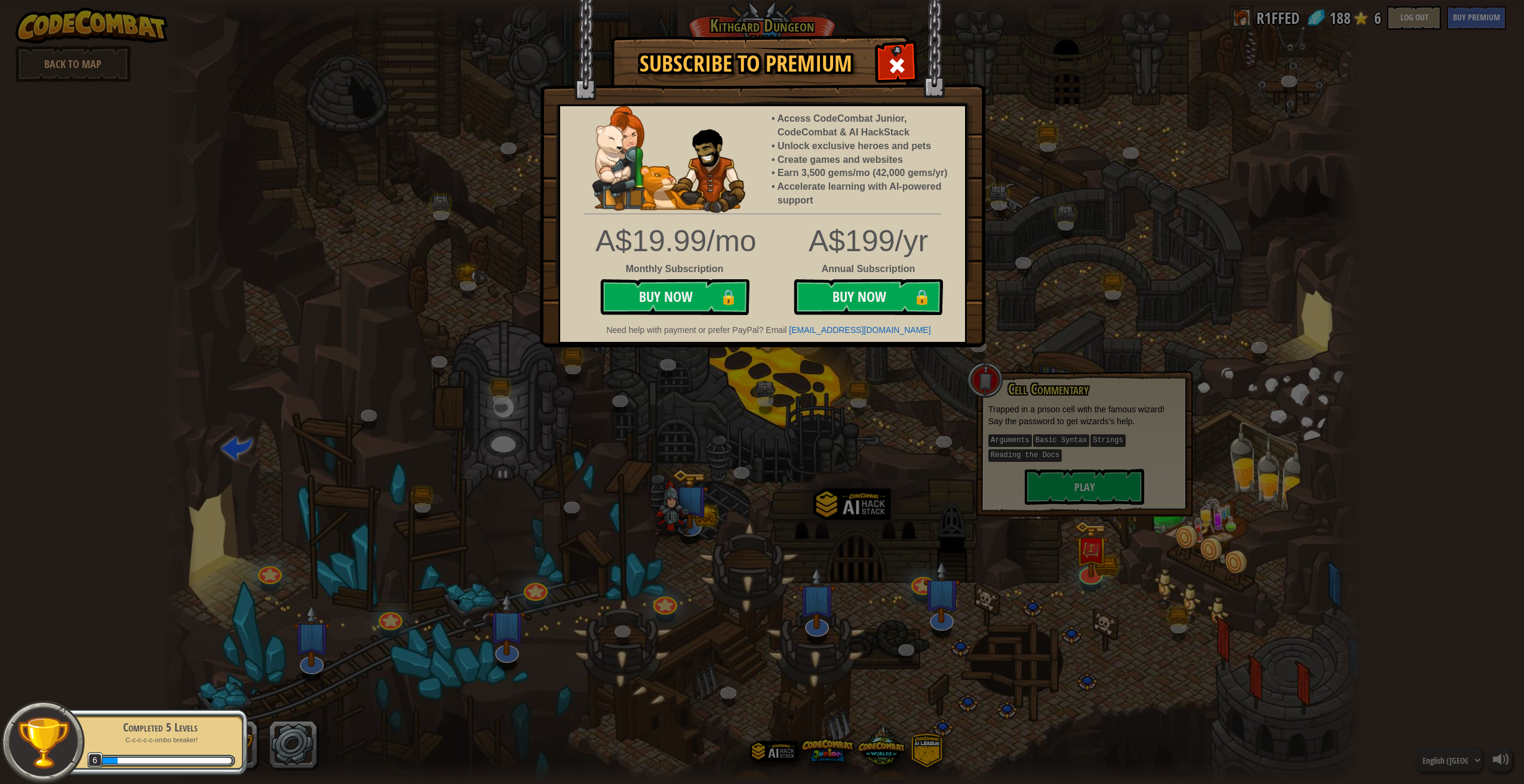
click at [891, 55] on div at bounding box center [896, 64] width 38 height 38
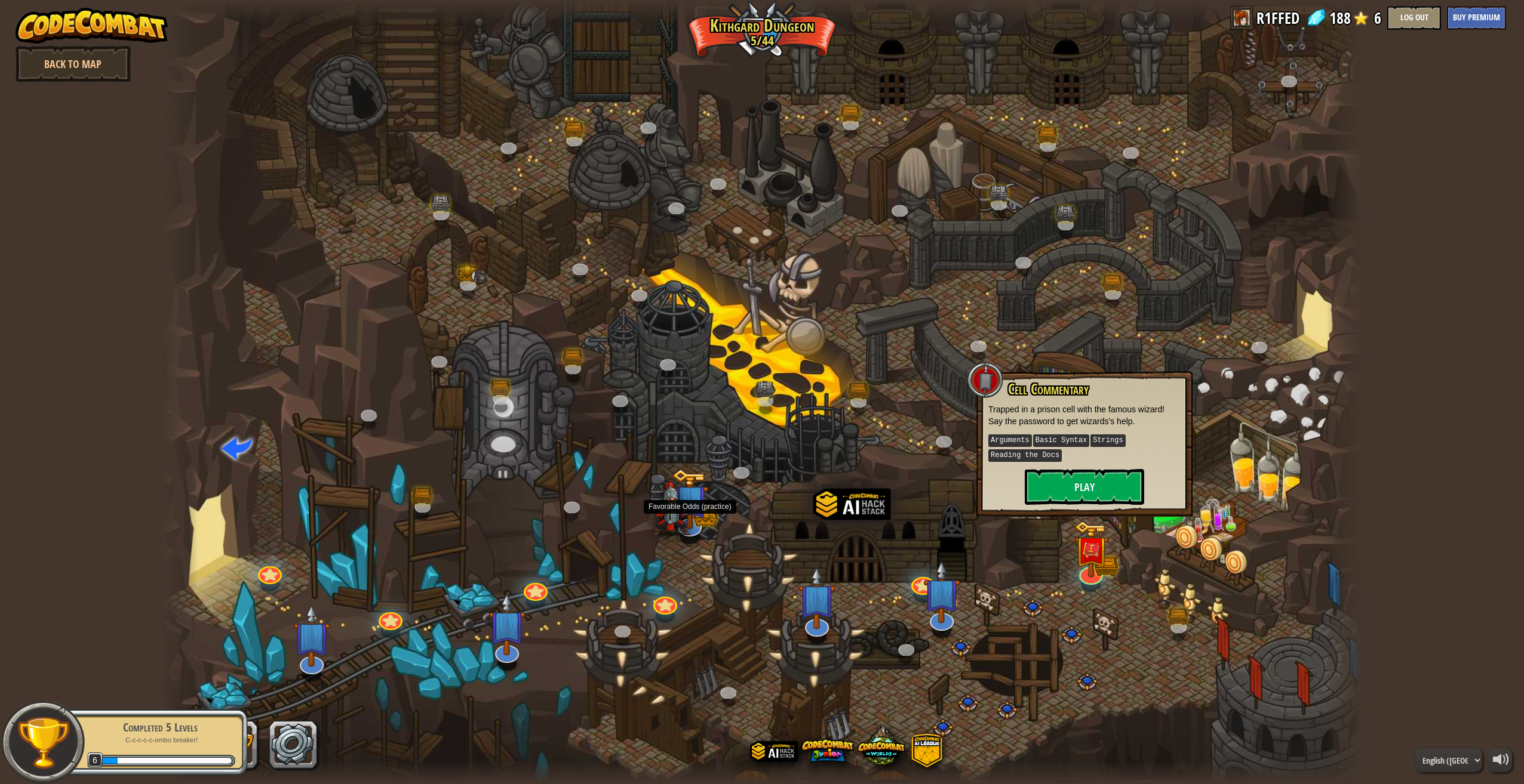
click at [690, 517] on img at bounding box center [690, 499] width 37 height 60
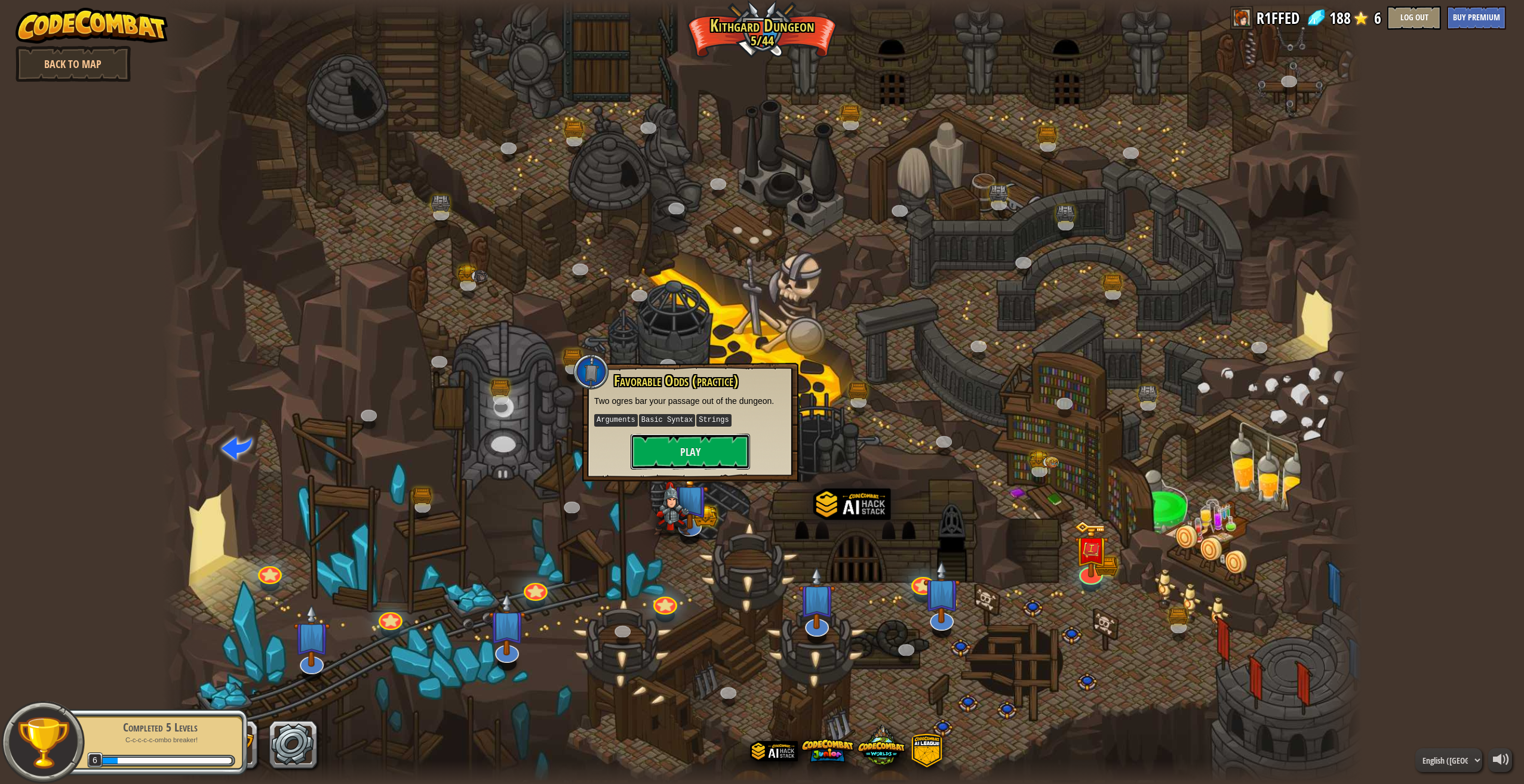
click at [688, 451] on button "Play" at bounding box center [690, 452] width 119 height 36
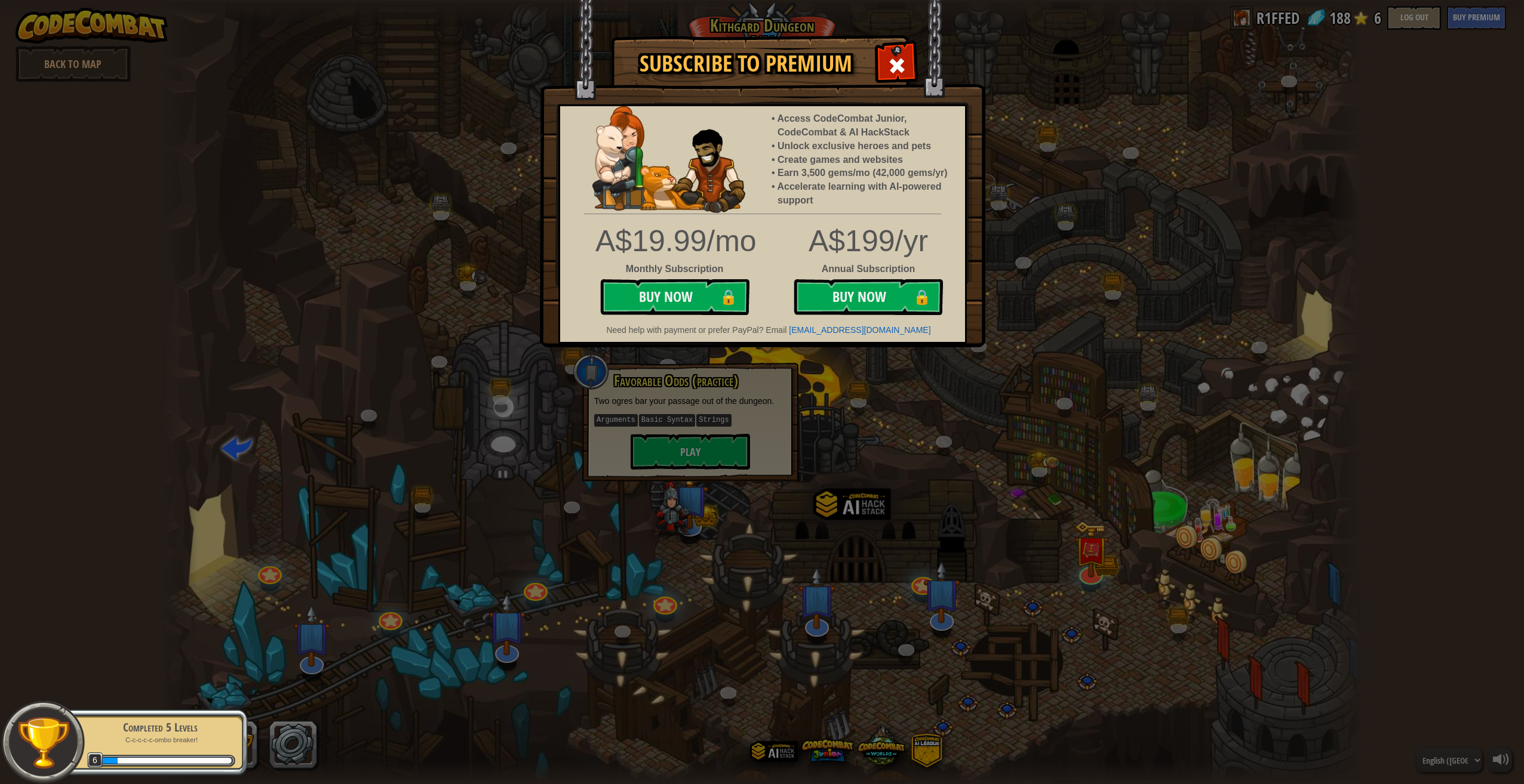
drag, startPoint x: 890, startPoint y: 58, endPoint x: 842, endPoint y: 94, distance: 60.0
click at [888, 58] on span at bounding box center [897, 66] width 19 height 19
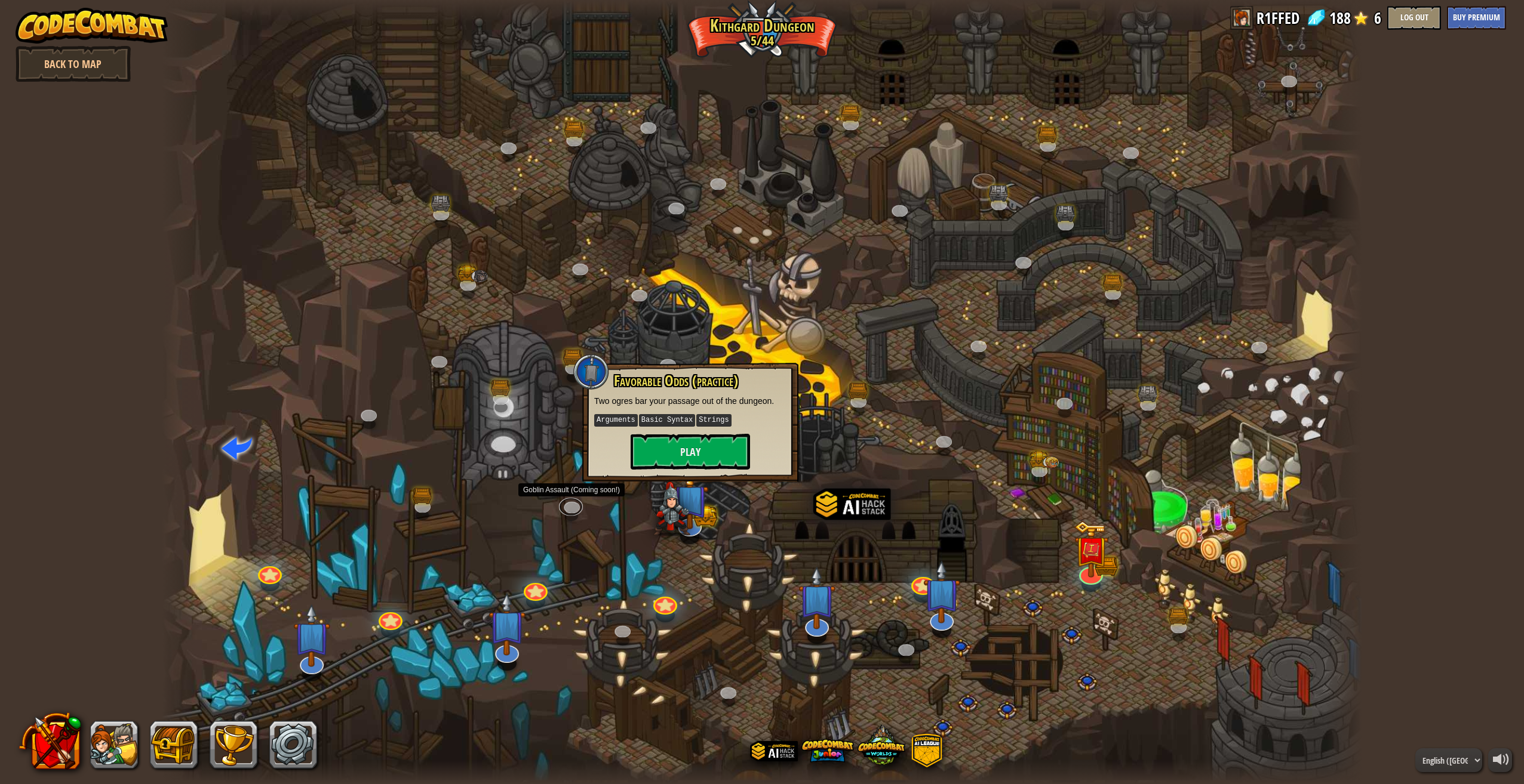
click at [579, 503] on link at bounding box center [570, 507] width 24 height 18
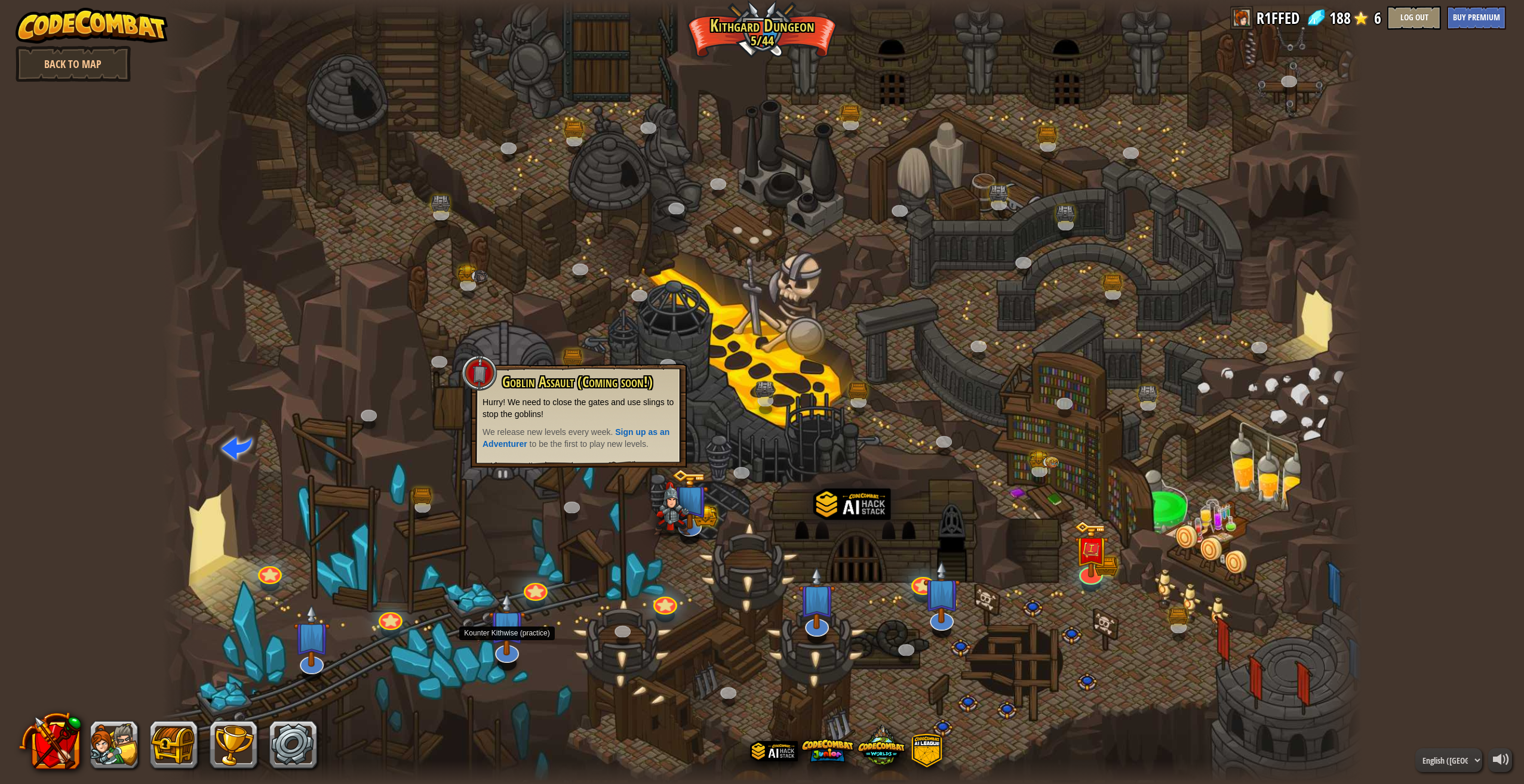
click at [509, 645] on img at bounding box center [507, 625] width 37 height 63
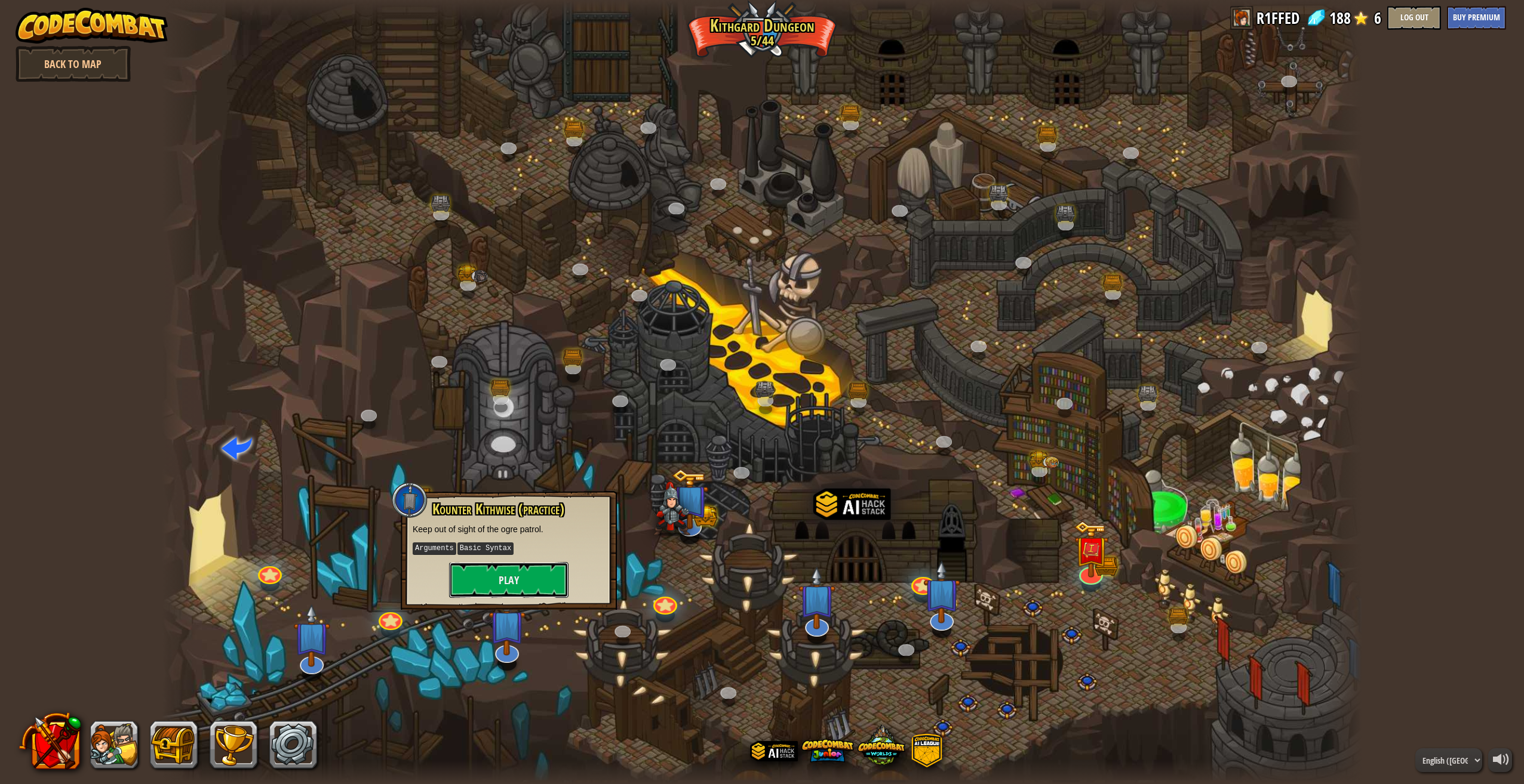
click at [521, 586] on button "Play" at bounding box center [509, 580] width 119 height 36
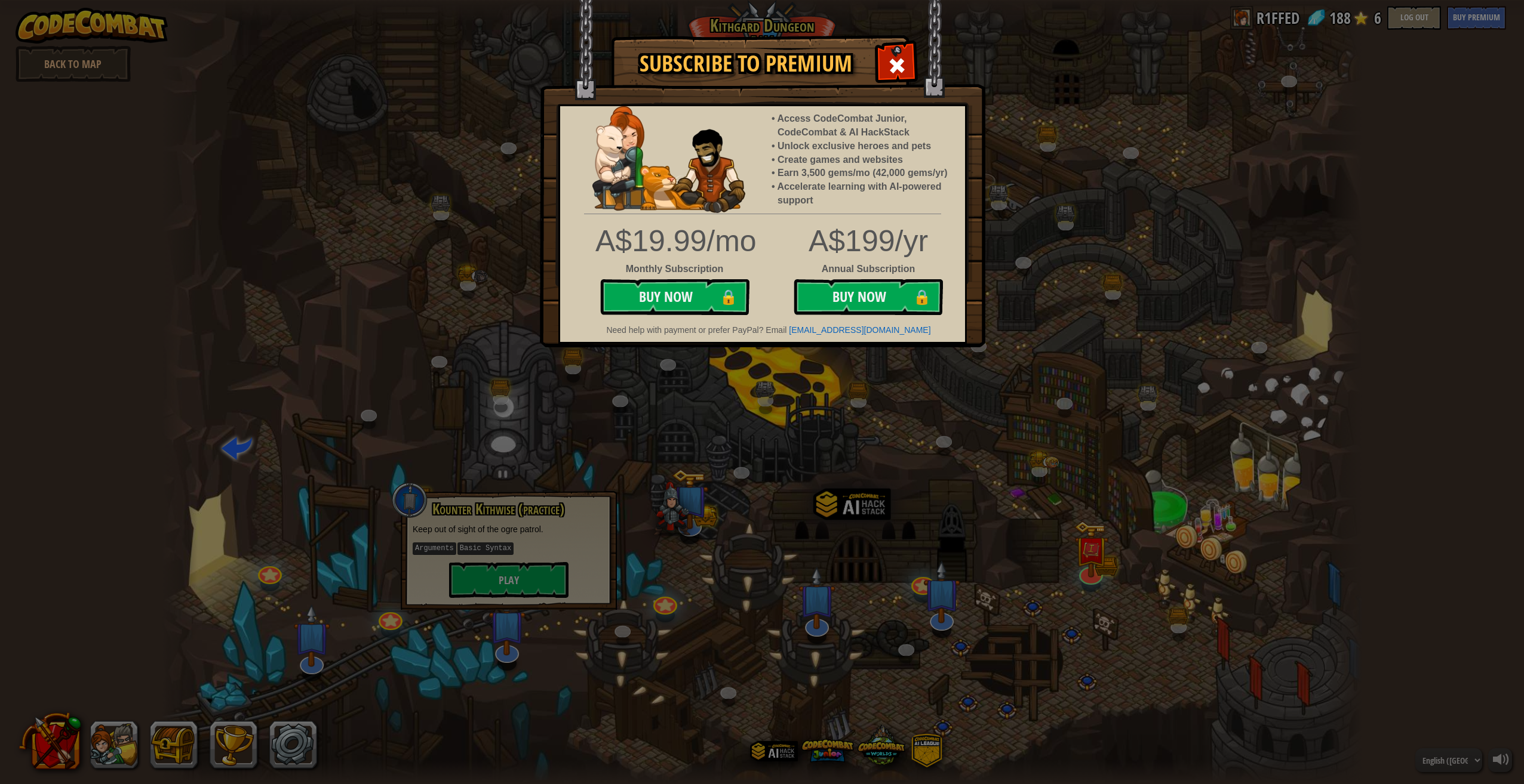
click at [885, 70] on div at bounding box center [896, 64] width 38 height 38
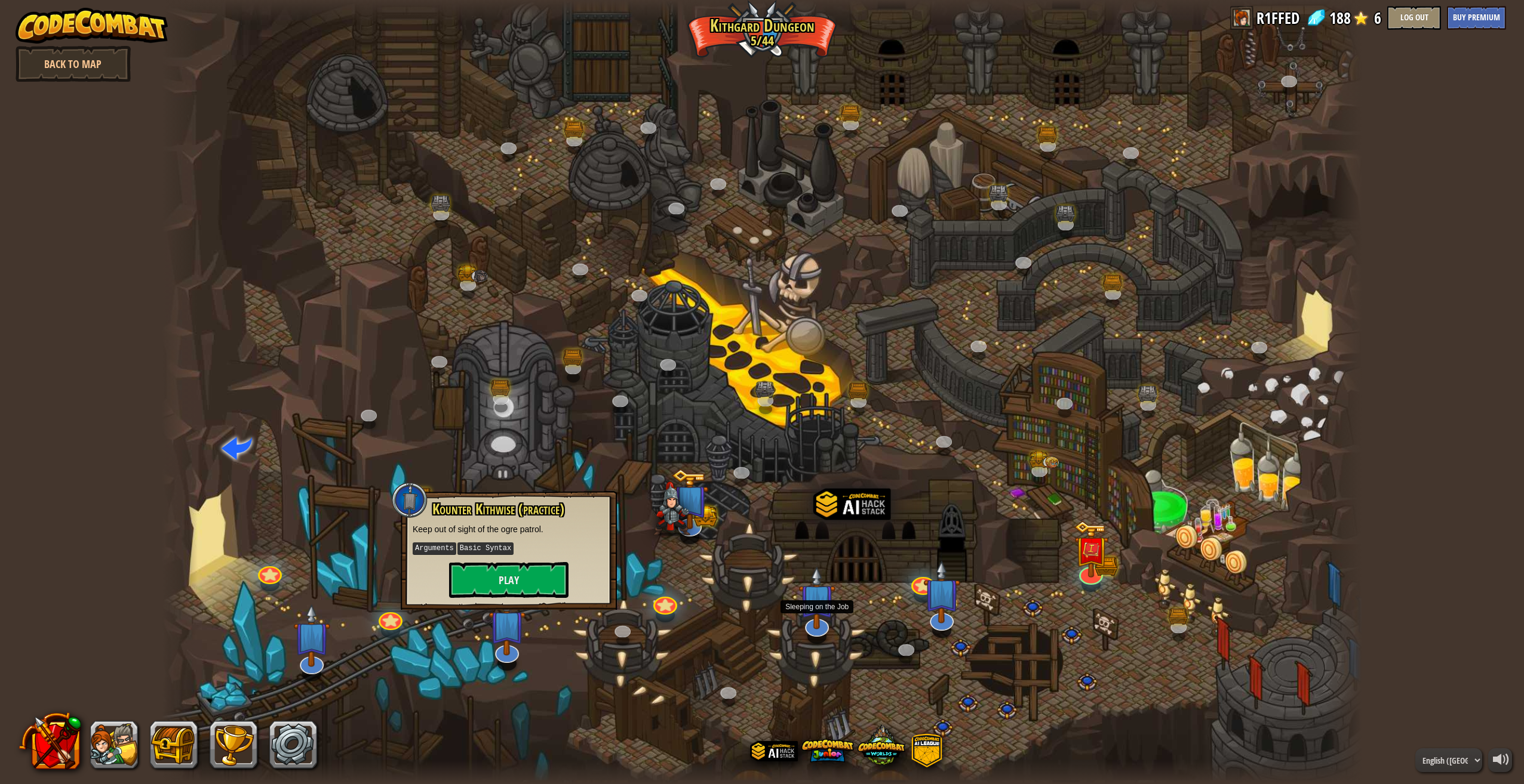
click at [819, 616] on img at bounding box center [817, 598] width 37 height 63
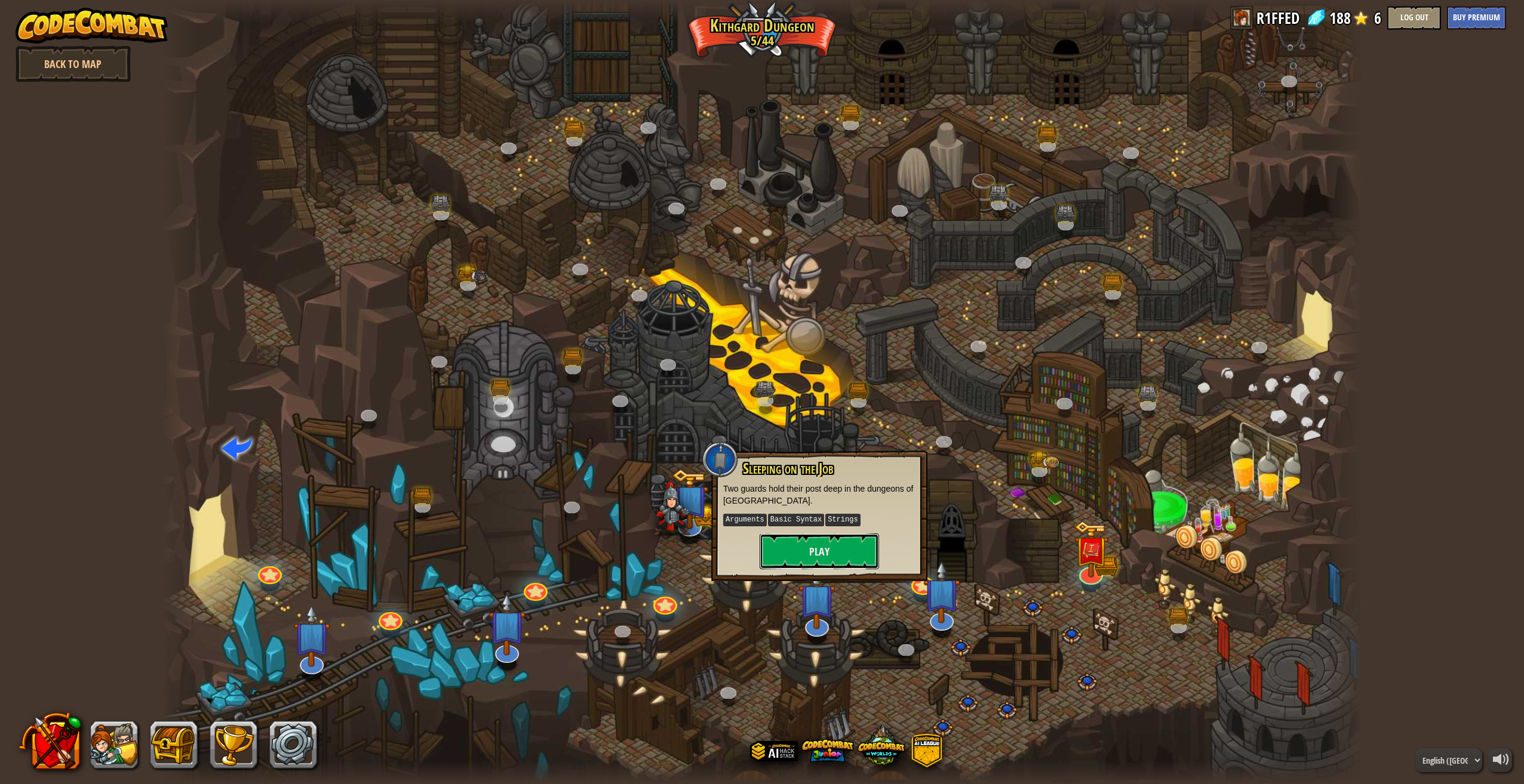
click at [824, 568] on button "Play" at bounding box center [819, 551] width 119 height 36
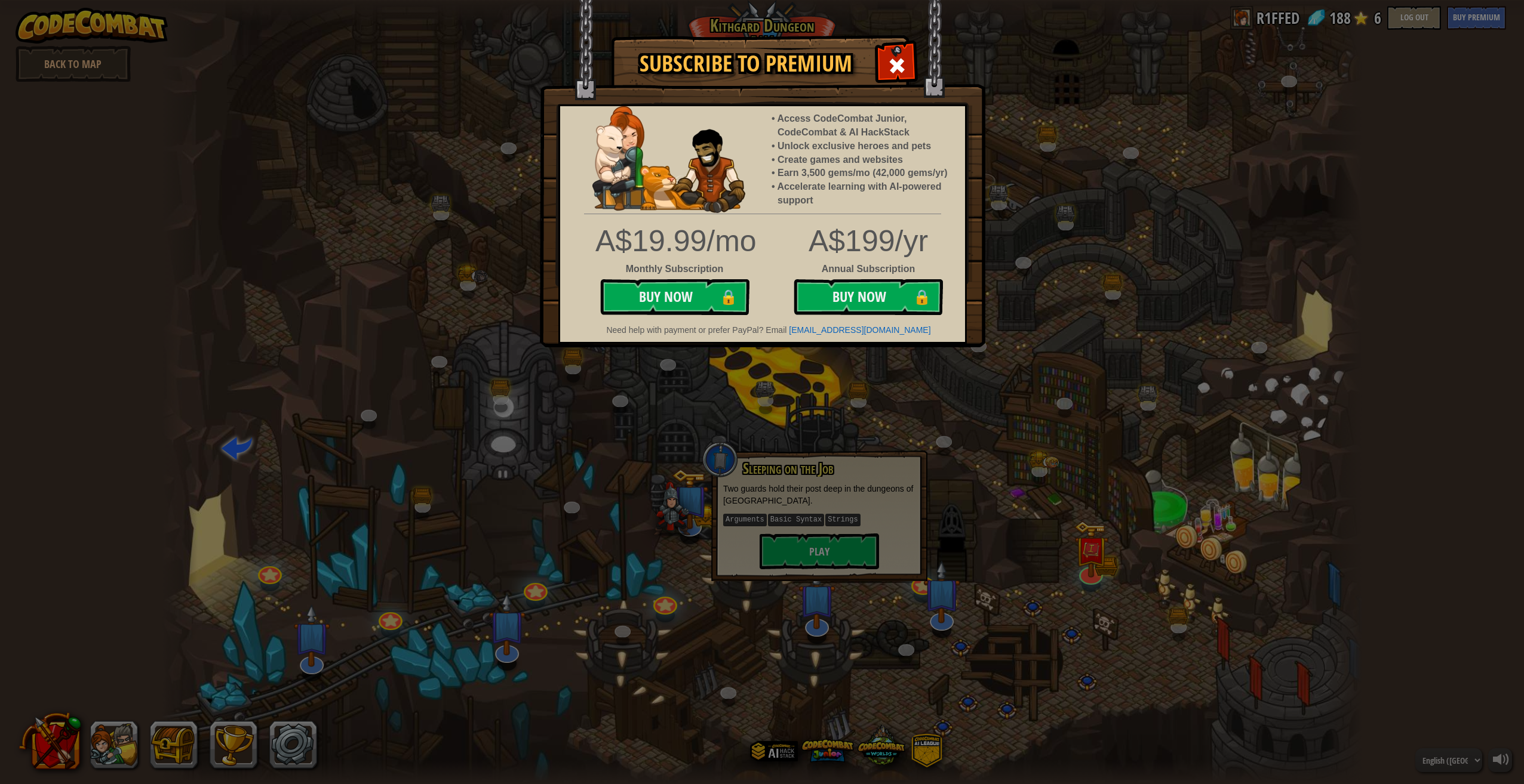
click at [877, 62] on img at bounding box center [762, 174] width 445 height 347
click at [890, 48] on div at bounding box center [896, 64] width 38 height 38
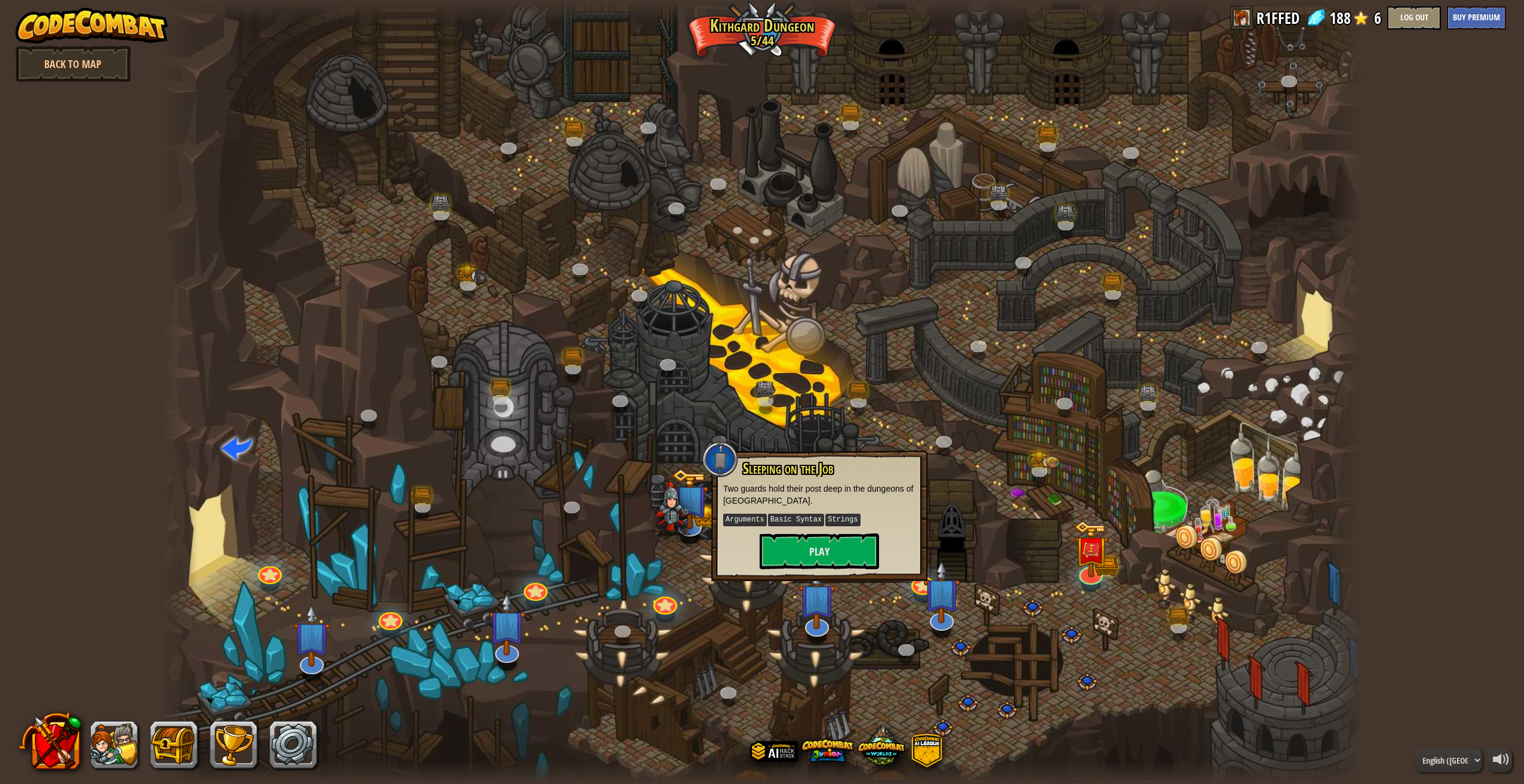
click at [95, 51] on link "Back to Map" at bounding box center [73, 64] width 115 height 36
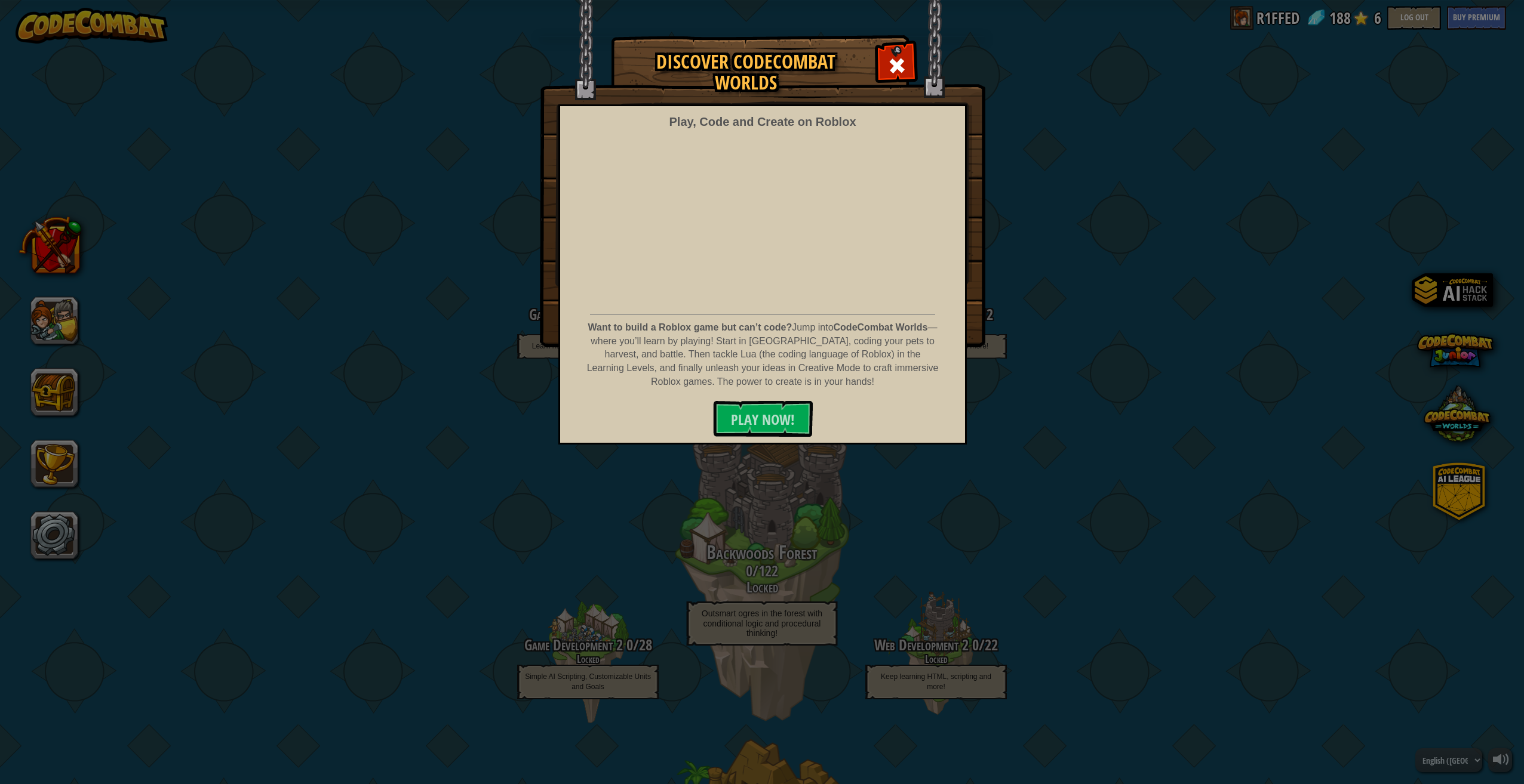
click at [918, 74] on img at bounding box center [762, 174] width 445 height 347
click at [899, 66] on span at bounding box center [897, 66] width 19 height 19
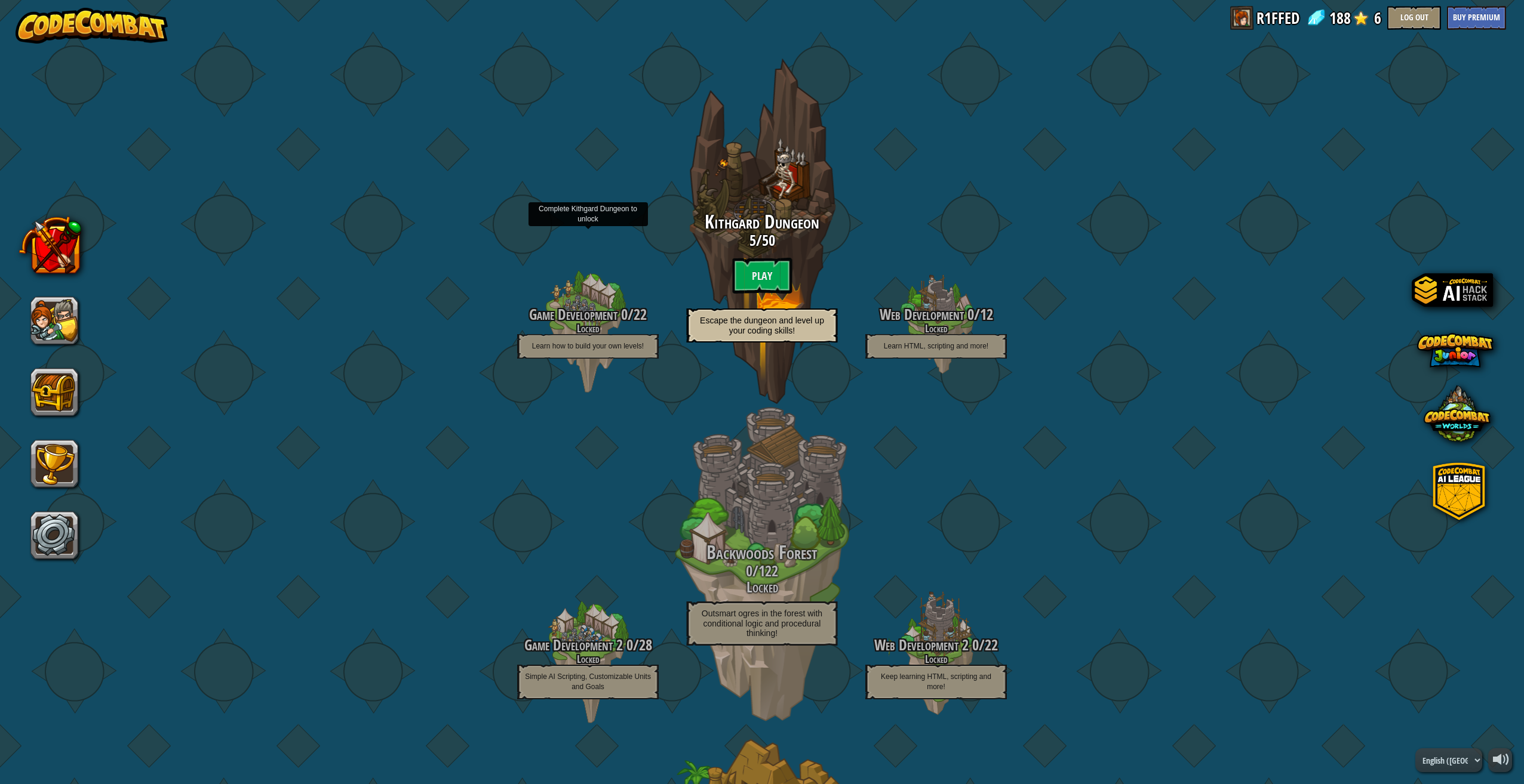
drag, startPoint x: 621, startPoint y: 309, endPoint x: 620, endPoint y: 299, distance: 10.0
click at [620, 299] on div "Game Development 0 / 22 Locked Learn how to build your own levels!" at bounding box center [588, 325] width 189 height 189
click at [55, 266] on button at bounding box center [50, 245] width 63 height 63
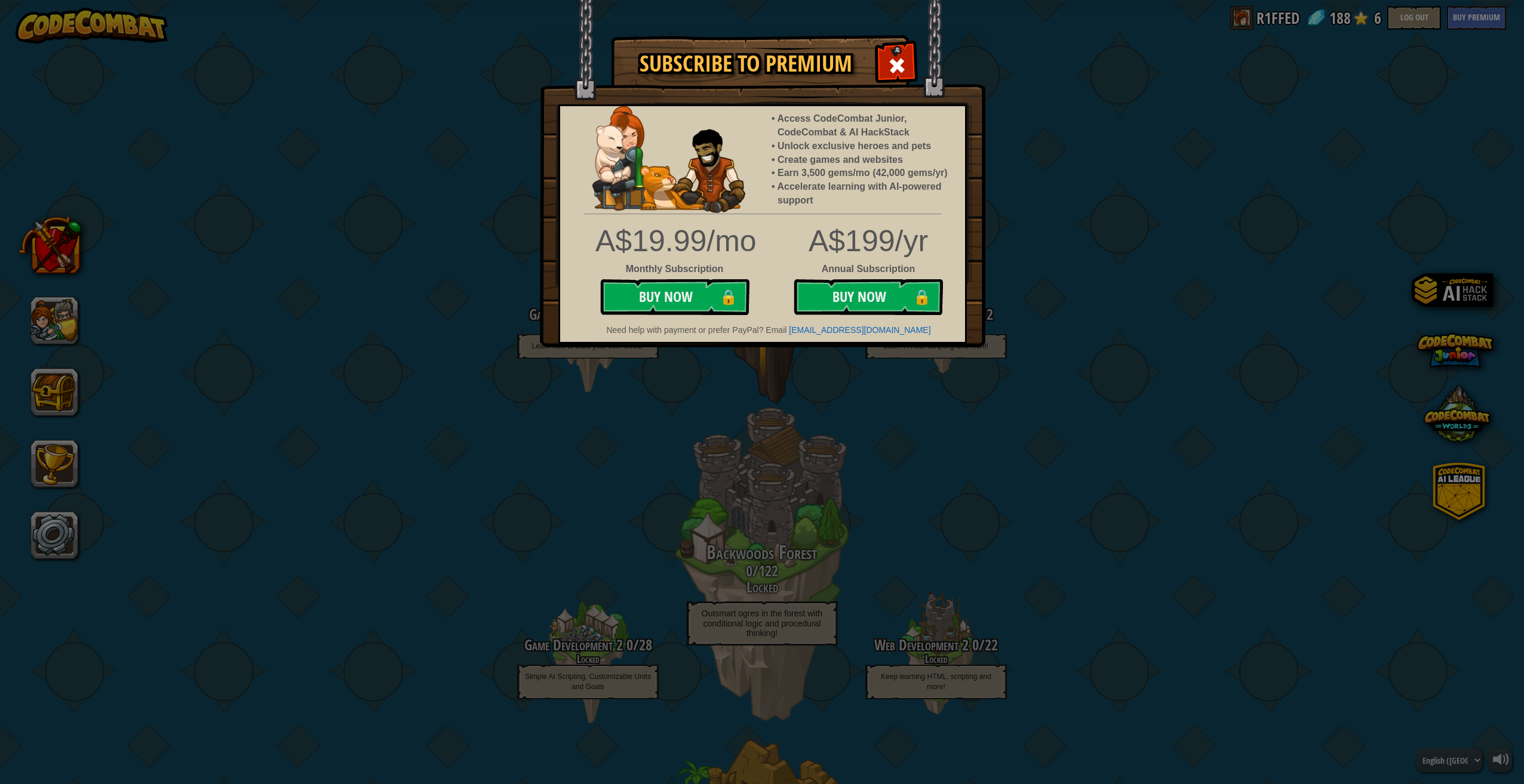
click at [884, 60] on div at bounding box center [896, 64] width 38 height 38
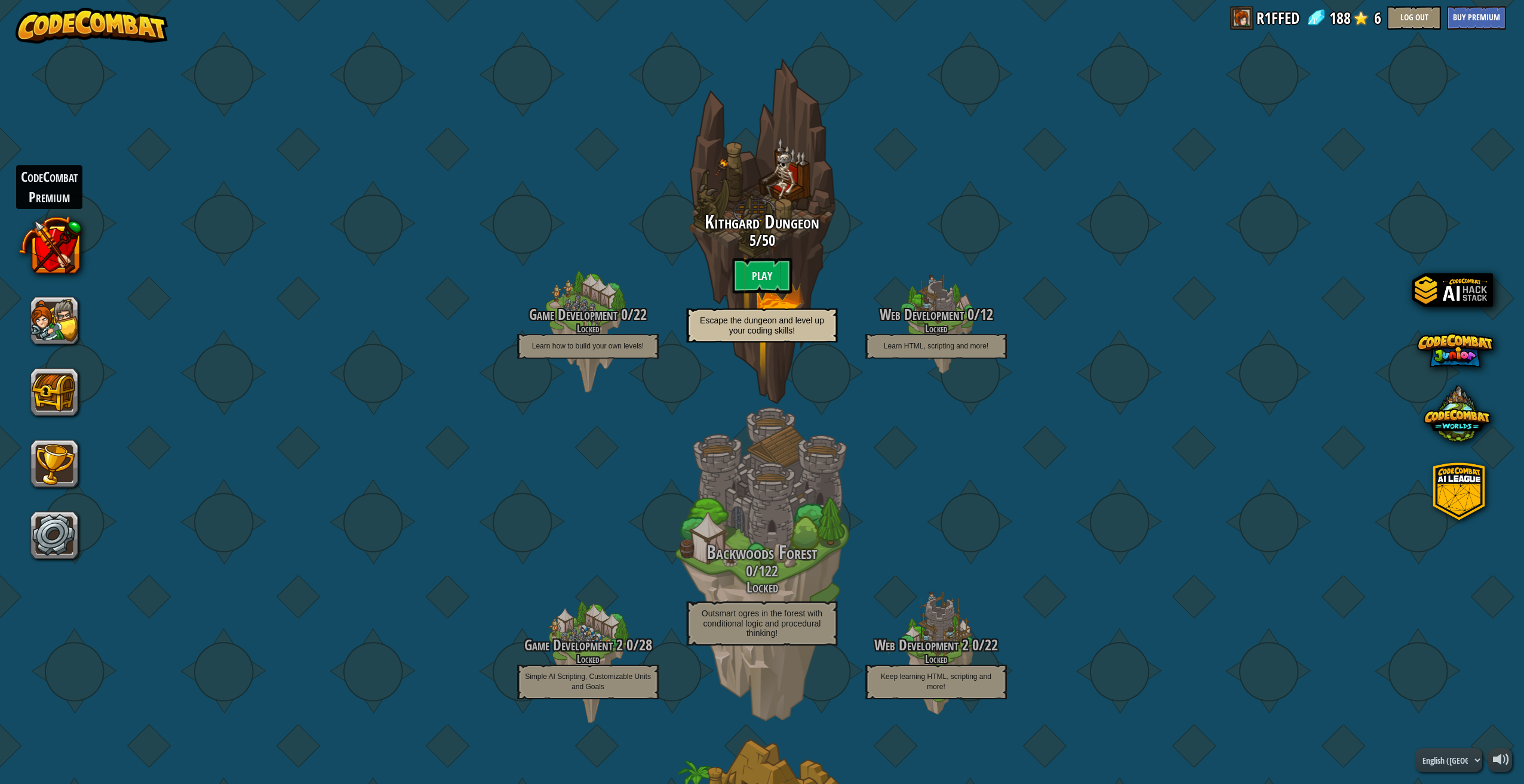
click at [747, 278] on btn "Play" at bounding box center [761, 275] width 60 height 36
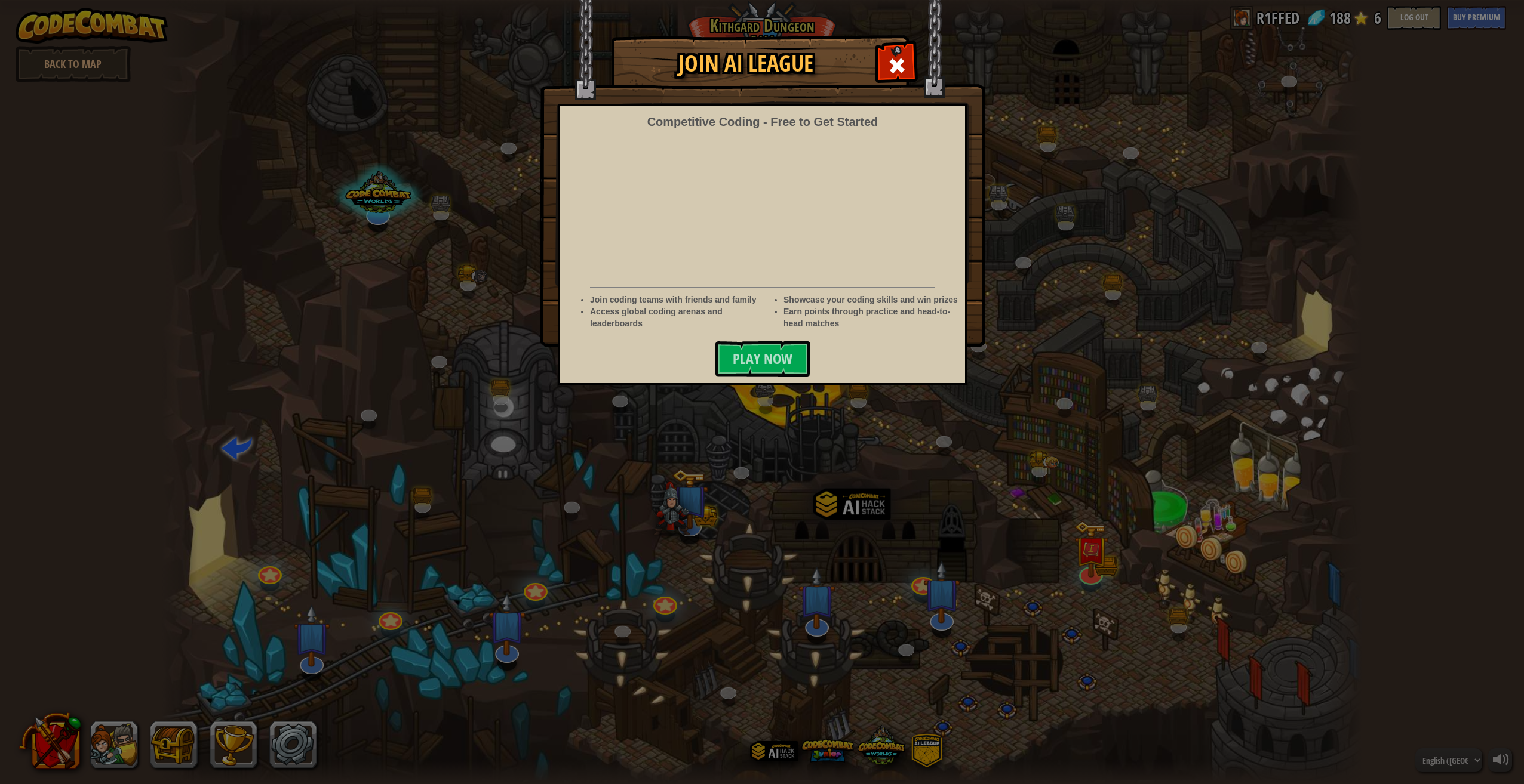
click at [881, 57] on div at bounding box center [896, 64] width 38 height 38
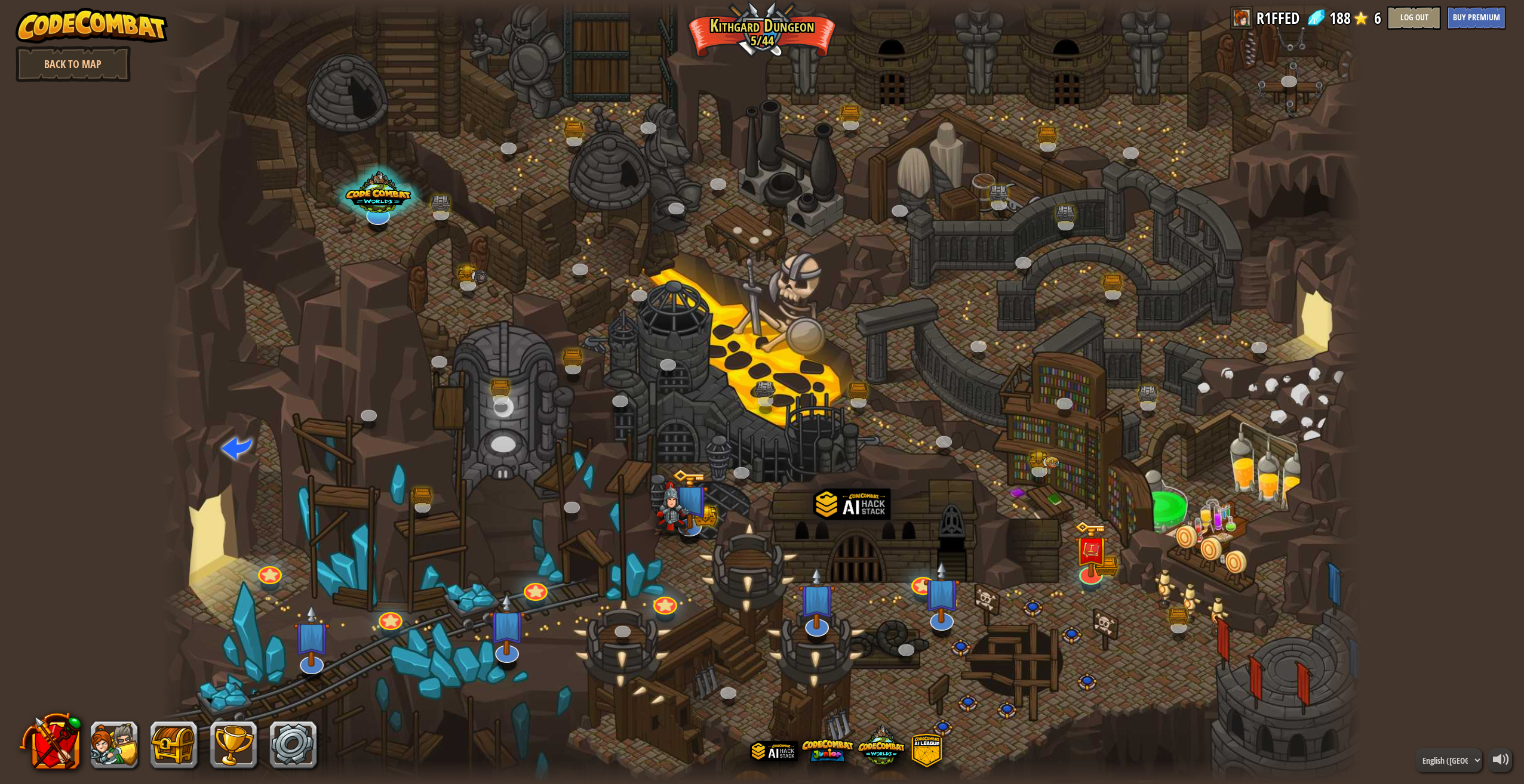
click at [54, 69] on link "Back to Map" at bounding box center [73, 64] width 115 height 36
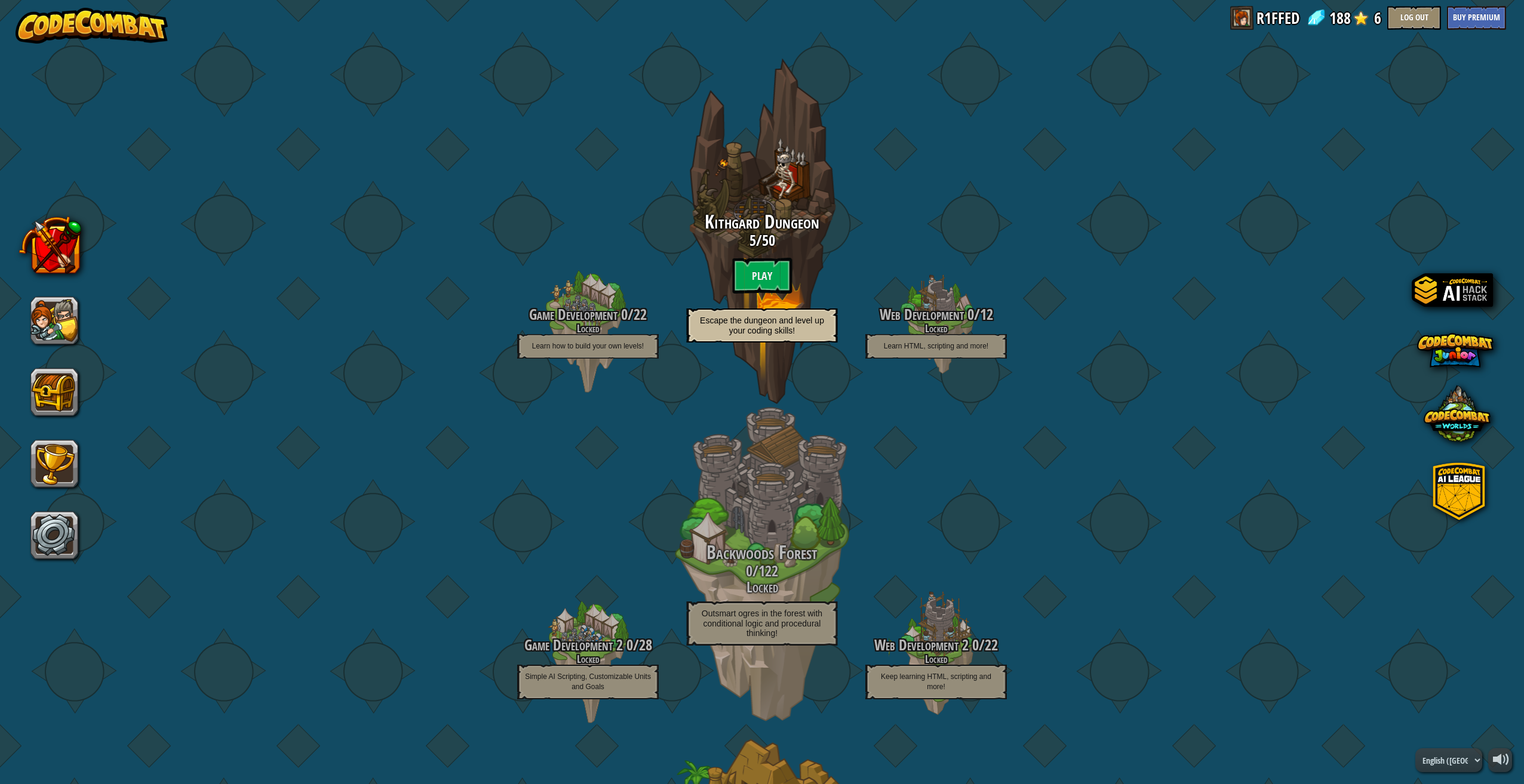
click at [745, 285] on btn "Play" at bounding box center [761, 275] width 60 height 36
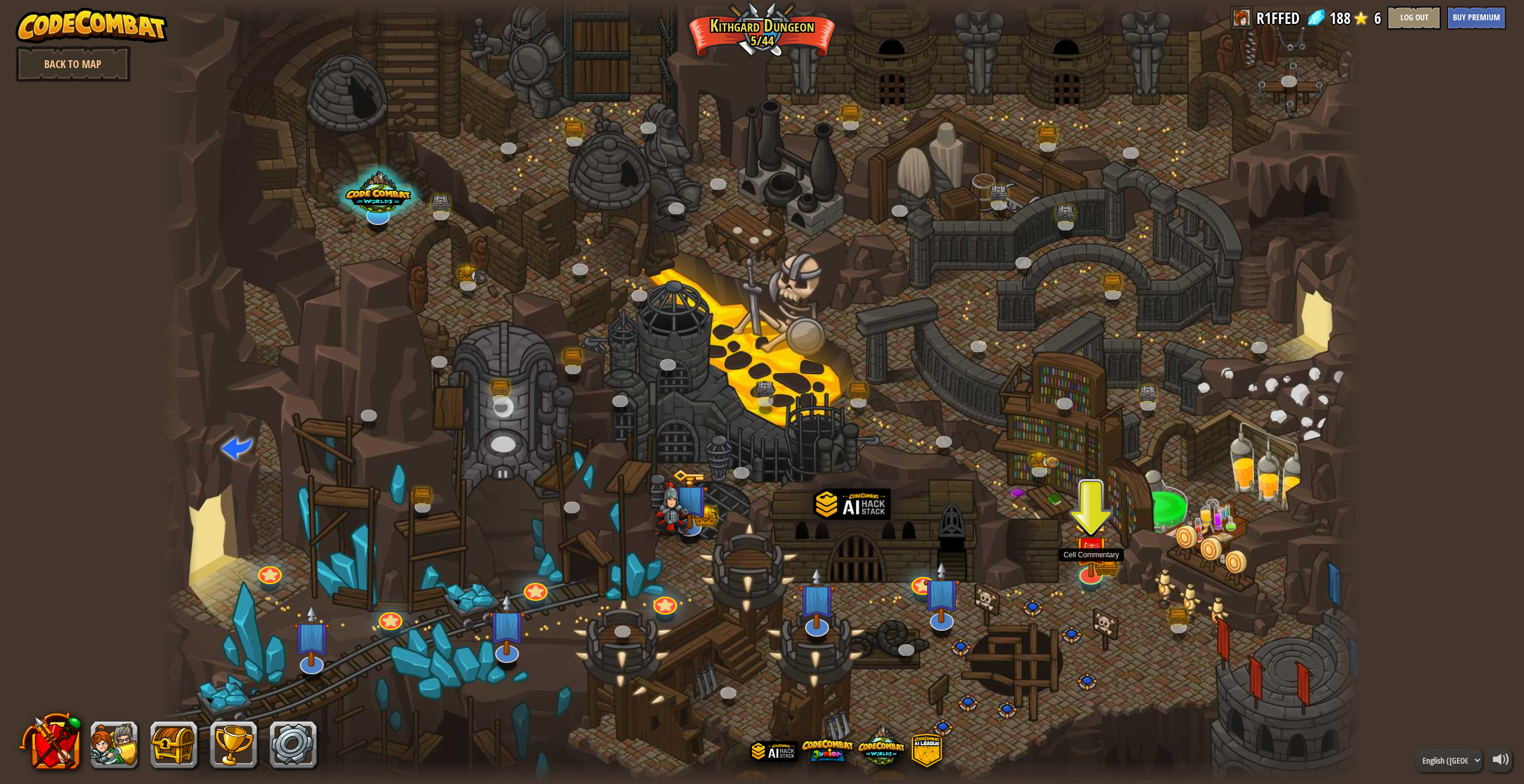
click at [1084, 571] on img at bounding box center [1091, 548] width 35 height 57
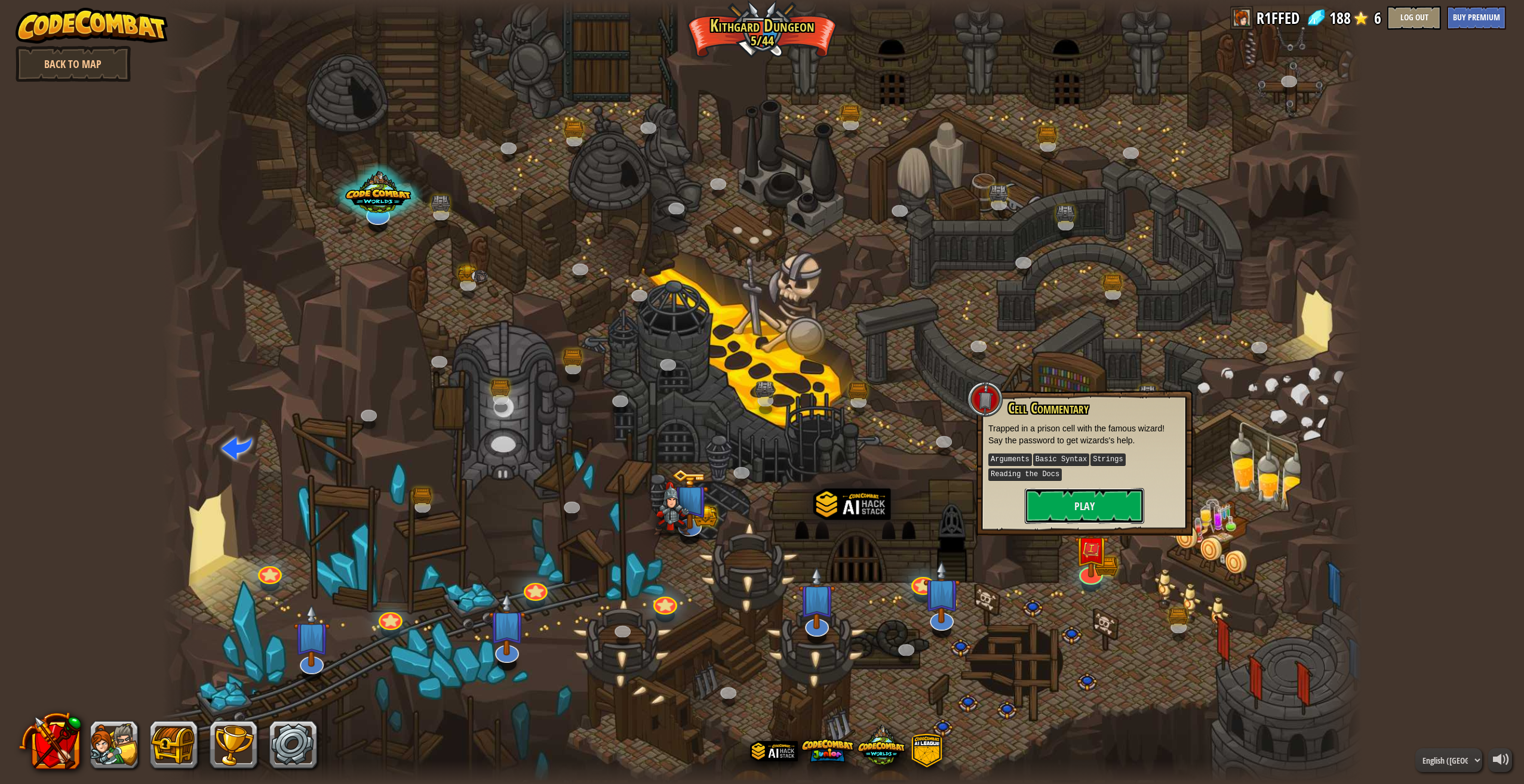
click at [1046, 498] on button "Play" at bounding box center [1084, 506] width 119 height 36
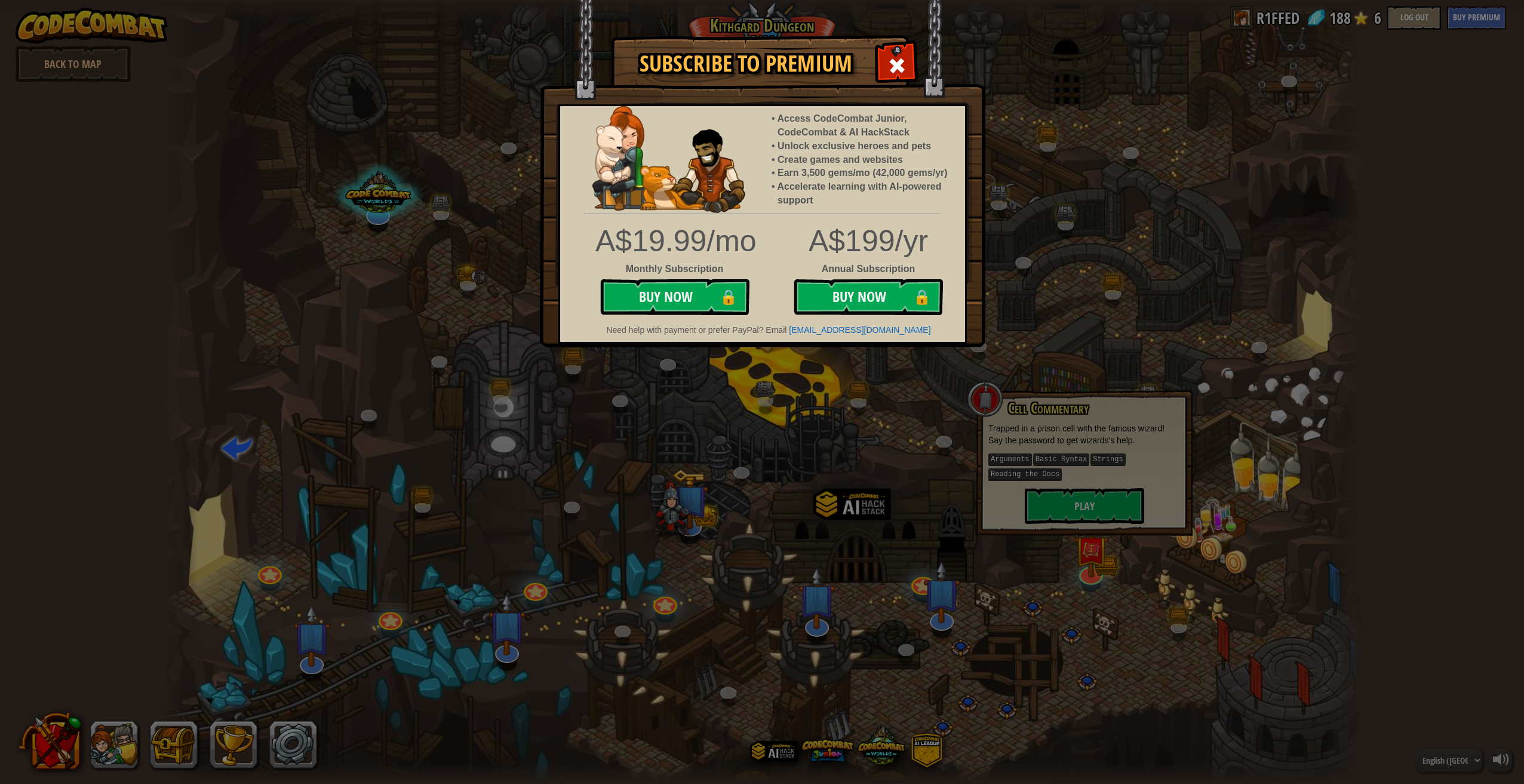
click at [910, 63] on div at bounding box center [896, 64] width 38 height 38
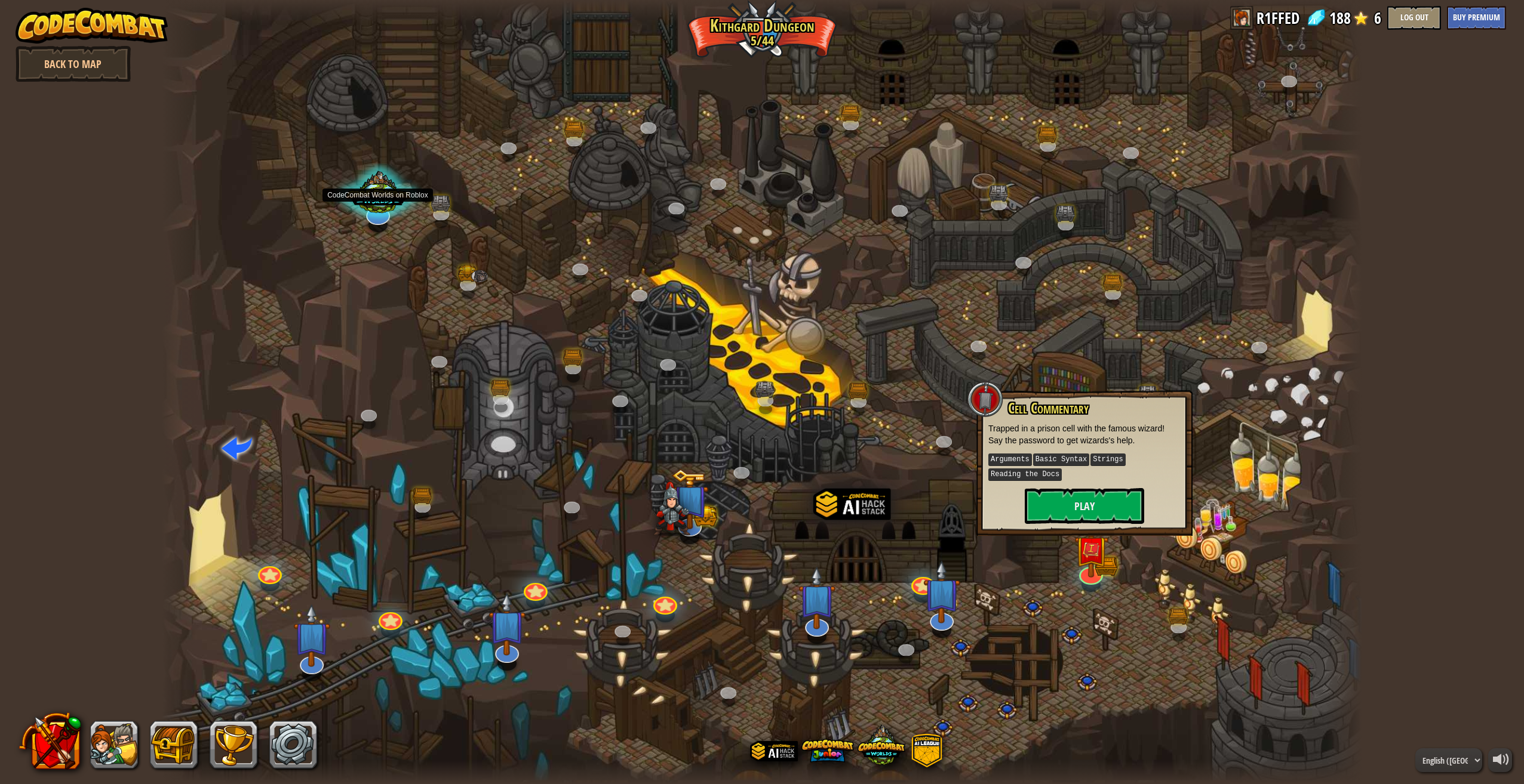
click at [368, 190] on div at bounding box center [377, 195] width 88 height 63
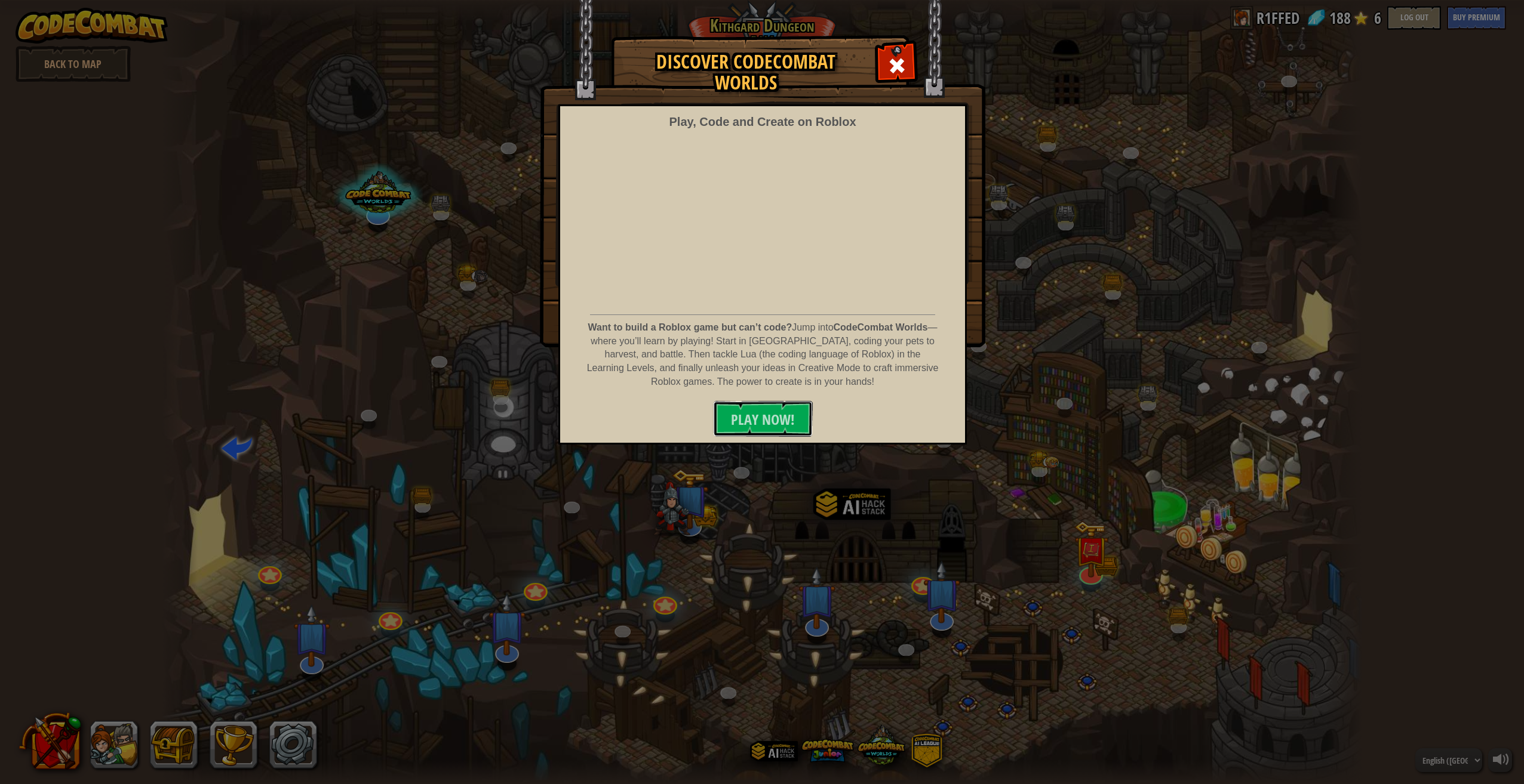
click at [759, 411] on span "PLAY NOW!" at bounding box center [763, 420] width 64 height 19
